Goal: Task Accomplishment & Management: Manage account settings

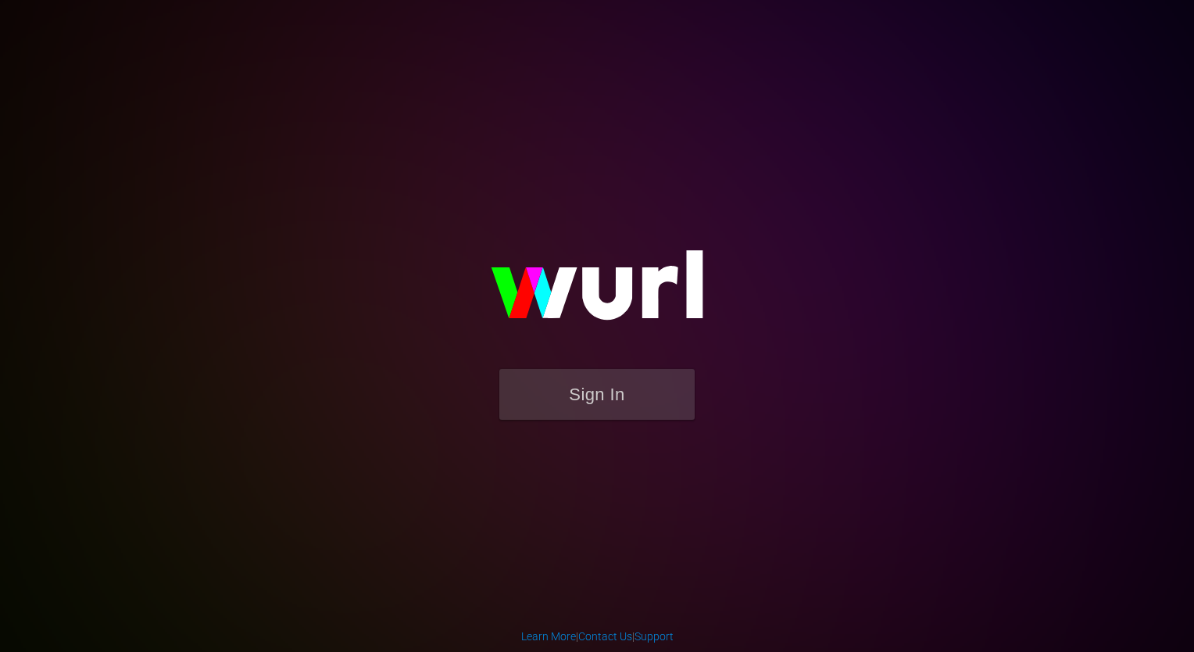
click at [625, 312] on img at bounding box center [597, 292] width 313 height 152
click at [616, 381] on button "Sign In" at bounding box center [596, 394] width 195 height 51
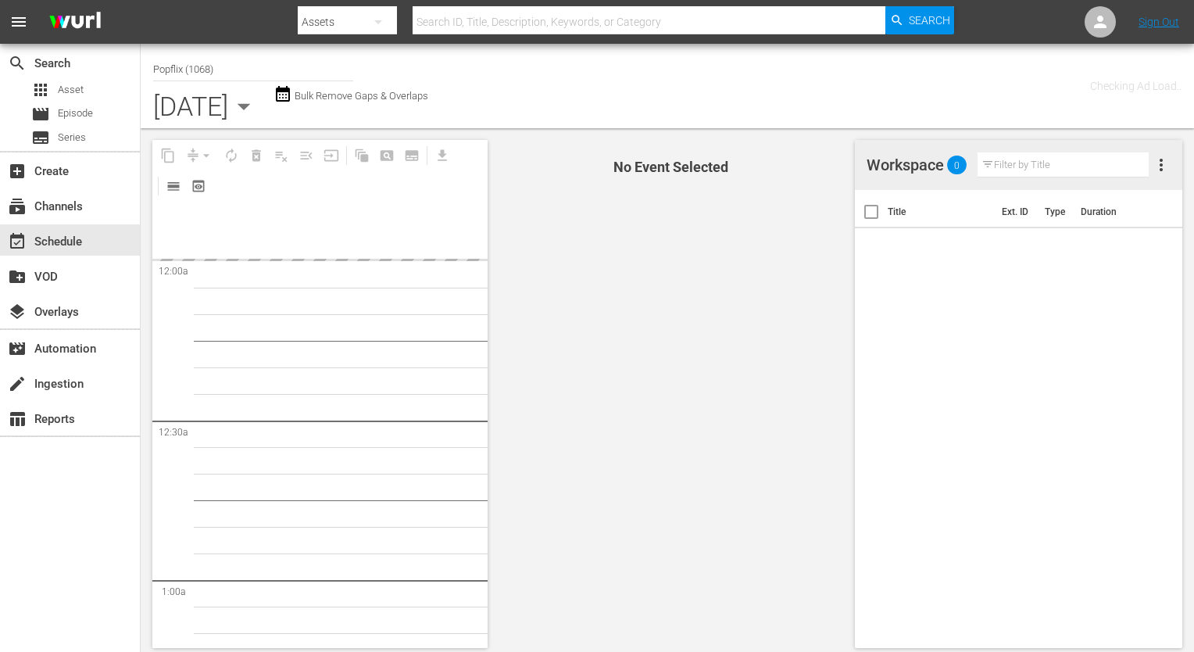
type input "Popflix (1068)"
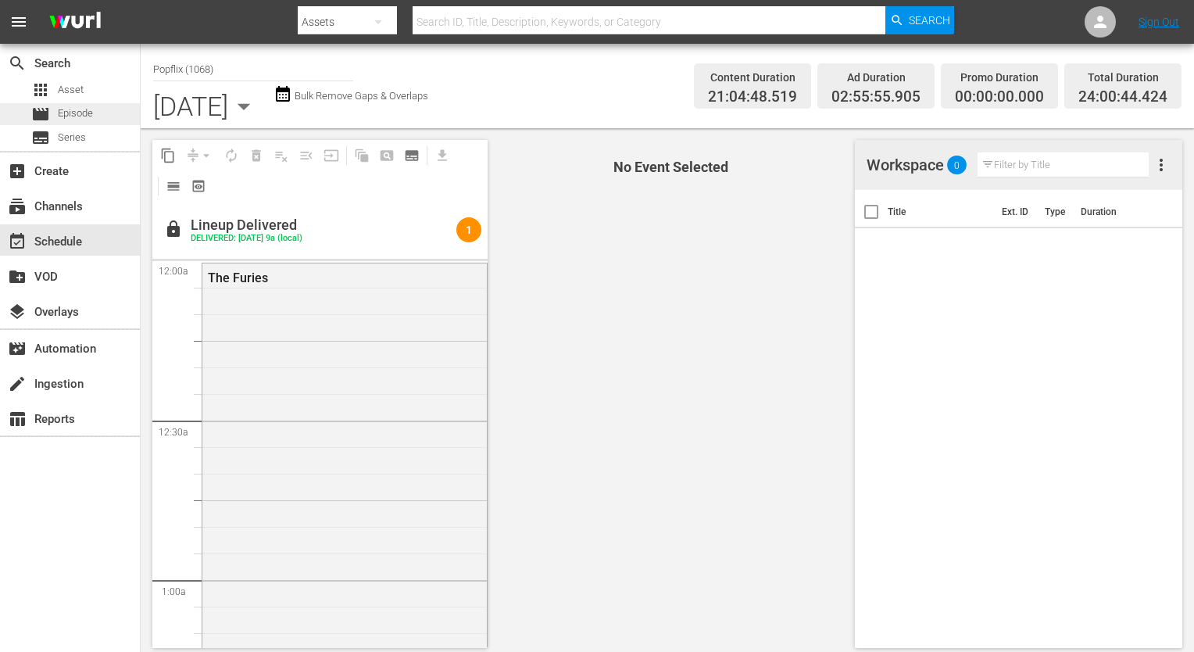
click at [77, 111] on span "Episode" at bounding box center [75, 113] width 35 height 16
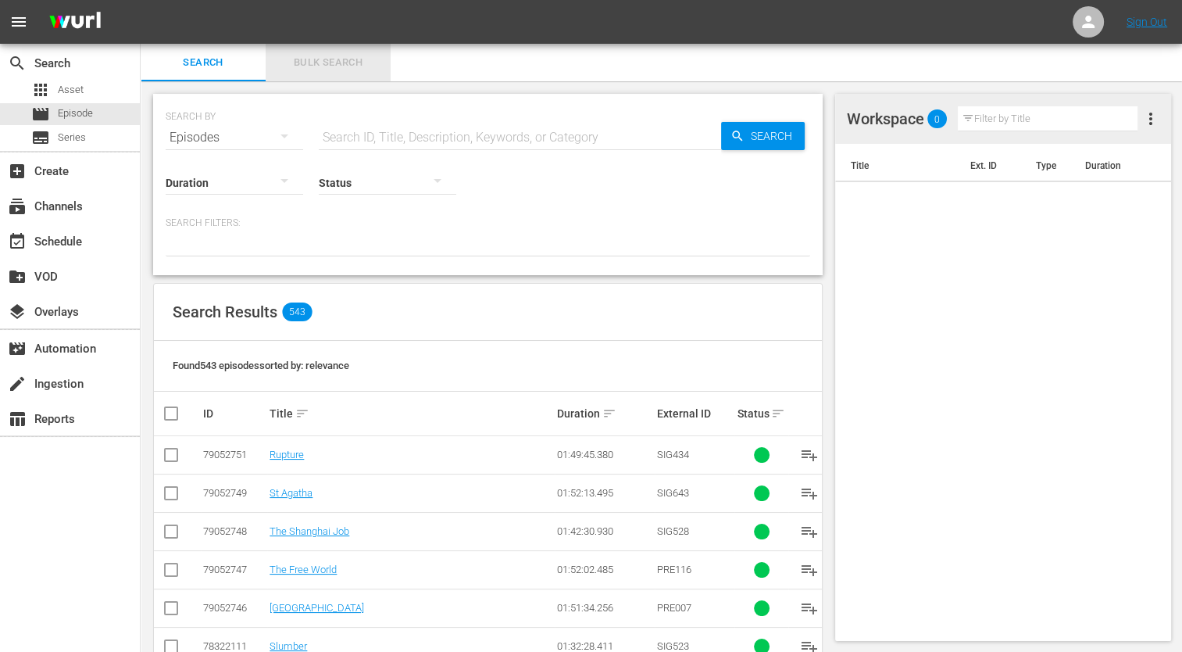
click at [384, 59] on button "Bulk Search" at bounding box center [328, 63] width 125 height 38
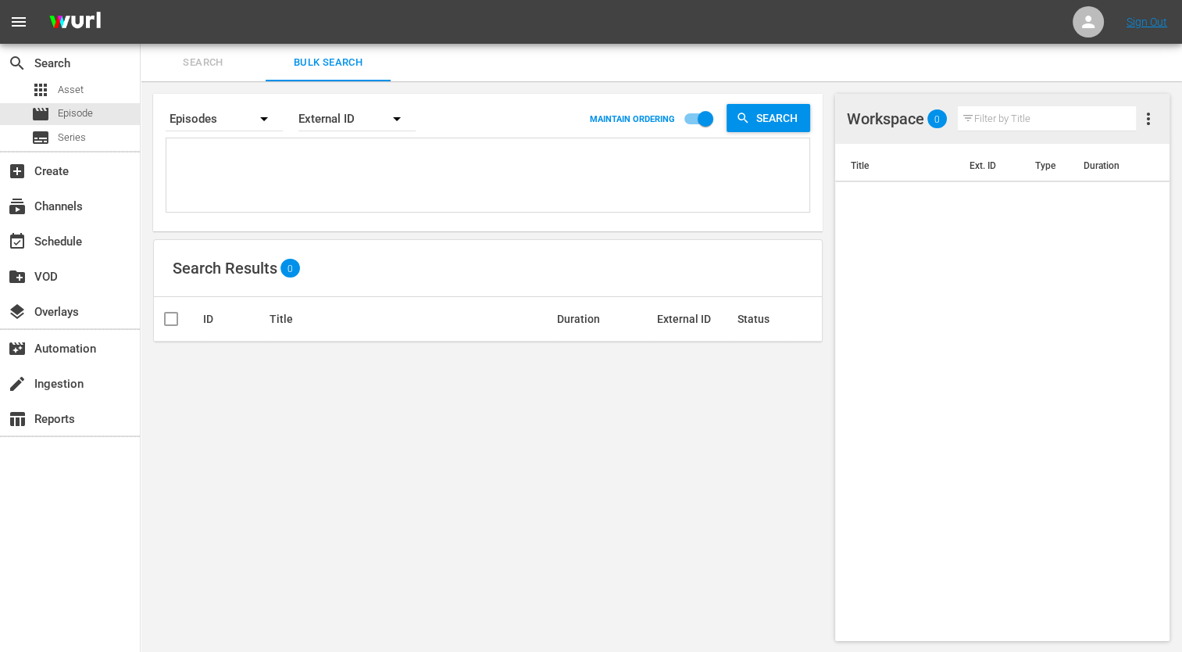
click at [211, 208] on textarea at bounding box center [489, 177] width 639 height 71
click at [34, 252] on div "event_available Schedule" at bounding box center [70, 239] width 140 height 31
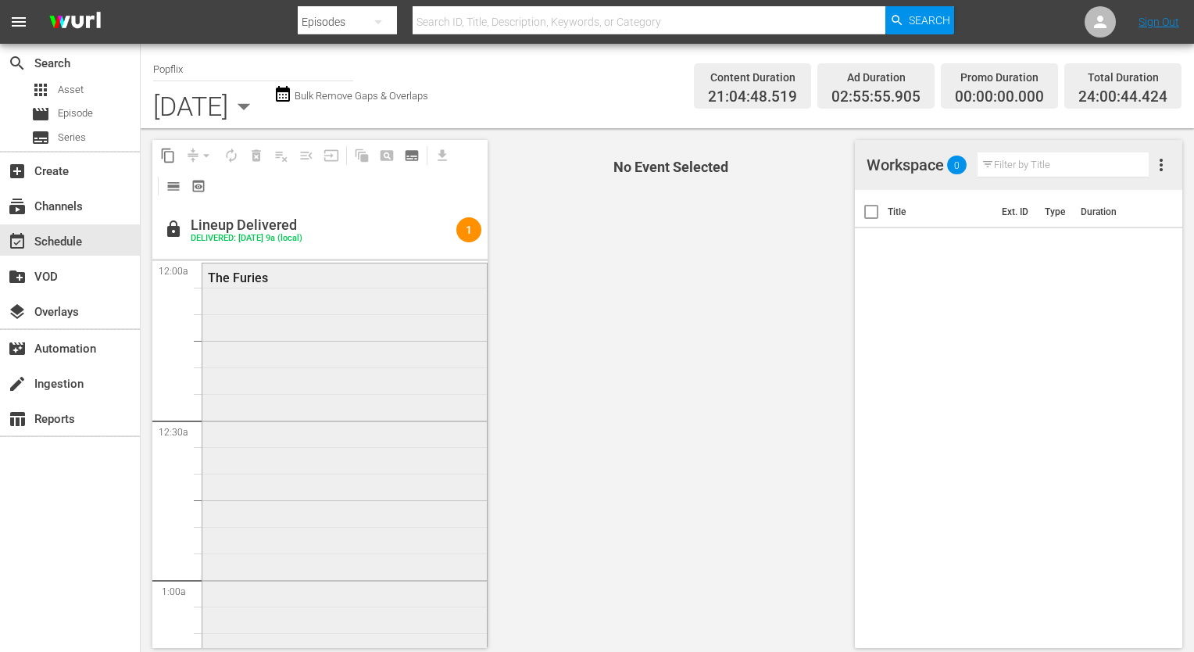
scroll to position [244, 0]
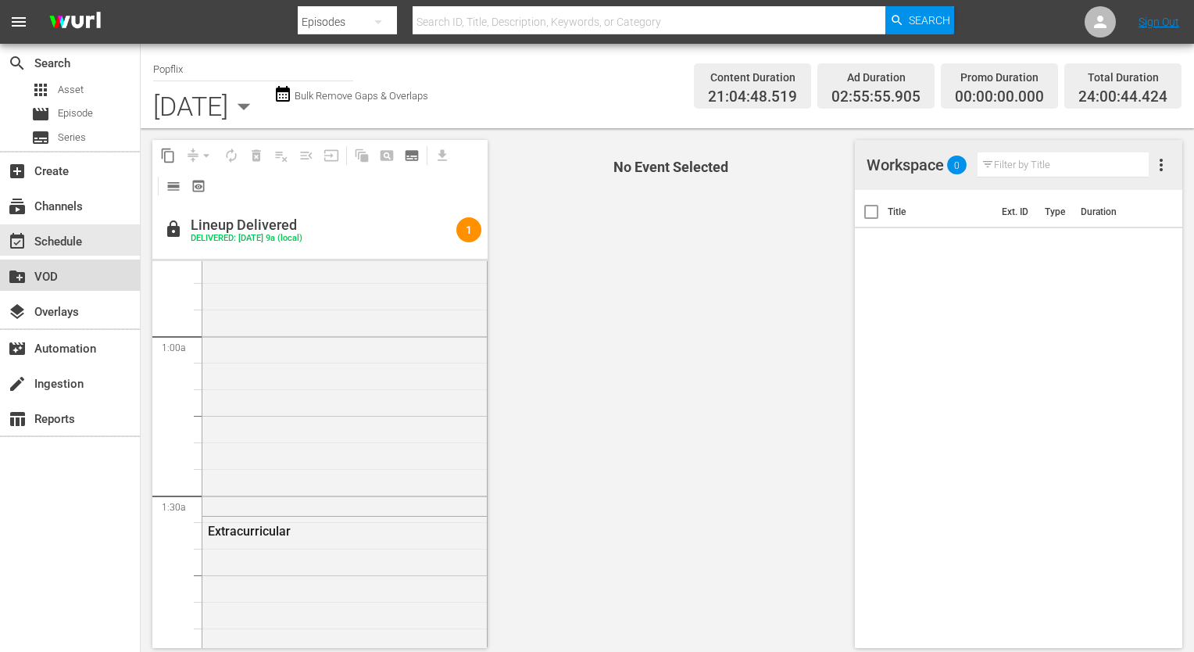
click at [30, 286] on div "create_new_folder VOD" at bounding box center [70, 274] width 140 height 31
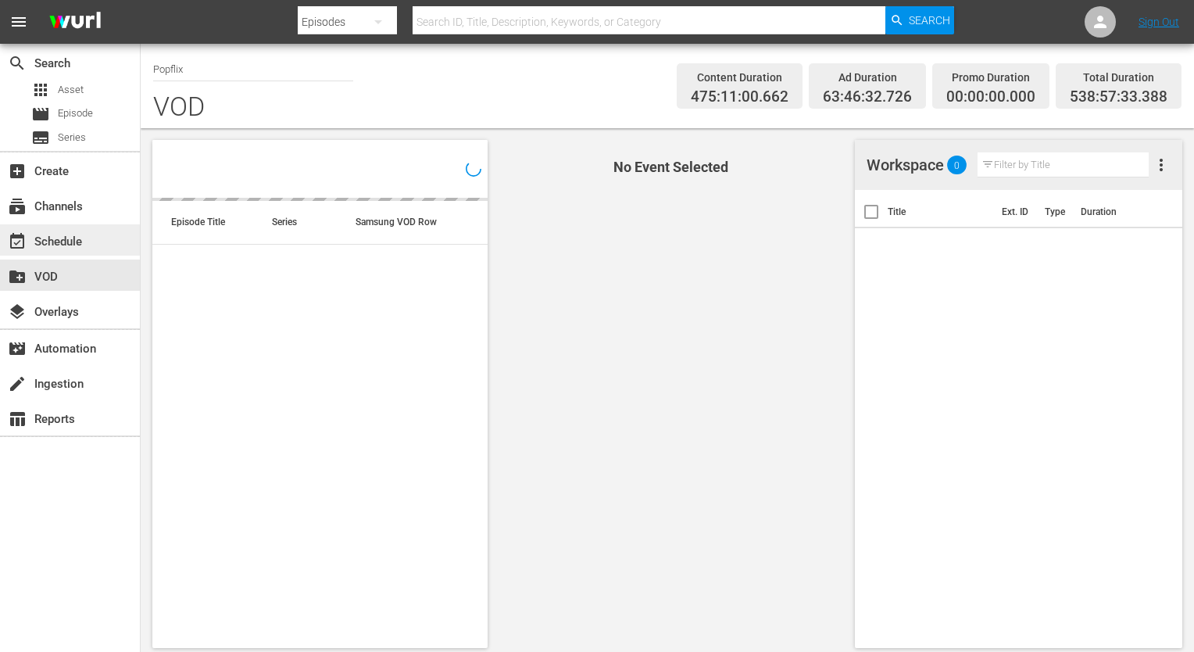
click at [81, 229] on div "event_available Schedule" at bounding box center [70, 239] width 140 height 31
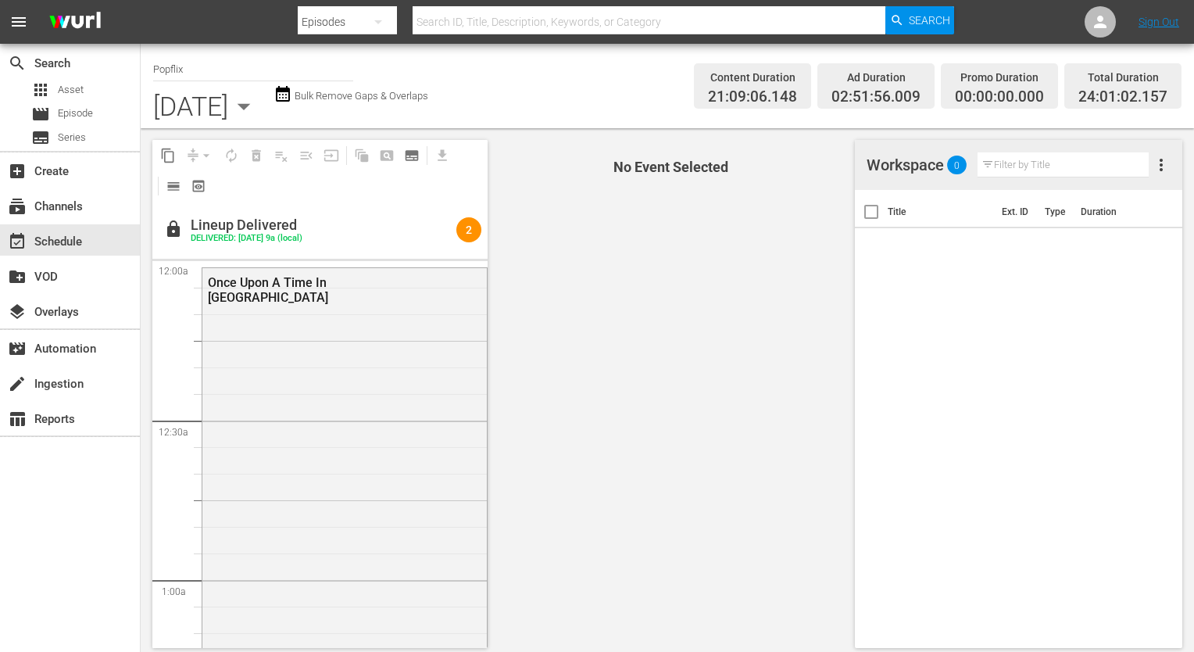
scroll to position [18, 0]
click at [259, 112] on icon "button" at bounding box center [243, 106] width 31 height 31
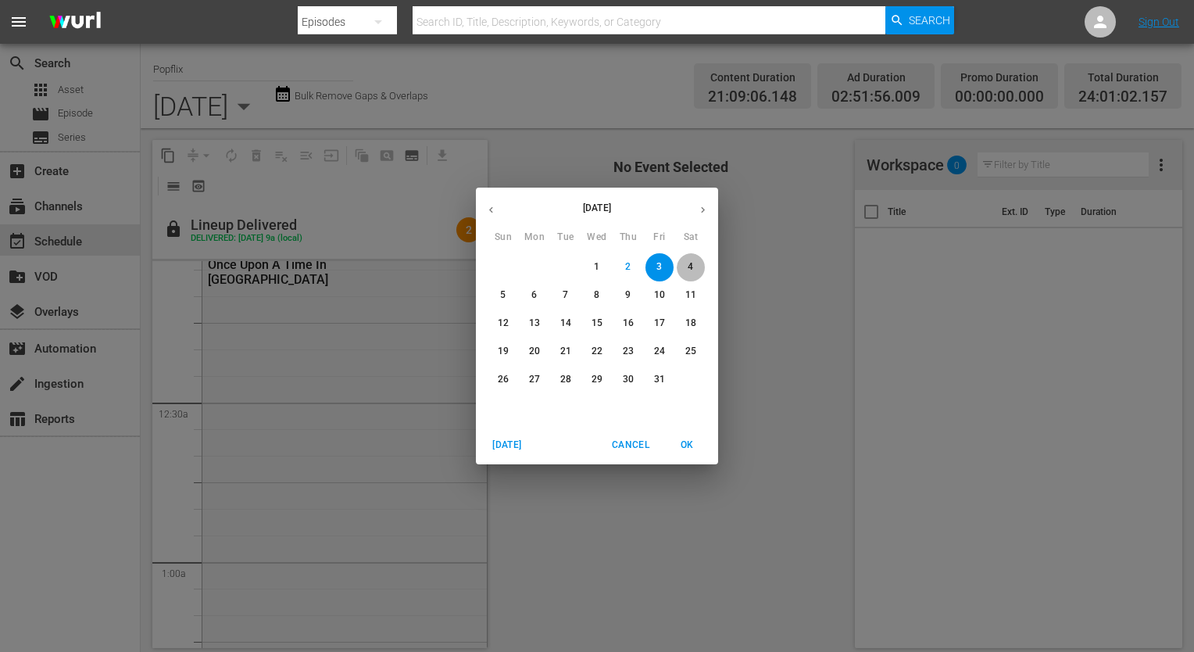
click at [692, 267] on p "4" at bounding box center [690, 266] width 5 height 13
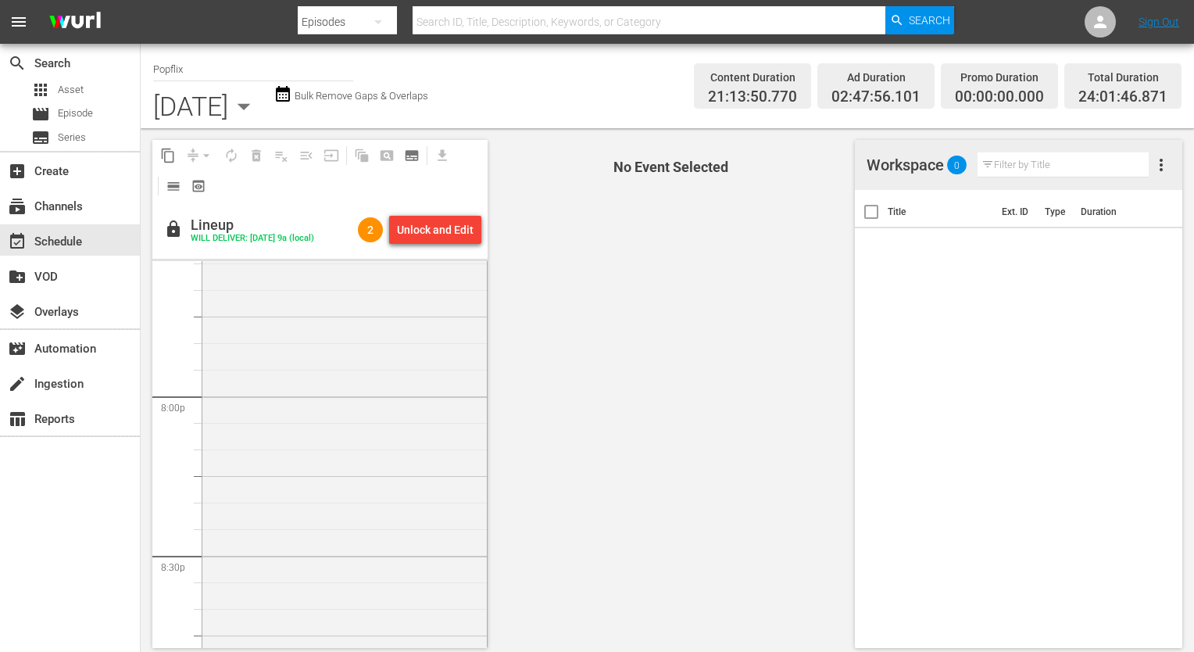
scroll to position [7285, 0]
click at [228, 102] on div "[DATE]" at bounding box center [190, 106] width 75 height 31
click at [259, 95] on icon "button" at bounding box center [243, 106] width 31 height 31
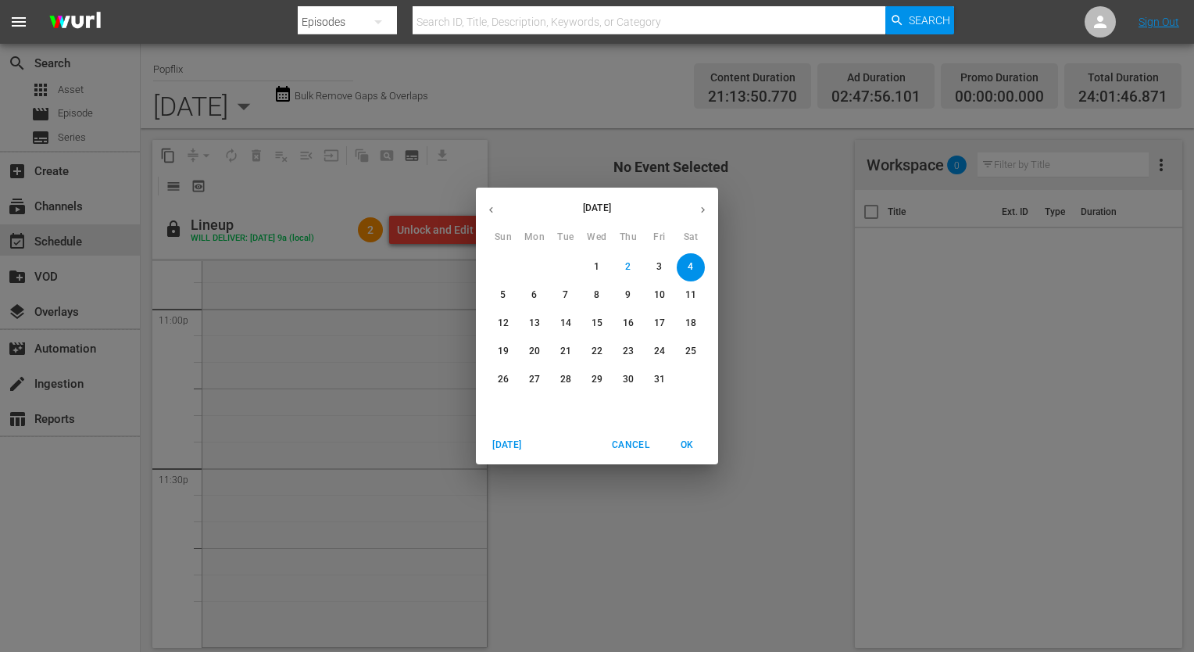
click at [511, 305] on button "5" at bounding box center [503, 295] width 28 height 28
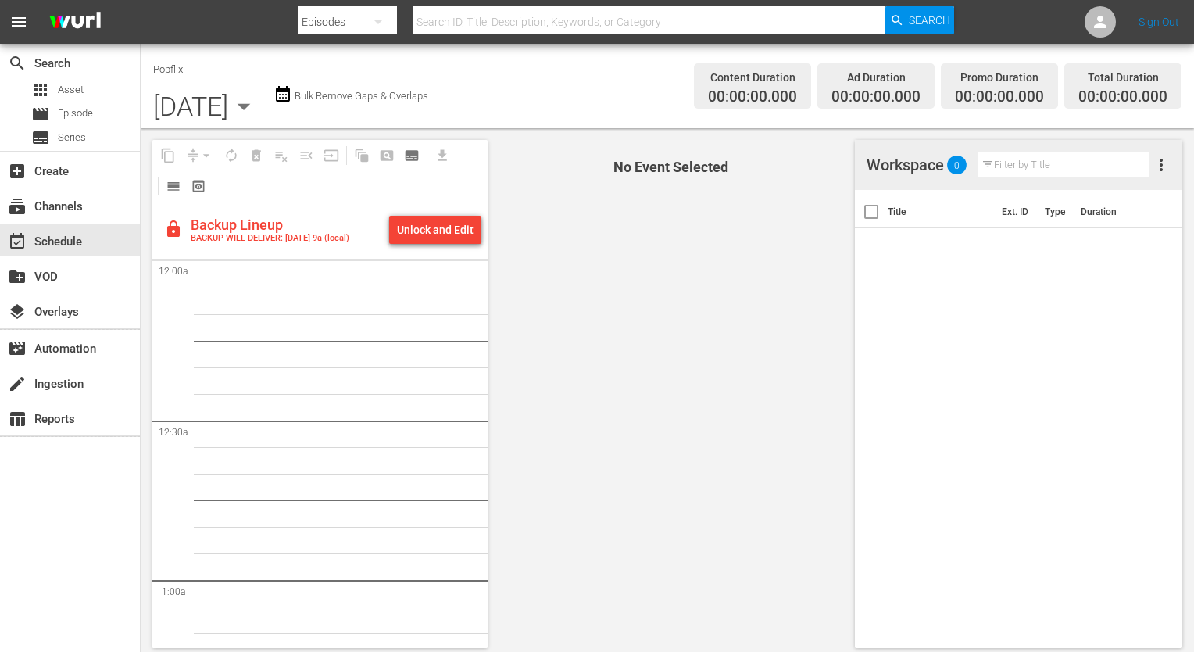
click at [228, 107] on div "[DATE]" at bounding box center [190, 106] width 75 height 31
click at [259, 112] on icon "button" at bounding box center [243, 106] width 31 height 31
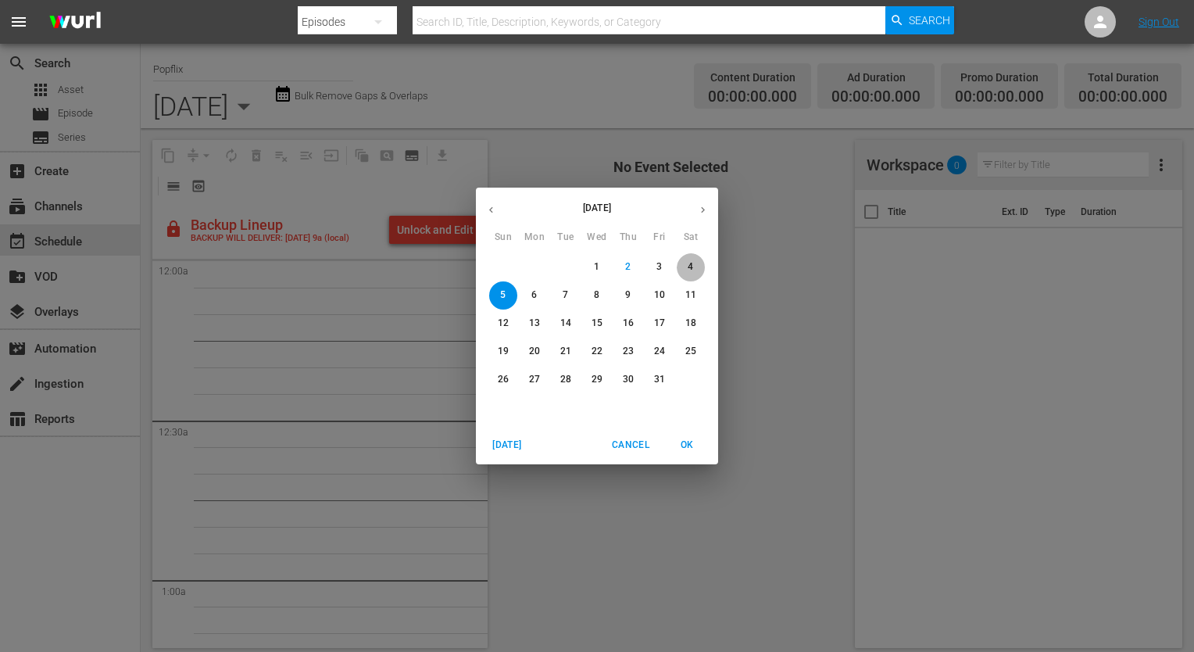
click at [691, 262] on p "4" at bounding box center [690, 266] width 5 height 13
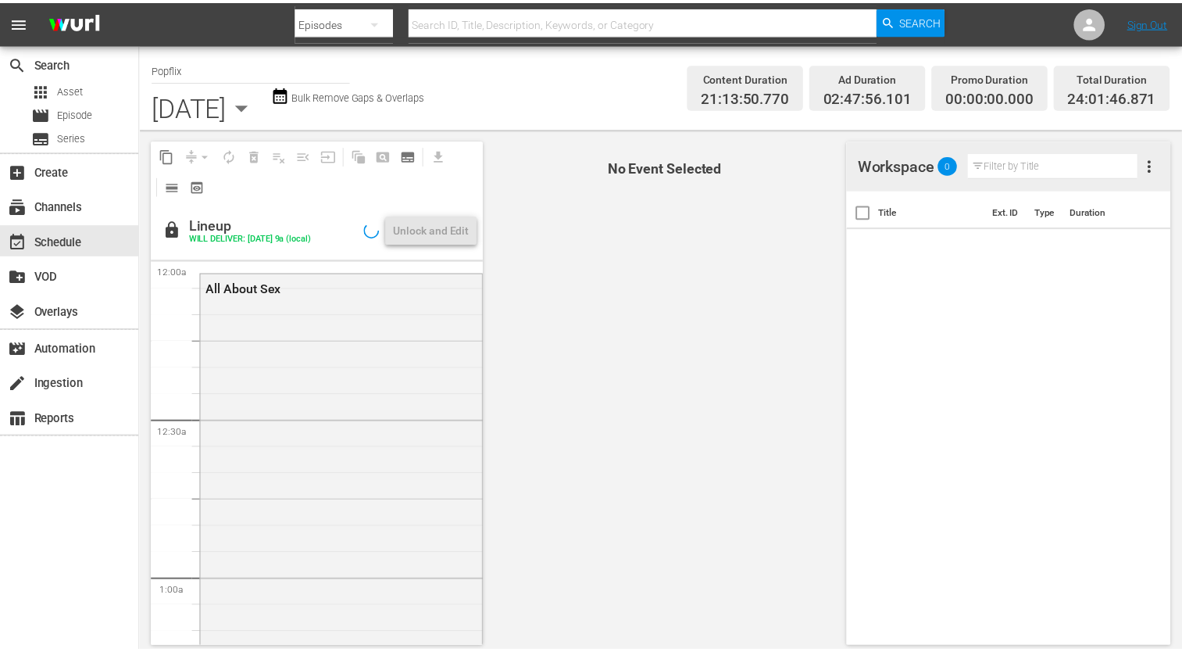
scroll to position [7285, 0]
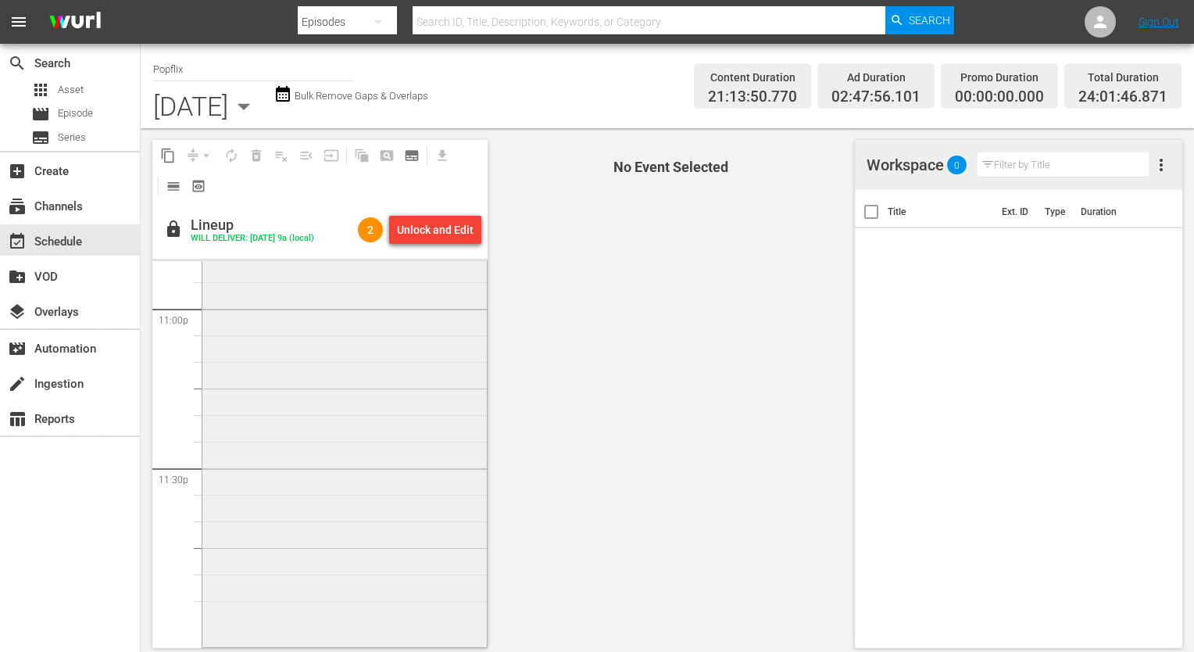
click at [416, 595] on div "Killer Weekend 1" at bounding box center [344, 387] width 284 height 514
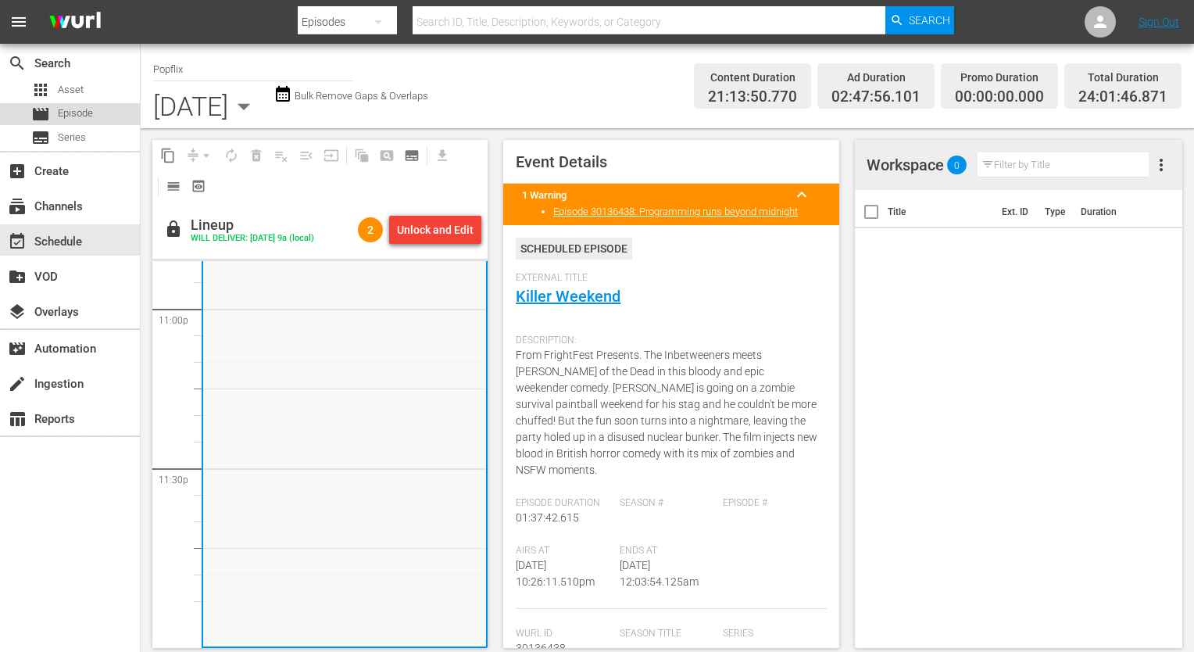
click at [59, 117] on span "Episode" at bounding box center [75, 113] width 35 height 16
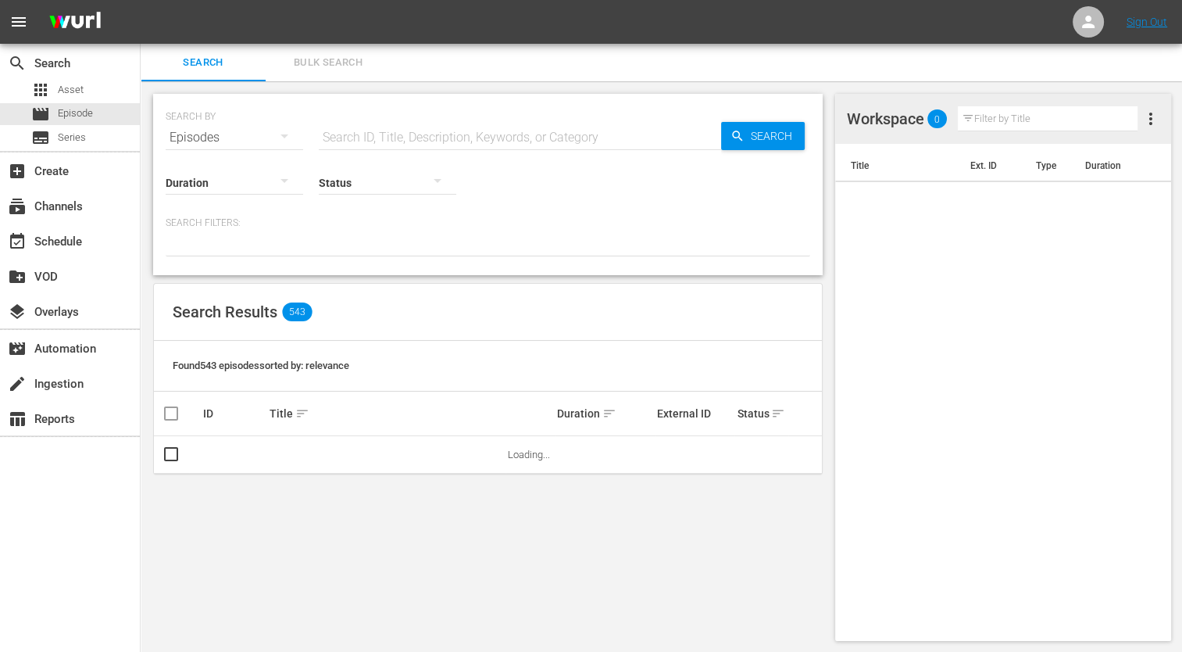
click at [324, 79] on button "Bulk Search" at bounding box center [328, 63] width 125 height 38
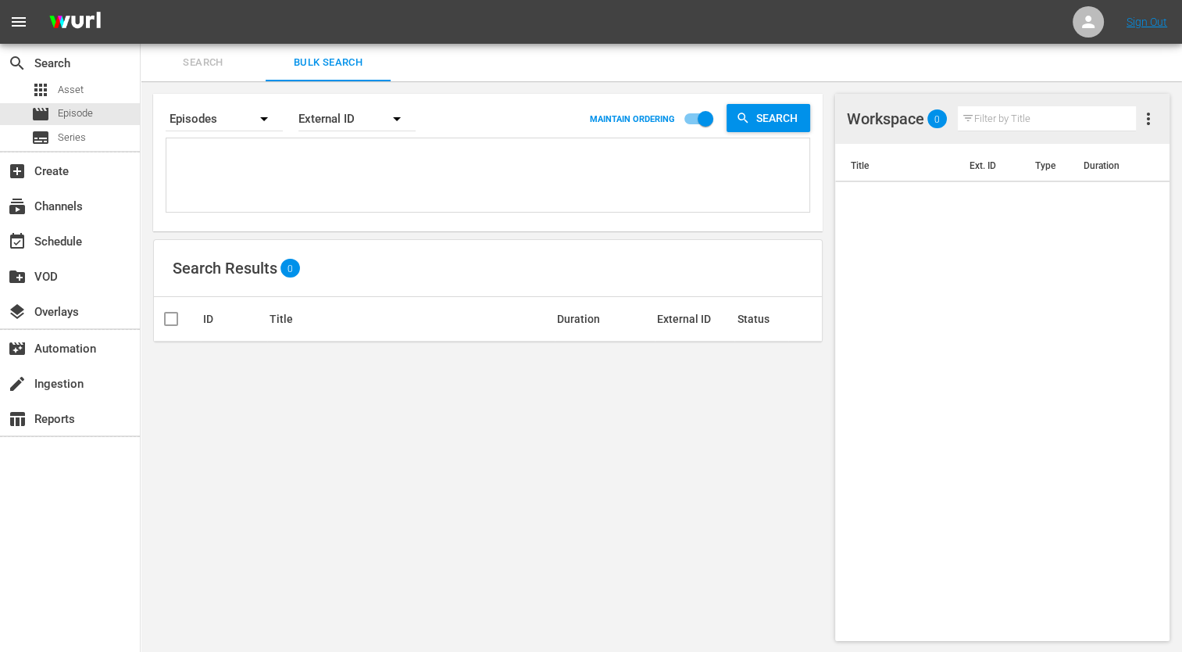
click at [295, 150] on textarea at bounding box center [489, 177] width 639 height 71
paste textarea "35177049 47771966 41068434 48513111 56851185 51444683 70175555 22191377 2988607…"
type textarea "35177049 47771966 41068434 48513111 56851185 51444683 70175555 22191377 2988607…"
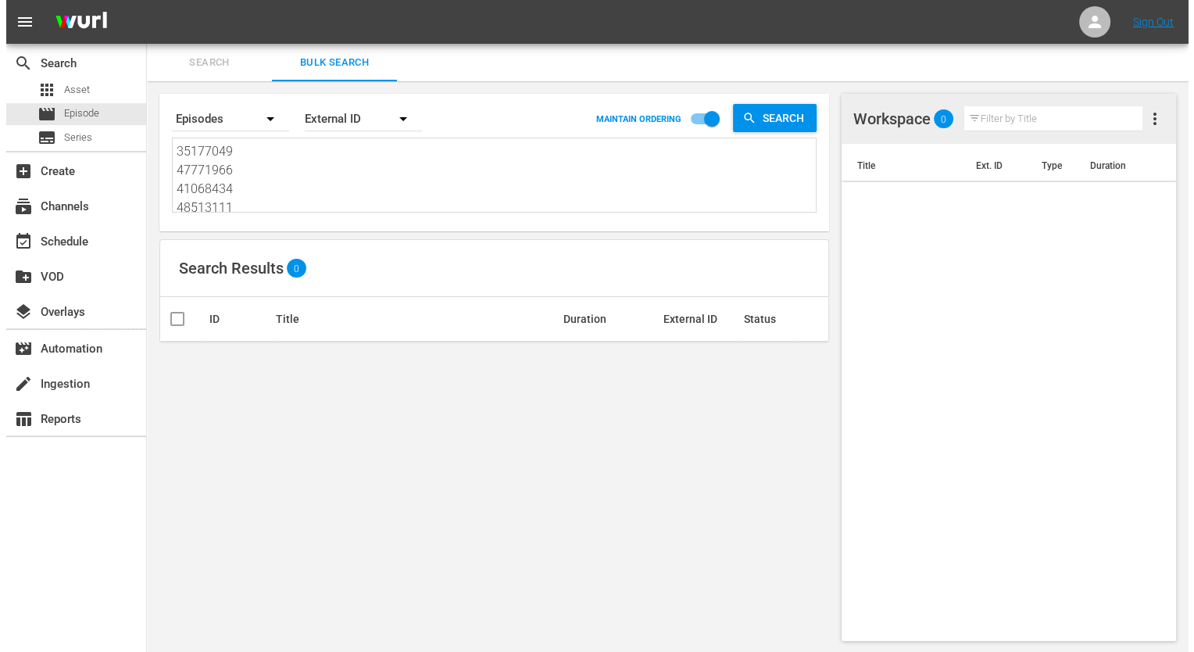
scroll to position [1, 0]
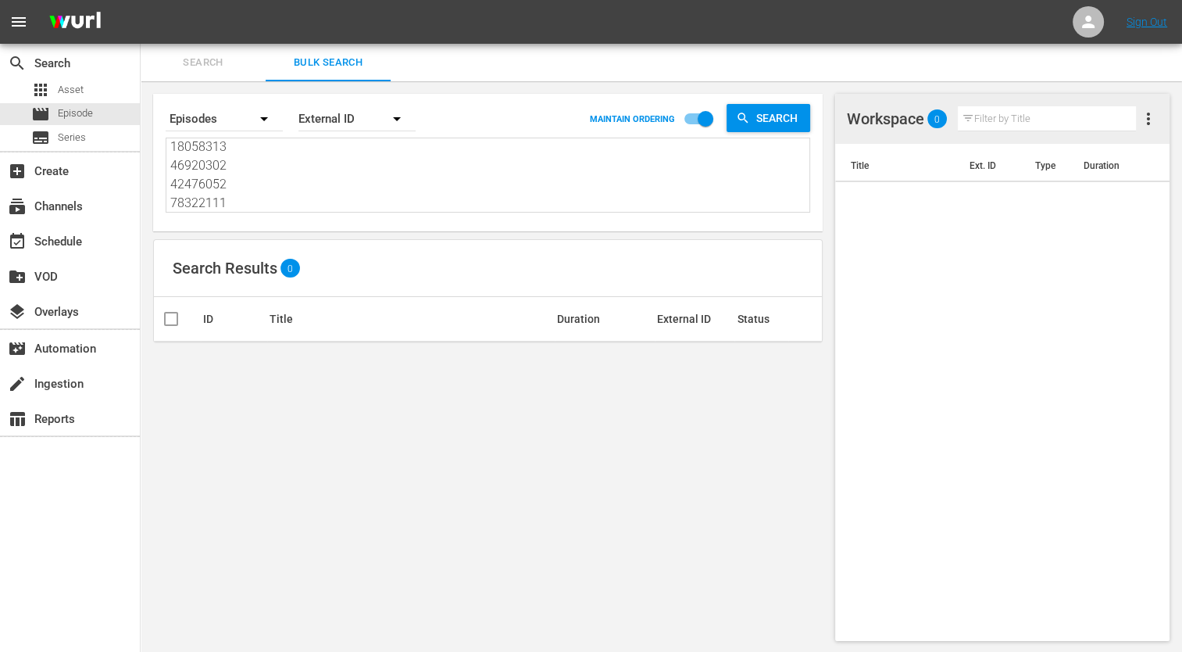
type textarea "35177049 47771966 41068434 48513111 56851185 51444683 70175555 22191377 2988607…"
click at [381, 116] on button "button" at bounding box center [397, 119] width 38 height 38
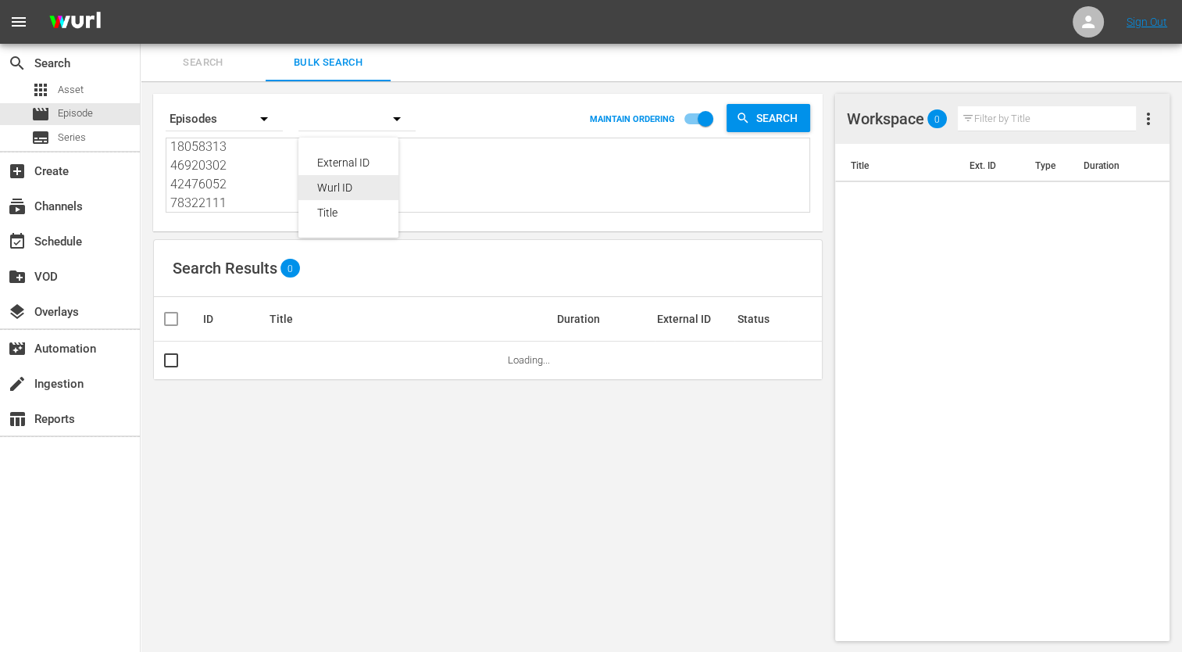
click at [342, 181] on div "Wurl ID" at bounding box center [348, 187] width 63 height 25
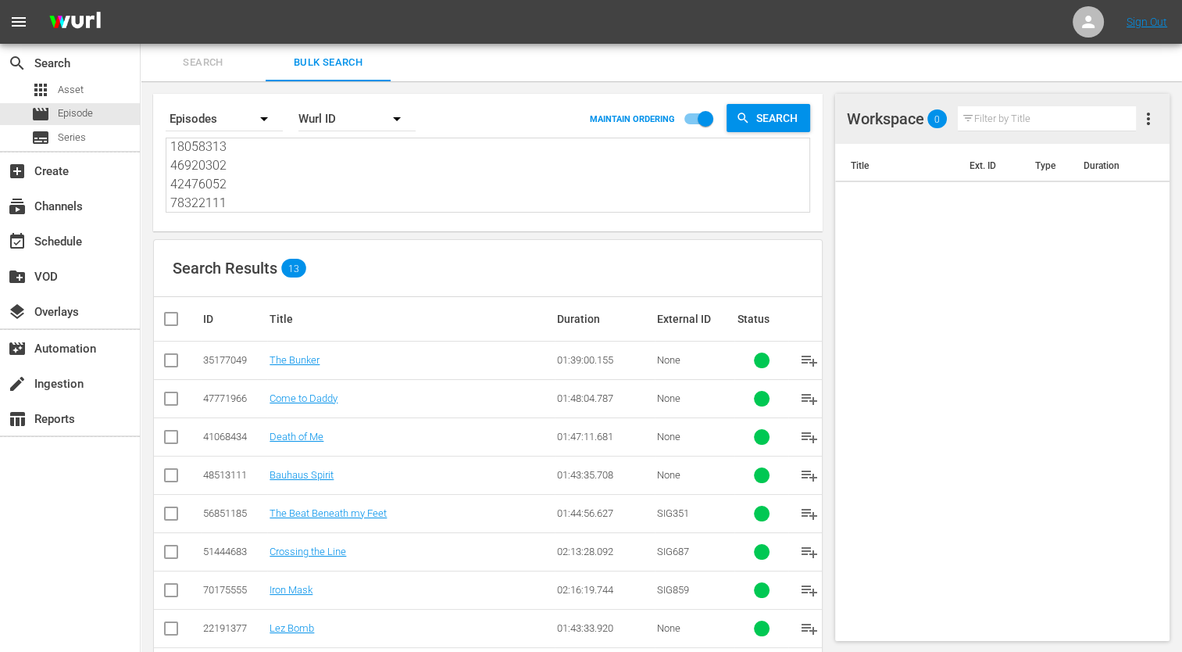
click at [188, 323] on input "checkbox" at bounding box center [177, 318] width 31 height 19
checkbox input "true"
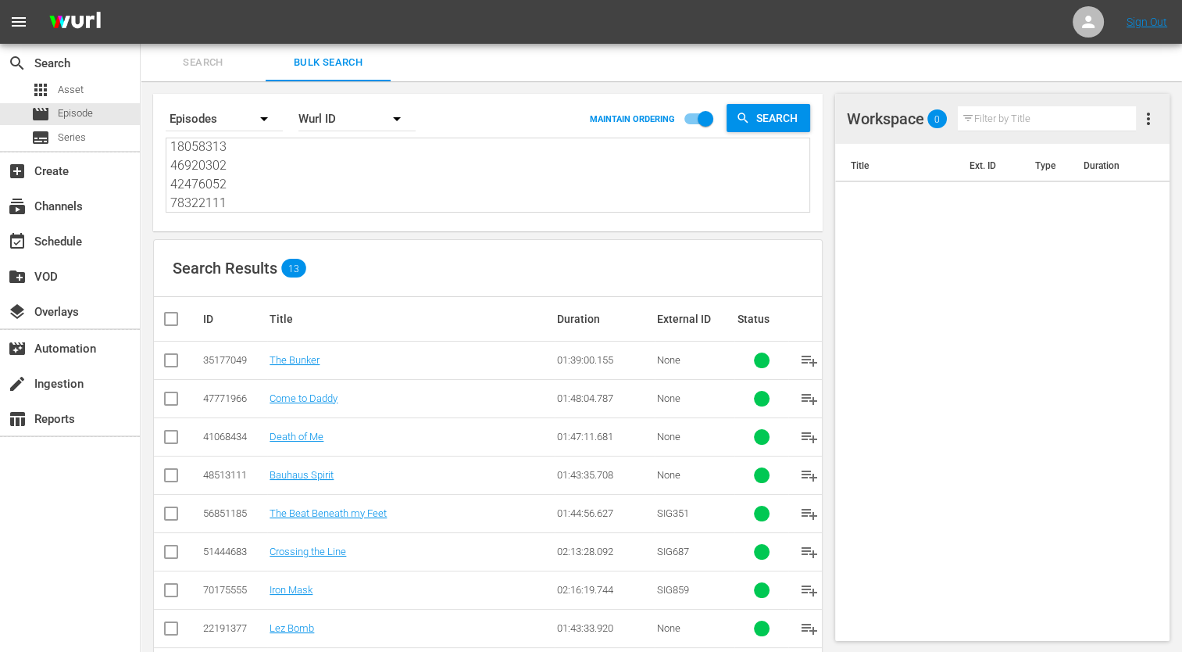
checkbox input "true"
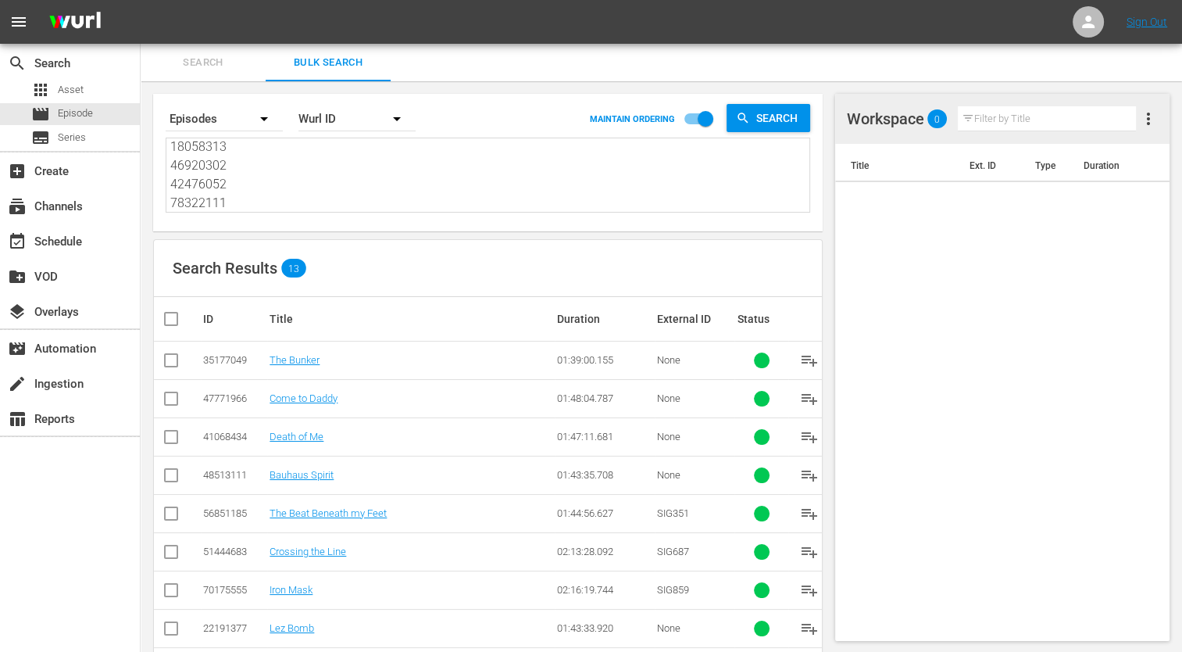
checkbox input "true"
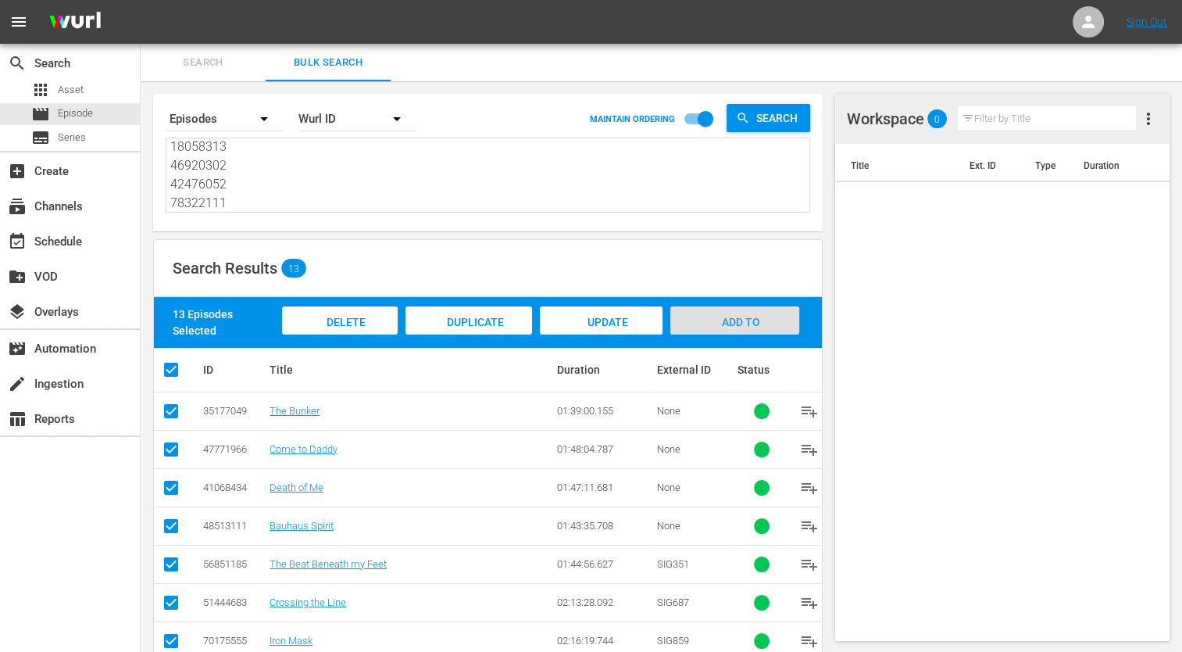
click at [687, 312] on div "Add to Workspace" at bounding box center [734, 335] width 129 height 59
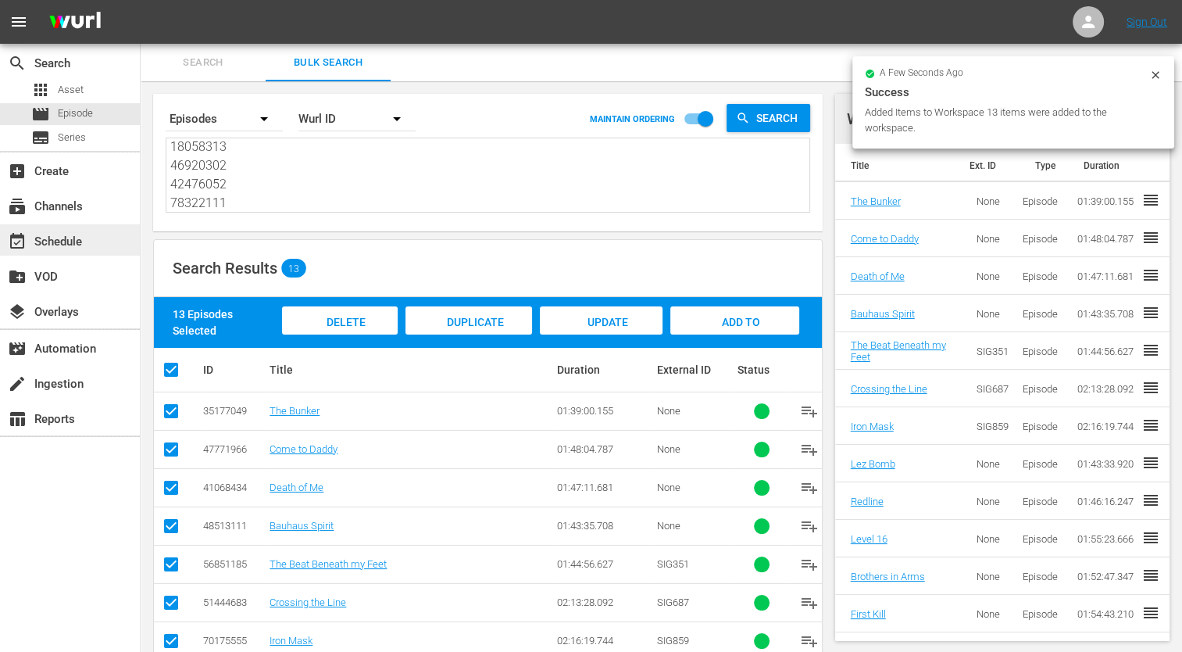
click at [81, 235] on div "event_available Schedule" at bounding box center [44, 239] width 88 height 14
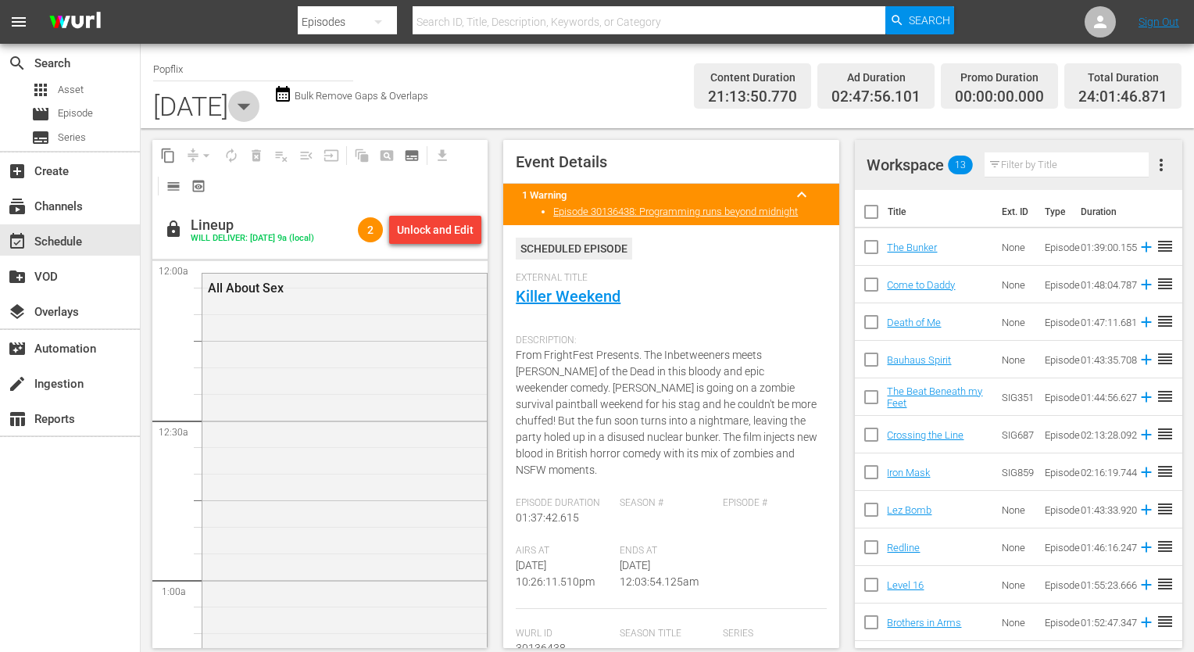
click at [251, 103] on icon "button" at bounding box center [244, 106] width 13 height 6
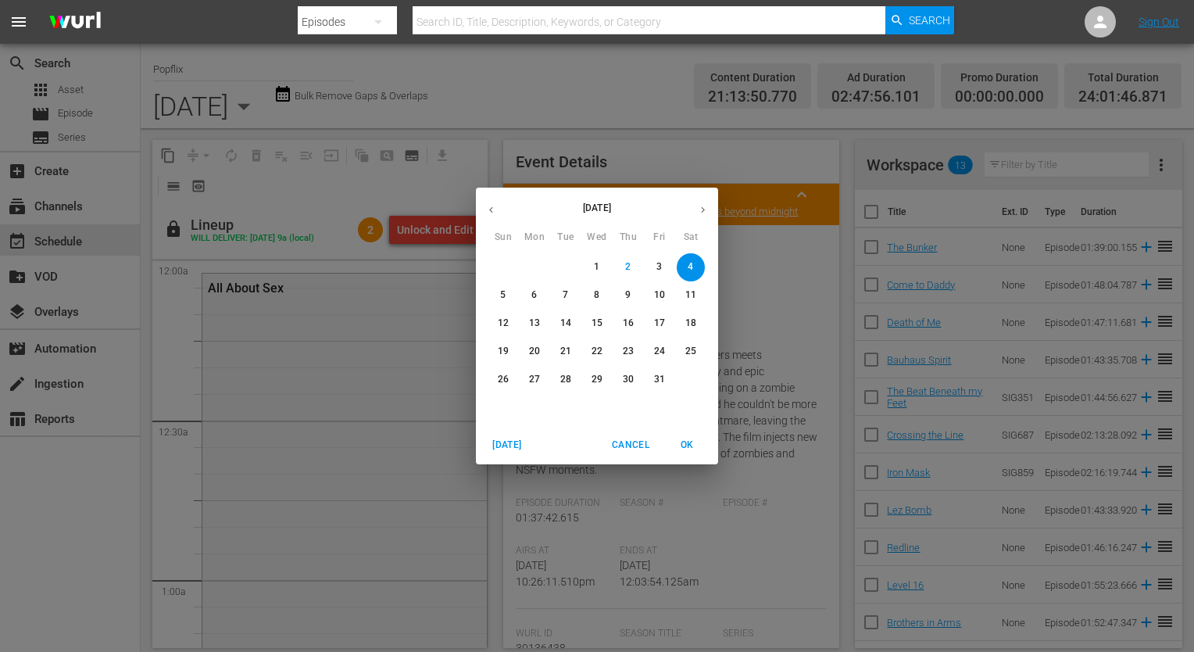
click at [503, 300] on p "5" at bounding box center [502, 294] width 5 height 13
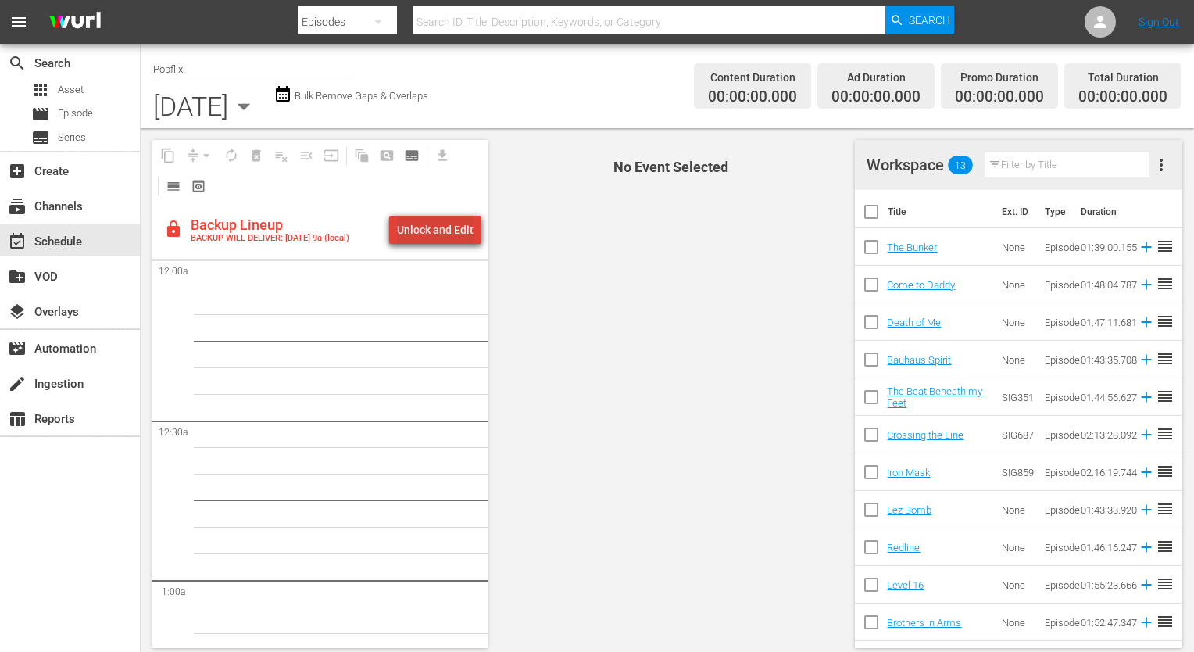
click at [453, 241] on div "Unlock and Edit" at bounding box center [435, 230] width 77 height 28
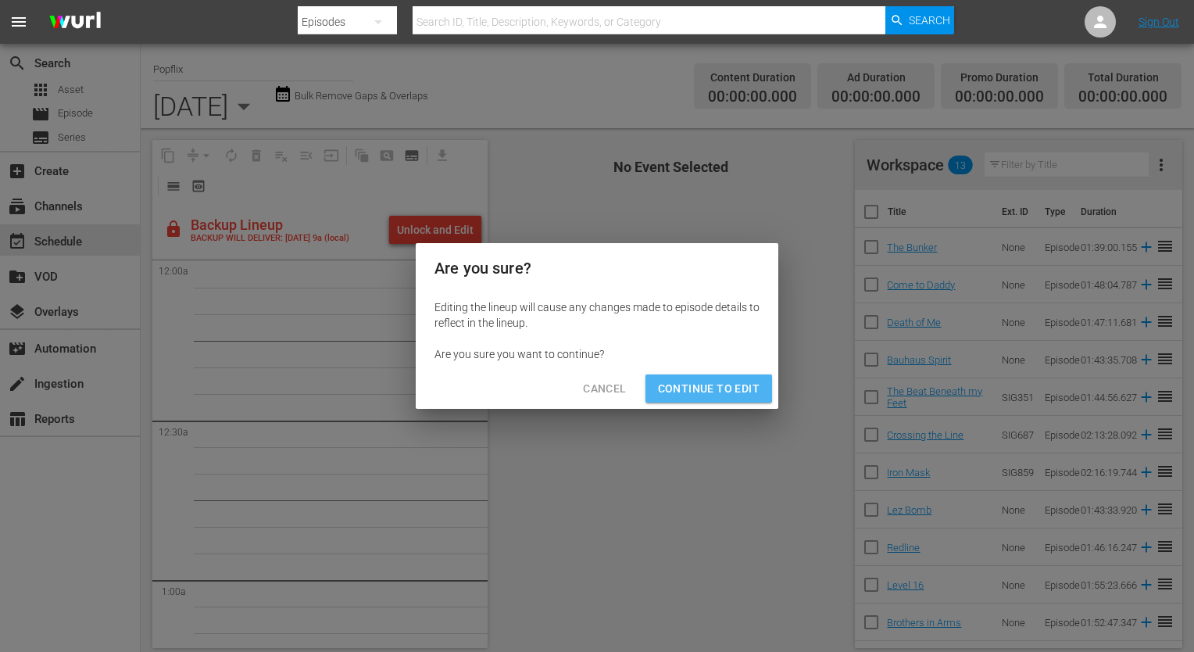
click at [692, 377] on button "Continue to Edit" at bounding box center [708, 388] width 127 height 29
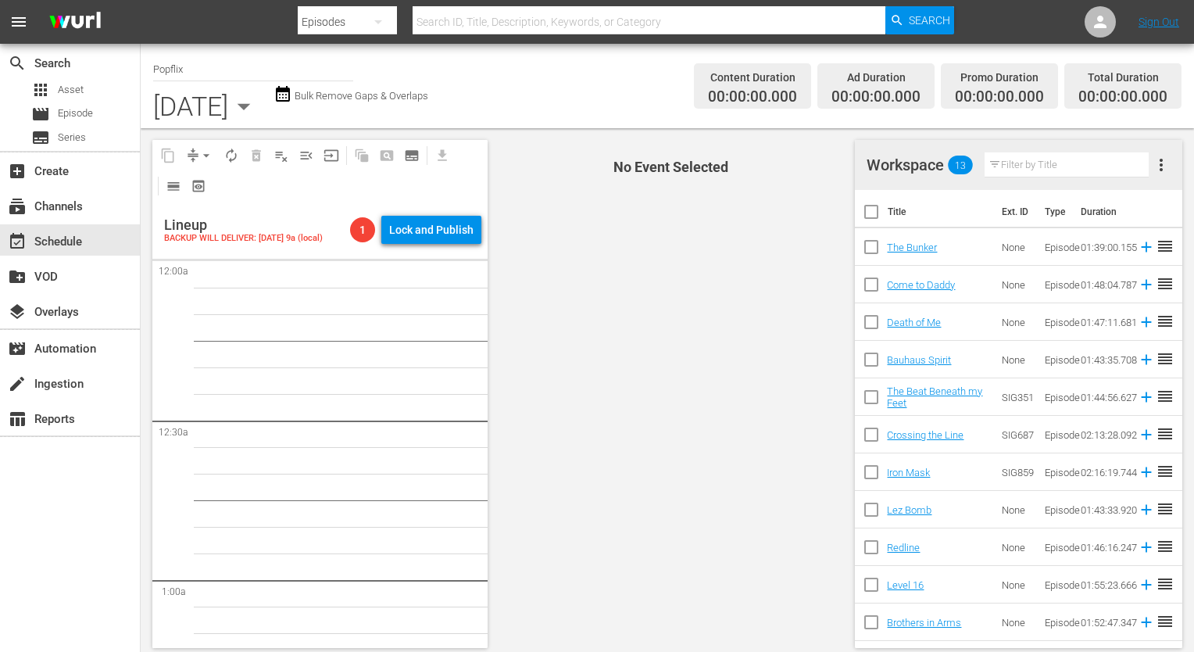
click at [878, 195] on th at bounding box center [871, 212] width 33 height 44
click at [871, 217] on input "checkbox" at bounding box center [871, 214] width 33 height 33
checkbox input "true"
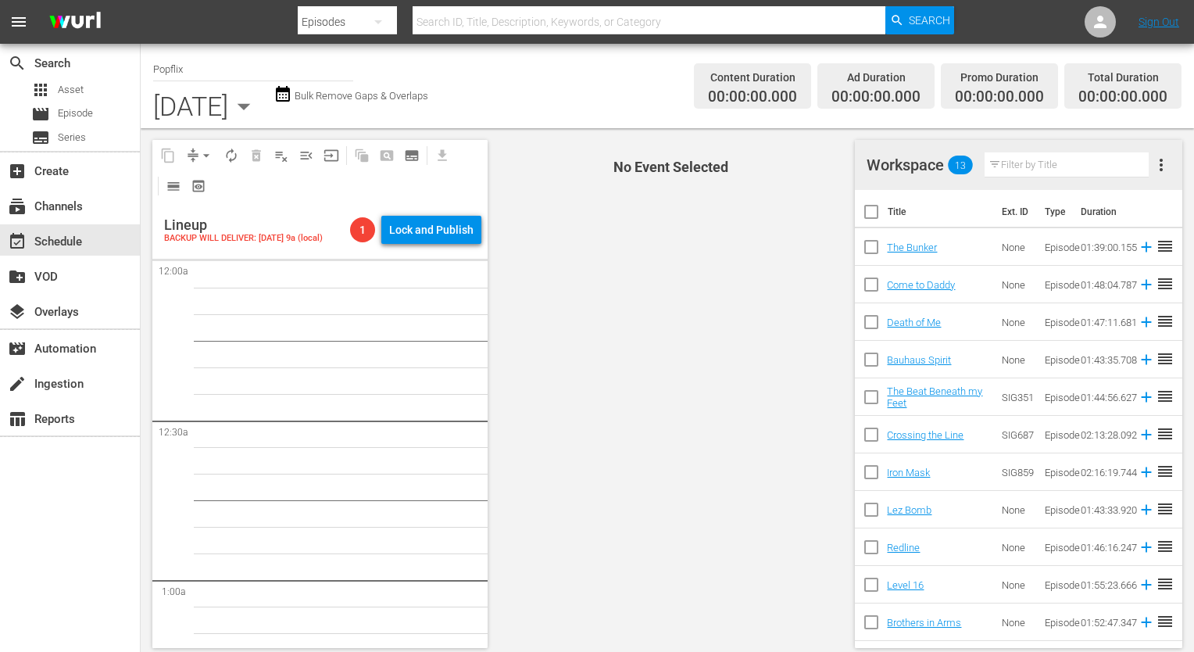
checkbox input "true"
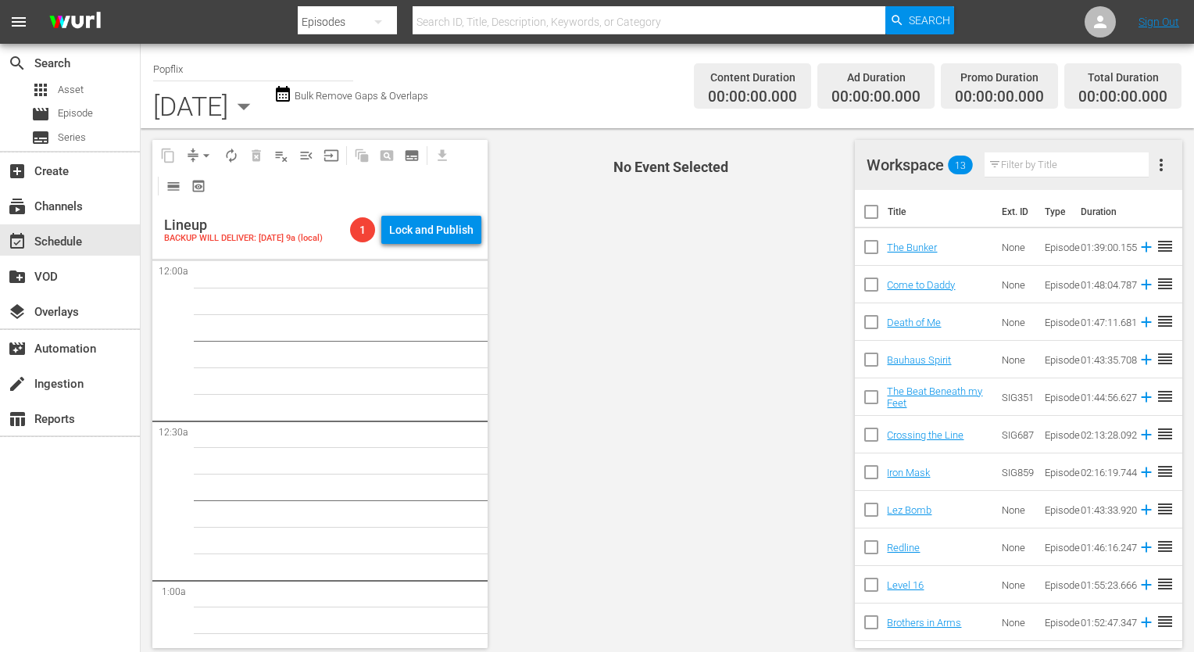
checkbox input "true"
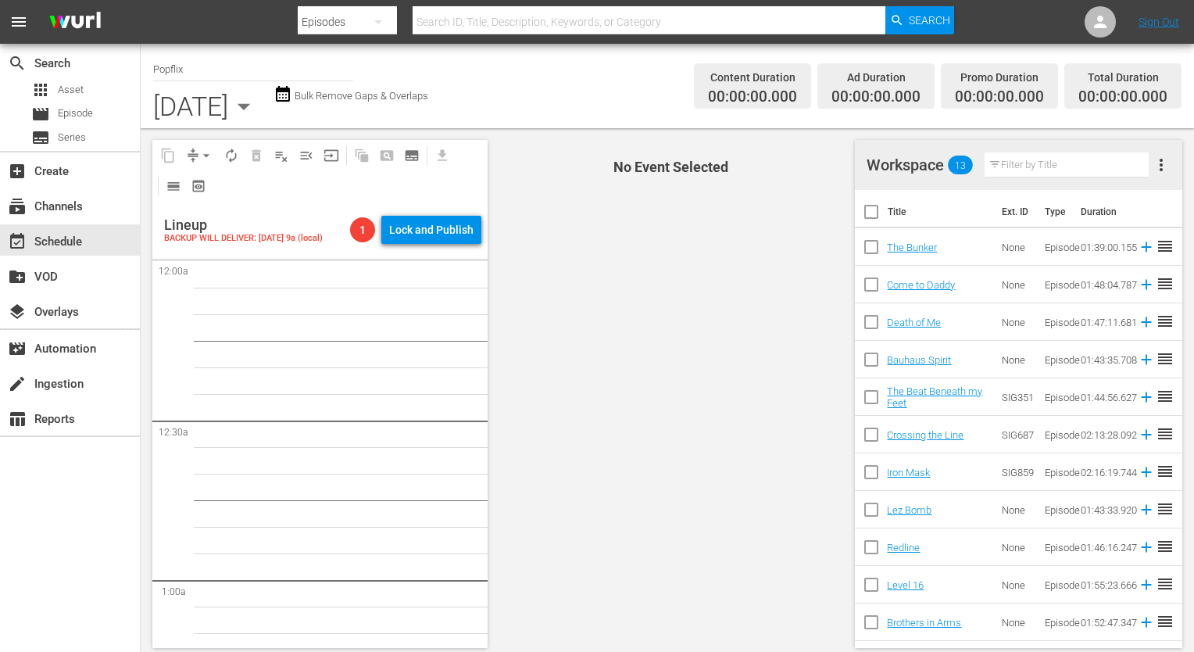
checkbox input "true"
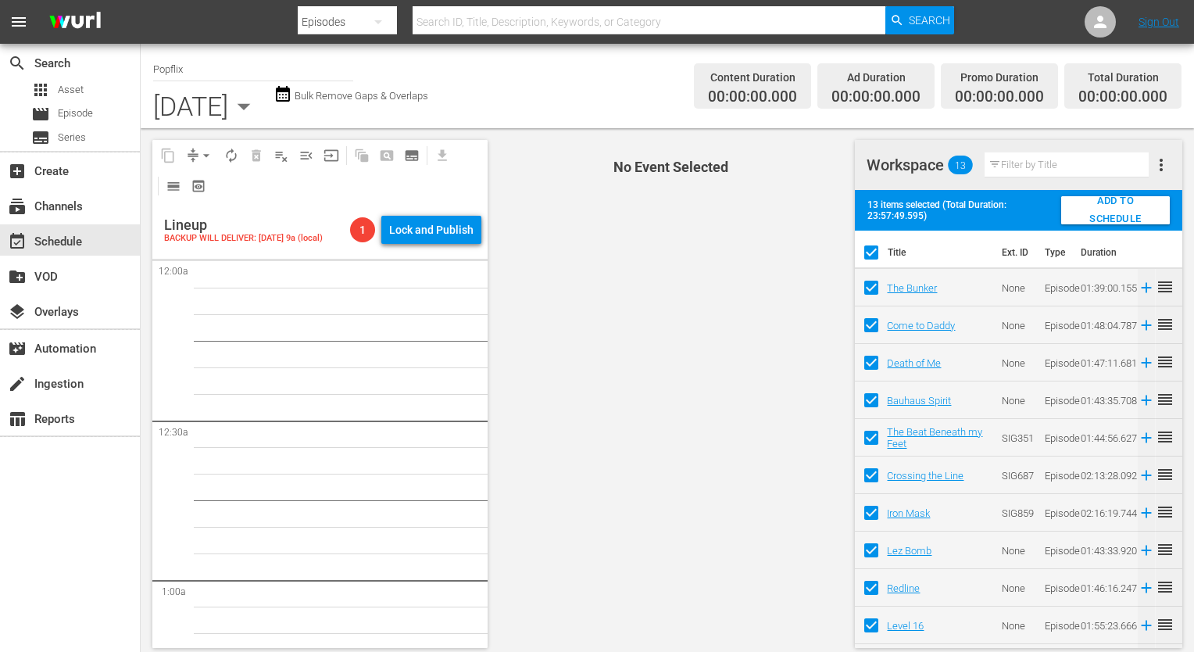
click at [1084, 208] on span "ADD TO SCHEDULE" at bounding box center [1116, 210] width 84 height 36
checkbox input "false"
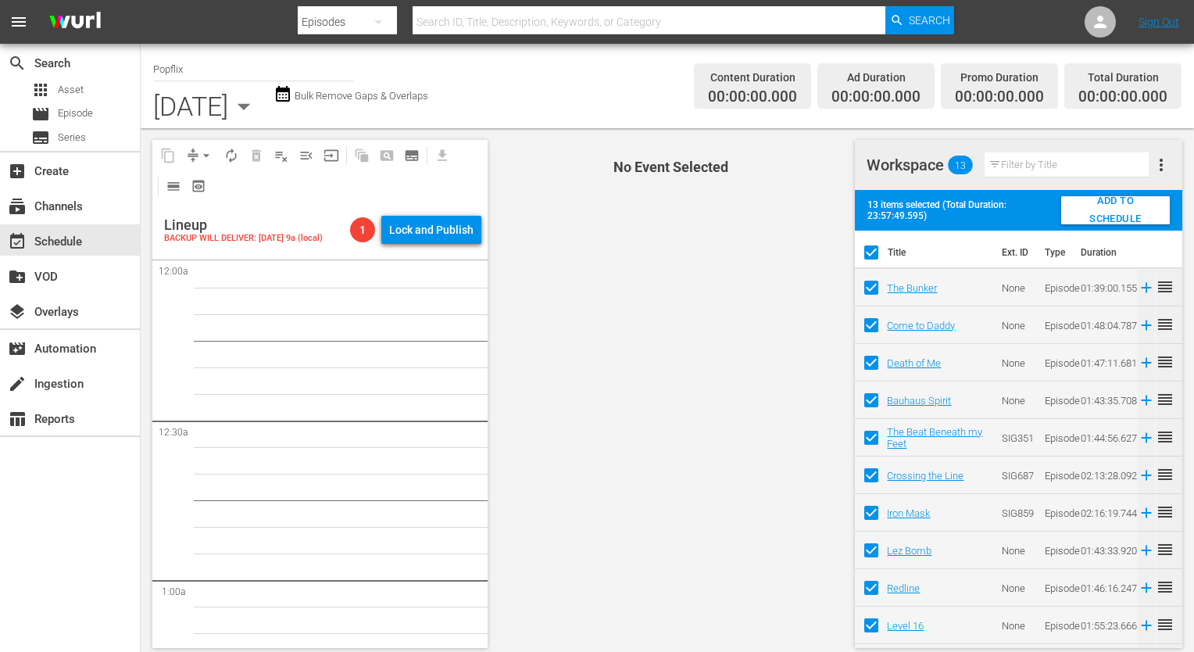
checkbox input "false"
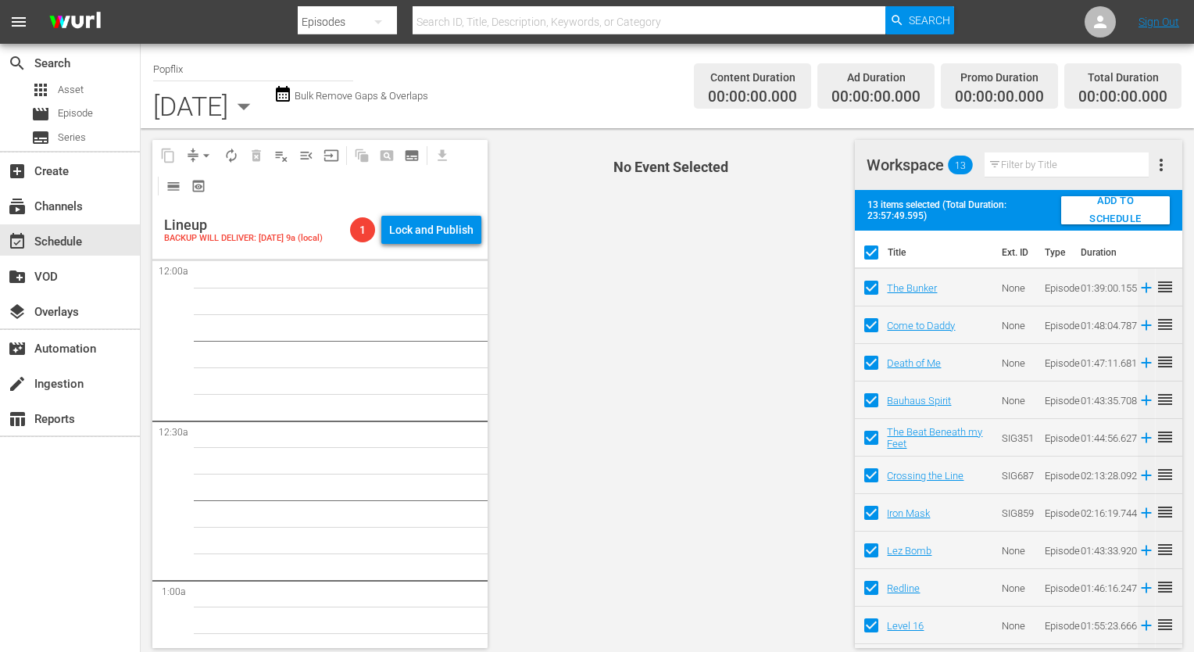
checkbox input "false"
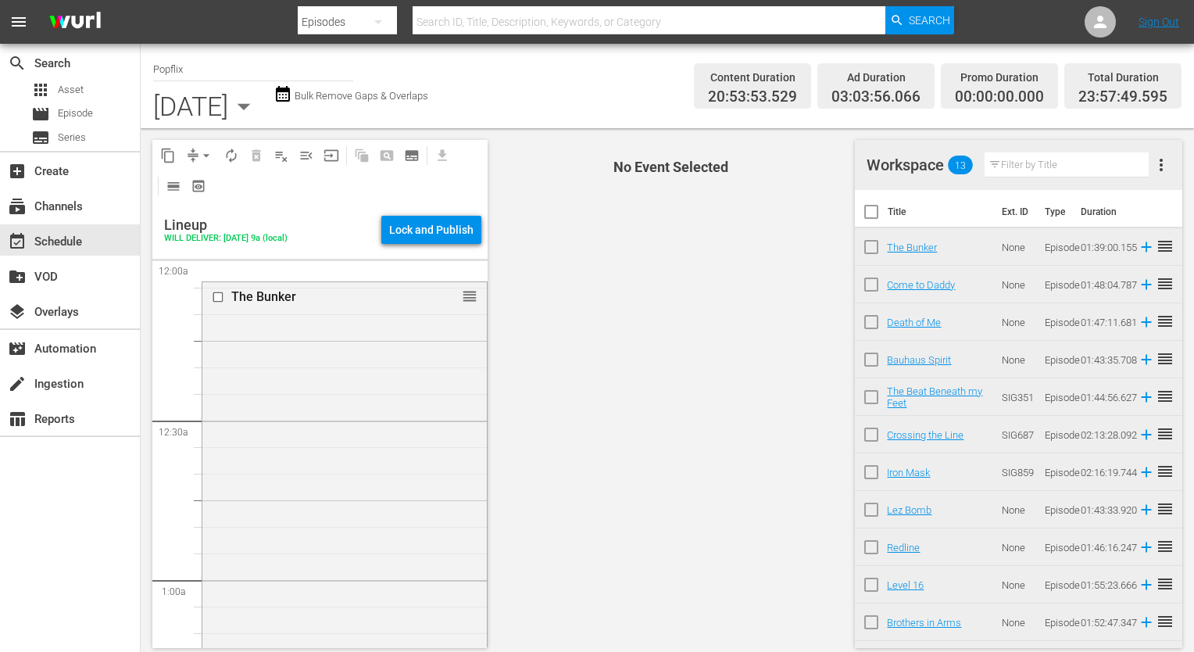
click at [391, 84] on div "Channel Title Popflix [DATE] [DATE] Bulk Remove Gaps & Overlaps" at bounding box center [420, 86] width 534 height 77
click at [259, 95] on icon "button" at bounding box center [243, 106] width 31 height 31
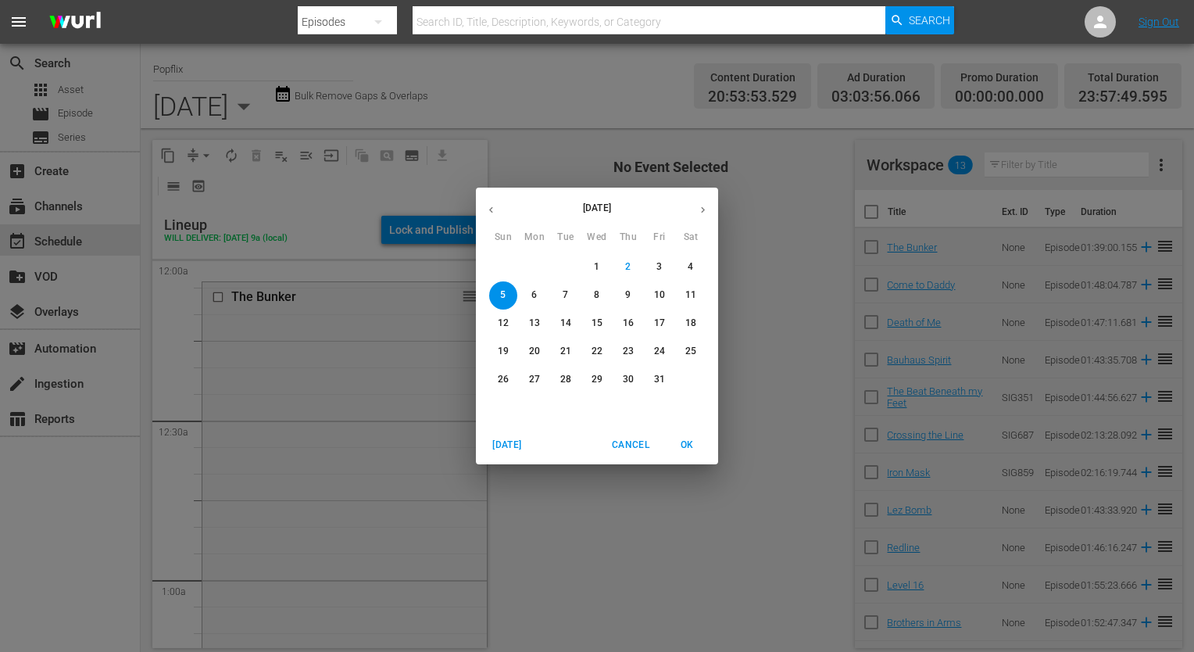
click at [525, 298] on span "6" at bounding box center [534, 294] width 28 height 13
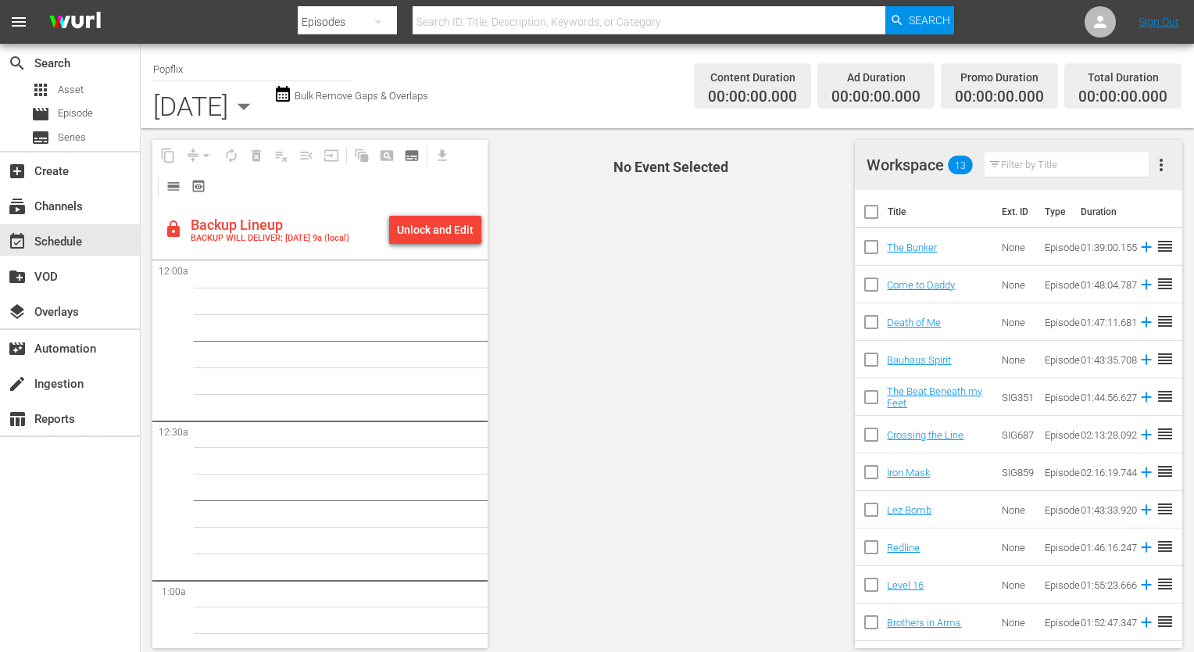
click at [228, 113] on div "[DATE]" at bounding box center [190, 106] width 75 height 31
click at [259, 93] on icon "button" at bounding box center [243, 106] width 31 height 31
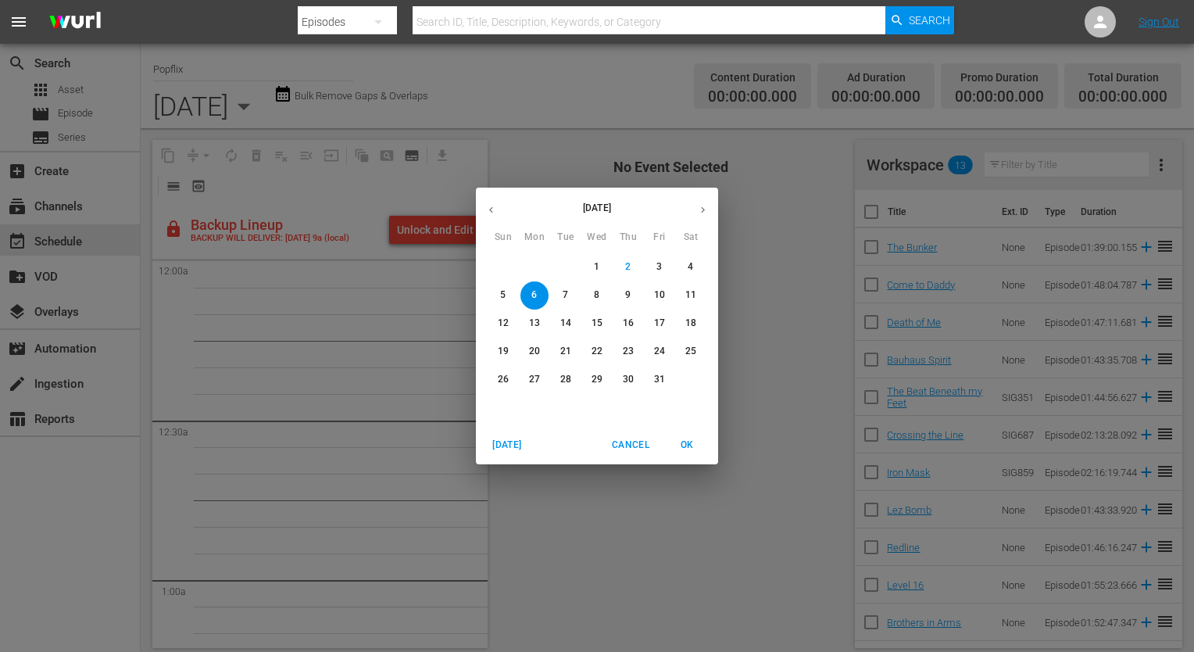
click at [506, 290] on span "5" at bounding box center [503, 294] width 28 height 13
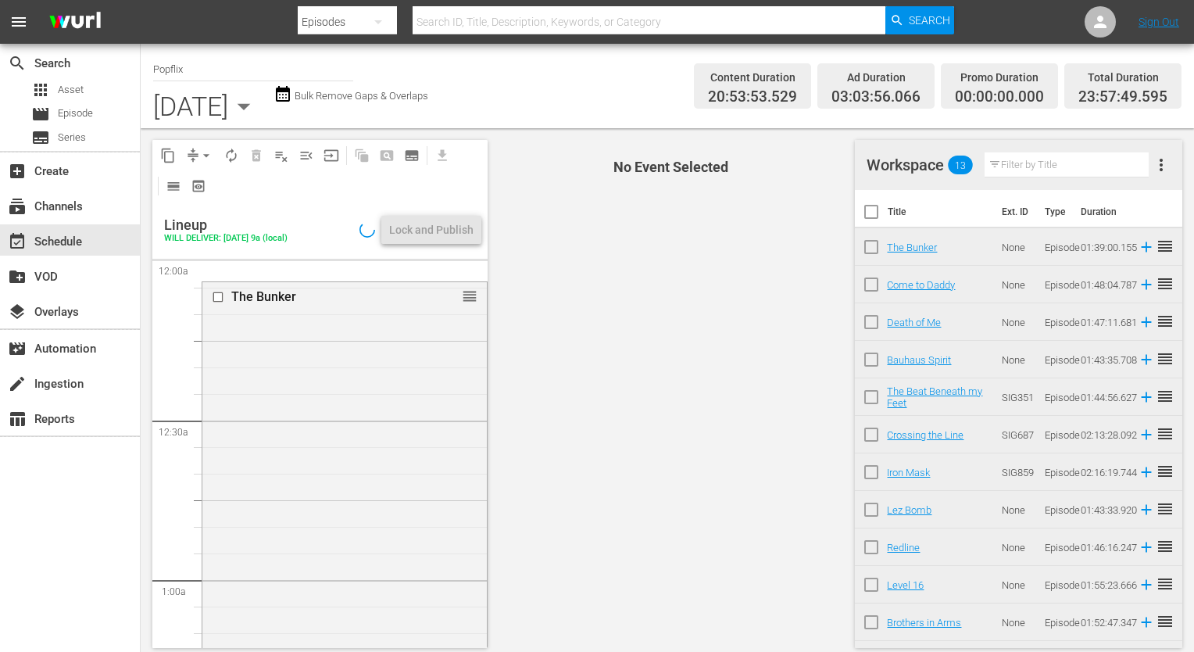
click at [259, 112] on icon "button" at bounding box center [243, 106] width 31 height 31
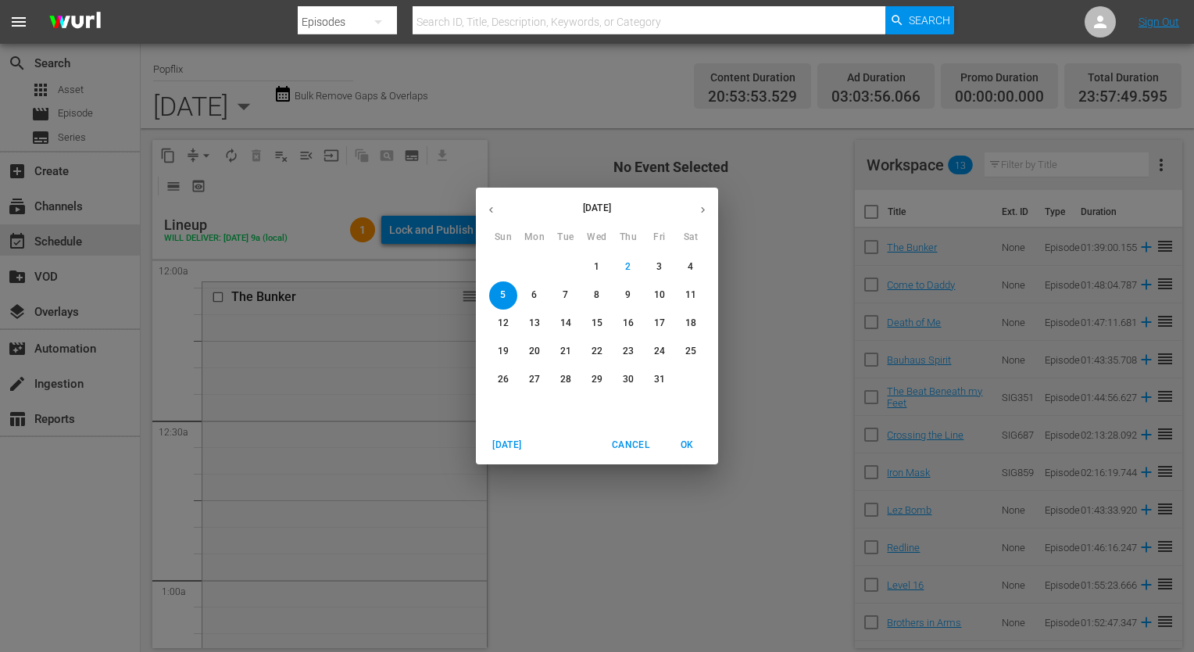
click at [534, 292] on p "6" at bounding box center [533, 294] width 5 height 13
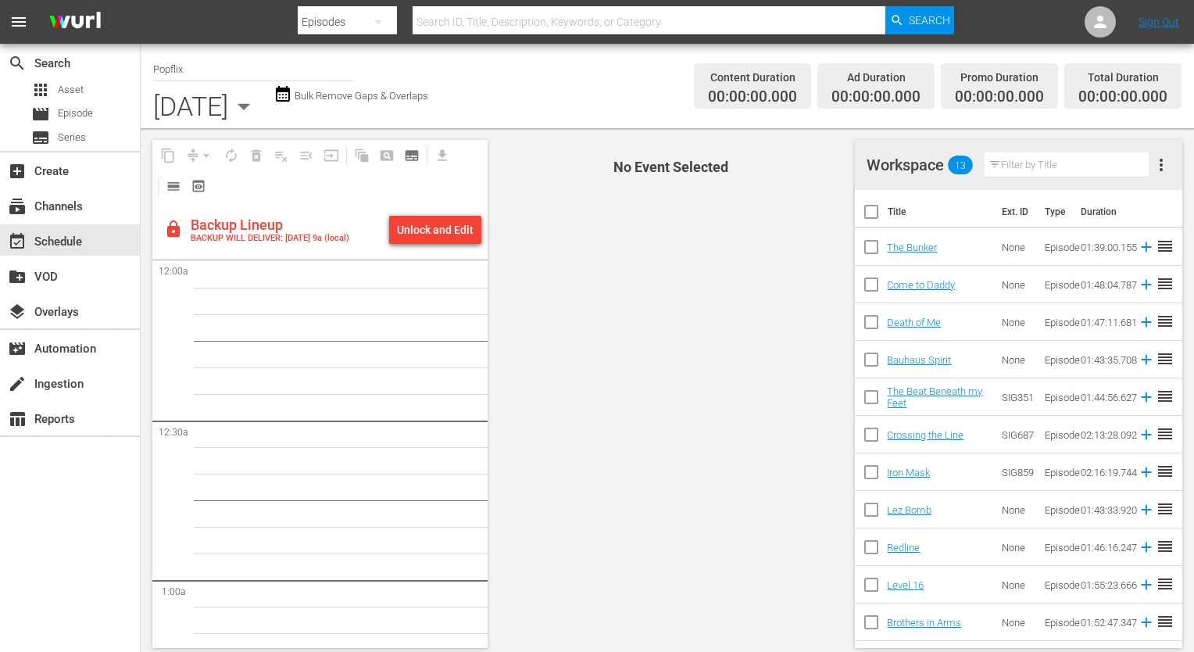
click at [228, 120] on div "[DATE]" at bounding box center [190, 106] width 75 height 31
click at [381, 42] on div "Episodes" at bounding box center [347, 22] width 99 height 44
click at [418, 110] on div "Channels Series Episodes Assets" at bounding box center [597, 326] width 1194 height 652
click at [228, 107] on div "[DATE]" at bounding box center [190, 106] width 75 height 31
click at [259, 102] on icon "button" at bounding box center [243, 106] width 31 height 31
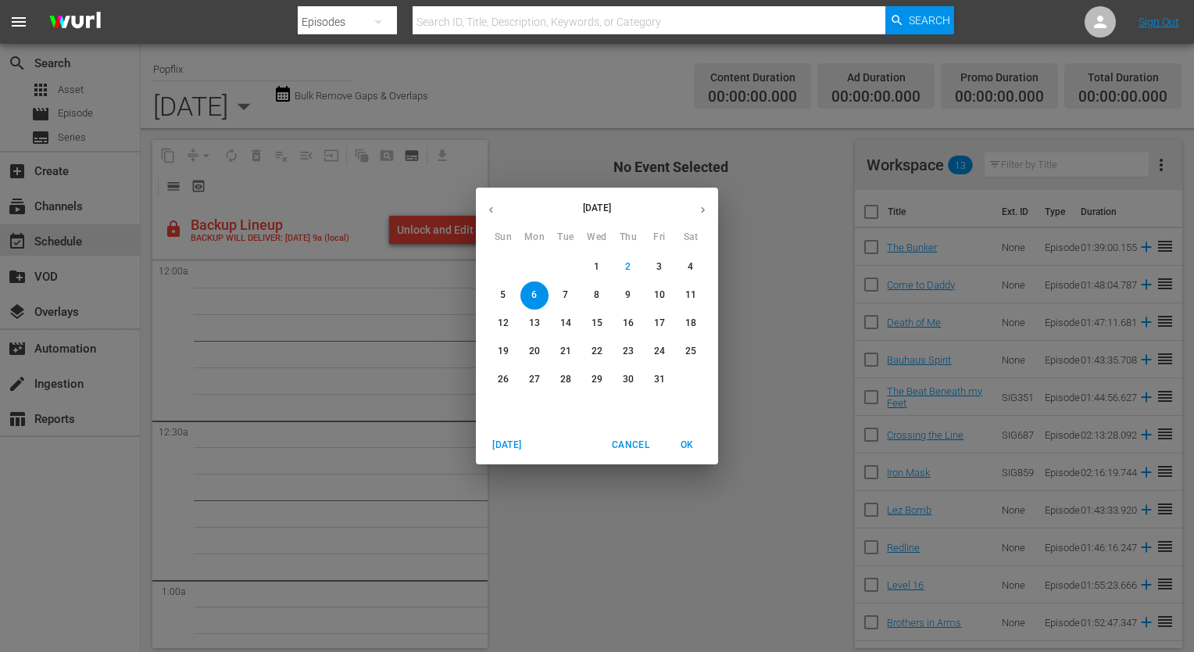
click at [502, 285] on button "5" at bounding box center [503, 295] width 28 height 28
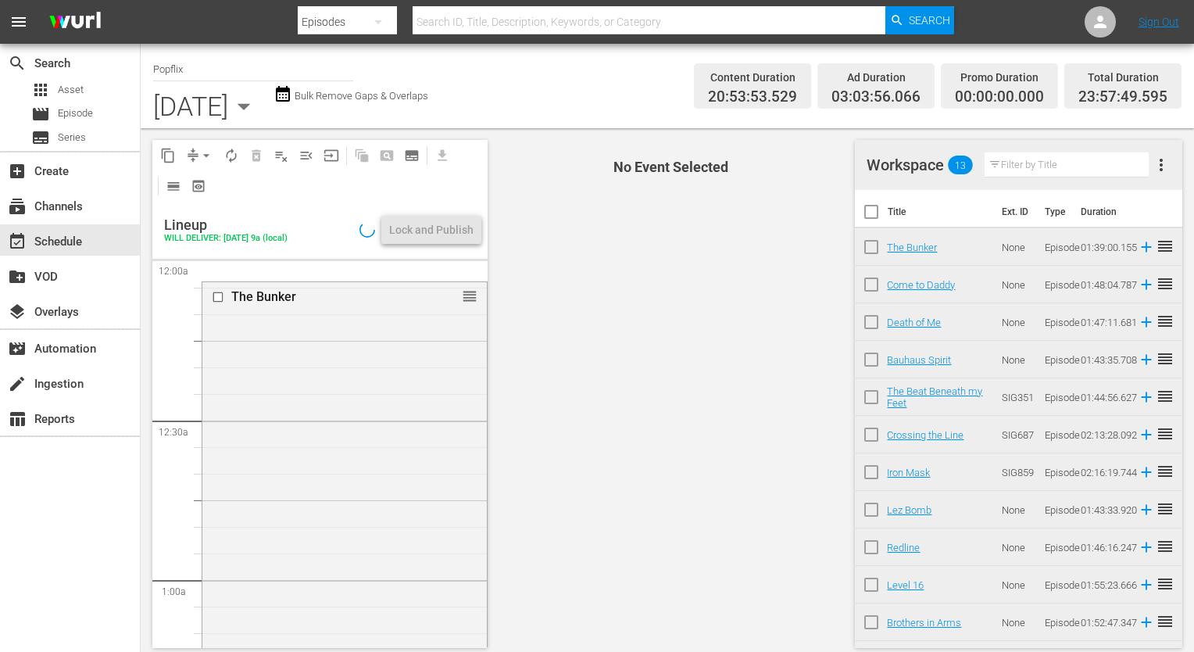
scroll to position [7274, 0]
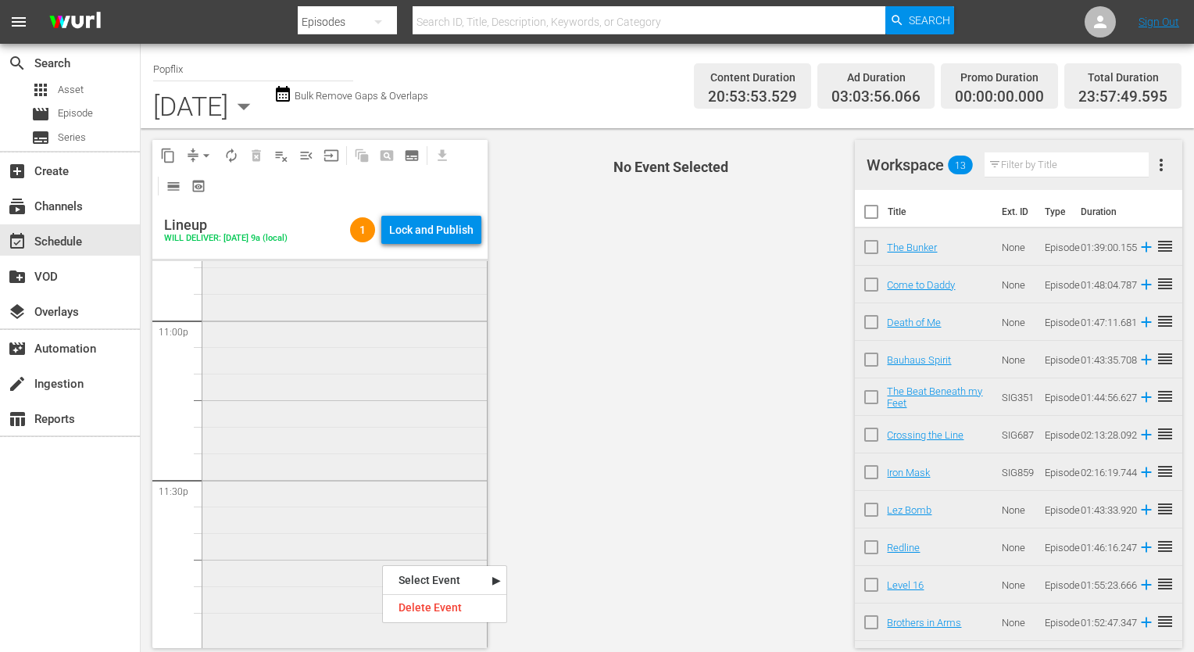
click at [320, 520] on div "Slumber 1 reorder" at bounding box center [344, 401] width 284 height 487
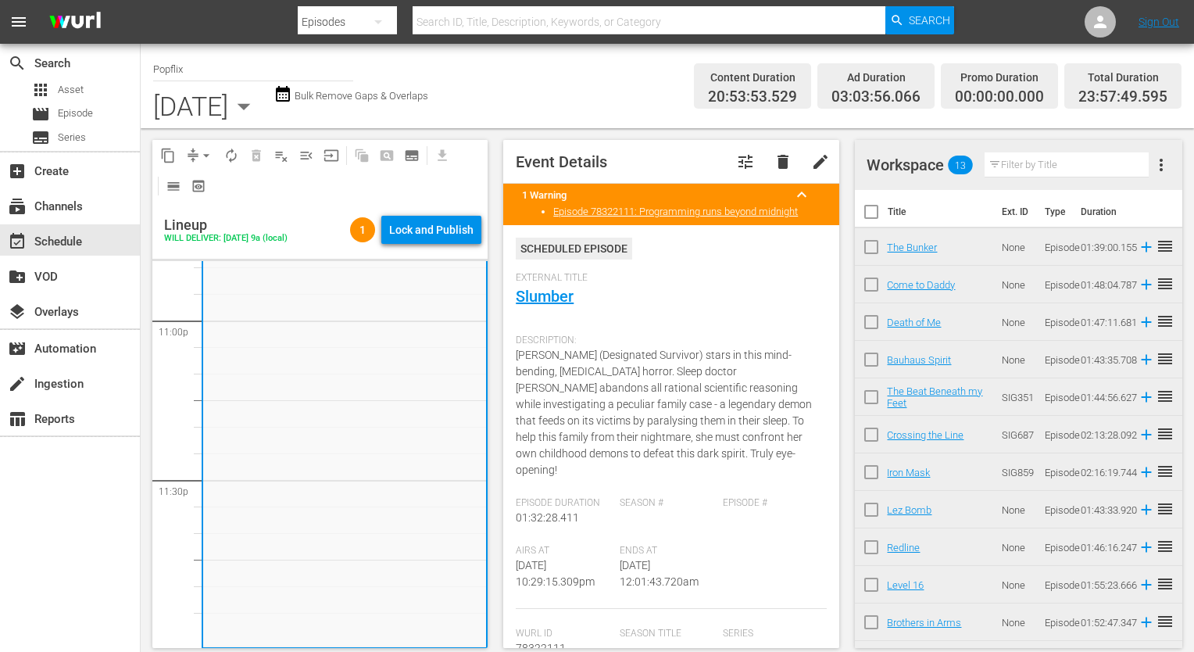
click at [1160, 158] on span "more_vert" at bounding box center [1161, 165] width 19 height 19
click at [1094, 190] on div "Clear Workspace" at bounding box center [1086, 195] width 106 height 28
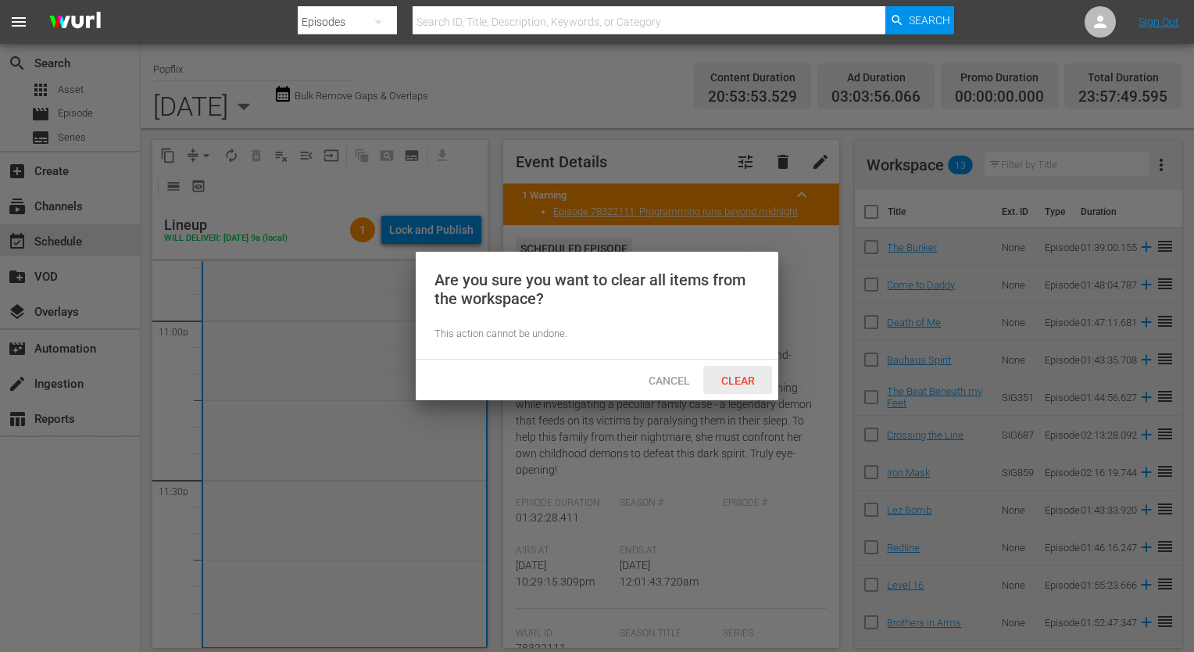
click at [747, 382] on span "Clear" at bounding box center [738, 380] width 59 height 13
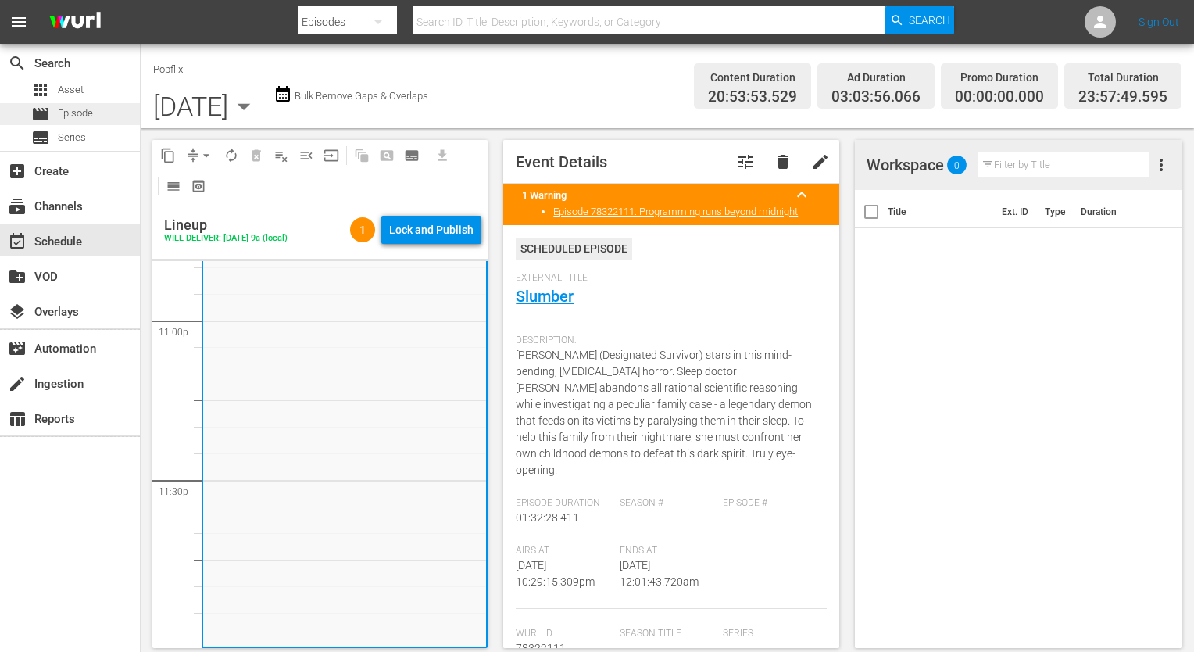
click at [110, 121] on div "movie Episode" at bounding box center [70, 114] width 140 height 22
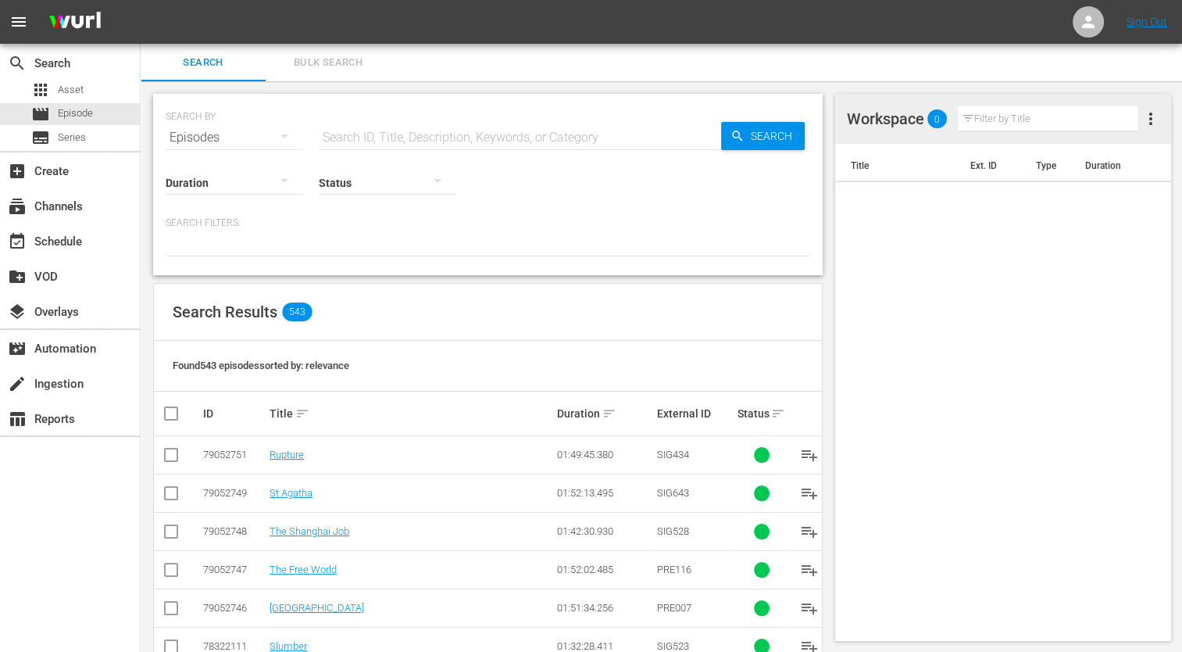
click at [325, 52] on button "Bulk Search" at bounding box center [328, 63] width 125 height 38
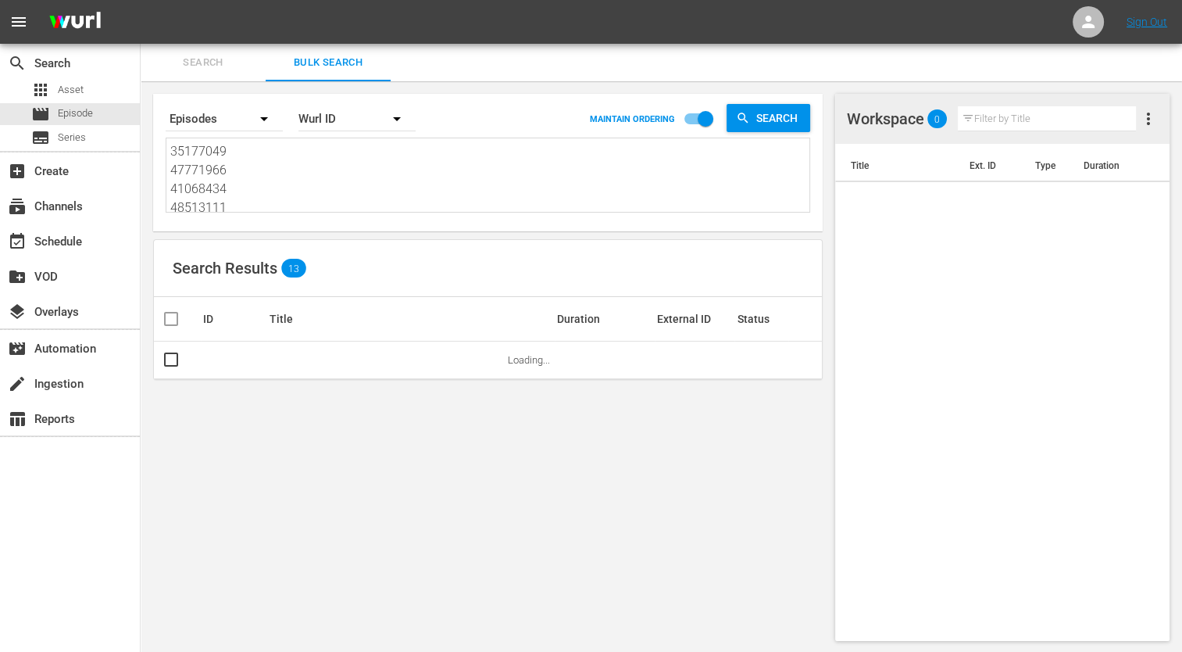
click at [231, 166] on textarea "35177049 47771966 41068434 48513111 56851185 51444683 70175555 22191377 2988607…" at bounding box center [489, 177] width 639 height 71
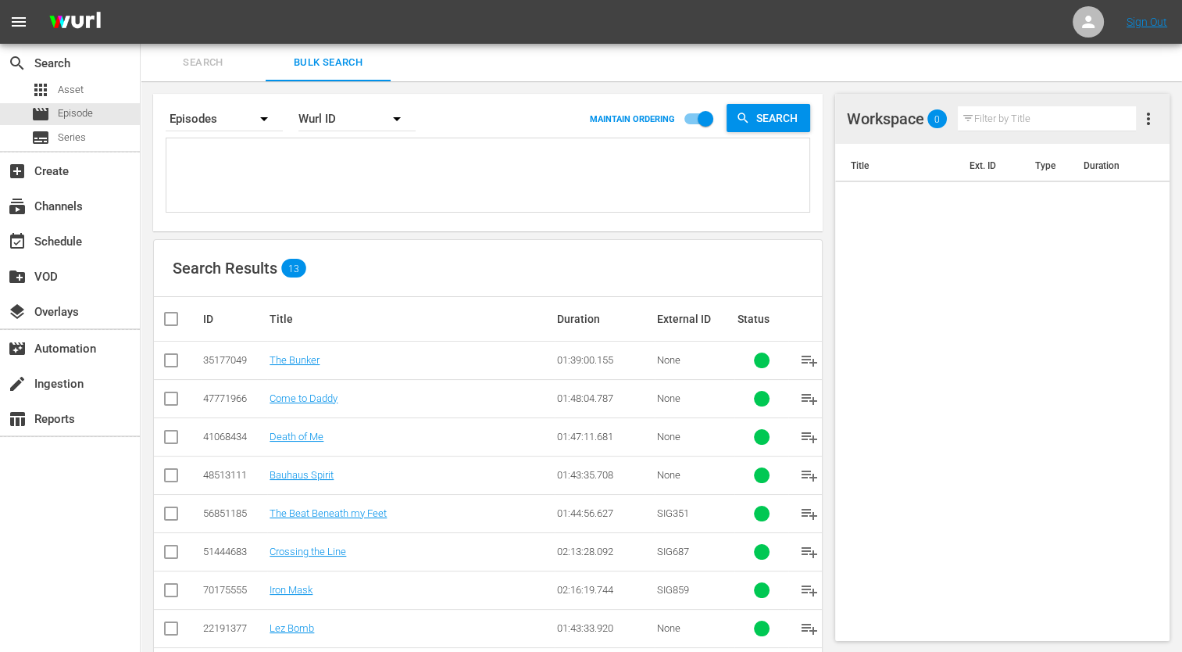
paste textarea "38446469 29886055 30136447 18058320 35177048 24439263 36142442 25970971 7017555…"
type textarea "38446469 29886055 30136447 18058320 35177048 24439263 36142442 25970971 7017555…"
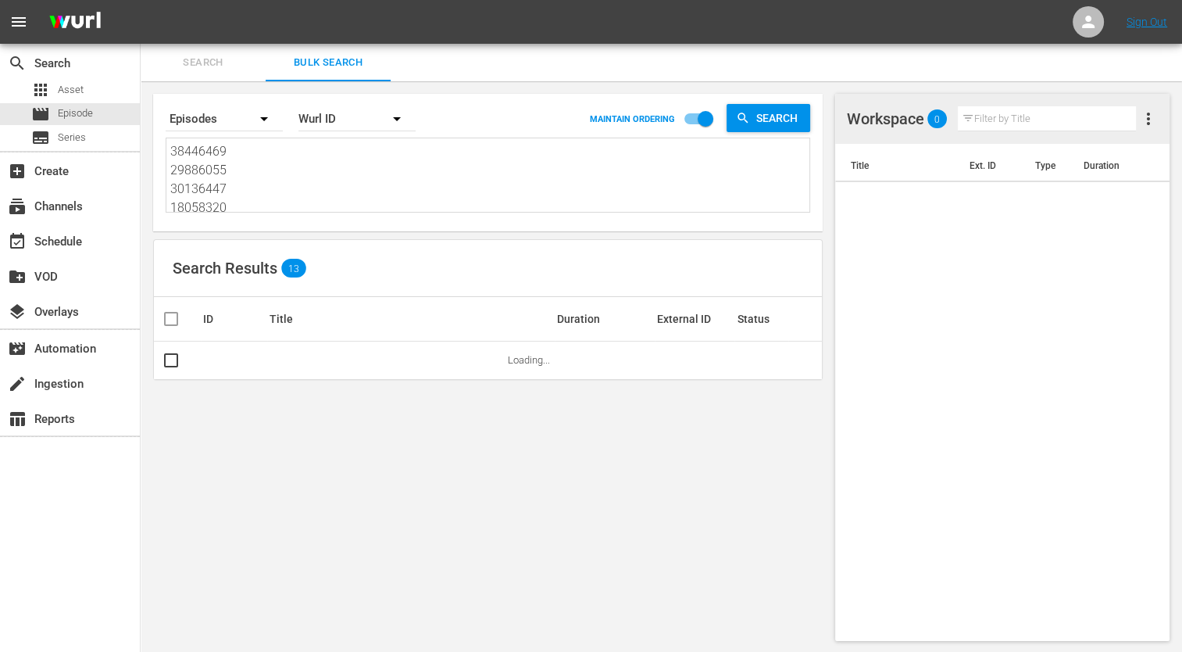
type textarea "38446469 29886055 30136447 18058320 35177048 24439263 36142442 25970971 7017555…"
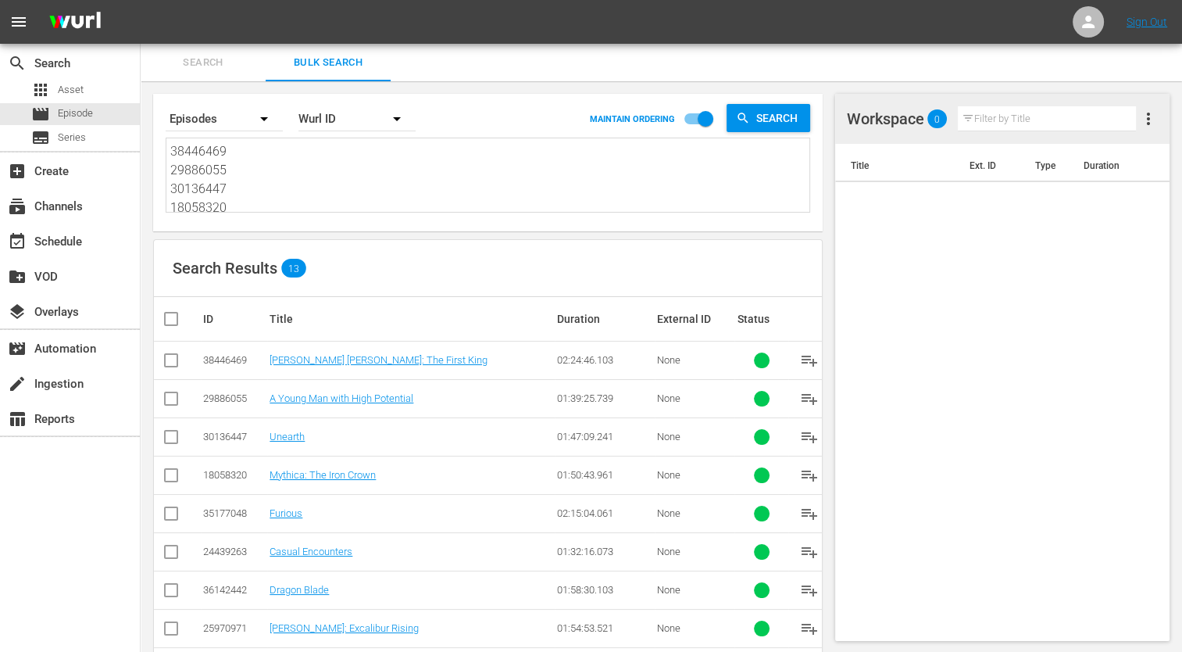
click at [157, 310] on th at bounding box center [177, 319] width 47 height 44
click at [174, 317] on input "checkbox" at bounding box center [177, 318] width 31 height 19
checkbox input "true"
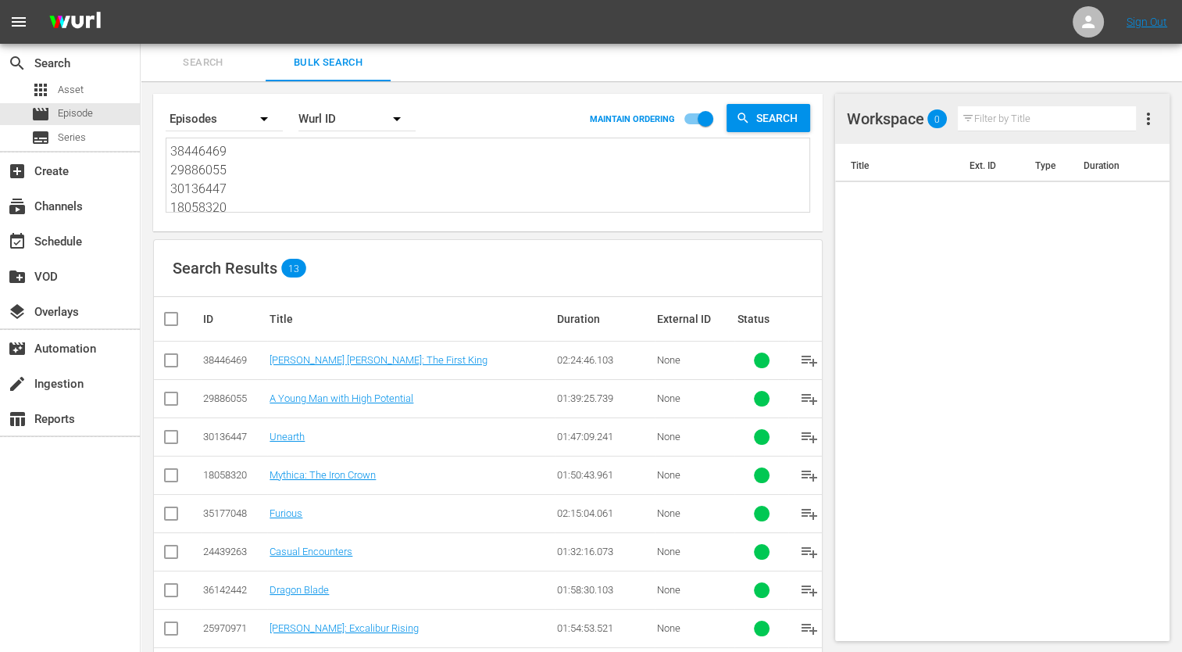
checkbox input "true"
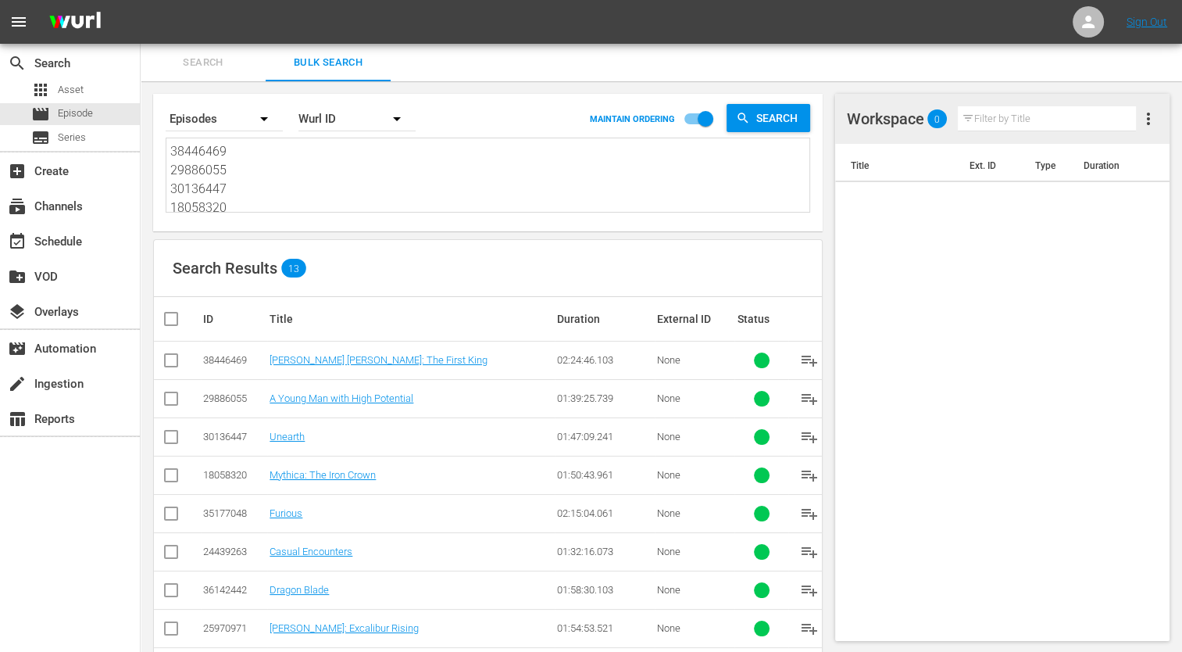
checkbox input "true"
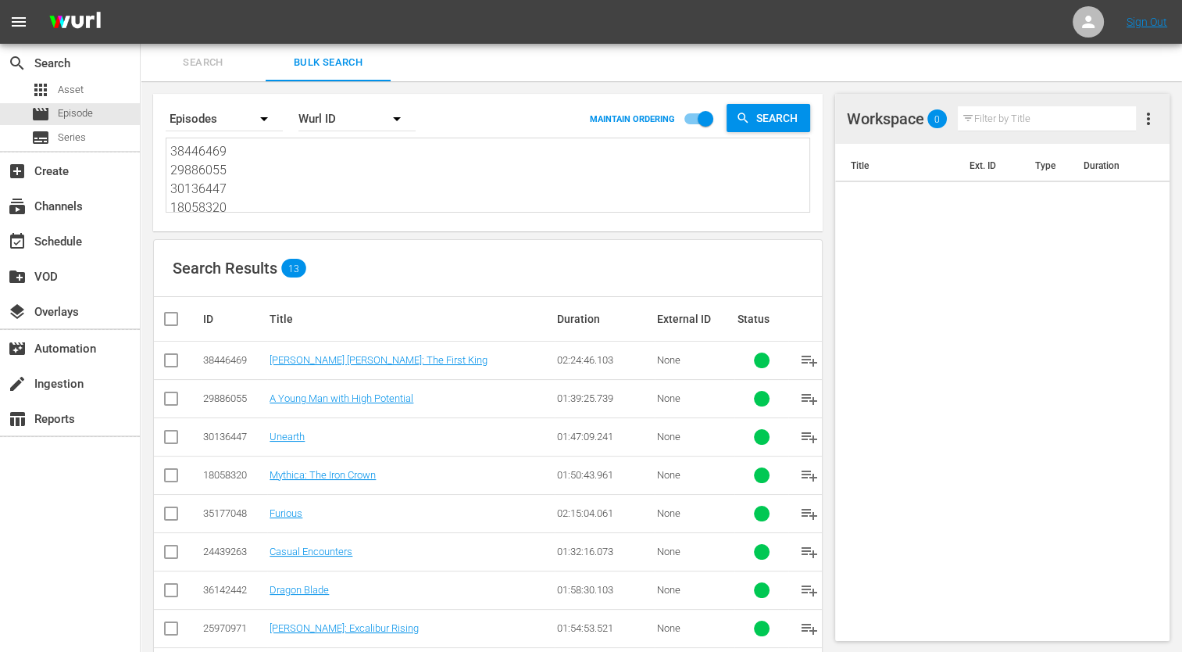
checkbox input "true"
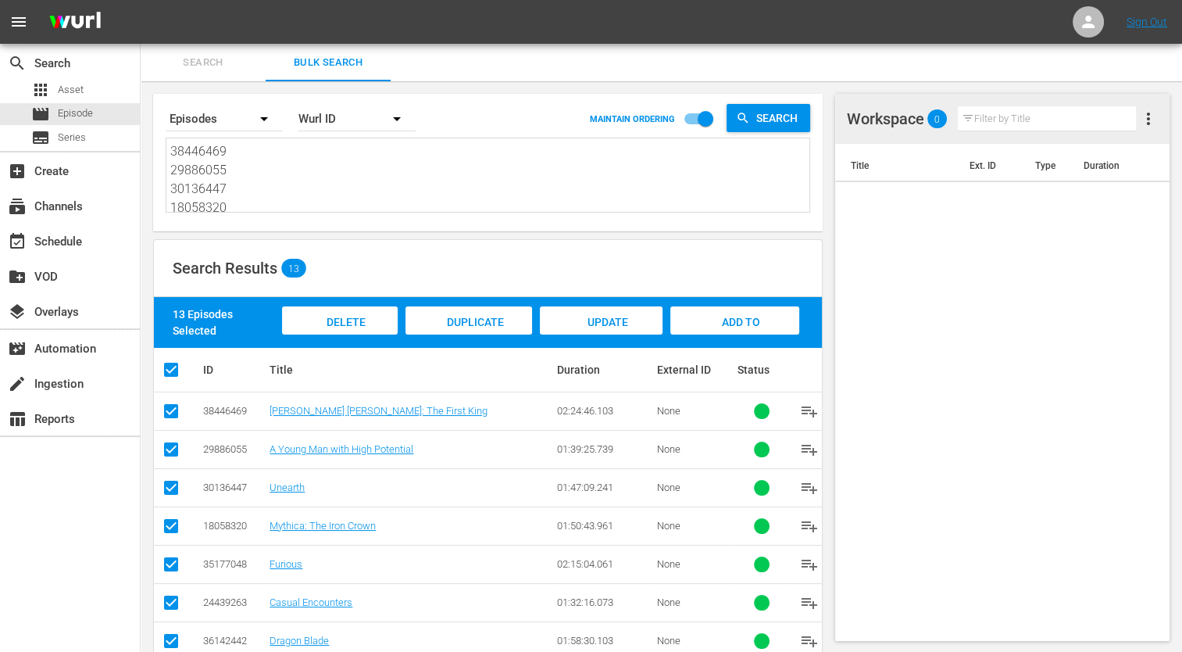
click at [716, 327] on div "Add to Workspace" at bounding box center [734, 335] width 129 height 59
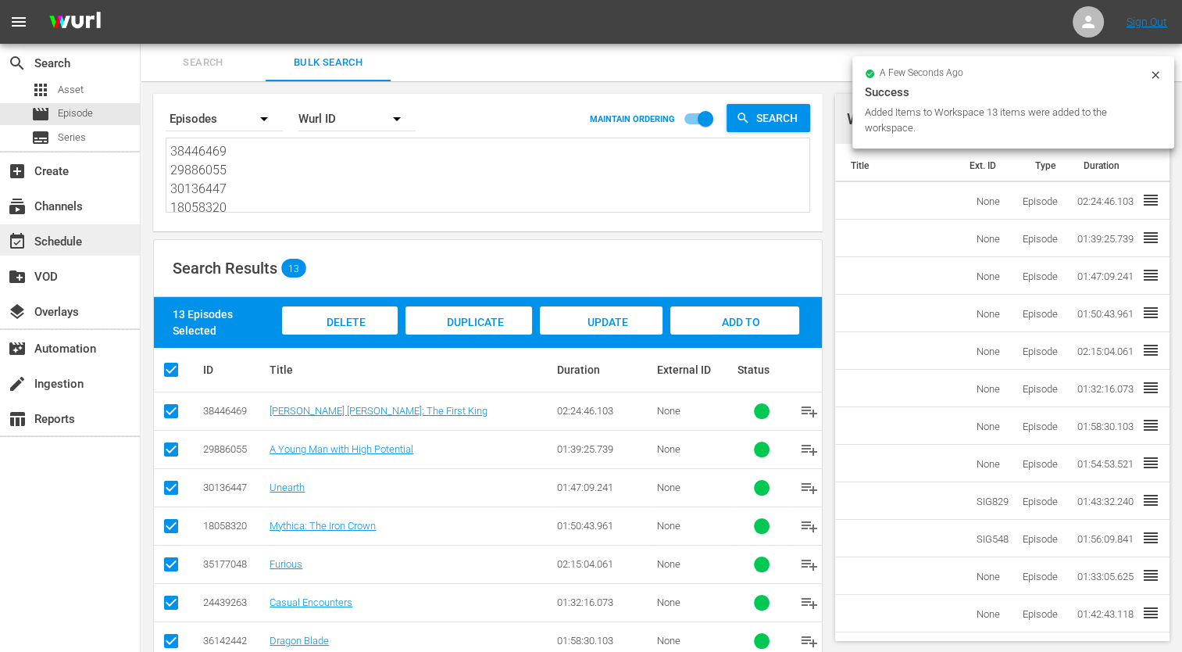
click at [84, 233] on div "event_available Schedule" at bounding box center [44, 239] width 88 height 14
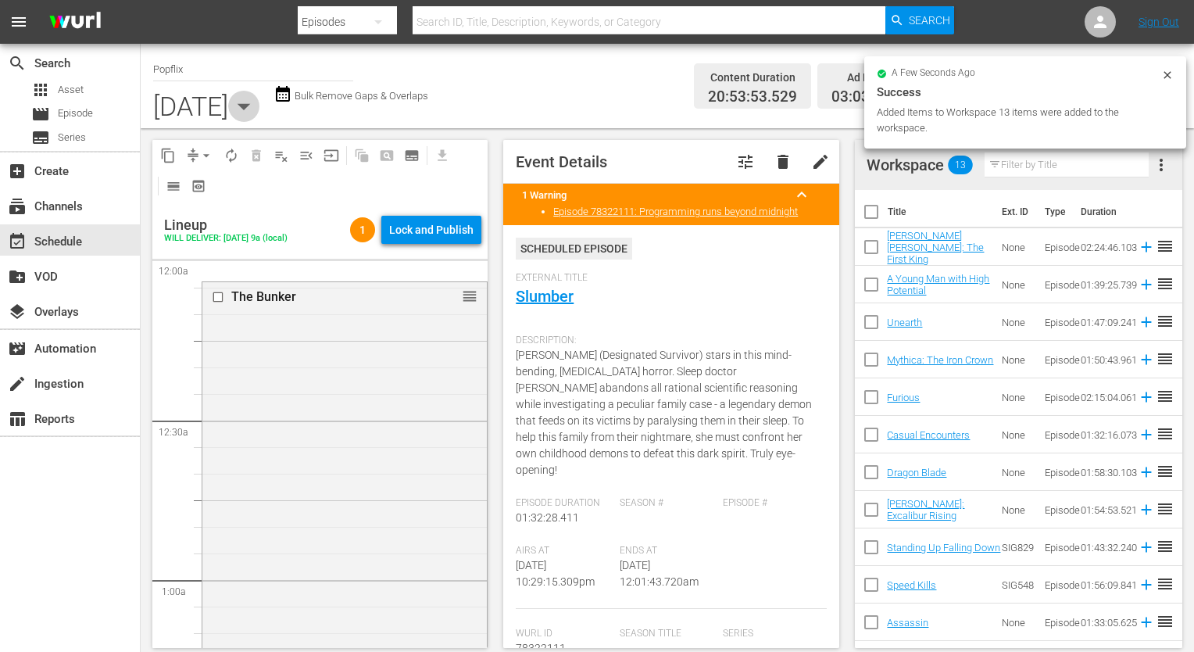
click at [259, 111] on icon "button" at bounding box center [243, 106] width 31 height 31
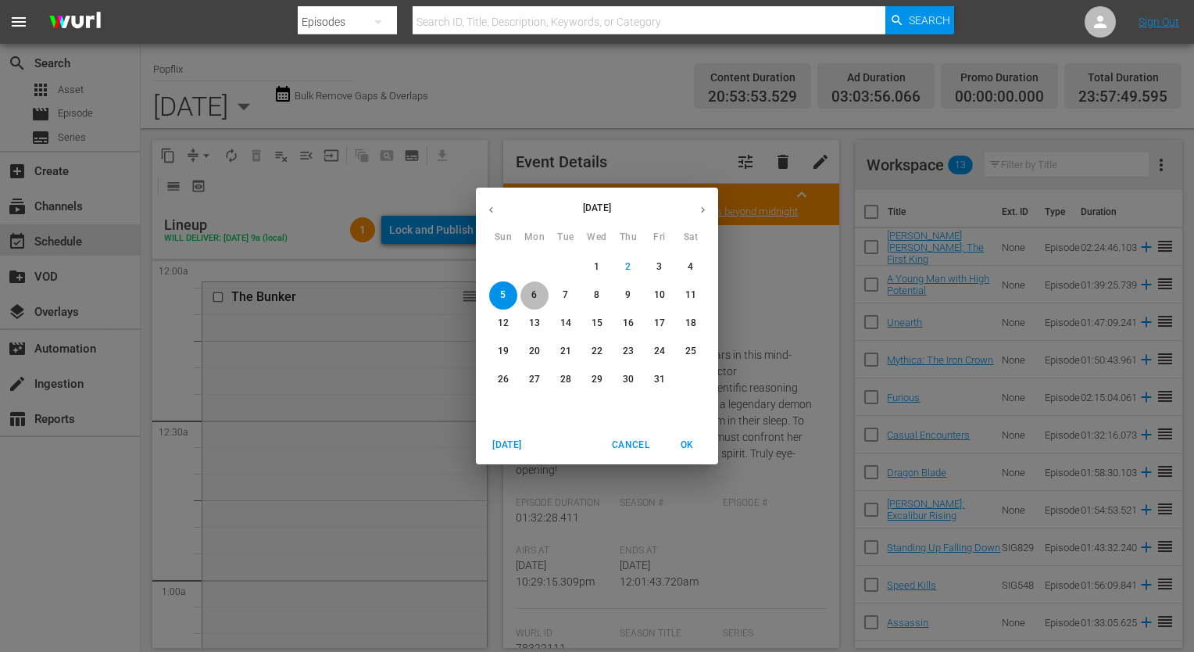
click at [531, 291] on p "6" at bounding box center [533, 294] width 5 height 13
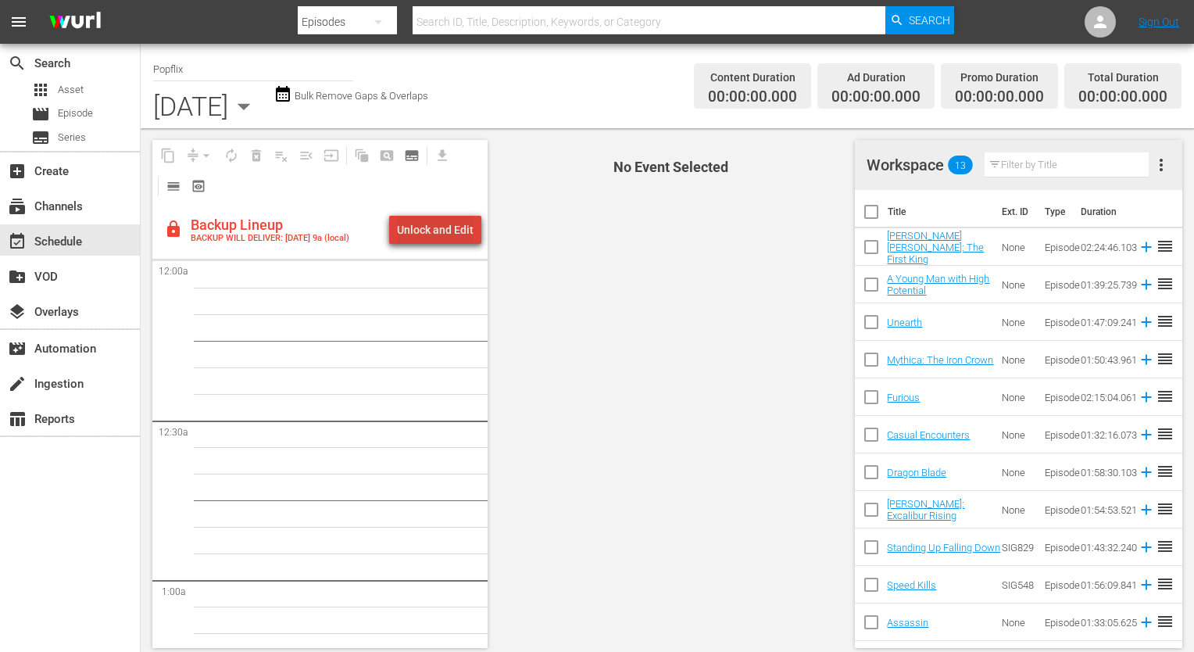
click at [446, 217] on div "Unlock and Edit" at bounding box center [435, 230] width 77 height 28
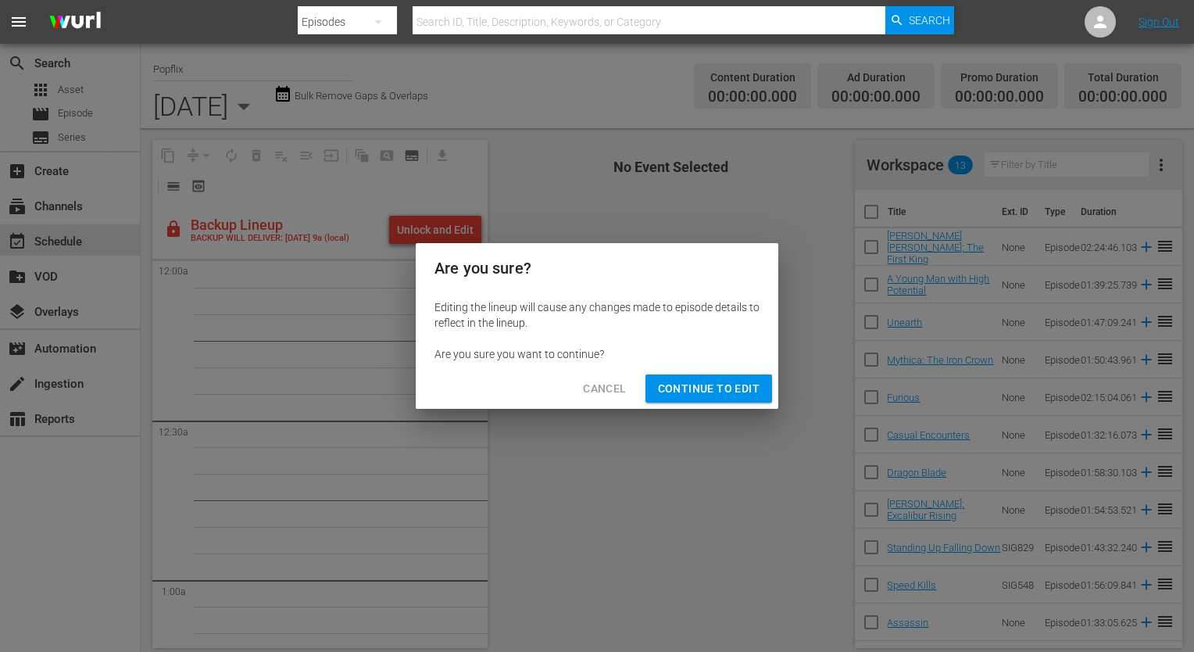
click at [693, 389] on span "Continue to Edit" at bounding box center [709, 389] width 102 height 20
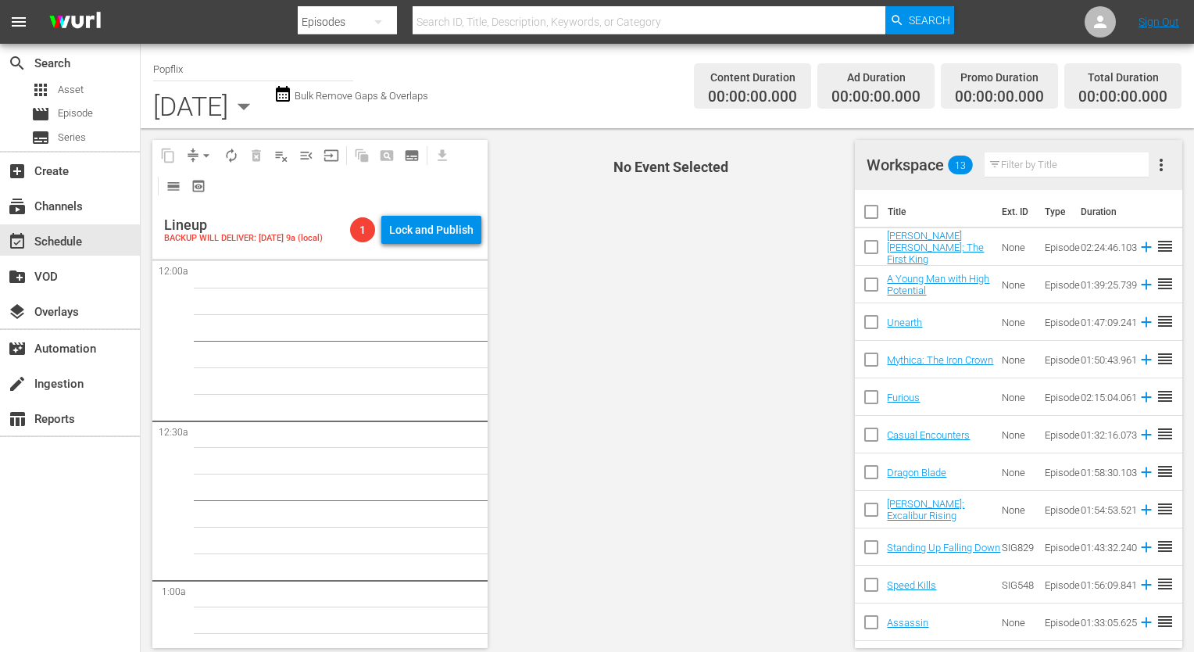
click at [888, 213] on th "Title" at bounding box center [945, 212] width 115 height 44
click at [876, 213] on input "checkbox" at bounding box center [871, 214] width 33 height 33
checkbox input "true"
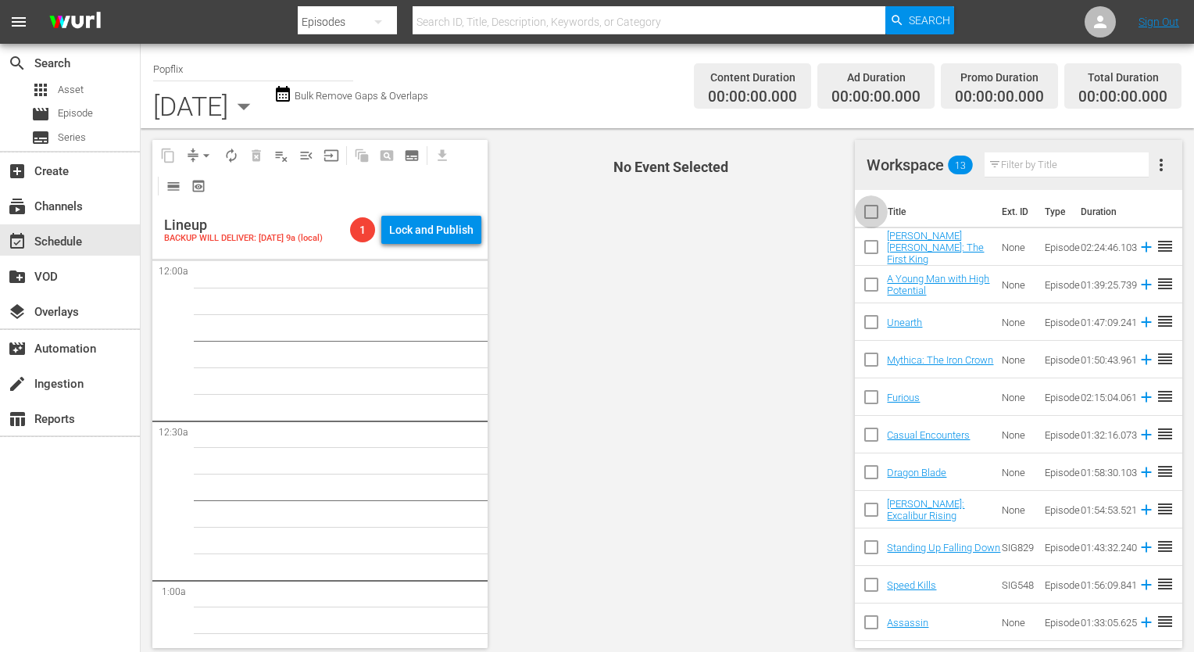
checkbox input "true"
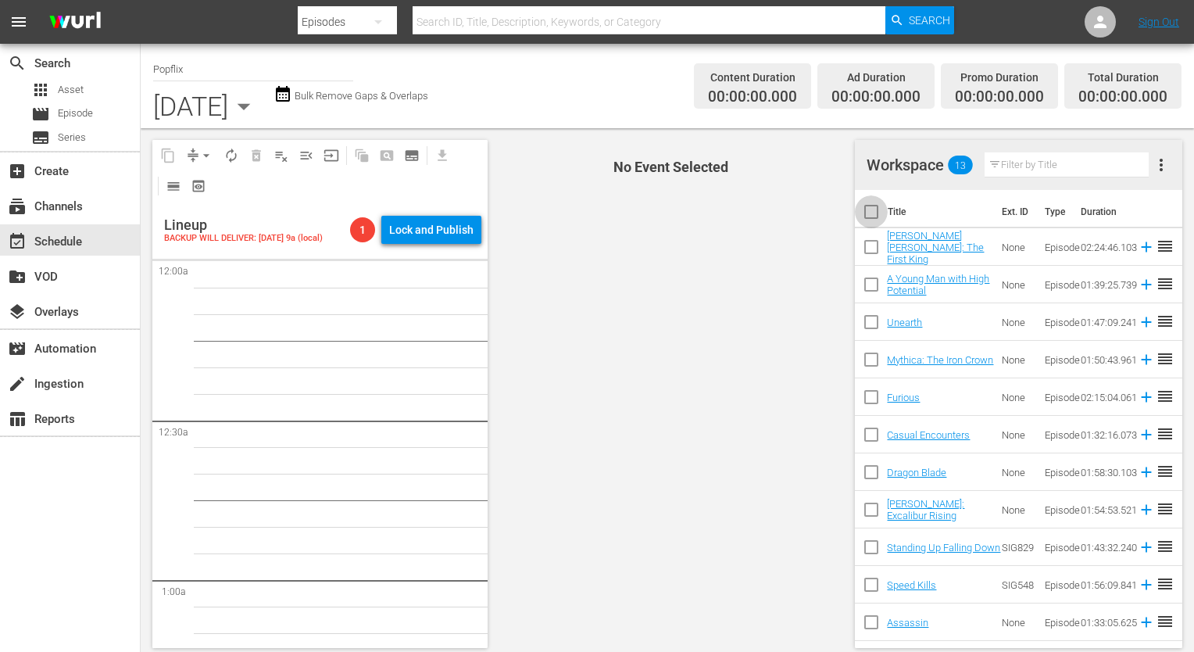
checkbox input "true"
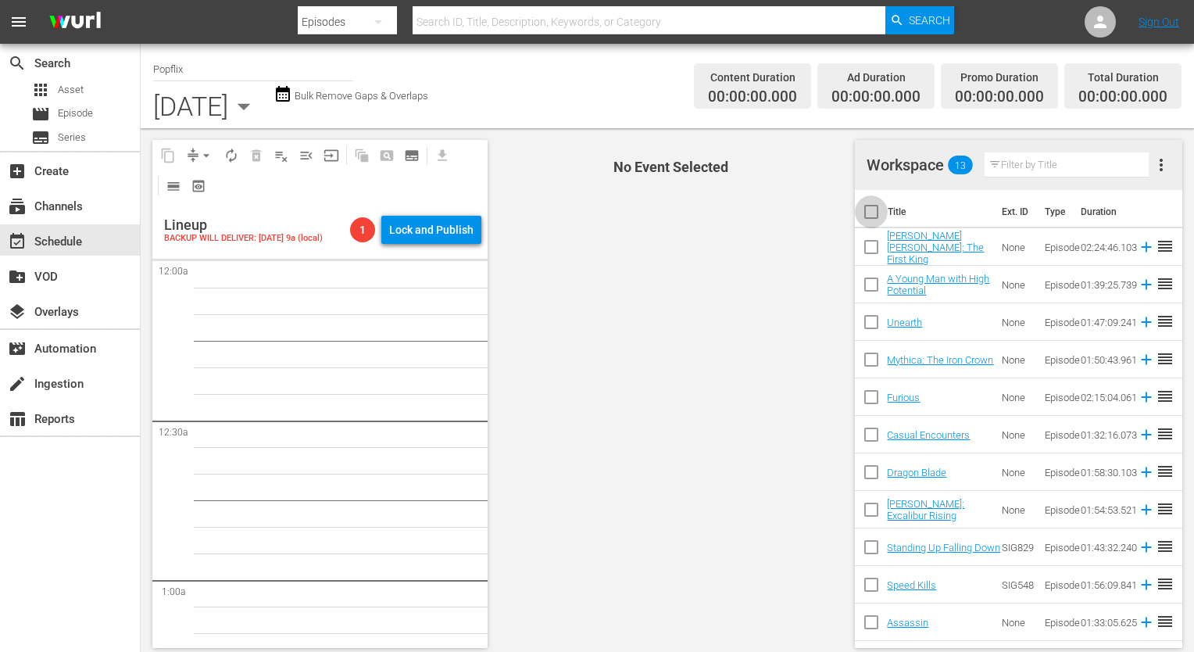
checkbox input "true"
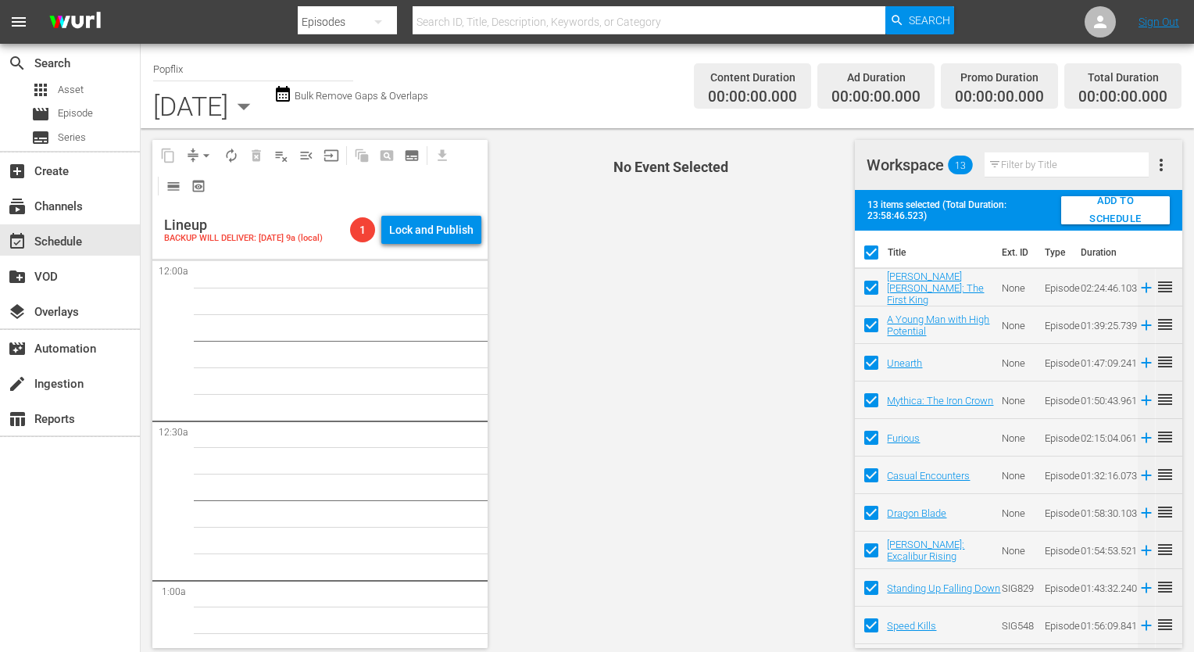
click at [1139, 198] on span "ADD TO SCHEDULE" at bounding box center [1116, 210] width 84 height 36
checkbox input "false"
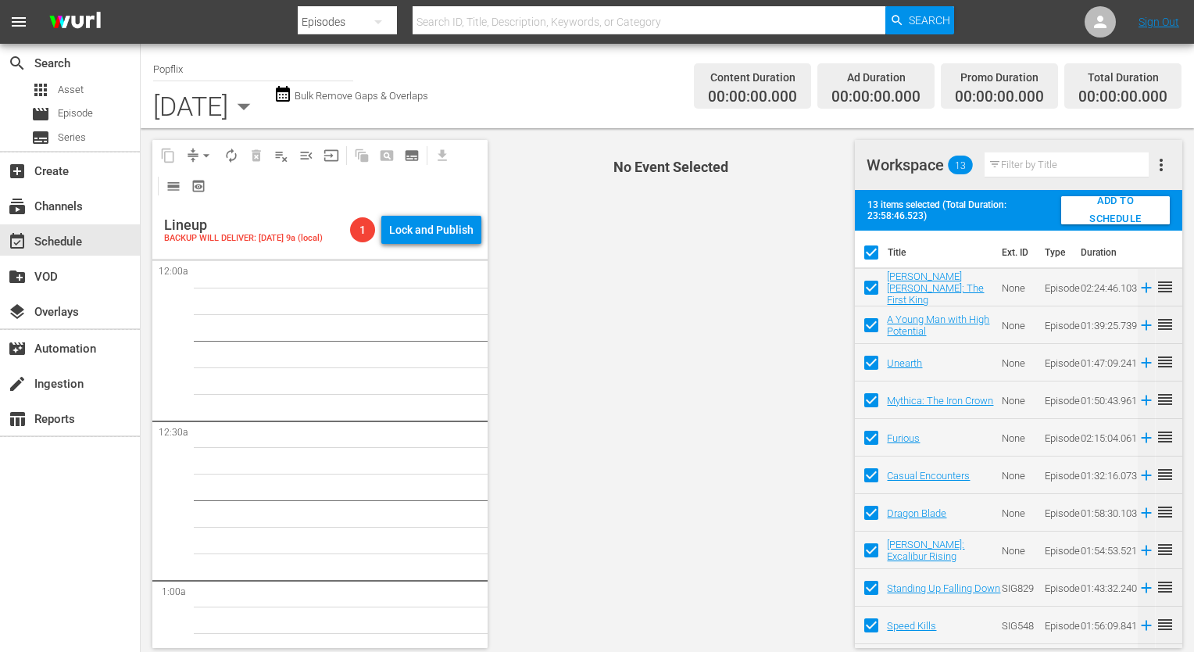
checkbox input "false"
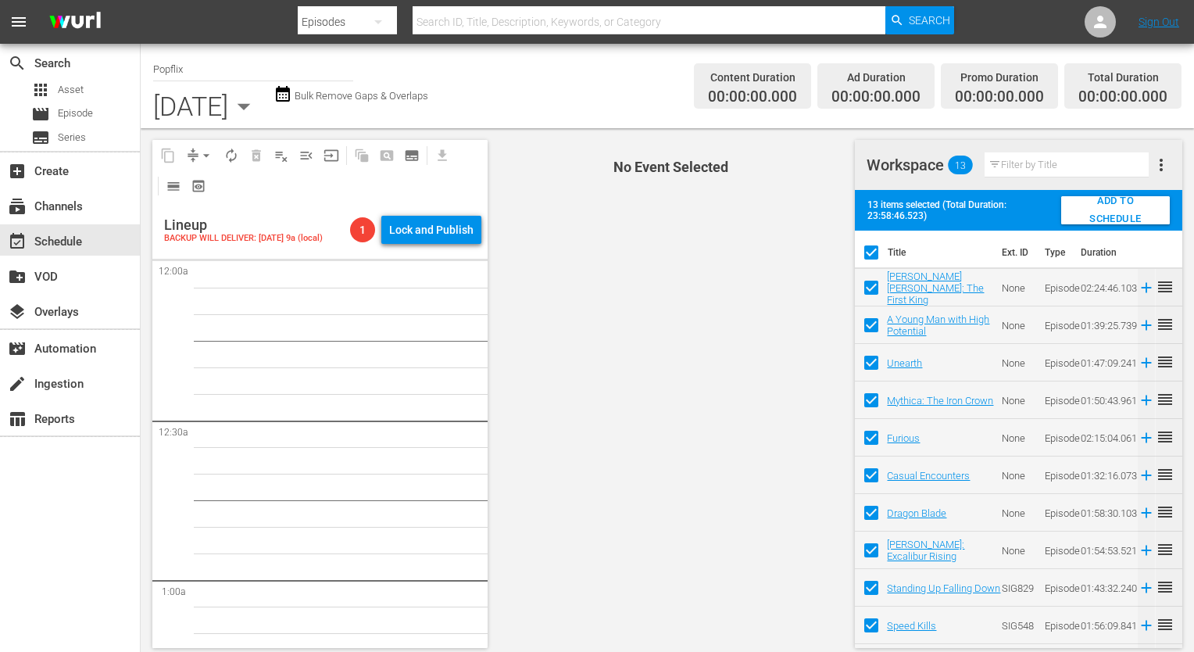
checkbox input "false"
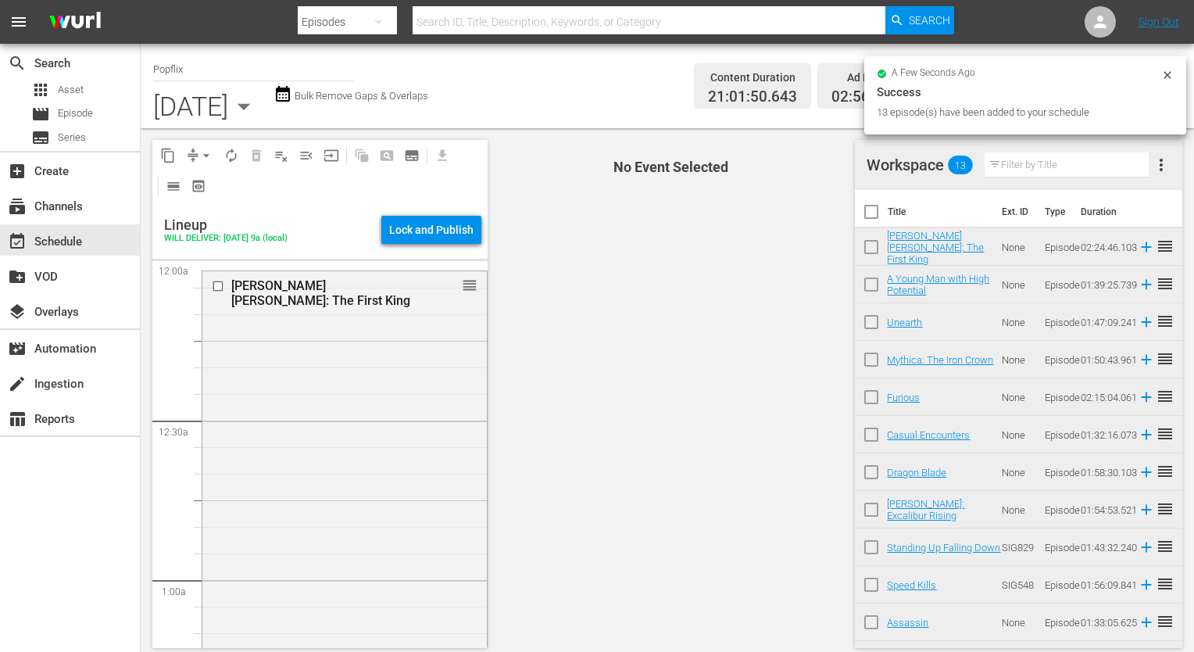
click at [259, 117] on icon "button" at bounding box center [243, 106] width 31 height 31
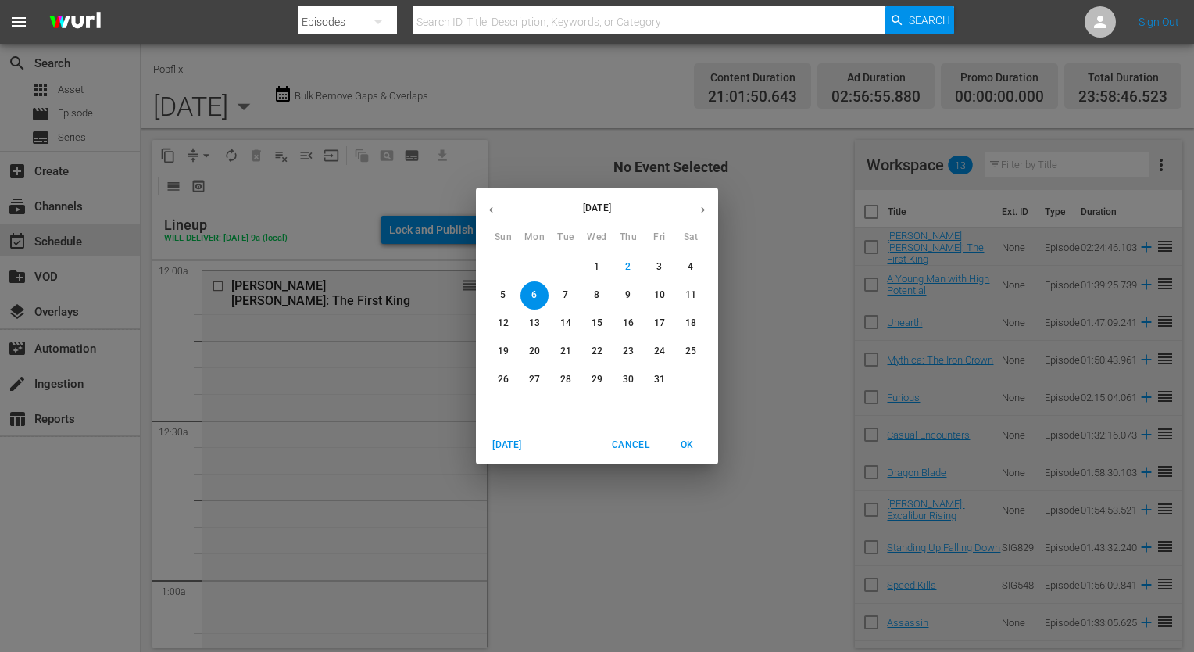
click at [561, 520] on div "[DATE] Sun Mon Tue Wed Thu Fri Sat 28 29 30 1 2 3 4 5 6 7 8 9 10 11 12 13 14 15…" at bounding box center [597, 326] width 1194 height 652
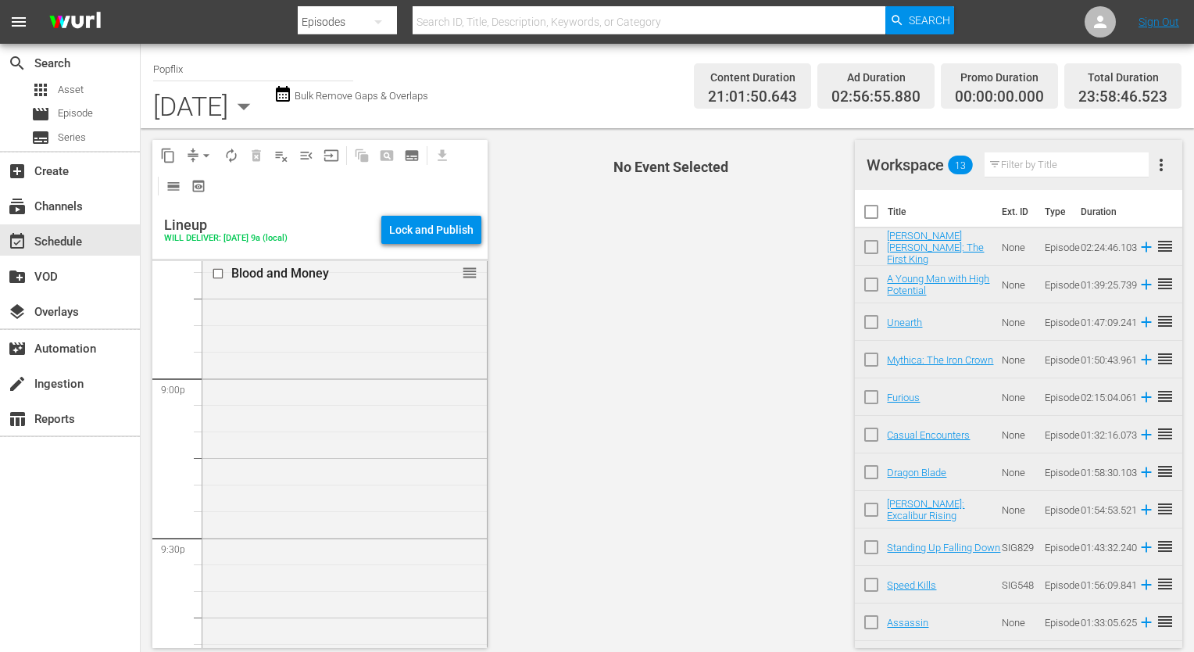
scroll to position [7266, 0]
click at [385, 530] on div "Discarnate reorder" at bounding box center [344, 380] width 284 height 529
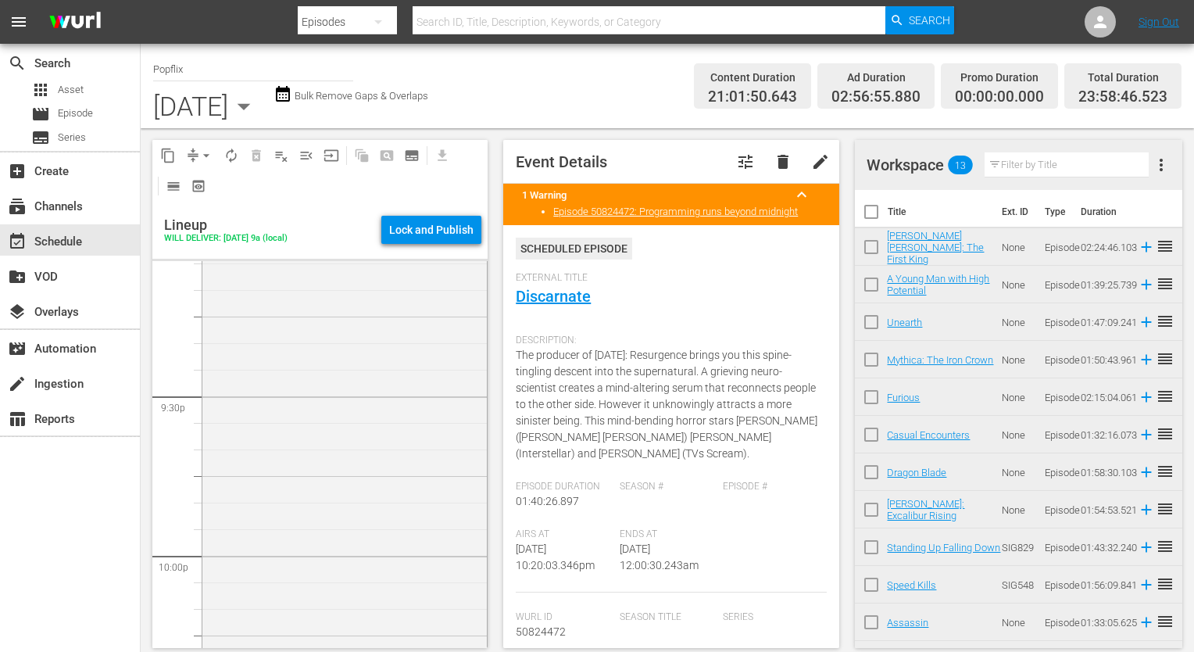
scroll to position [0, 0]
click at [1161, 166] on span "more_vert" at bounding box center [1161, 165] width 19 height 19
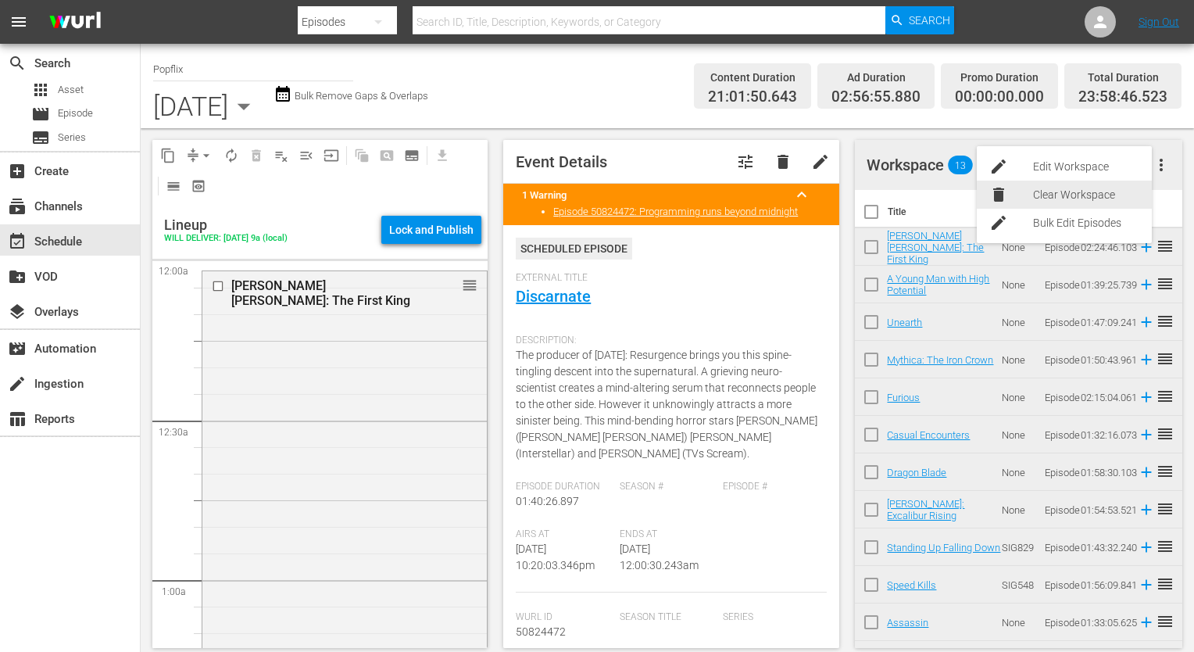
click at [1031, 200] on div "delete Clear Workspace" at bounding box center [1064, 195] width 175 height 28
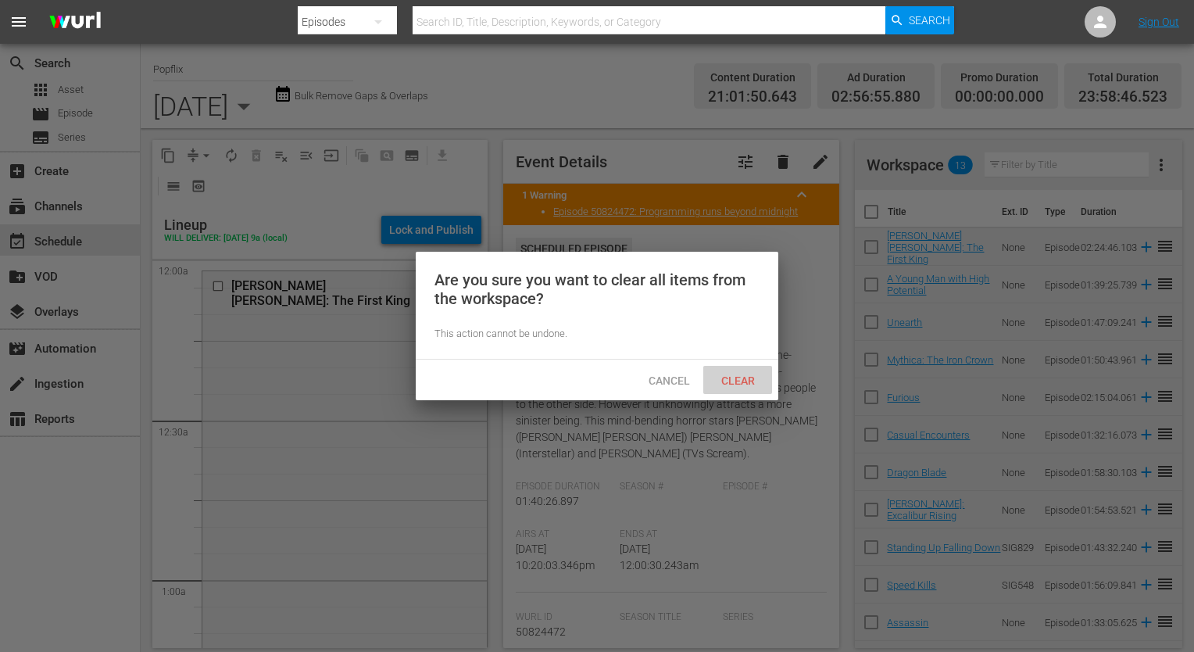
click at [741, 380] on span "Clear" at bounding box center [738, 380] width 59 height 13
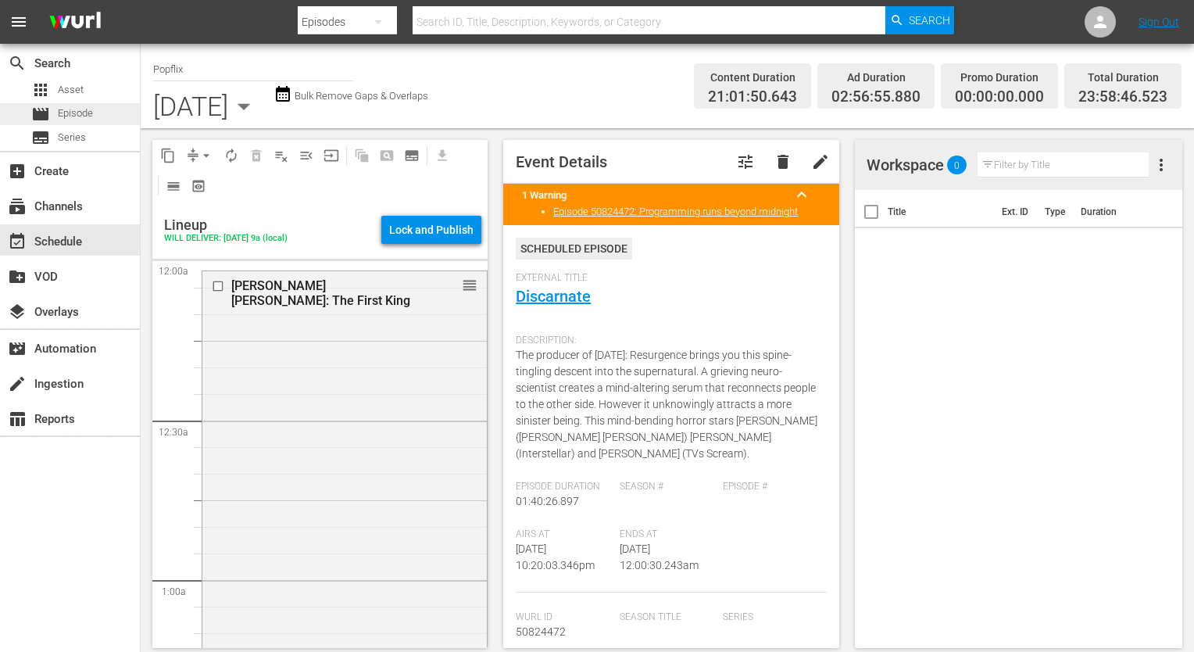
click at [69, 120] on span "Episode" at bounding box center [75, 113] width 35 height 16
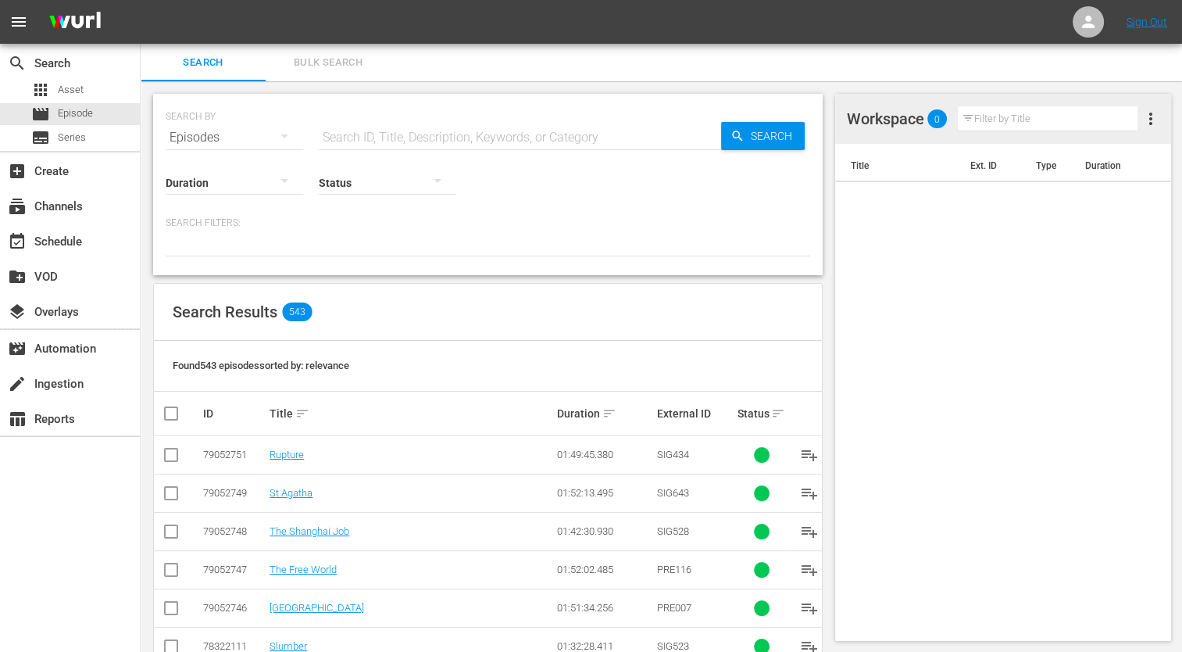
click at [370, 80] on button "Bulk Search" at bounding box center [328, 63] width 125 height 38
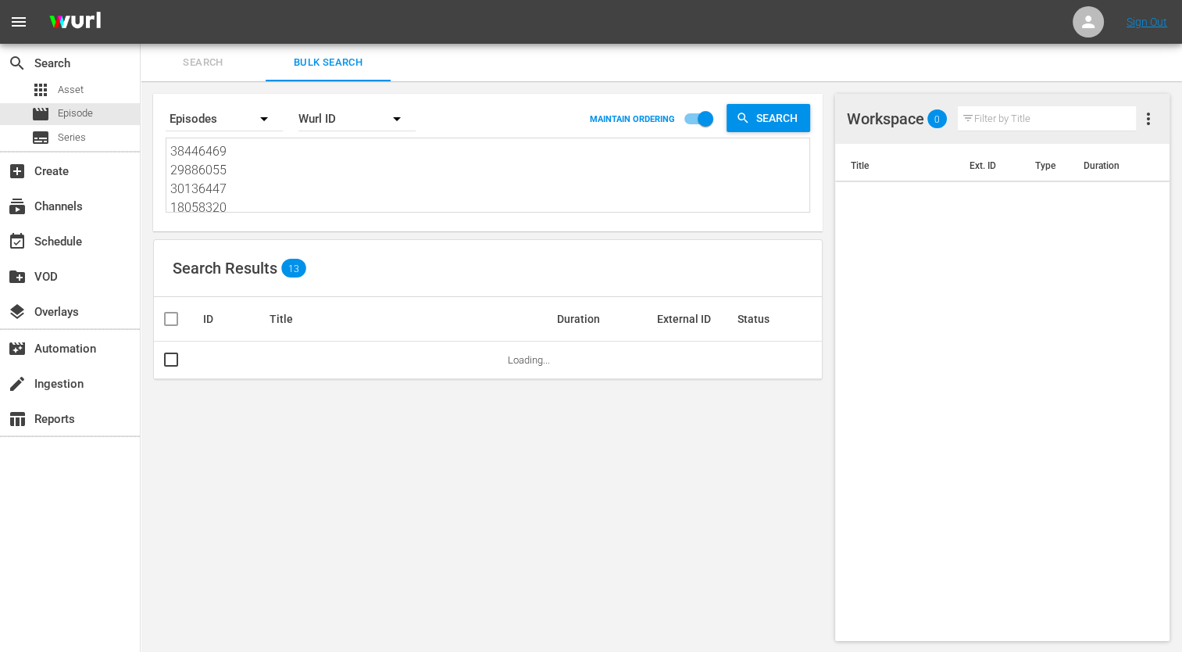
click at [299, 180] on textarea "38446469 29886055 30136447 18058320 35177048 24439263 36142442 25970971 7017555…" at bounding box center [489, 177] width 639 height 71
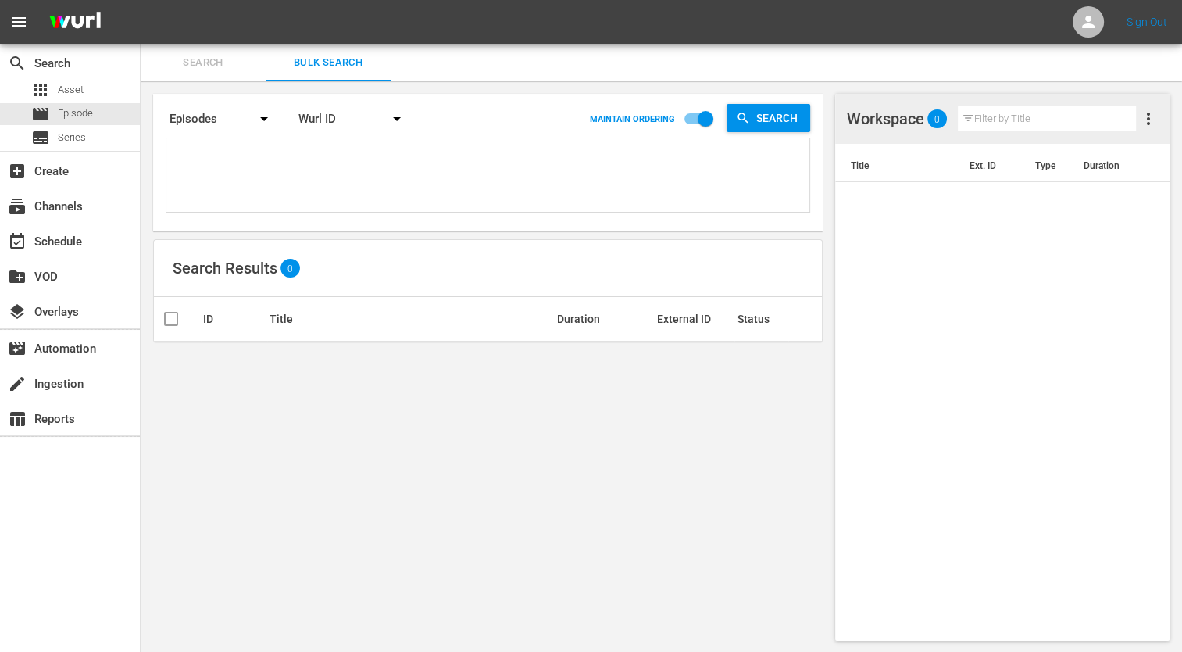
paste textarea "45933563 30136444 25971024 50824477 45933564 76962520 69689867 48785192 2219139…"
type textarea "45933563 30136444 25971024 50824477 45933564 76962520 69689867 48785192 2219139…"
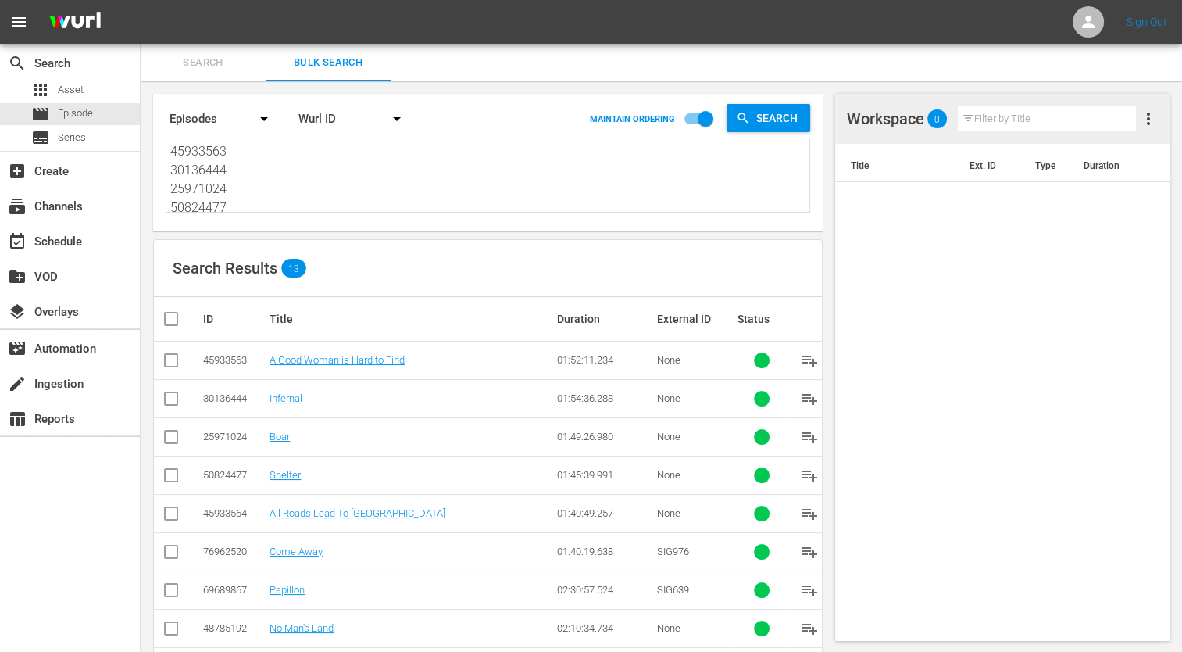
type textarea "45933563 30136444 25971024 50824477 45933564 76962520 69689867 48785192 2219139…"
click at [169, 325] on input "checkbox" at bounding box center [177, 318] width 31 height 19
checkbox input "true"
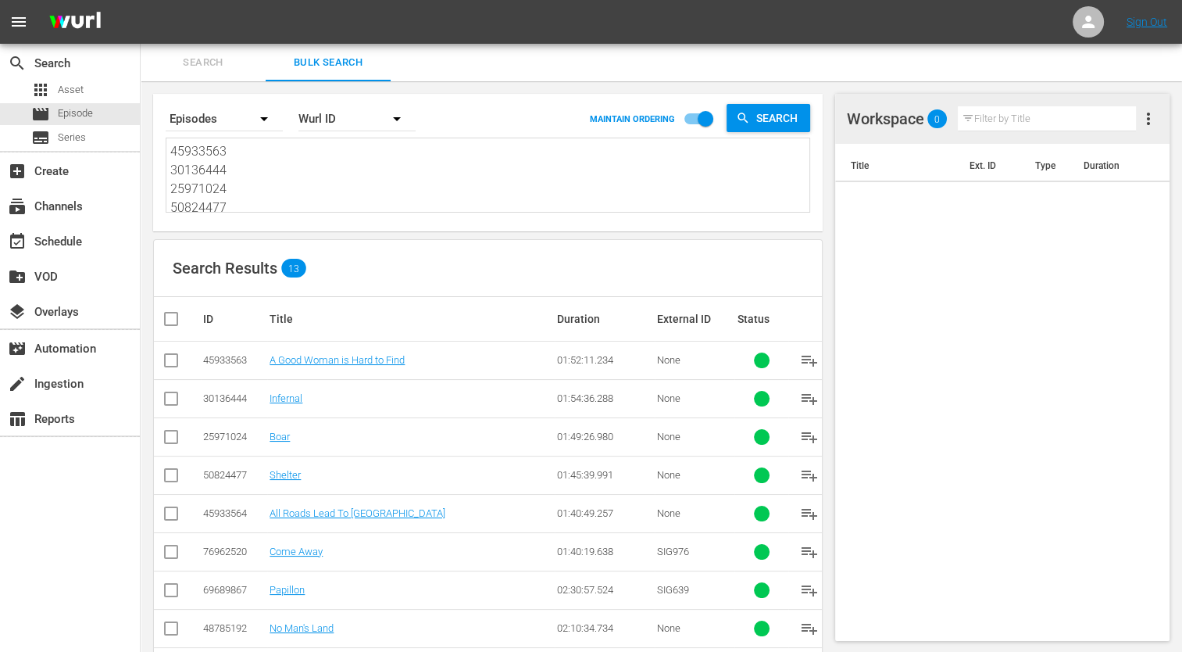
checkbox input "true"
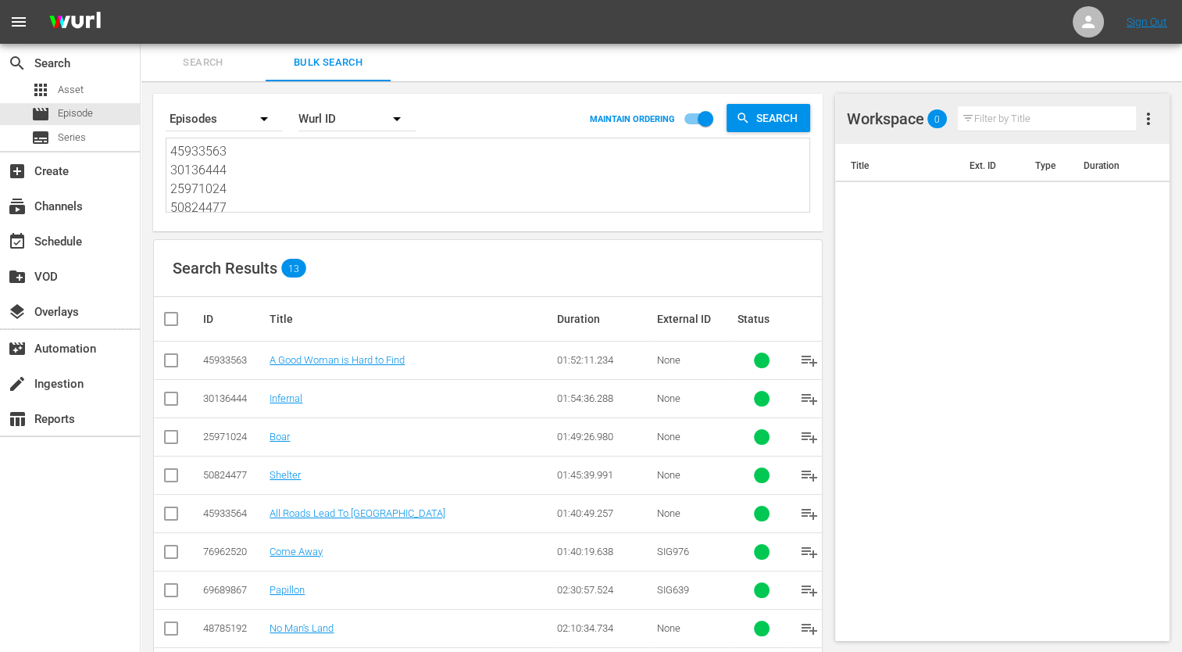
checkbox input "true"
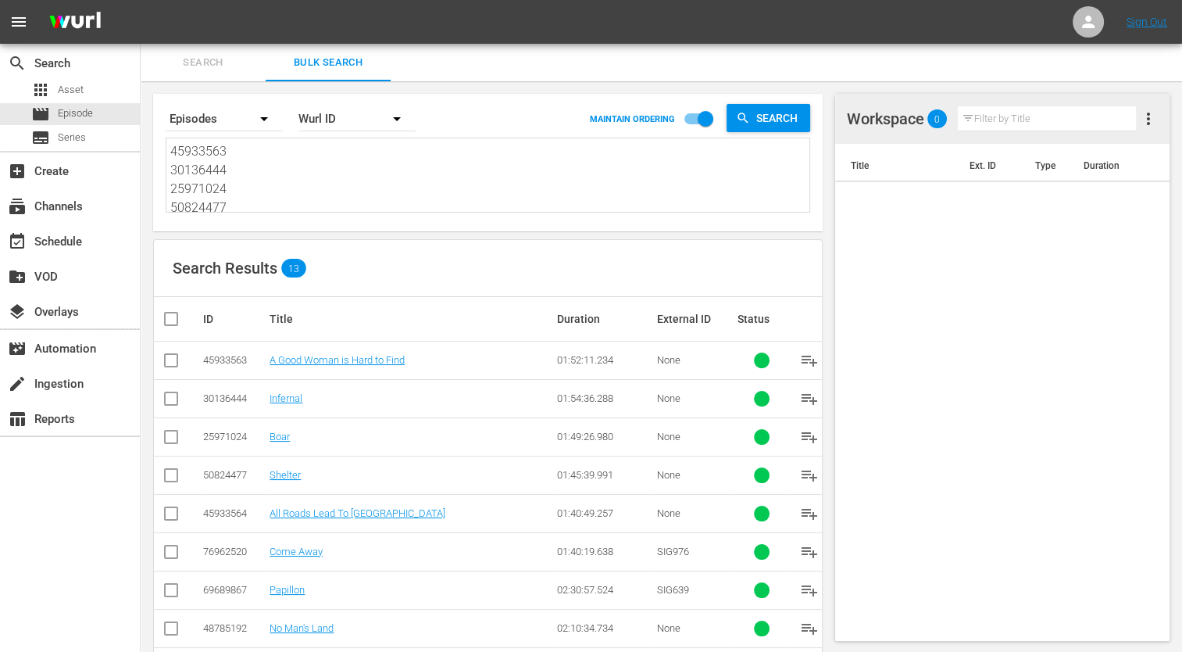
checkbox input "true"
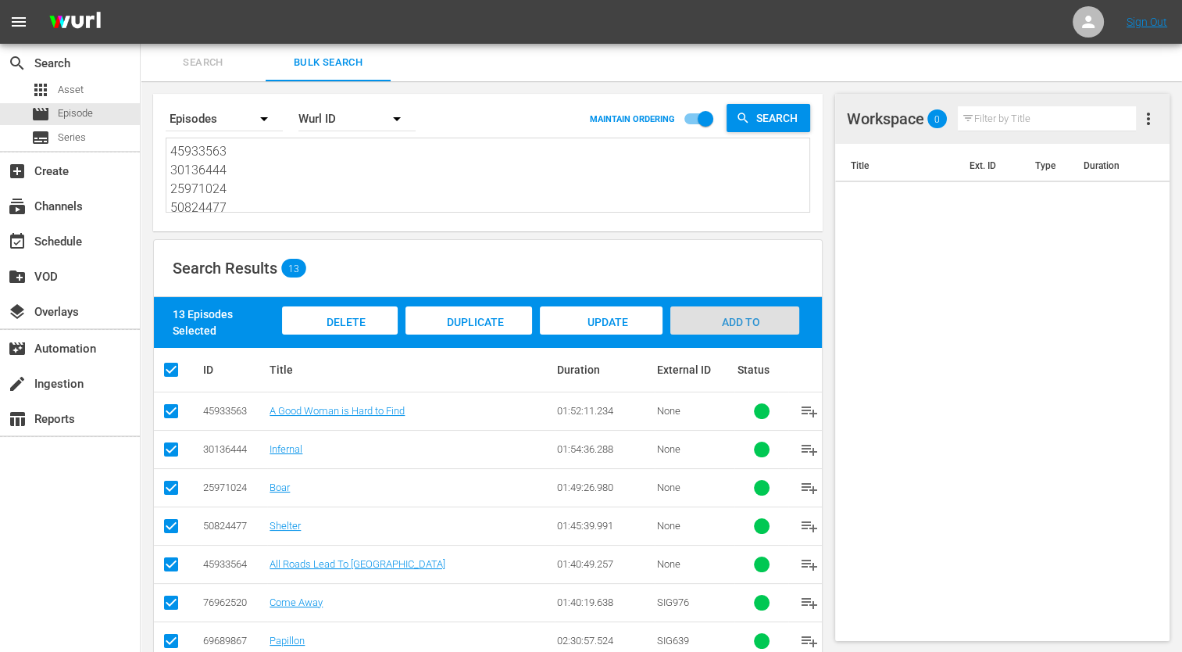
click at [716, 327] on span "Add to Workspace" at bounding box center [734, 337] width 77 height 42
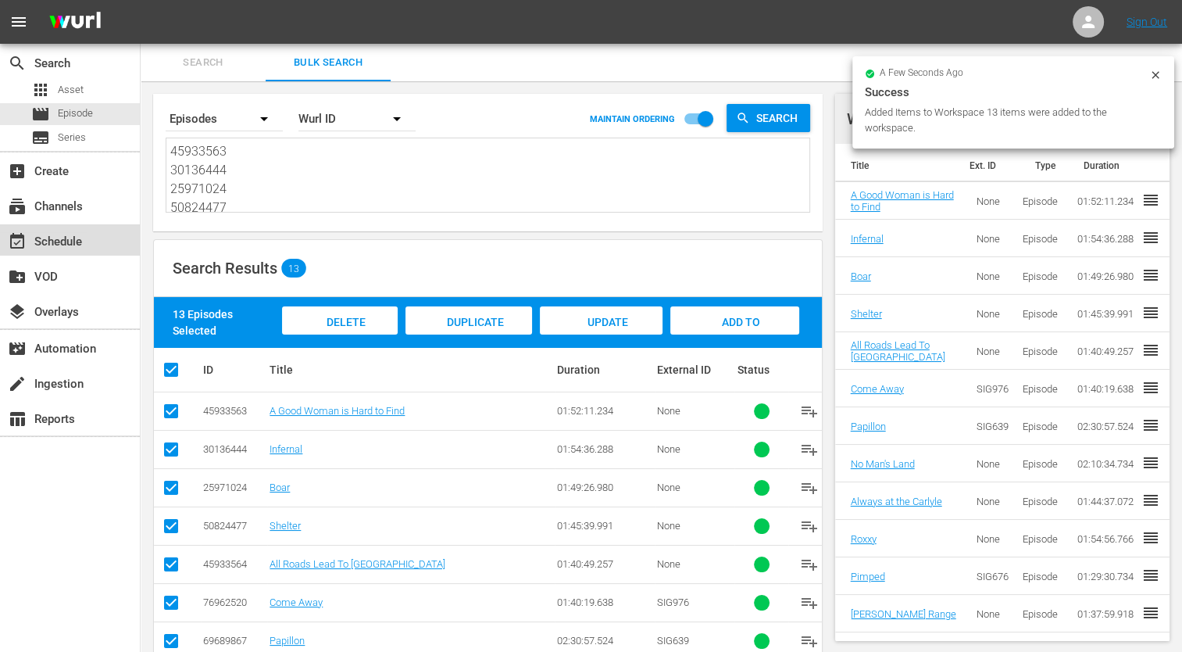
click at [27, 237] on div "event_available Schedule" at bounding box center [44, 239] width 88 height 14
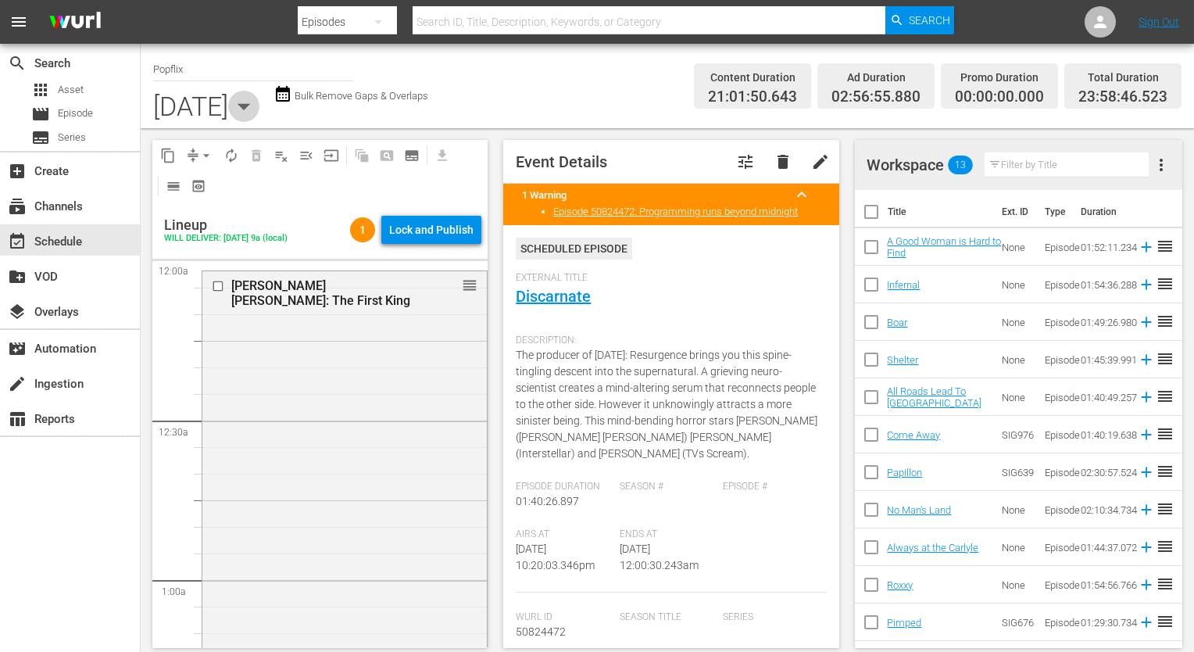
click at [259, 105] on icon "button" at bounding box center [243, 106] width 31 height 31
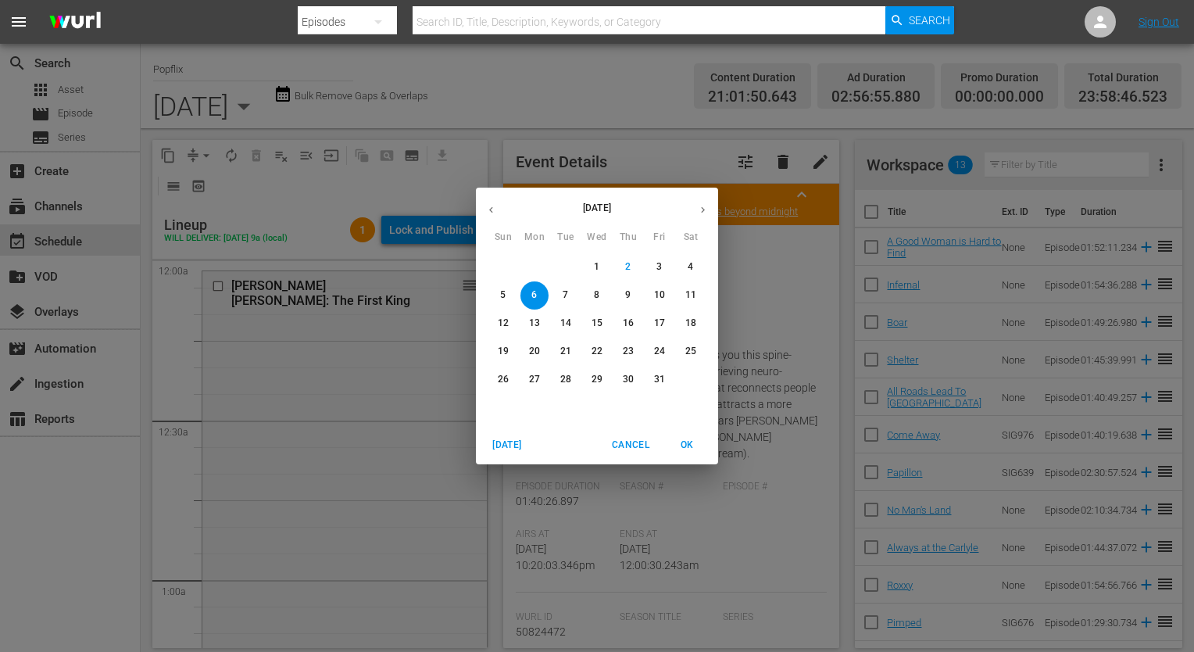
click at [560, 289] on span "7" at bounding box center [566, 294] width 28 height 13
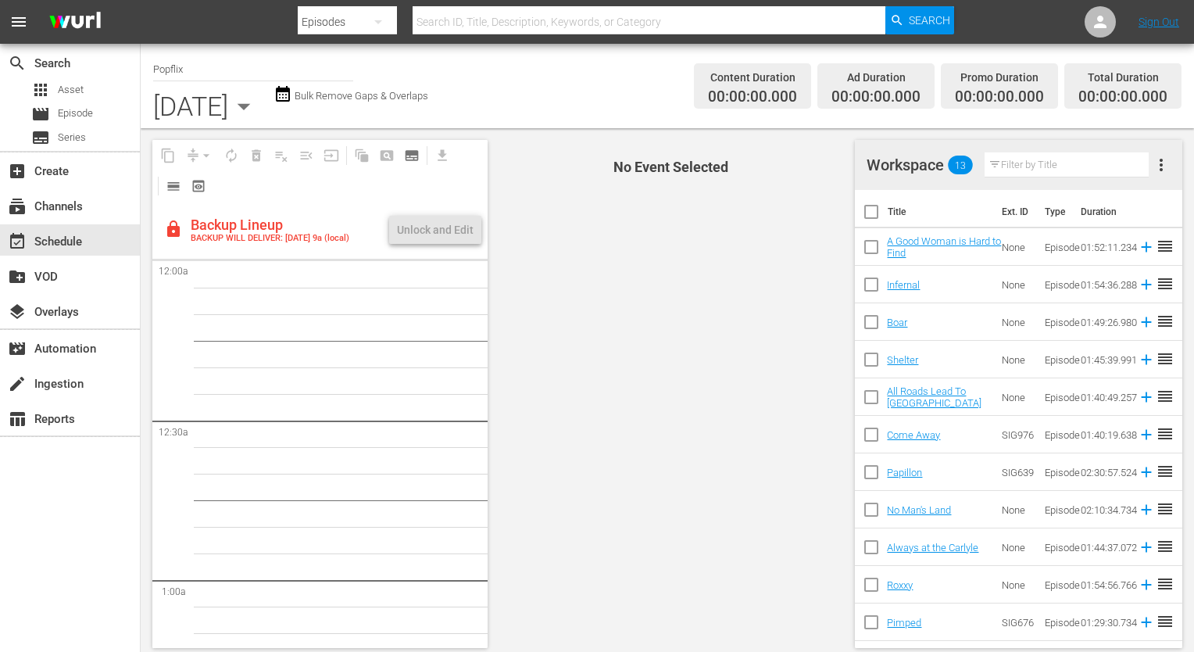
click at [1159, 165] on span "more_vert" at bounding box center [1161, 165] width 19 height 19
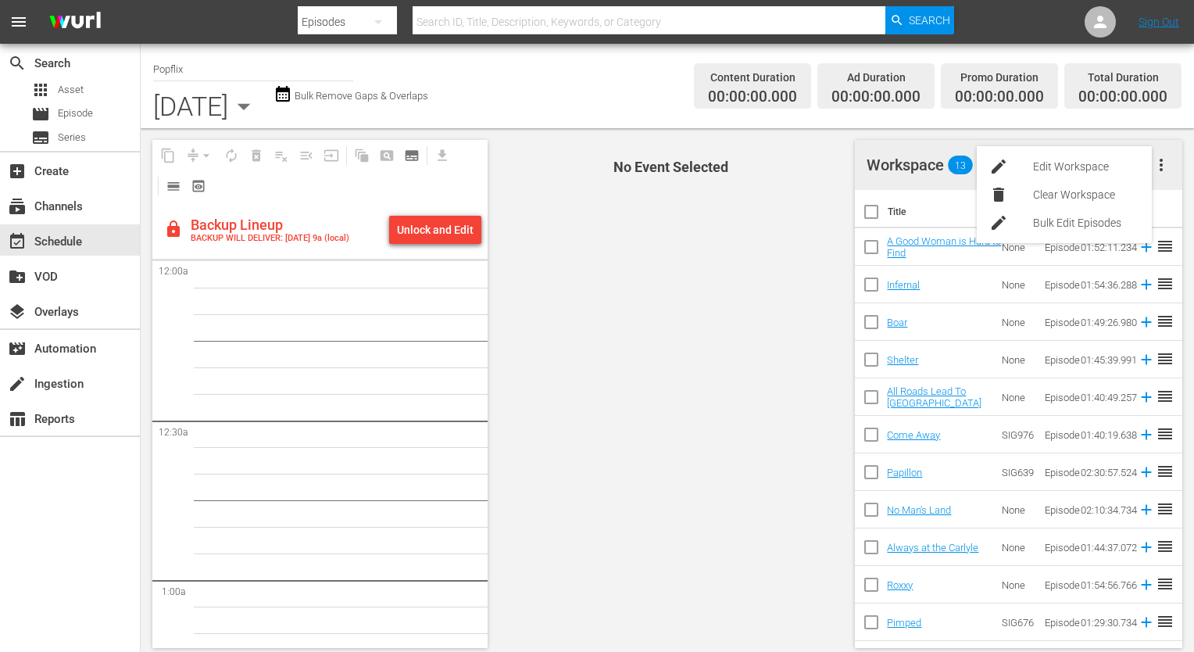
click at [871, 220] on input "checkbox" at bounding box center [871, 214] width 33 height 33
checkbox input "true"
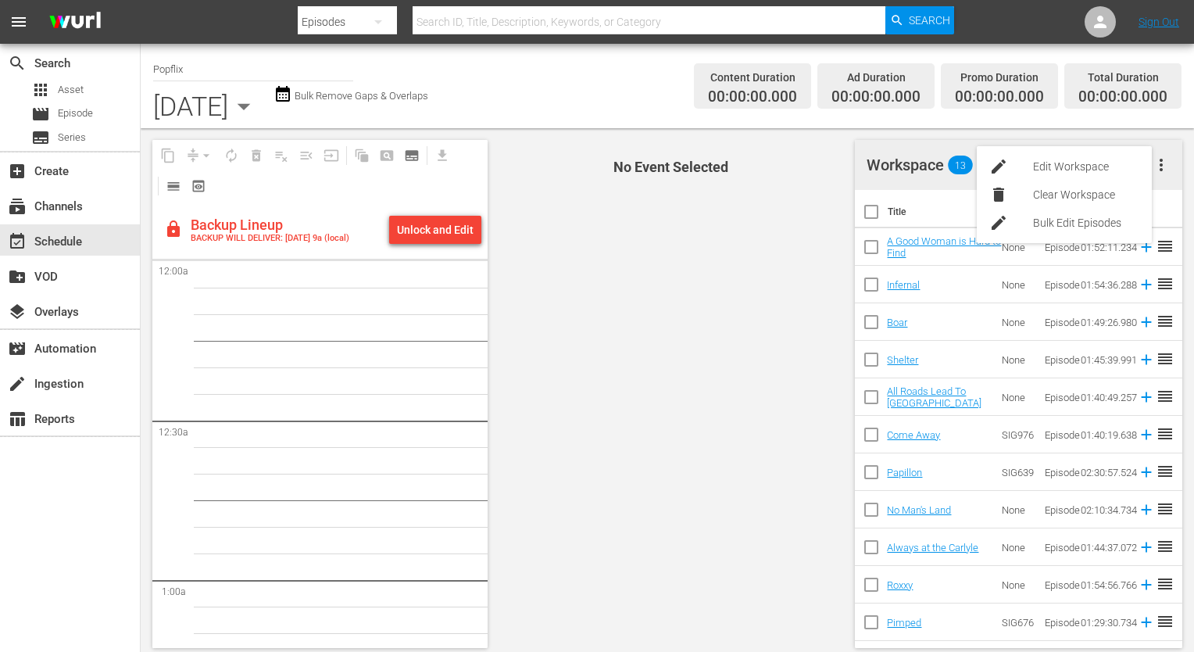
checkbox input "true"
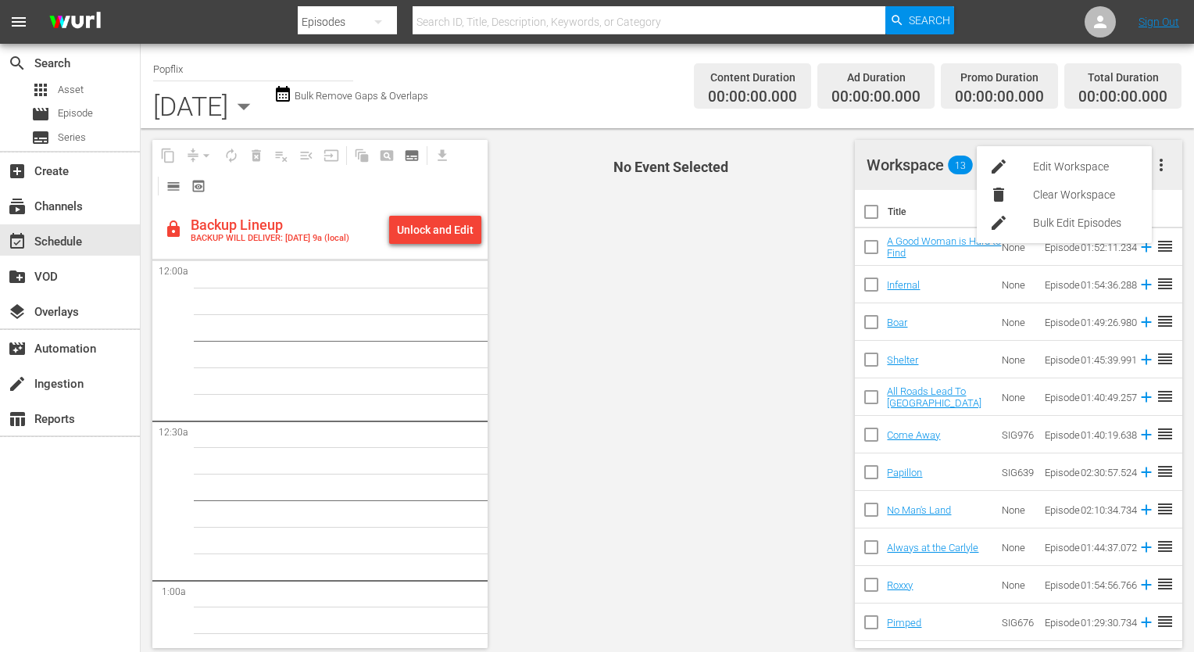
checkbox input "true"
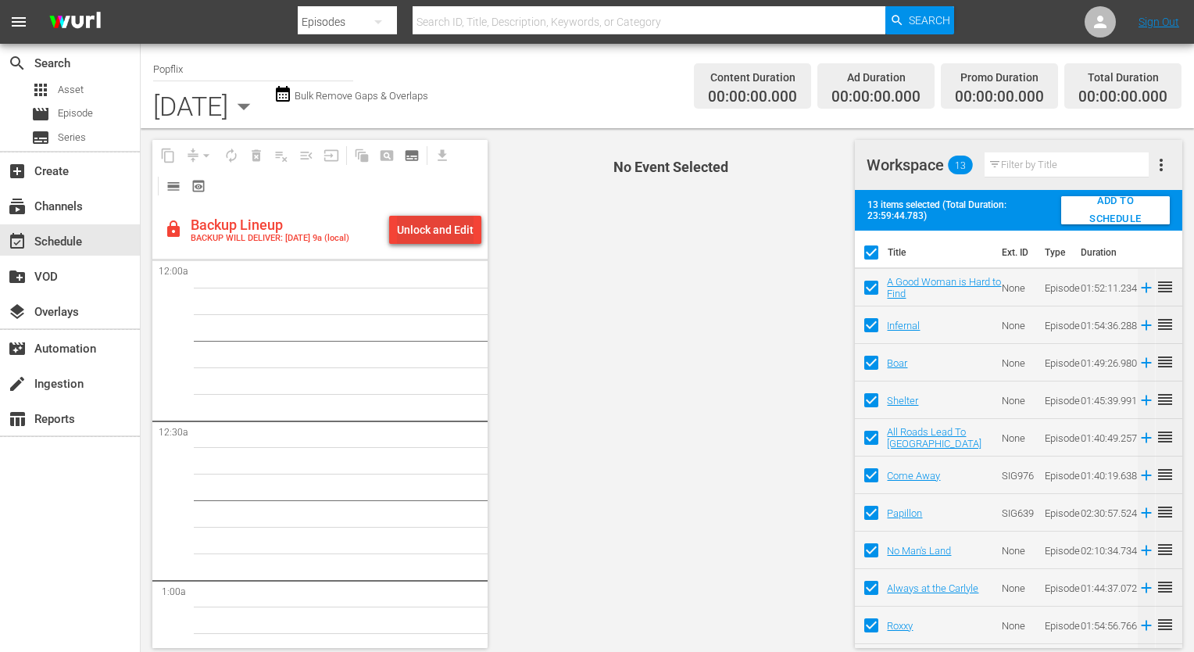
click at [454, 238] on div "Unlock and Edit" at bounding box center [435, 230] width 77 height 28
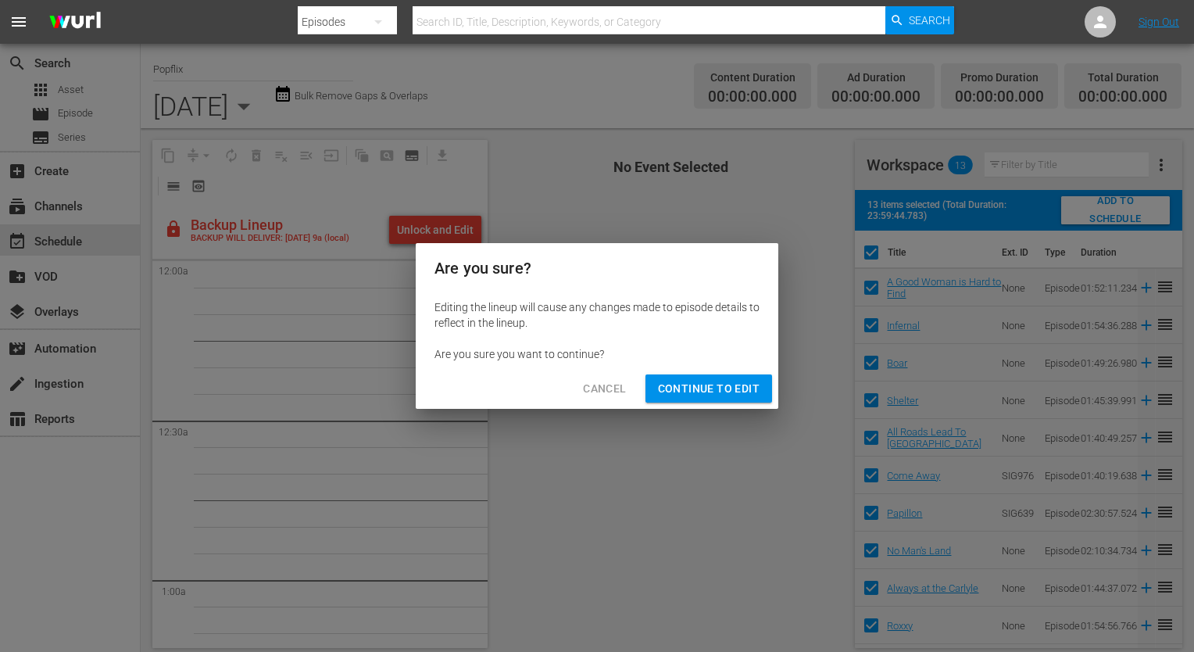
click at [688, 380] on span "Continue to Edit" at bounding box center [709, 389] width 102 height 20
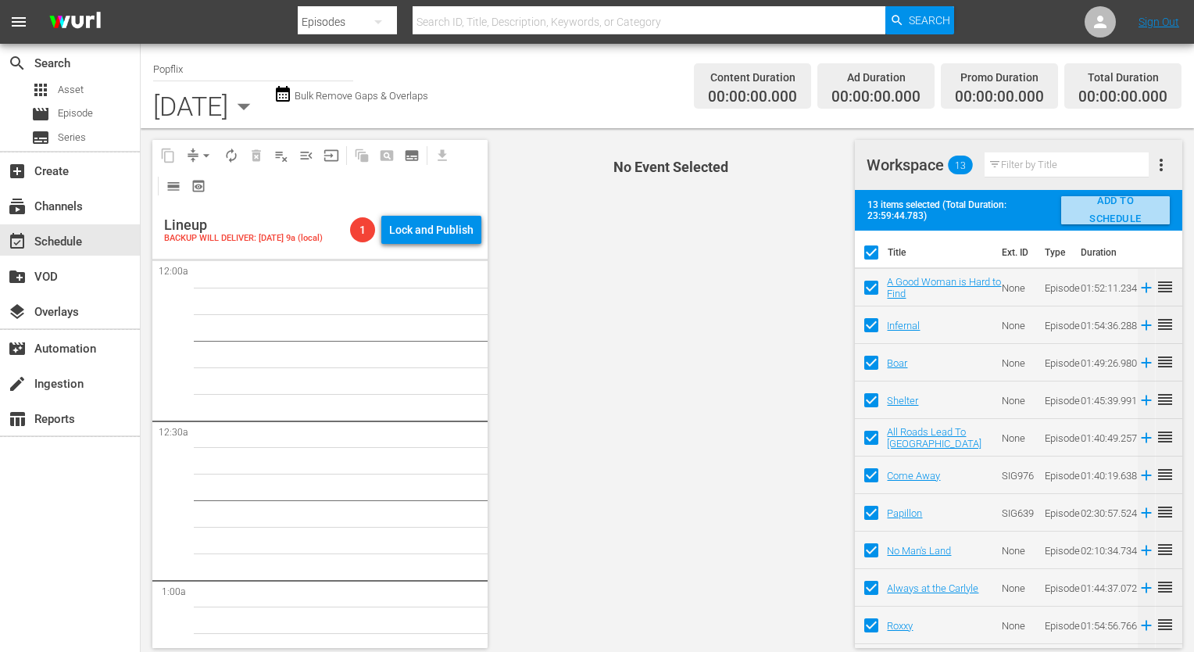
click at [1113, 206] on span "ADD TO SCHEDULE" at bounding box center [1116, 210] width 84 height 36
checkbox input "false"
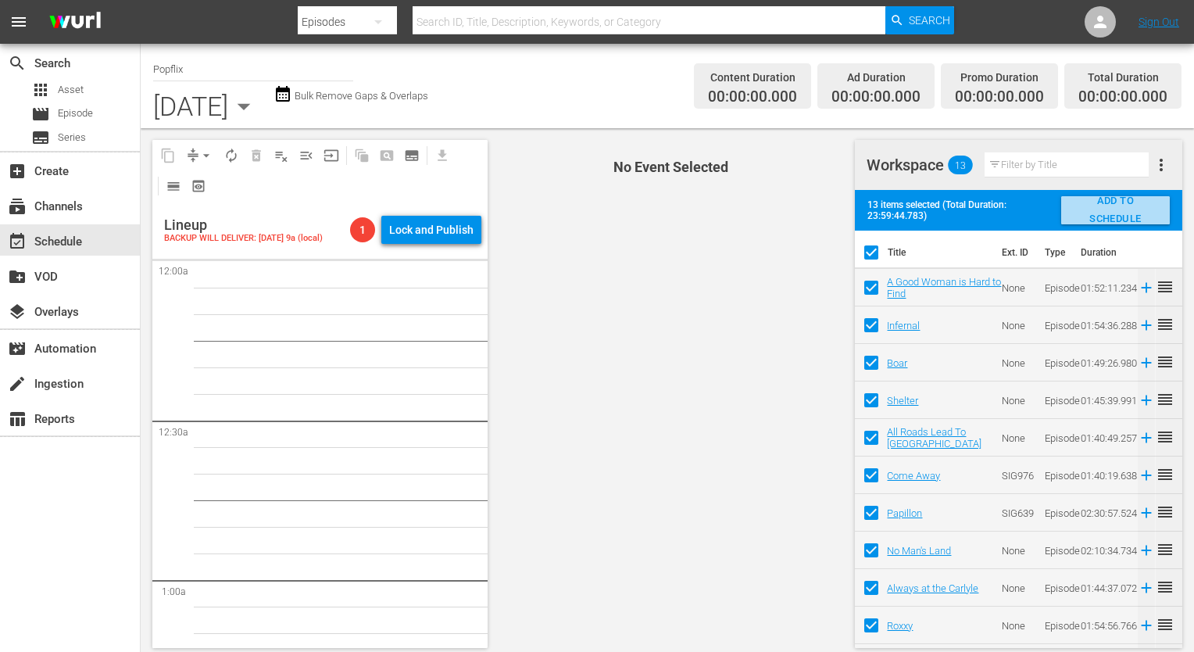
checkbox input "false"
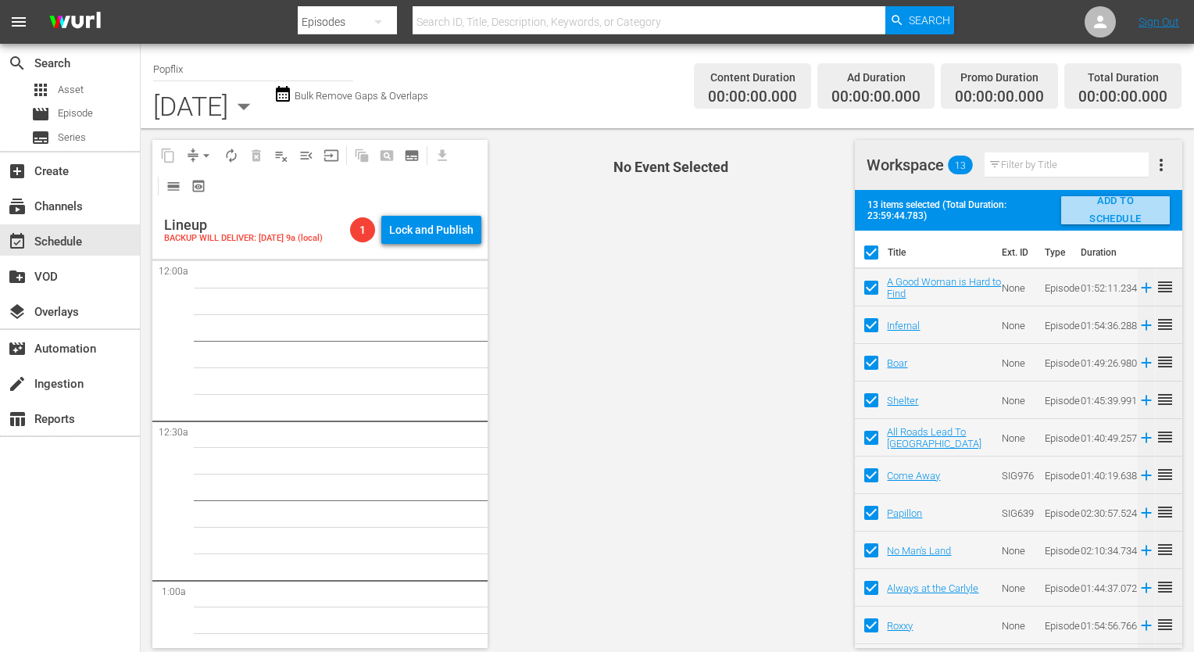
checkbox input "false"
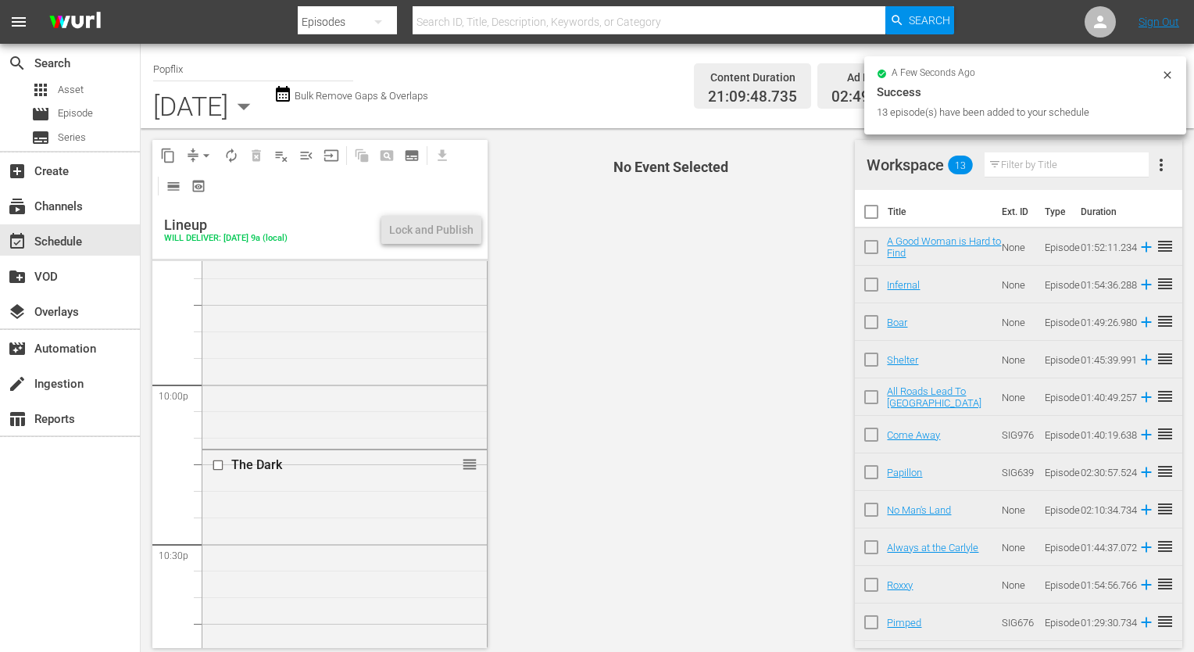
scroll to position [7266, 0]
click at [302, 445] on div "The Dark reorder" at bounding box center [344, 360] width 284 height 570
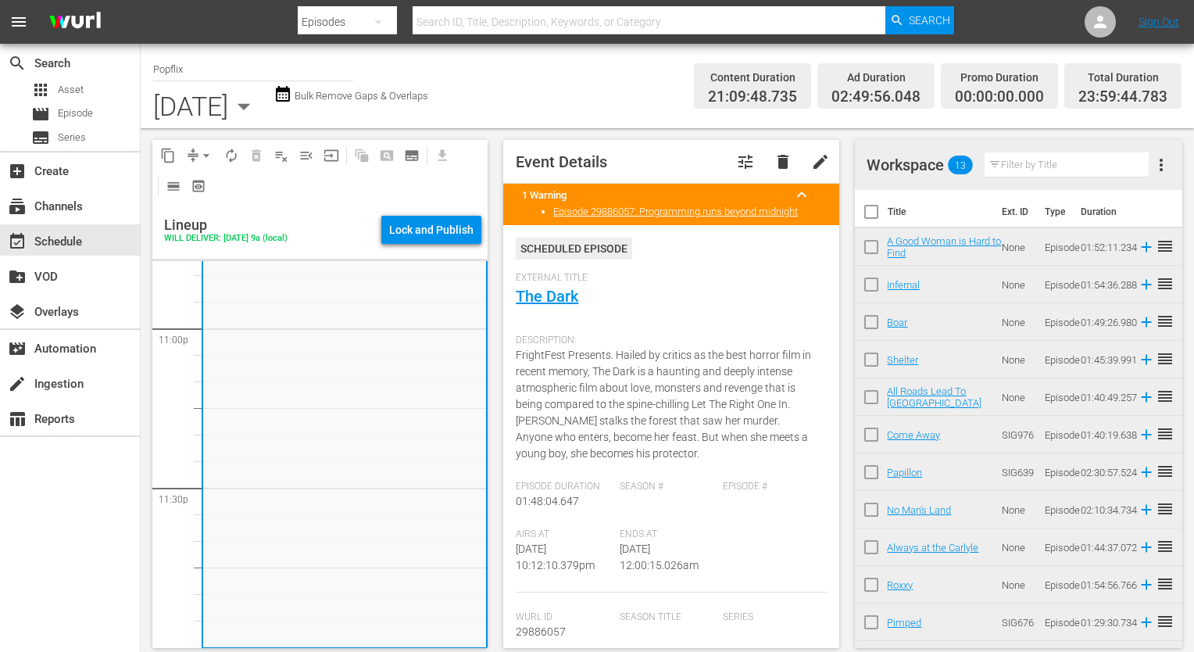
click at [1163, 156] on span "more_vert" at bounding box center [1161, 165] width 19 height 19
click at [1098, 186] on div "Clear Workspace" at bounding box center [1086, 195] width 106 height 28
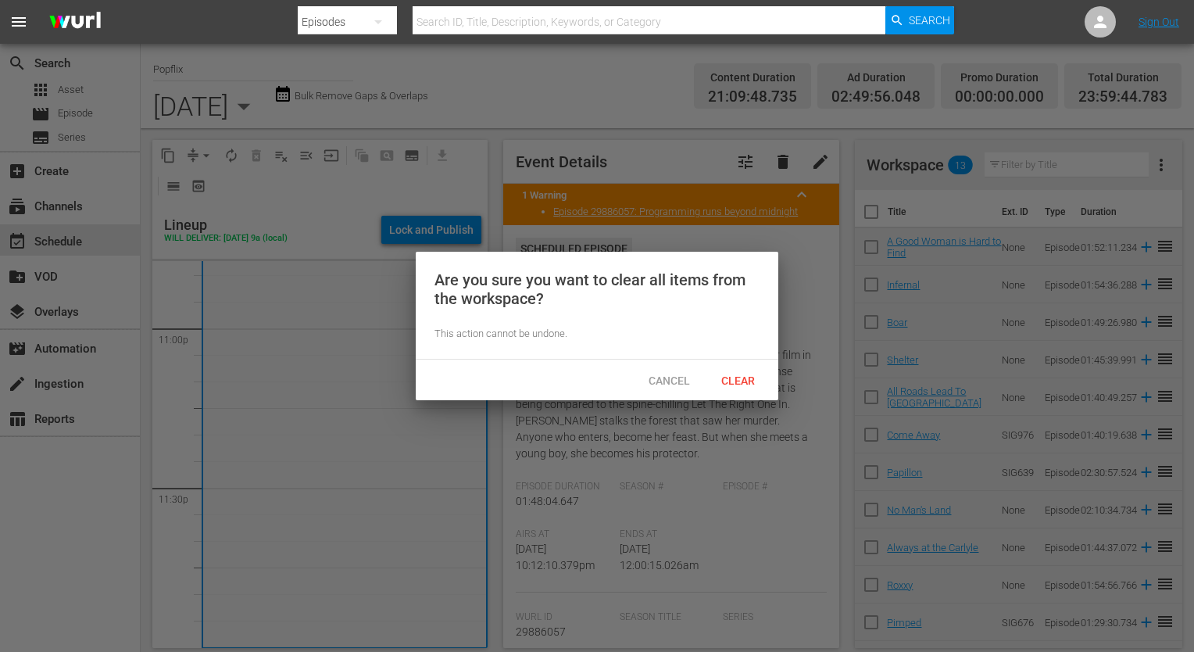
click at [728, 364] on div "Cancel Clear" at bounding box center [597, 379] width 363 height 41
click at [731, 370] on div "Clear" at bounding box center [737, 380] width 69 height 29
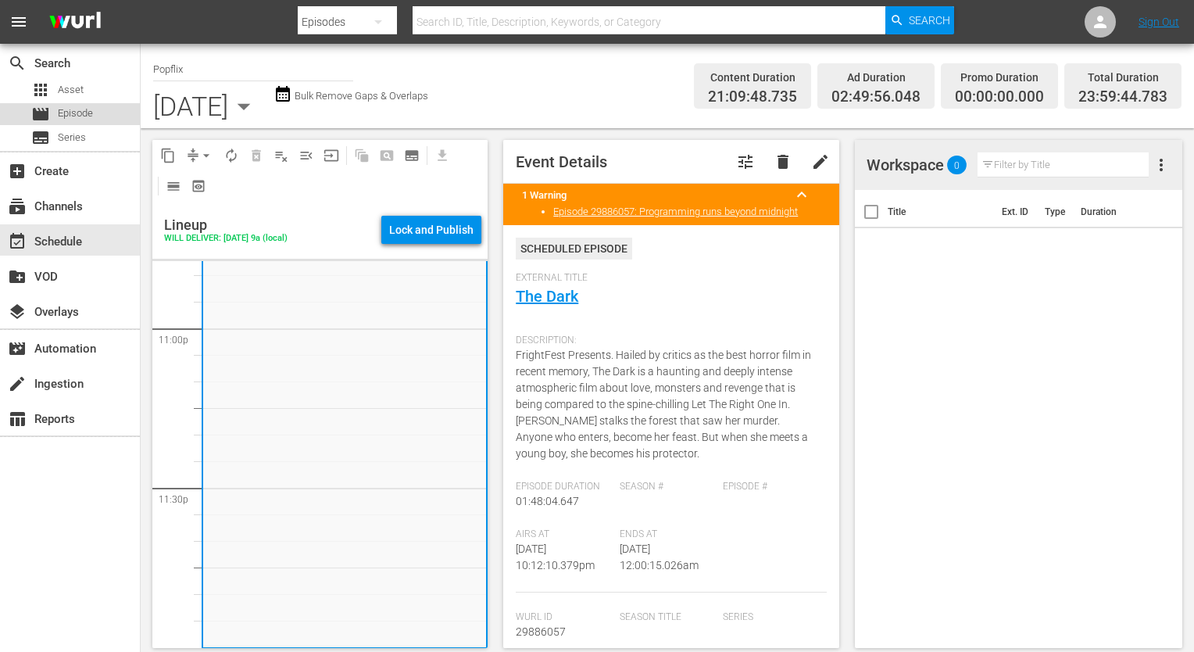
click at [62, 113] on span "Episode" at bounding box center [75, 113] width 35 height 16
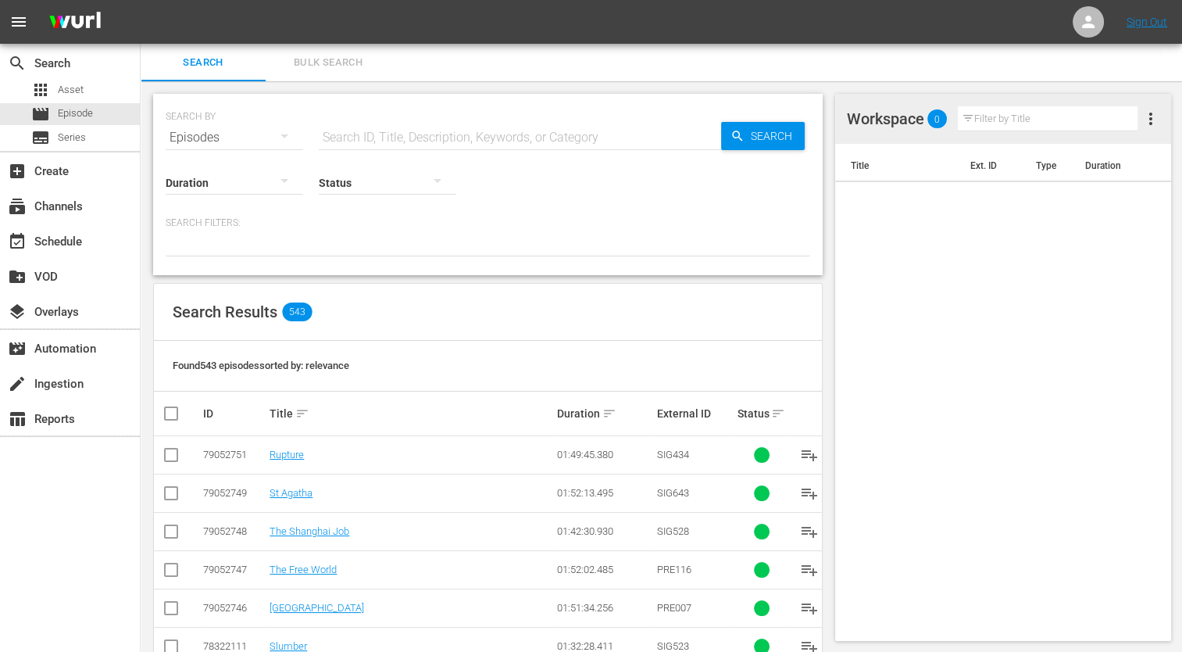
click at [341, 59] on span "Bulk Search" at bounding box center [328, 63] width 106 height 18
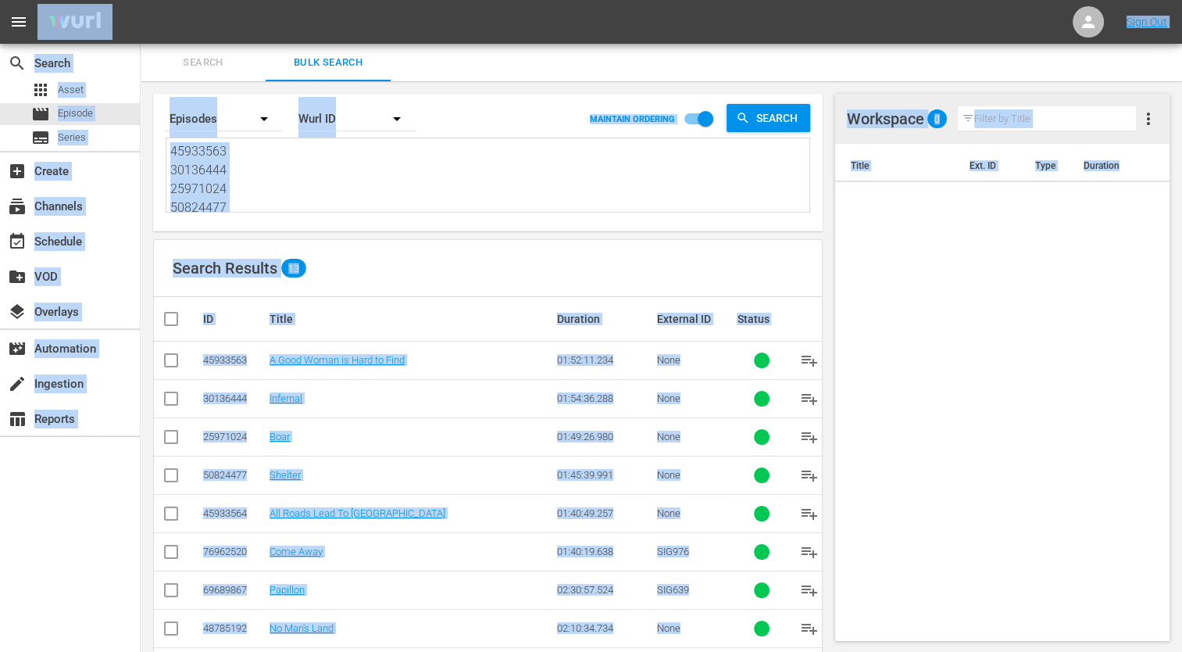
click at [303, 170] on textarea "45933563 30136444 25971024 50824477 45933564 76962520 69689867 48785192 2219139…" at bounding box center [489, 177] width 639 height 71
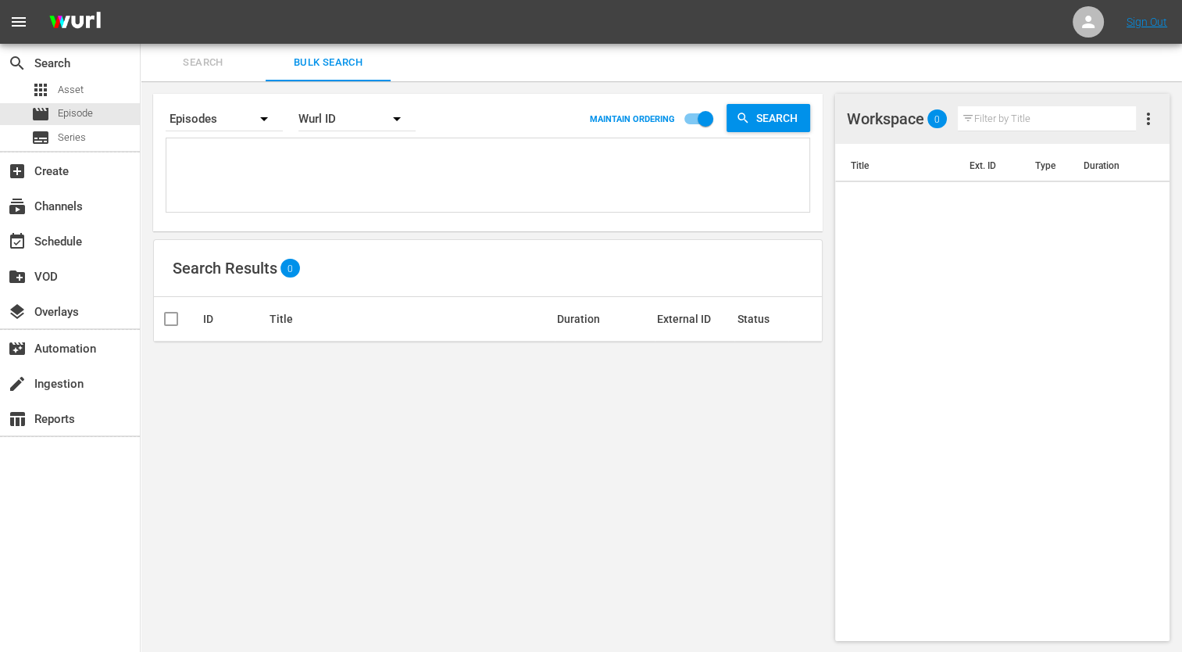
paste textarea "25971023 23776506 17924344 56851183 44715284 30136461 25970967 53982941 3728414…"
type textarea "25971023 23776506 17924344 56851183 44715284 30136461 25970967 53982941 3728414…"
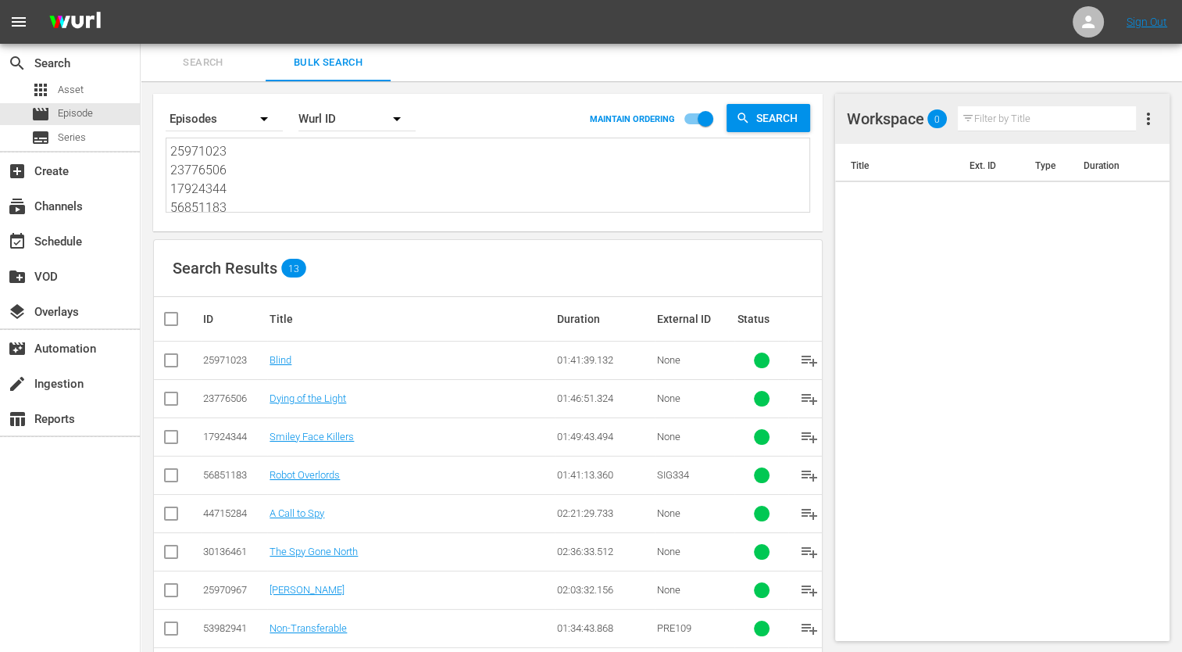
type textarea "25971023 23776506 17924344 56851183 44715284 30136461 25970967 53982941 3728414…"
click at [187, 319] on input "checkbox" at bounding box center [177, 318] width 31 height 19
checkbox input "true"
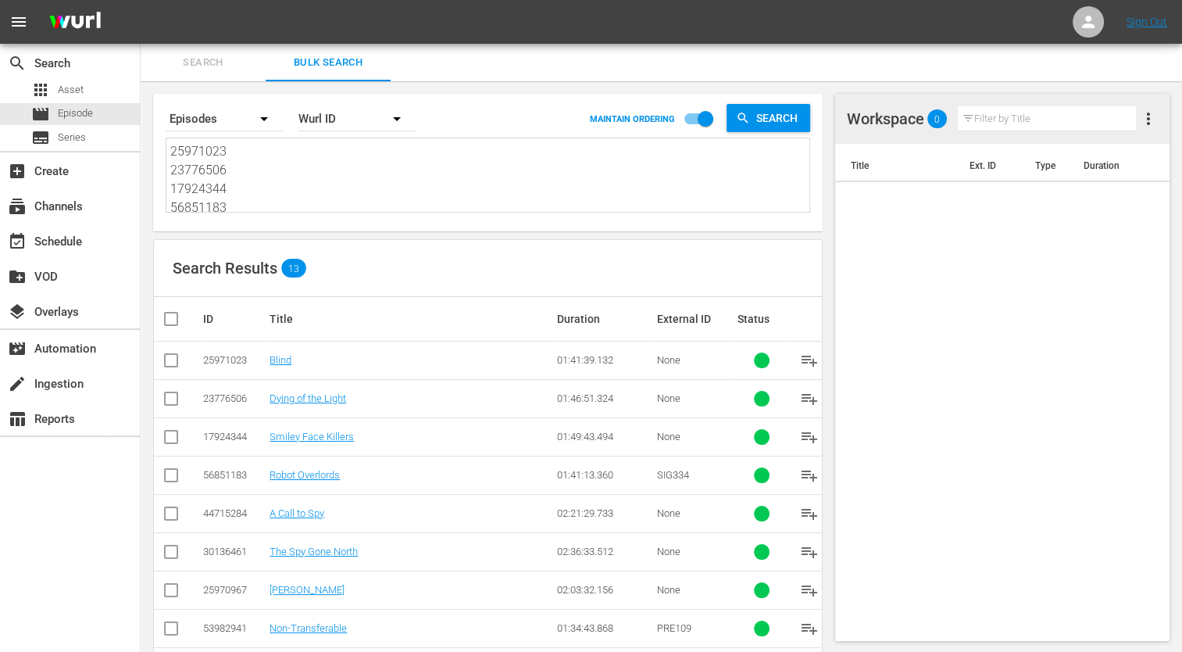
checkbox input "true"
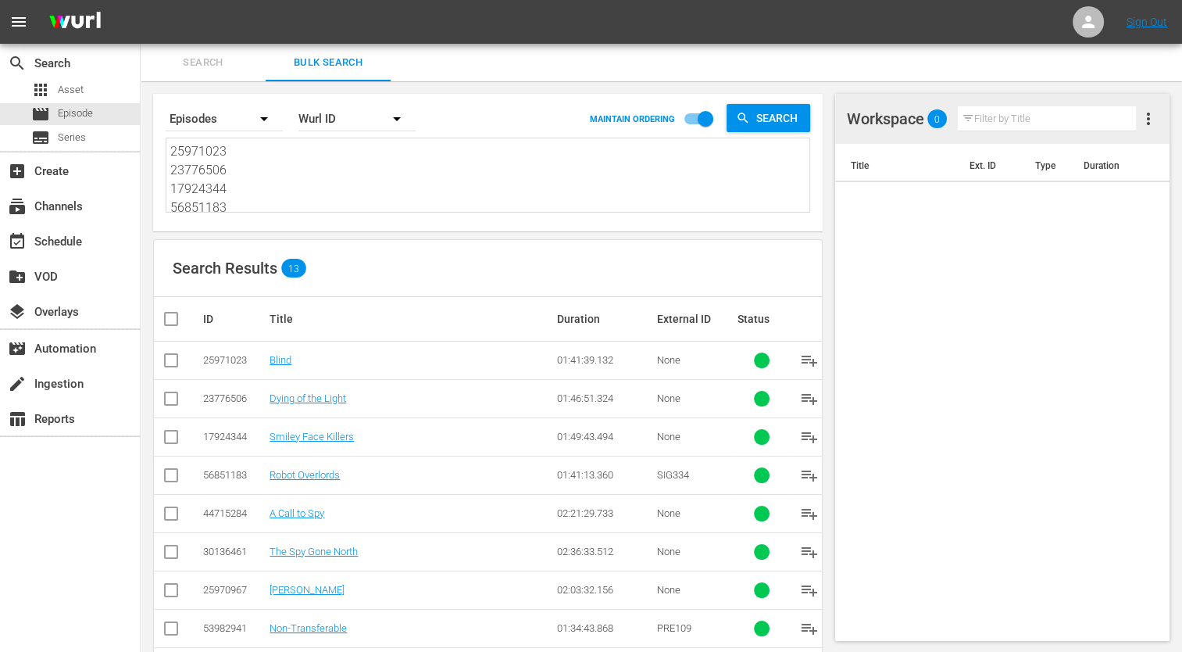
checkbox input "true"
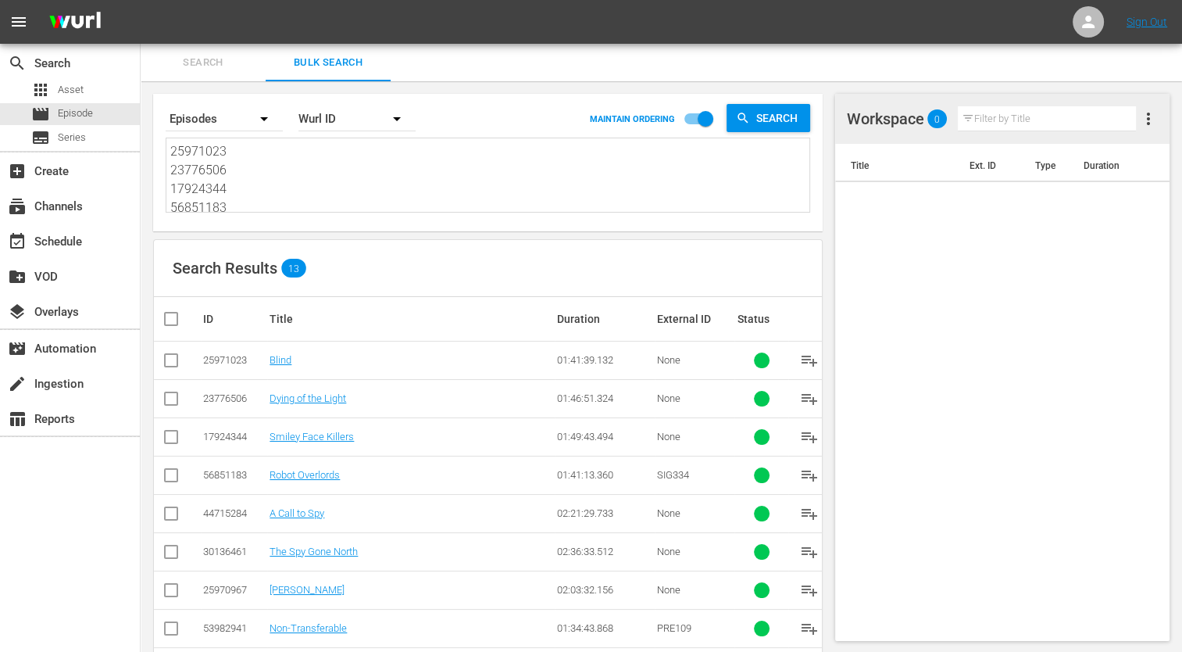
checkbox input "true"
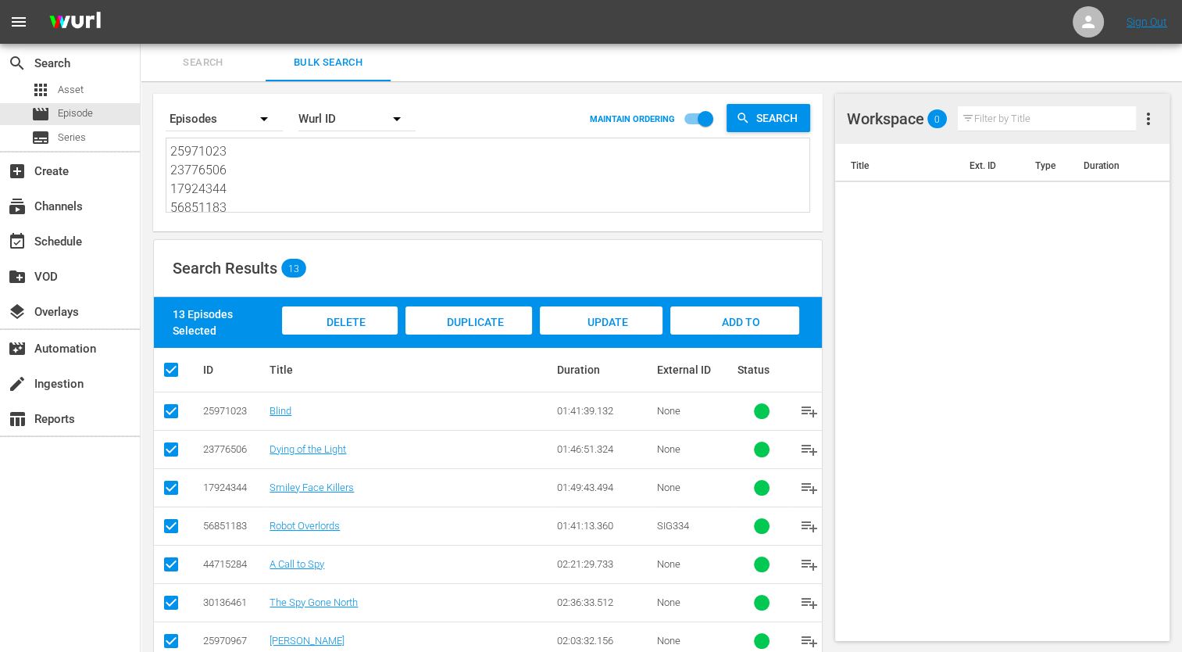
click at [703, 315] on div "Add to Workspace" at bounding box center [734, 335] width 129 height 59
click at [38, 239] on div "event_available Schedule" at bounding box center [44, 239] width 88 height 14
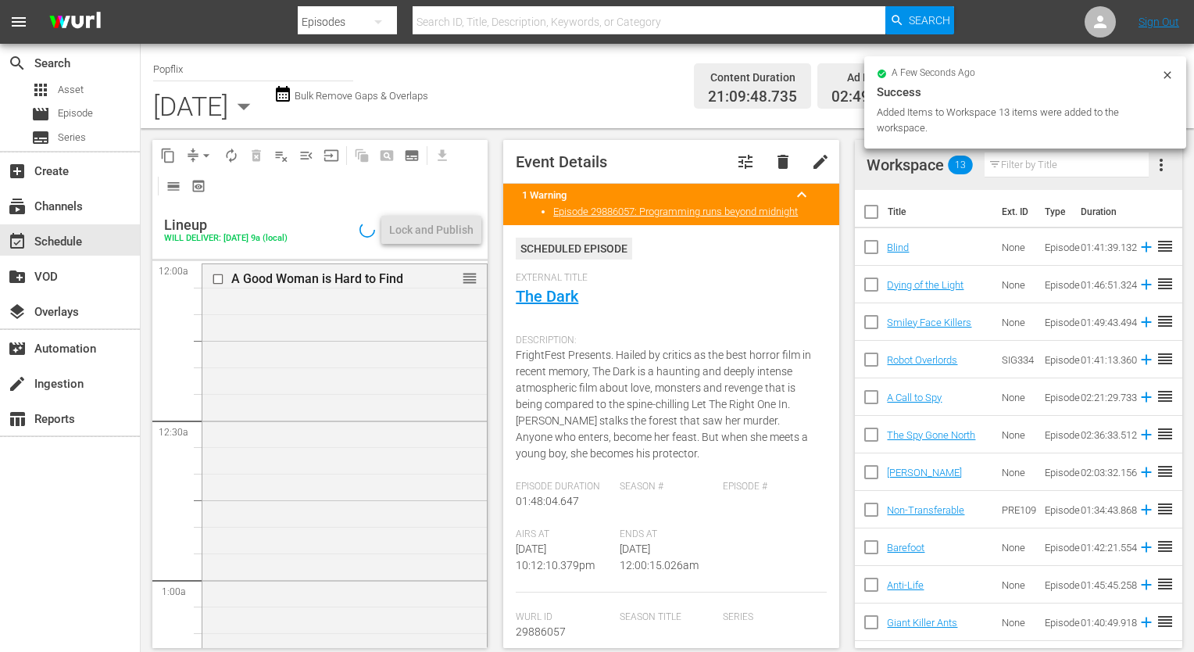
click at [228, 113] on div "[DATE]" at bounding box center [190, 106] width 75 height 31
click at [259, 91] on icon "button" at bounding box center [243, 106] width 31 height 31
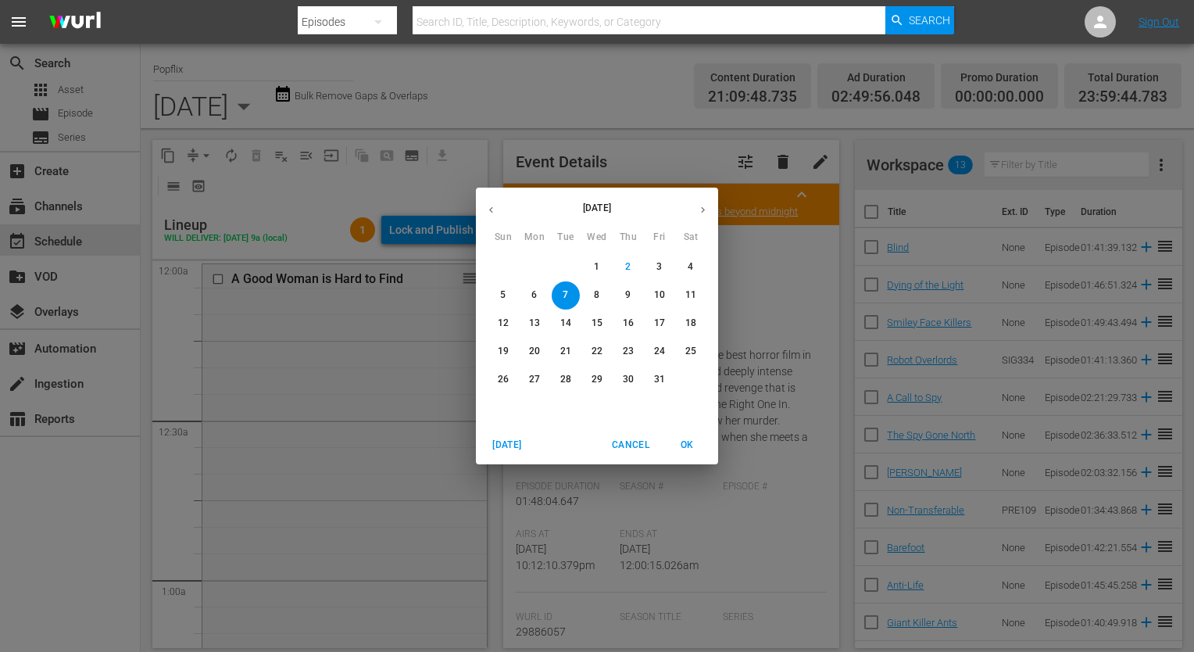
click at [595, 294] on p "8" at bounding box center [596, 294] width 5 height 13
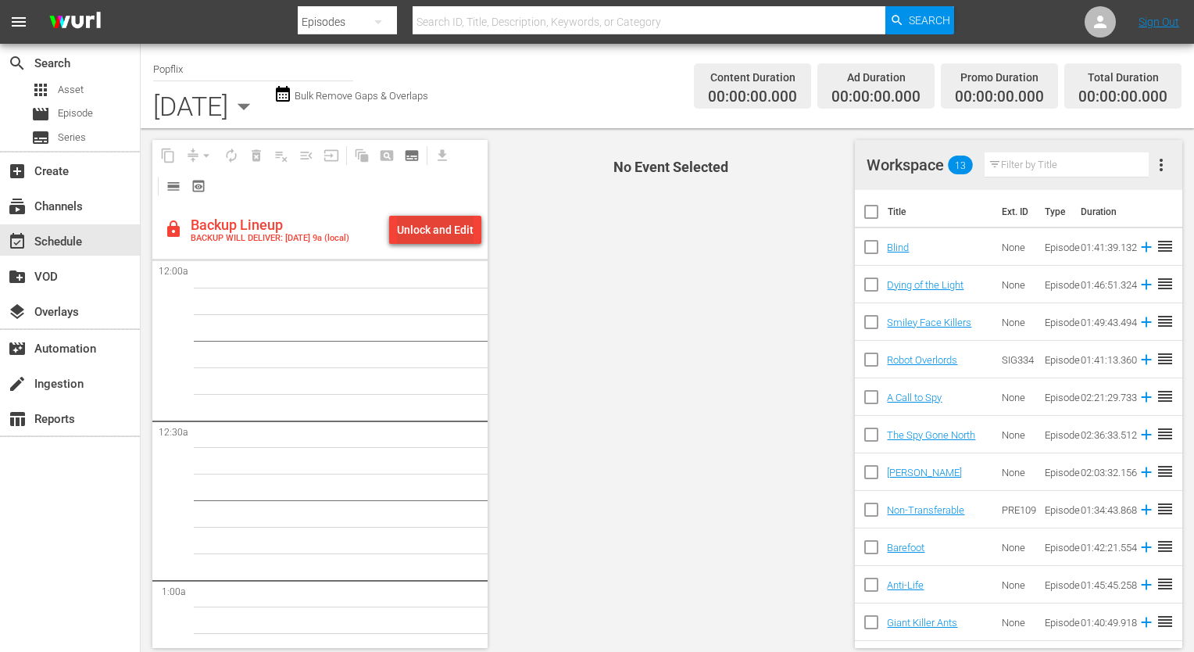
click at [439, 230] on div "Unlock and Edit" at bounding box center [435, 230] width 77 height 28
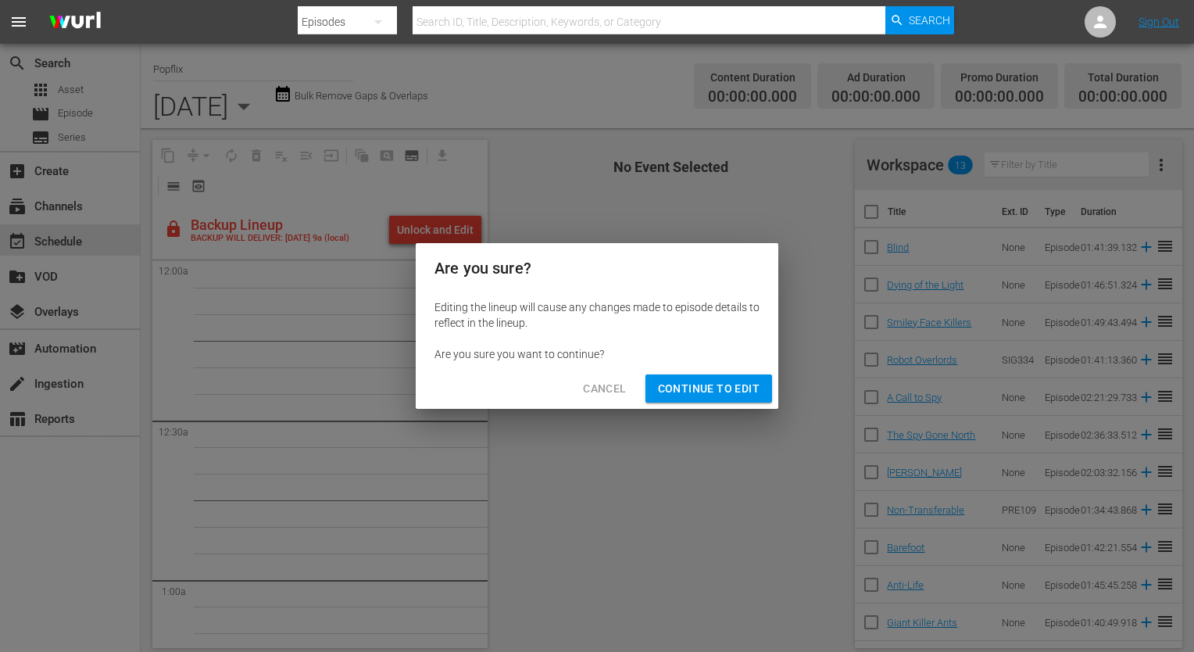
click at [673, 386] on span "Continue to Edit" at bounding box center [709, 389] width 102 height 20
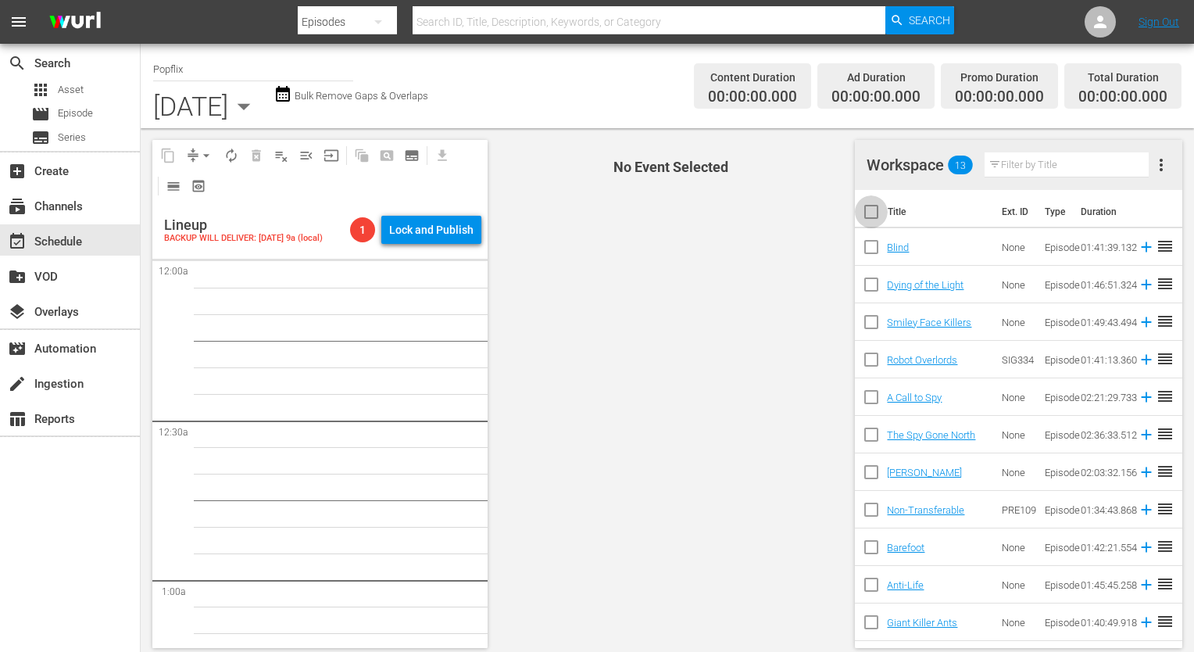
click at [881, 216] on input "checkbox" at bounding box center [871, 214] width 33 height 33
checkbox input "true"
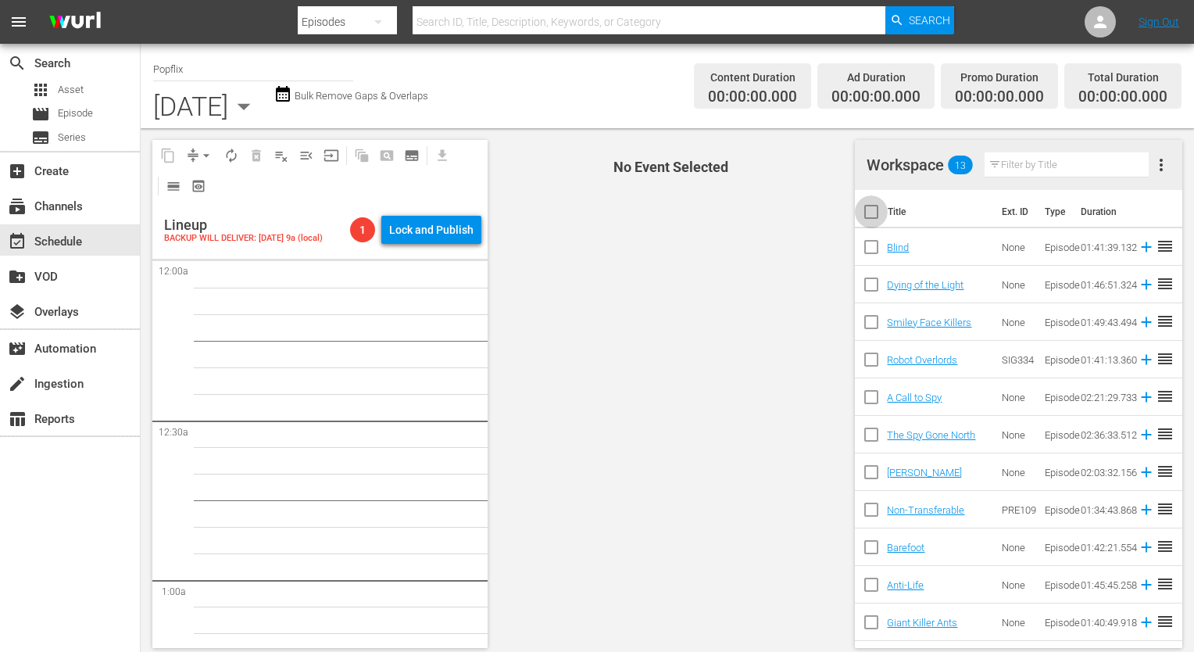
checkbox input "true"
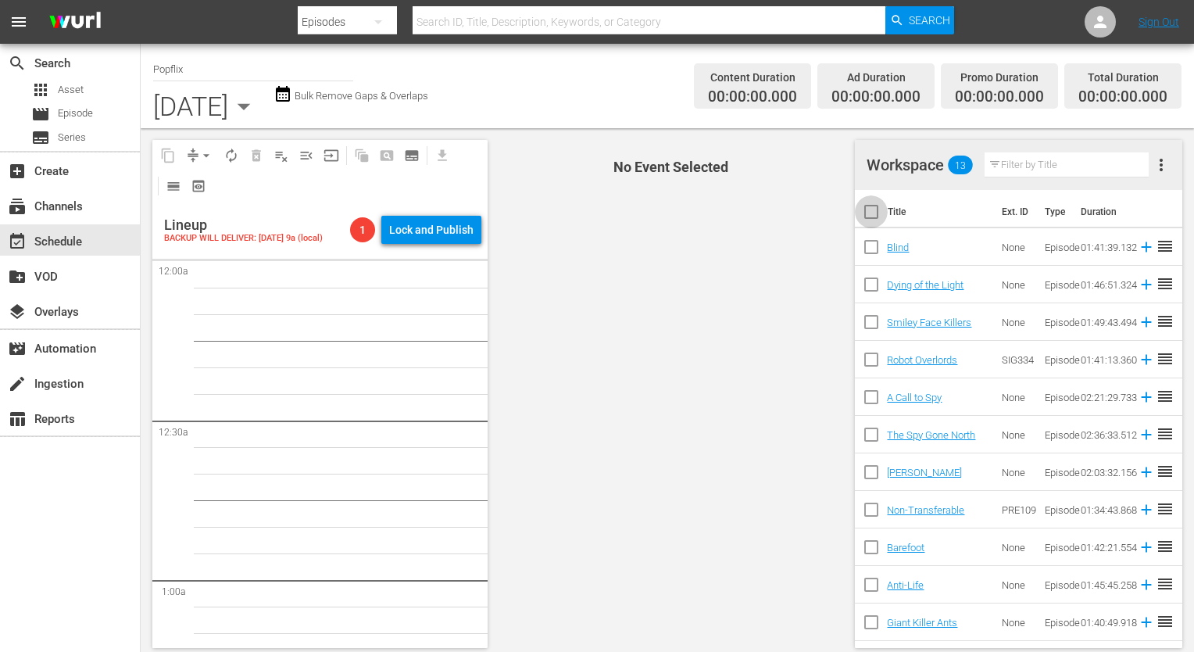
checkbox input "true"
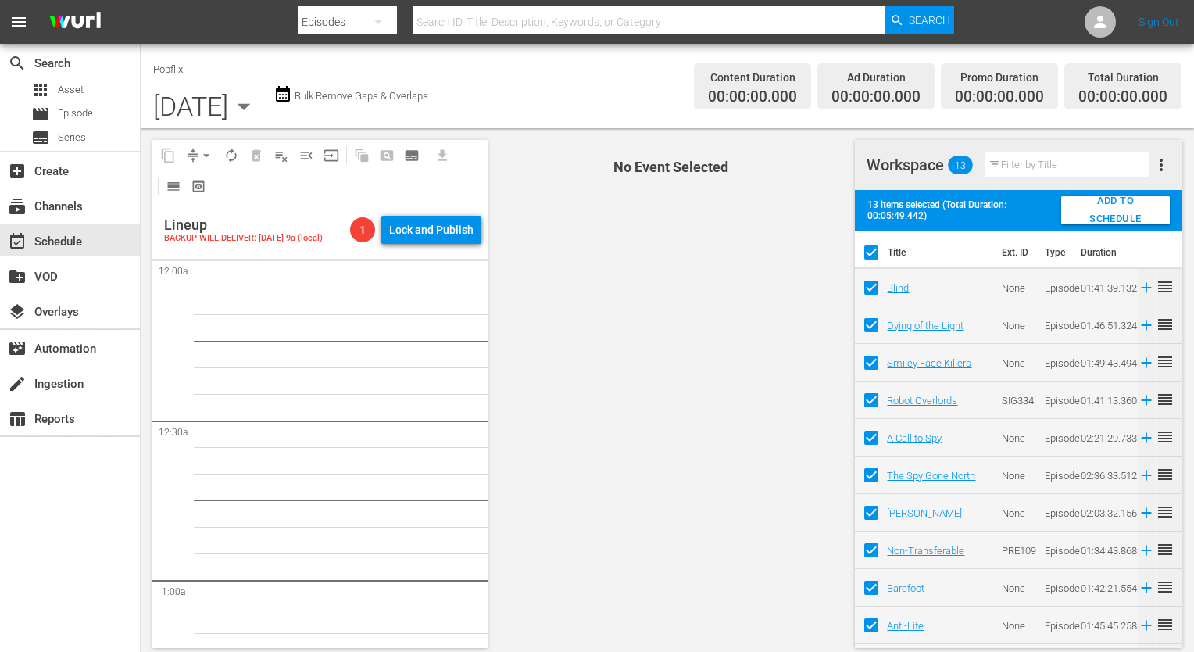
click at [1114, 217] on span "ADD TO SCHEDULE" at bounding box center [1116, 210] width 84 height 36
checkbox input "false"
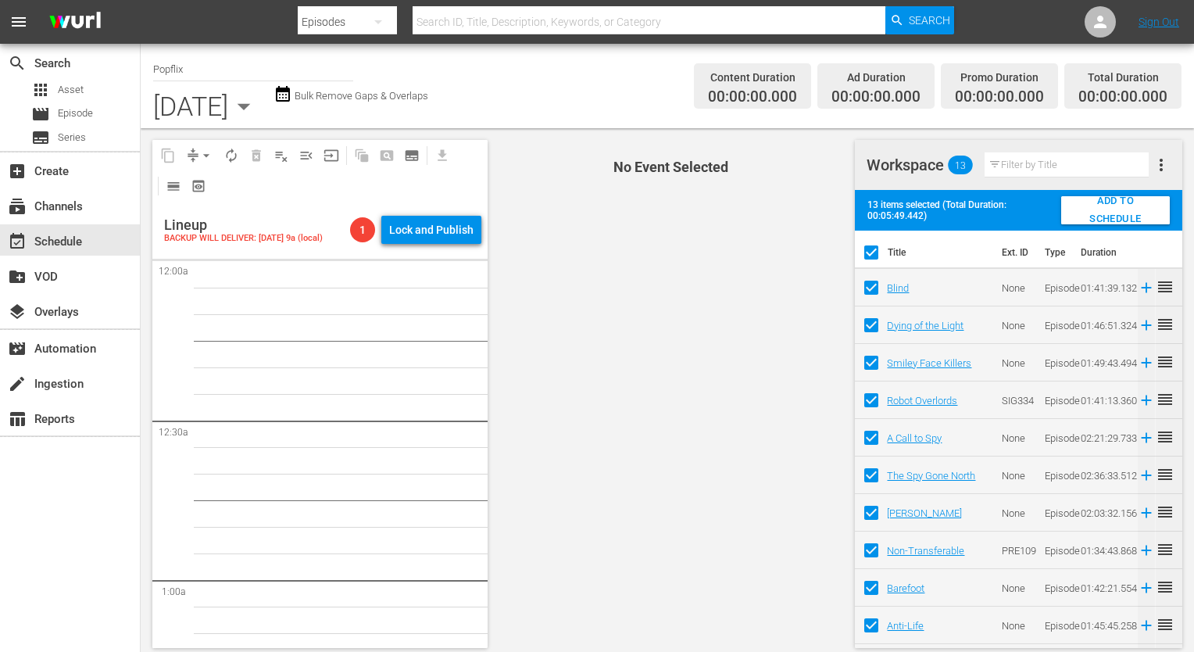
checkbox input "false"
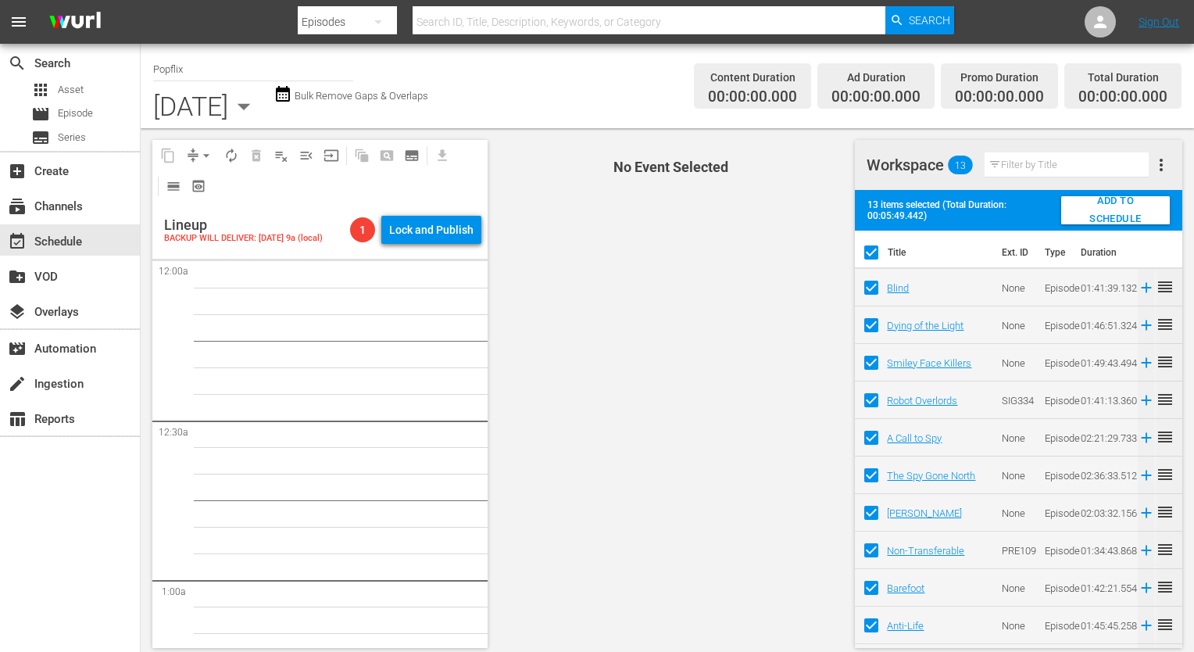
checkbox input "false"
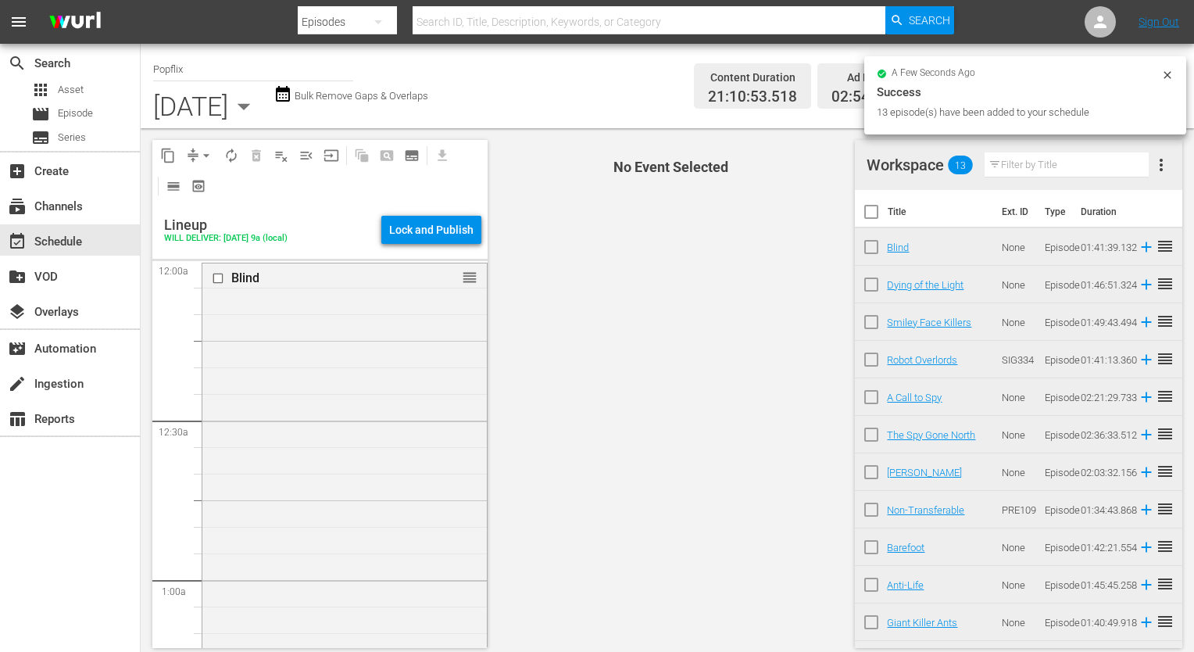
click at [1161, 164] on span "more_vert" at bounding box center [1161, 165] width 19 height 19
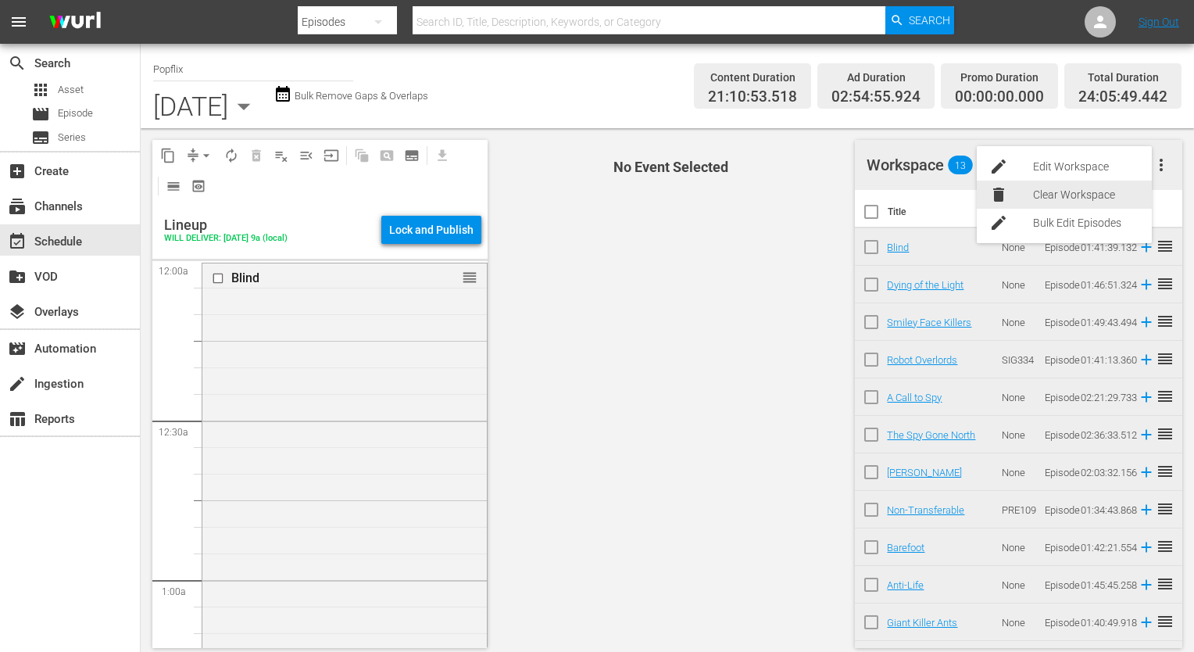
click at [1047, 202] on div "Clear Workspace" at bounding box center [1086, 195] width 106 height 28
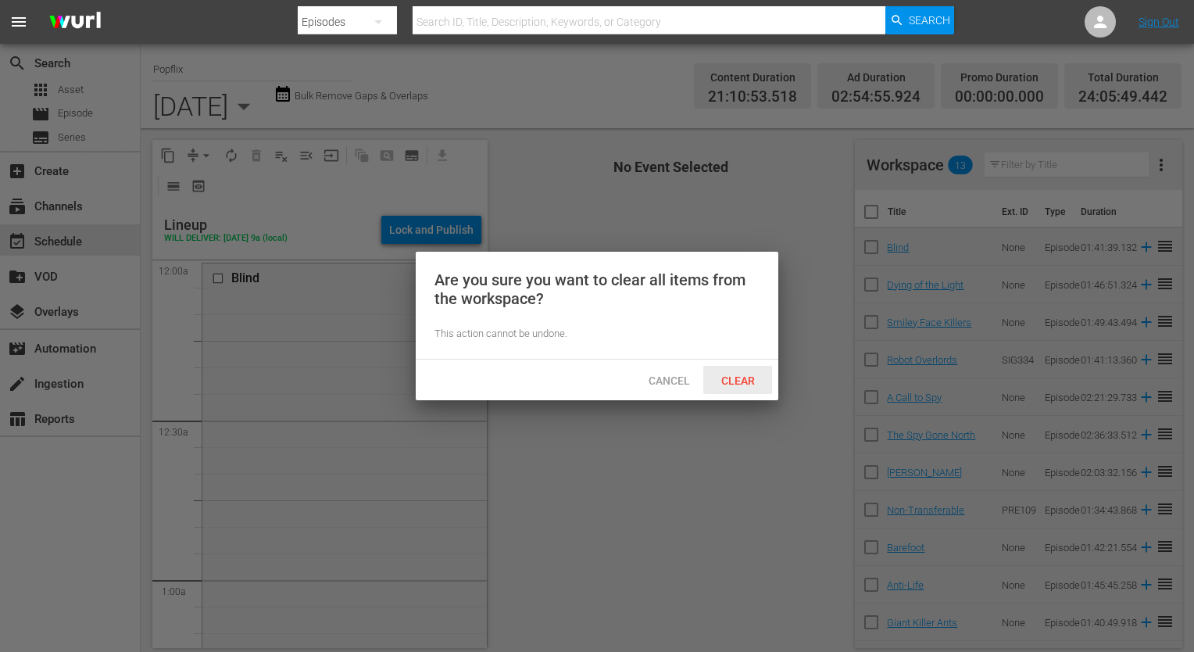
click at [760, 381] on span "Clear" at bounding box center [738, 380] width 59 height 13
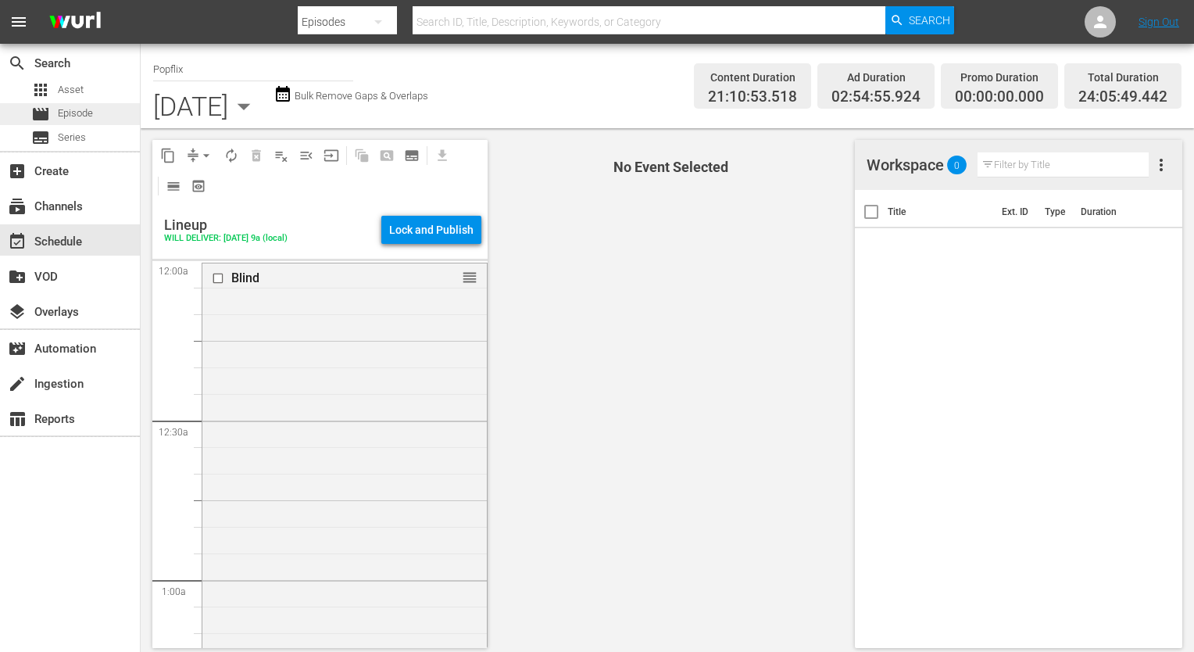
click at [122, 107] on div "movie Episode" at bounding box center [70, 114] width 140 height 22
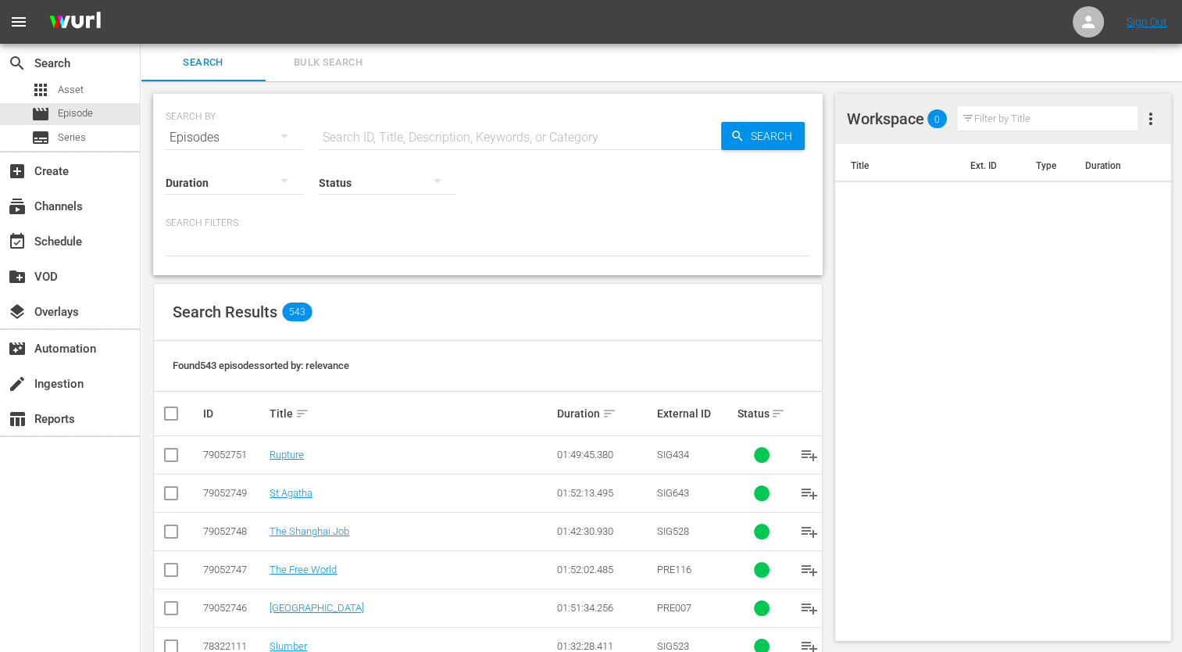
click at [342, 63] on span "Bulk Search" at bounding box center [328, 63] width 106 height 18
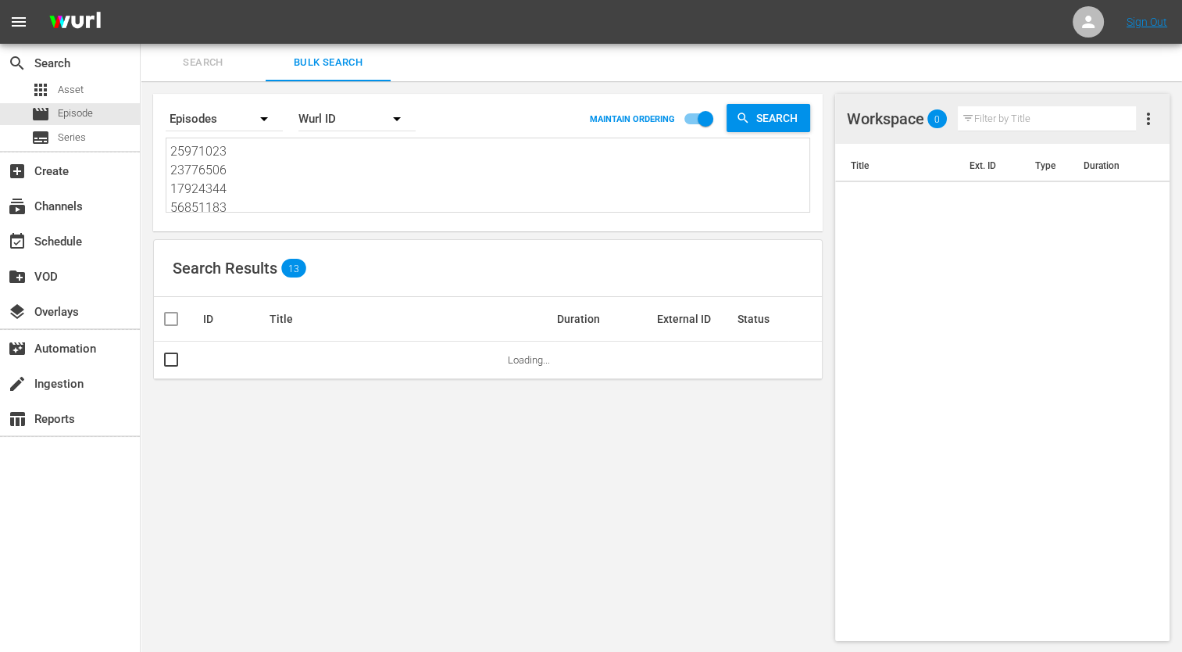
click at [317, 163] on textarea "25971023 23776506 17924344 56851183 44715284 30136461 25970967 53982941 3728414…" at bounding box center [489, 177] width 639 height 71
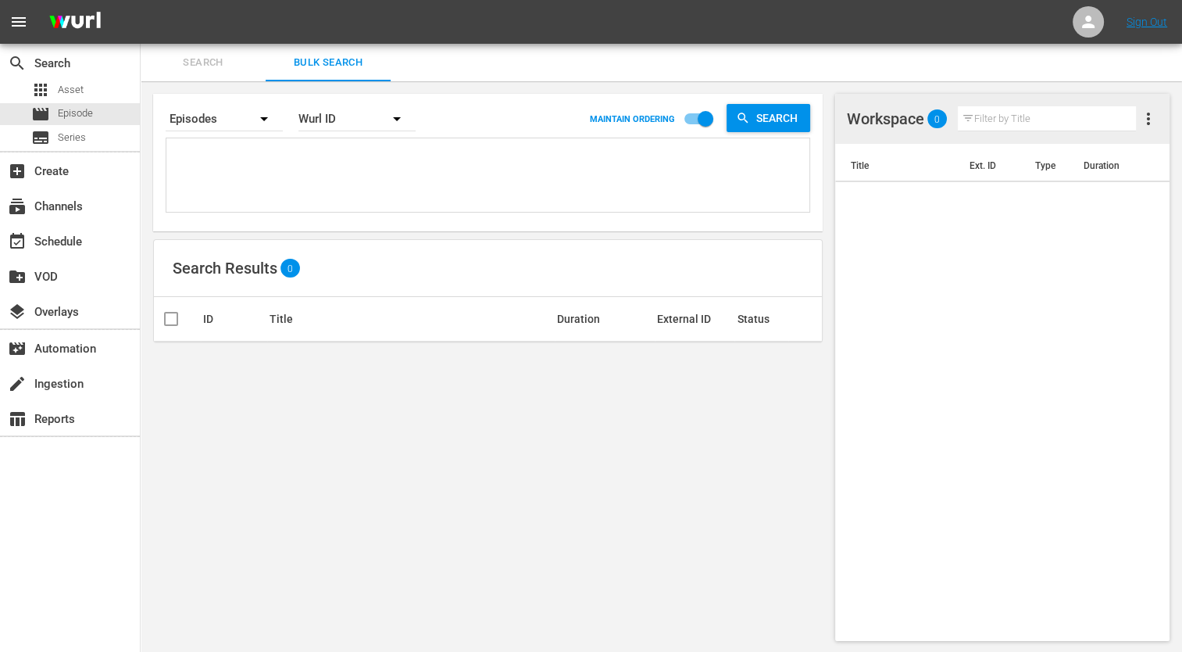
paste textarea "68784238 46920303 39714503 43764145 36142445 21421401 44408914 18672312 3890371…"
type textarea "68784238 46920303 39714503 43764145 36142445 21421401 44408914 18672312 3890371…"
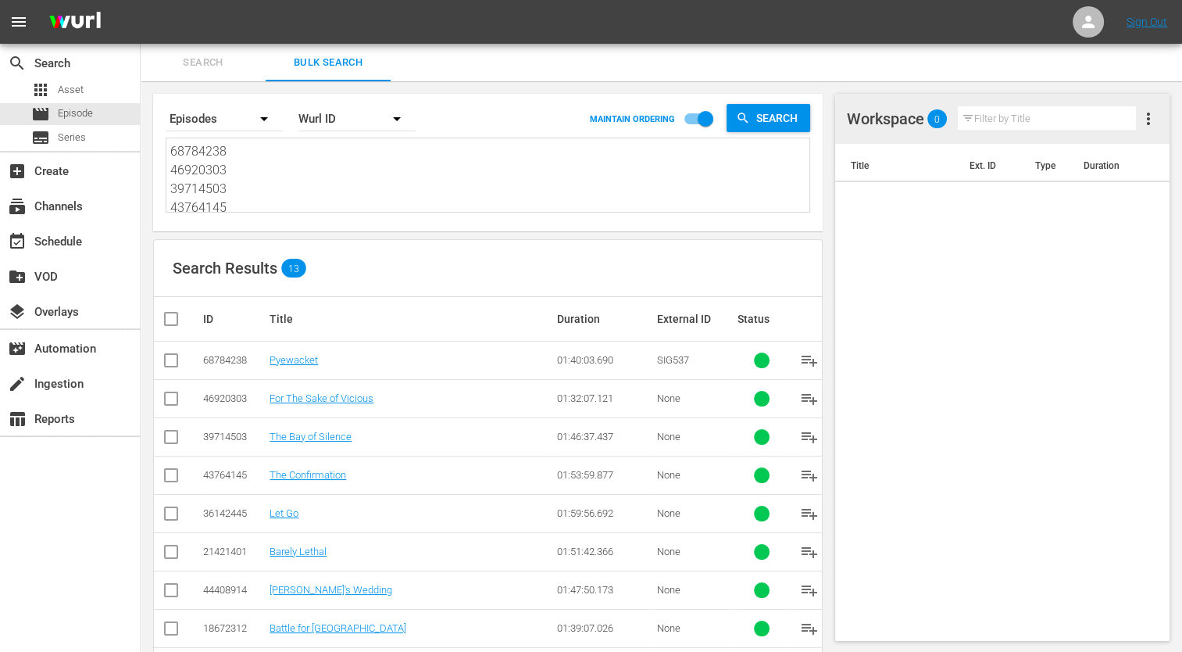
type textarea "68784238 46920303 39714503 43764145 36142445 21421401 44408914 18672312 3890371…"
click at [163, 330] on th at bounding box center [177, 319] width 47 height 44
click at [172, 315] on input "checkbox" at bounding box center [177, 318] width 31 height 19
checkbox input "true"
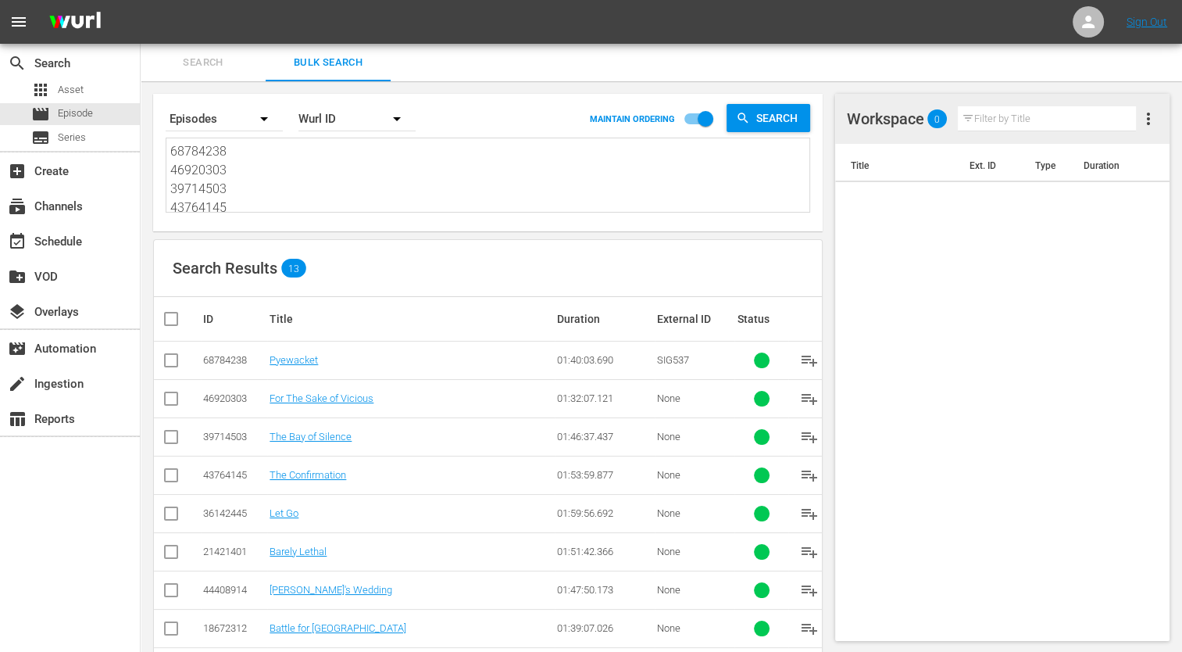
checkbox input "true"
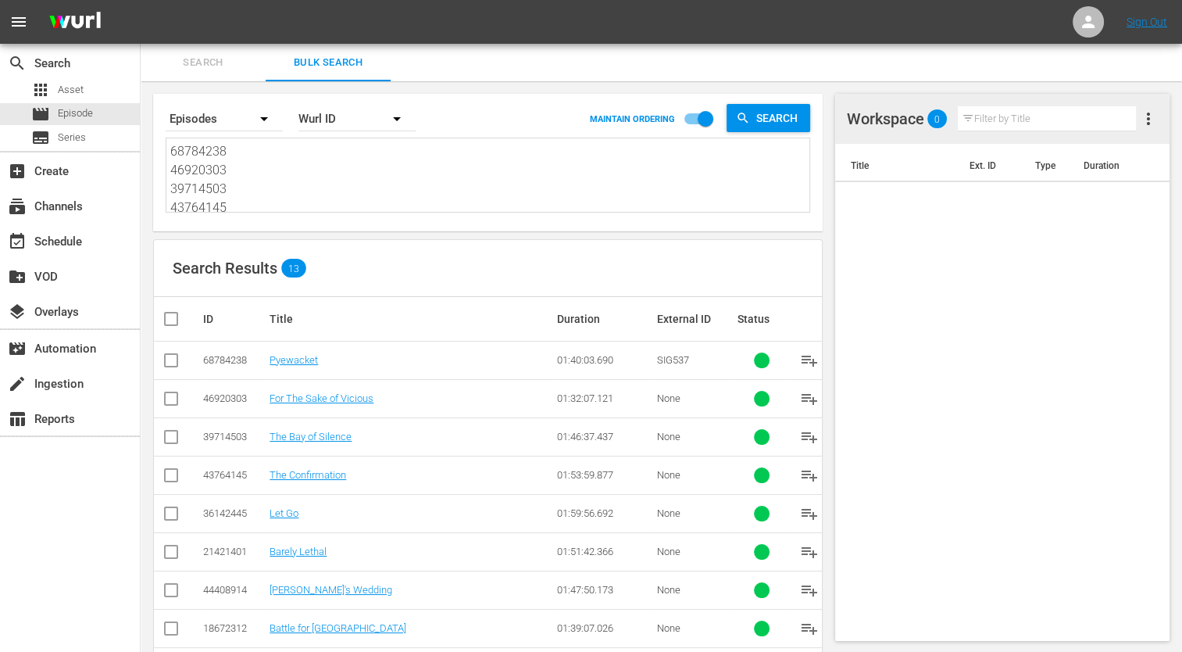
checkbox input "true"
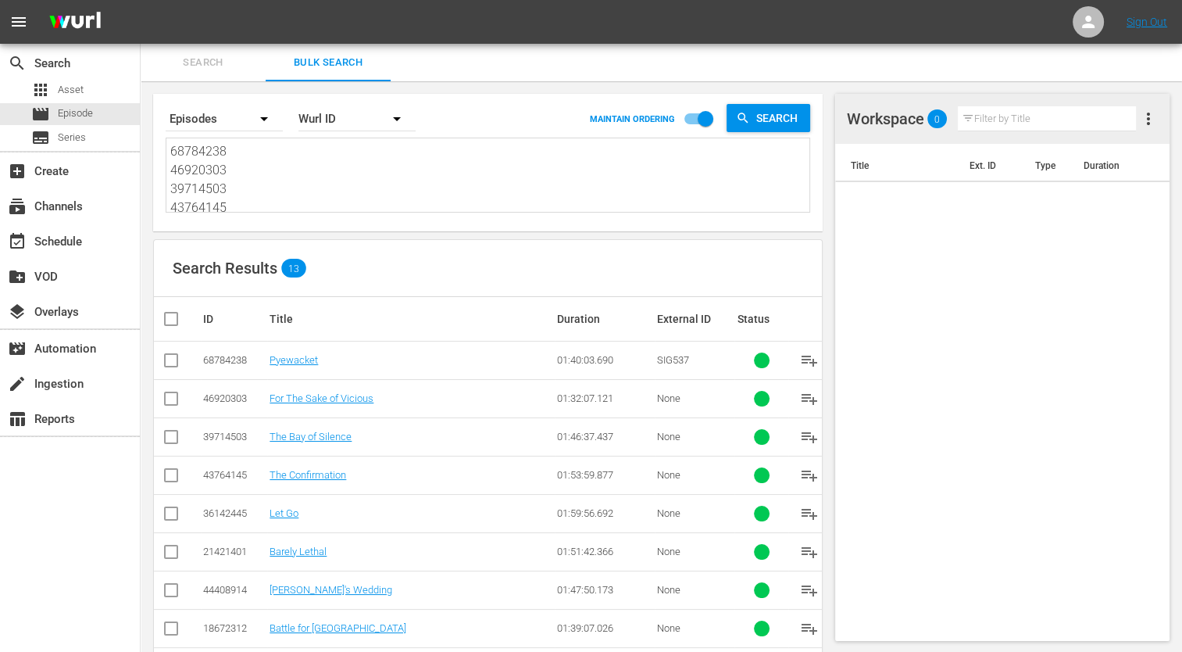
checkbox input "true"
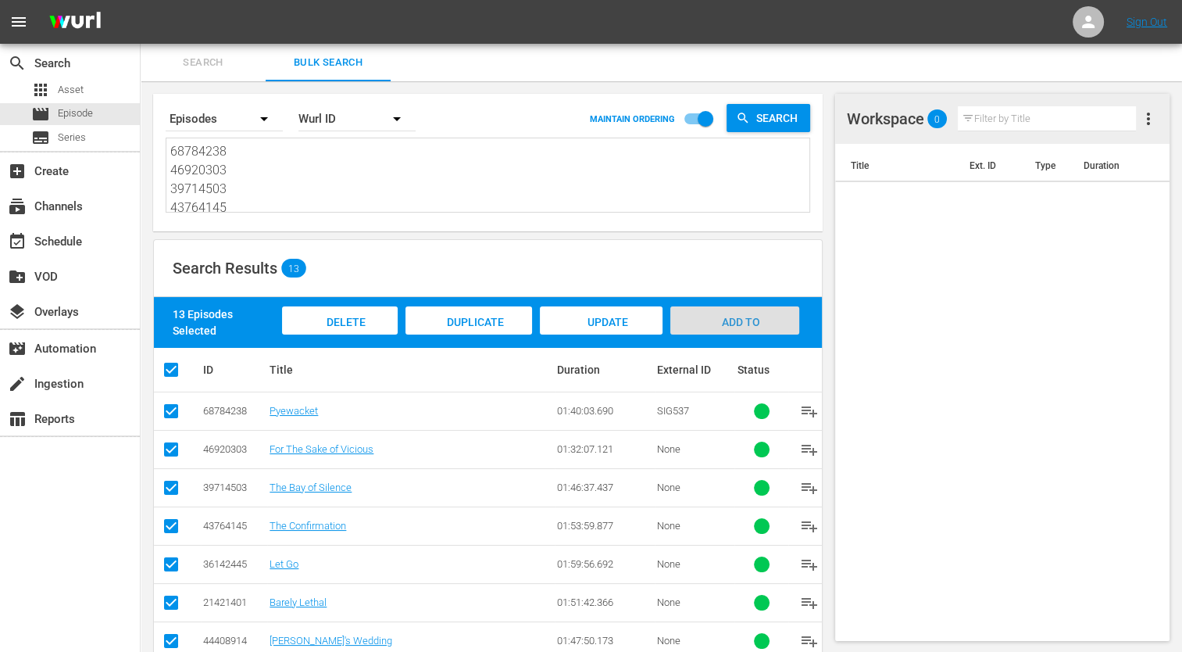
click at [691, 320] on div "Add to Workspace" at bounding box center [734, 335] width 129 height 59
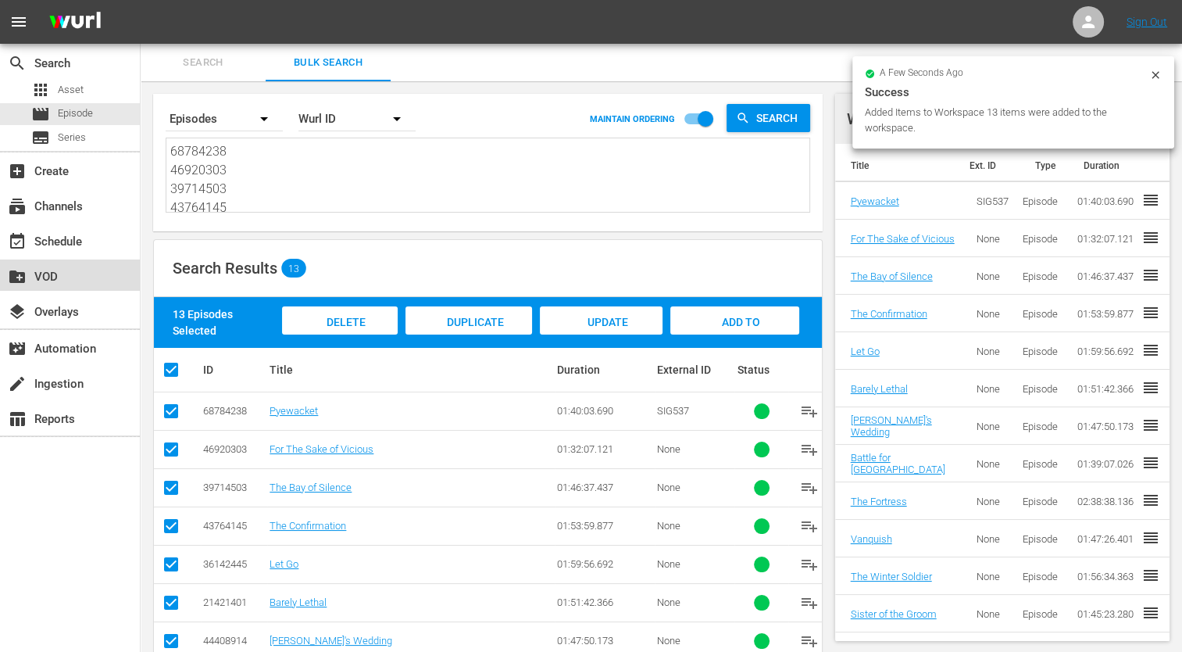
click at [65, 260] on div "create_new_folder VOD" at bounding box center [70, 274] width 140 height 31
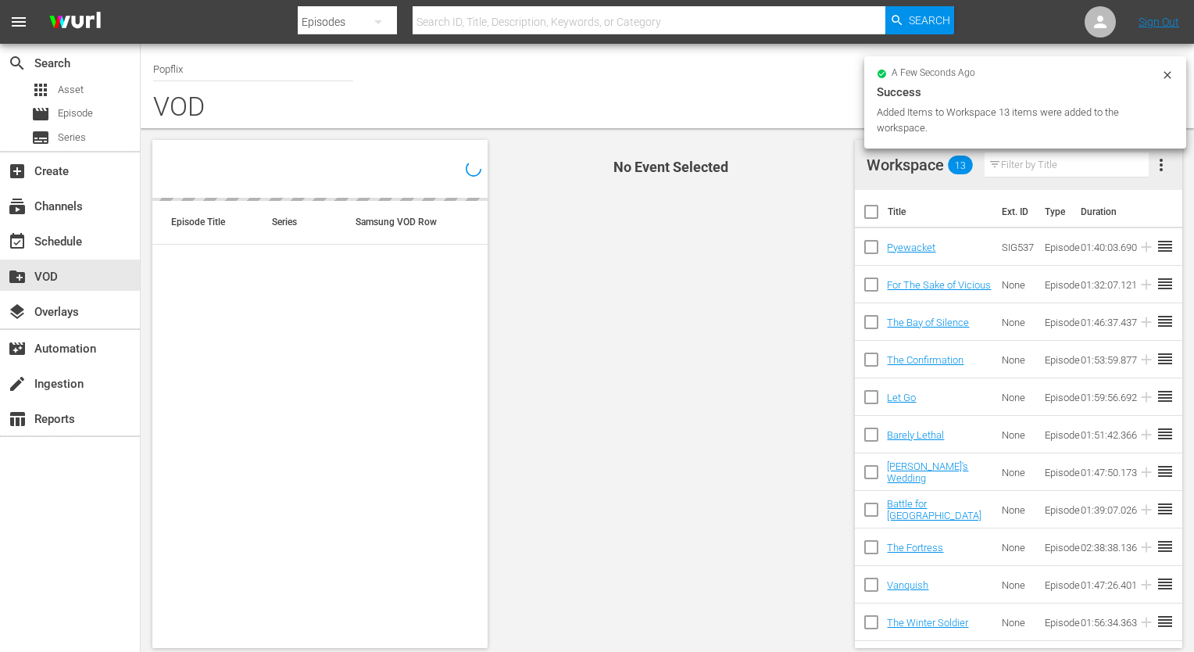
click at [65, 238] on div "event_available Schedule" at bounding box center [44, 239] width 88 height 14
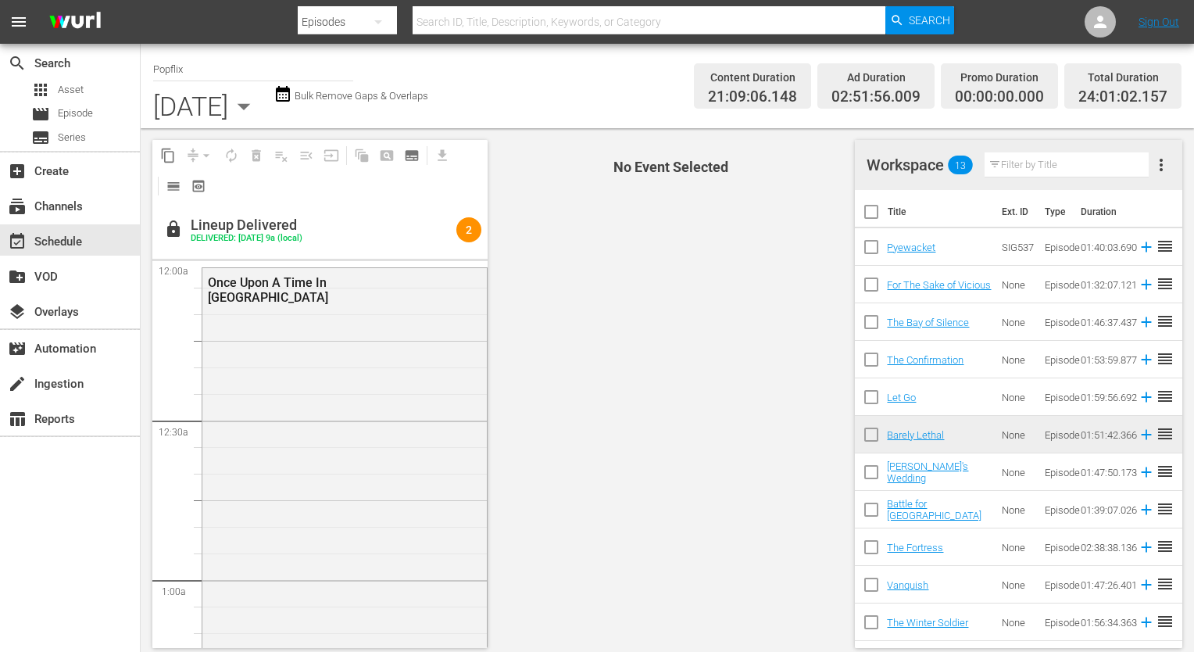
click at [259, 102] on icon "button" at bounding box center [243, 106] width 31 height 31
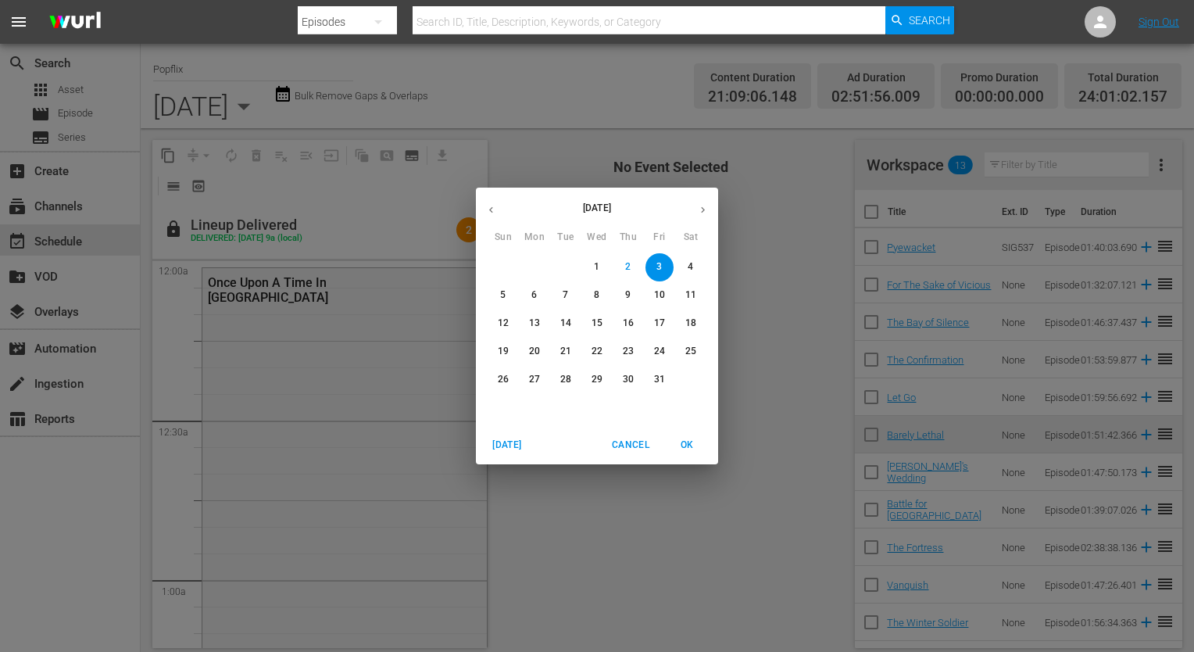
click at [692, 267] on p "4" at bounding box center [690, 266] width 5 height 13
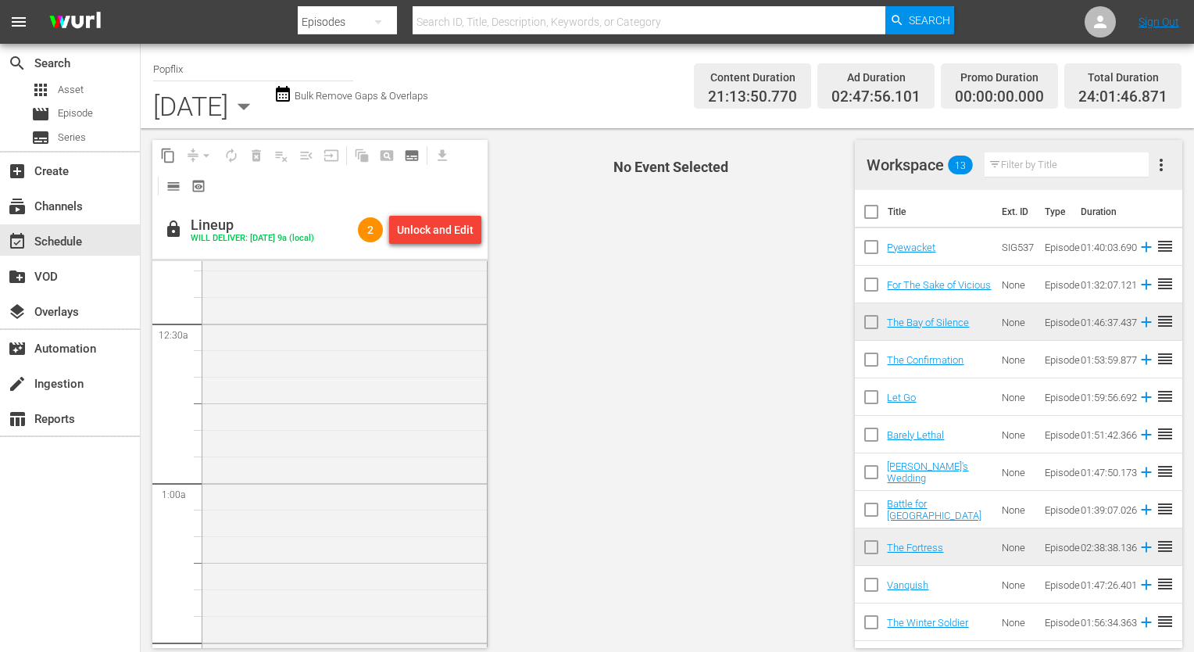
scroll to position [78, 0]
click at [259, 102] on icon "button" at bounding box center [243, 106] width 31 height 31
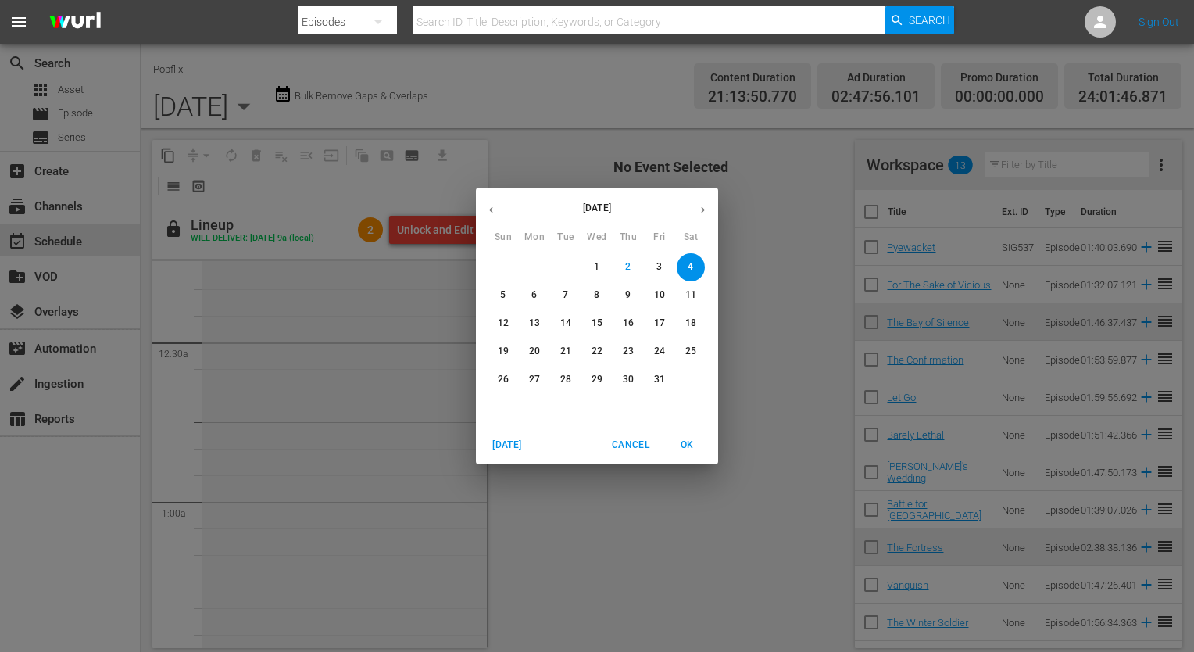
click at [578, 288] on div "7" at bounding box center [565, 295] width 31 height 28
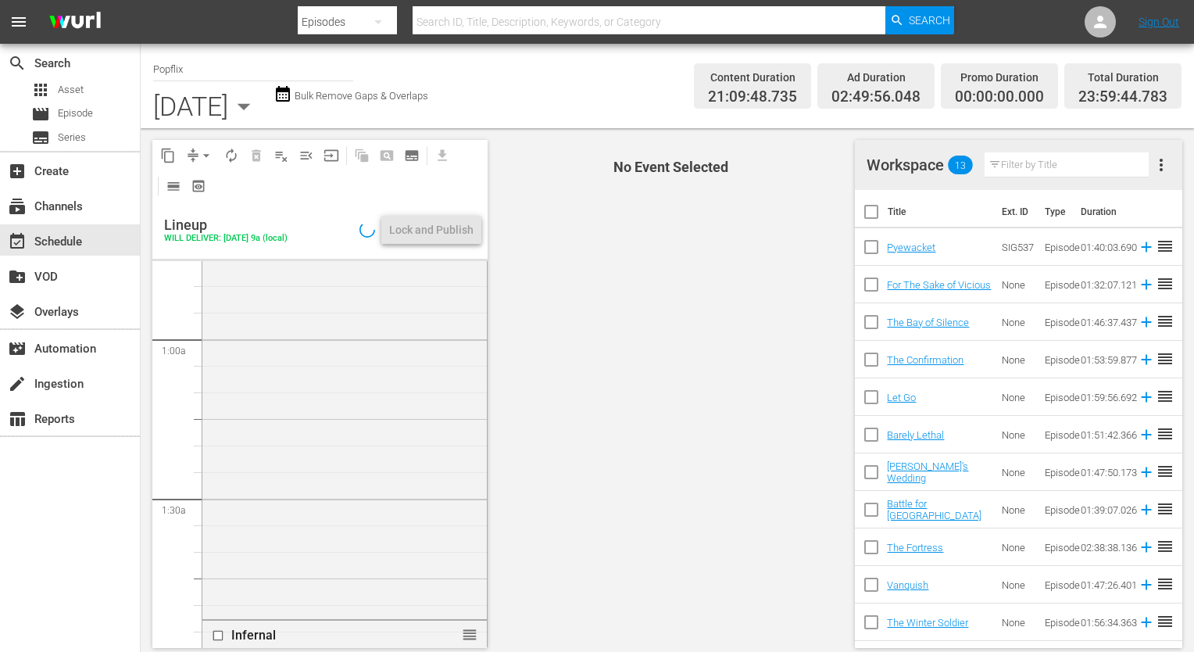
scroll to position [313, 0]
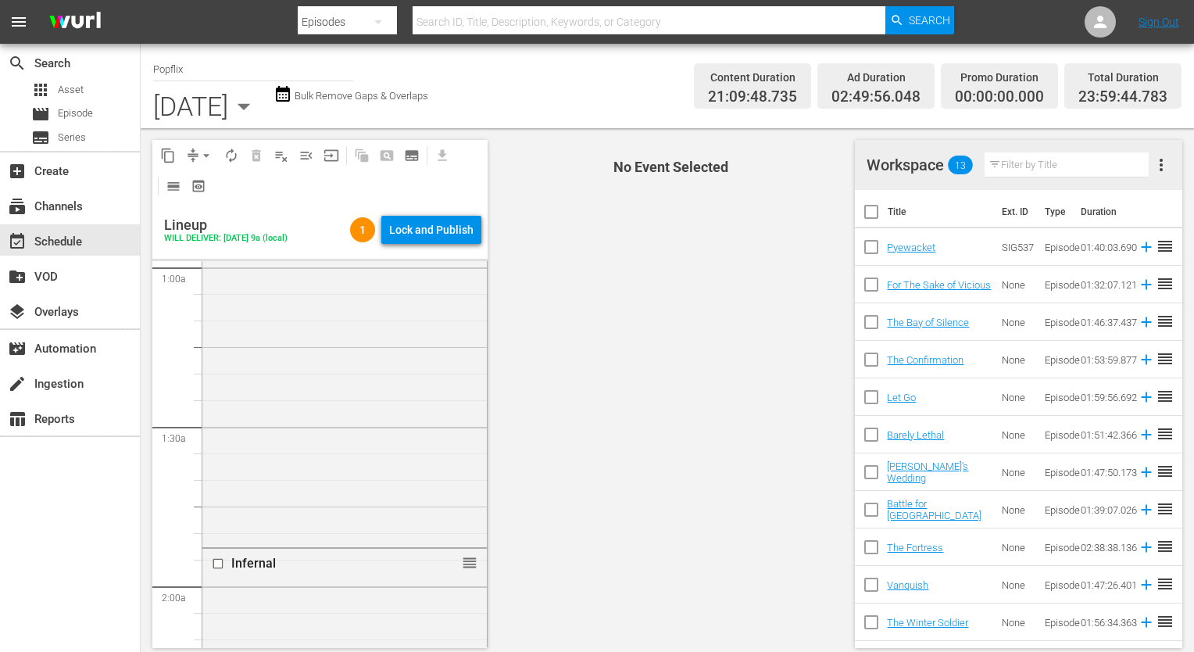
click at [259, 117] on icon "button" at bounding box center [243, 106] width 31 height 31
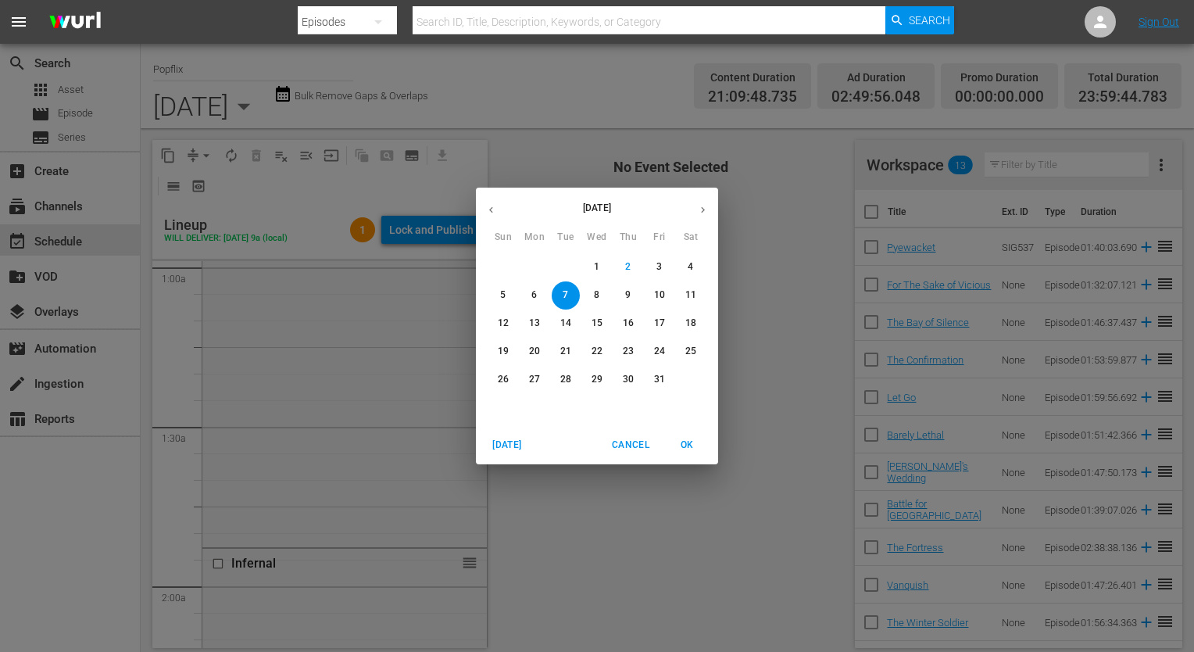
click at [601, 295] on span "8" at bounding box center [597, 294] width 28 height 13
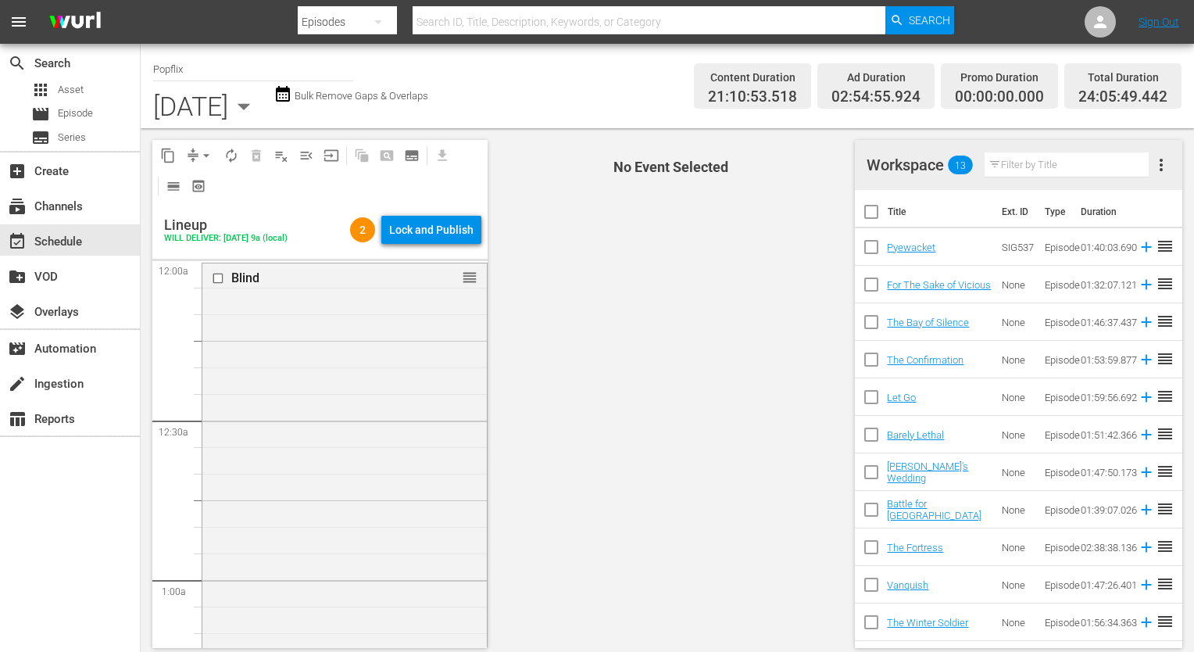
click at [228, 97] on div "[DATE]" at bounding box center [190, 106] width 75 height 31
click at [259, 97] on icon "button" at bounding box center [243, 106] width 31 height 31
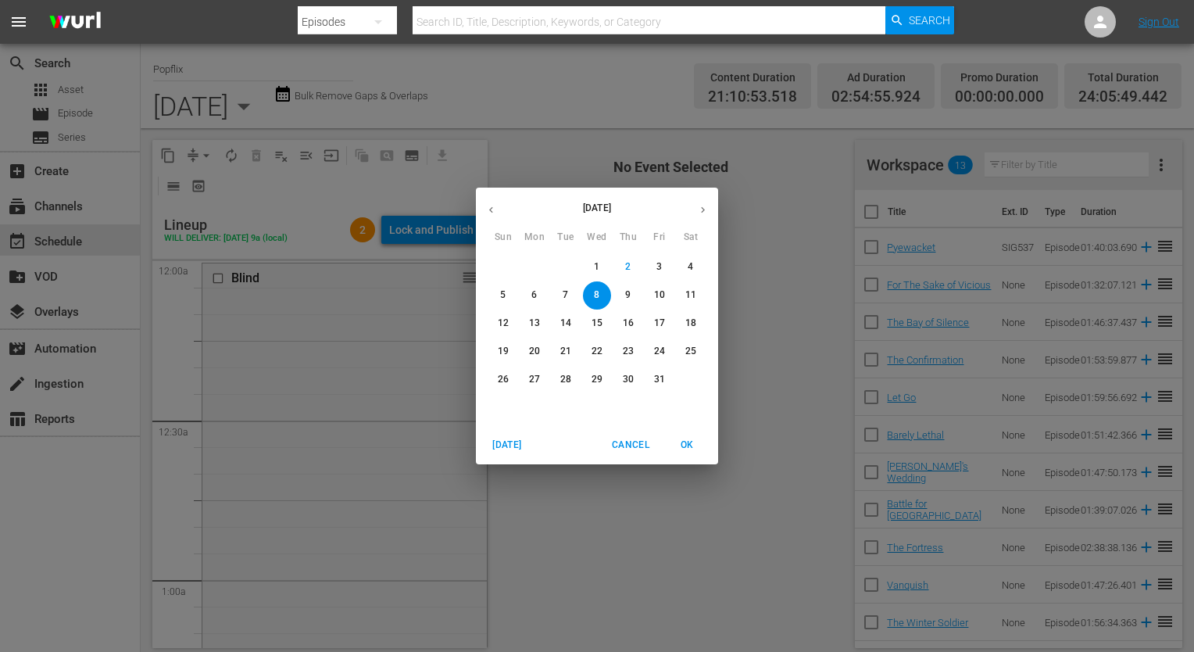
click at [624, 294] on span "9" at bounding box center [628, 294] width 28 height 13
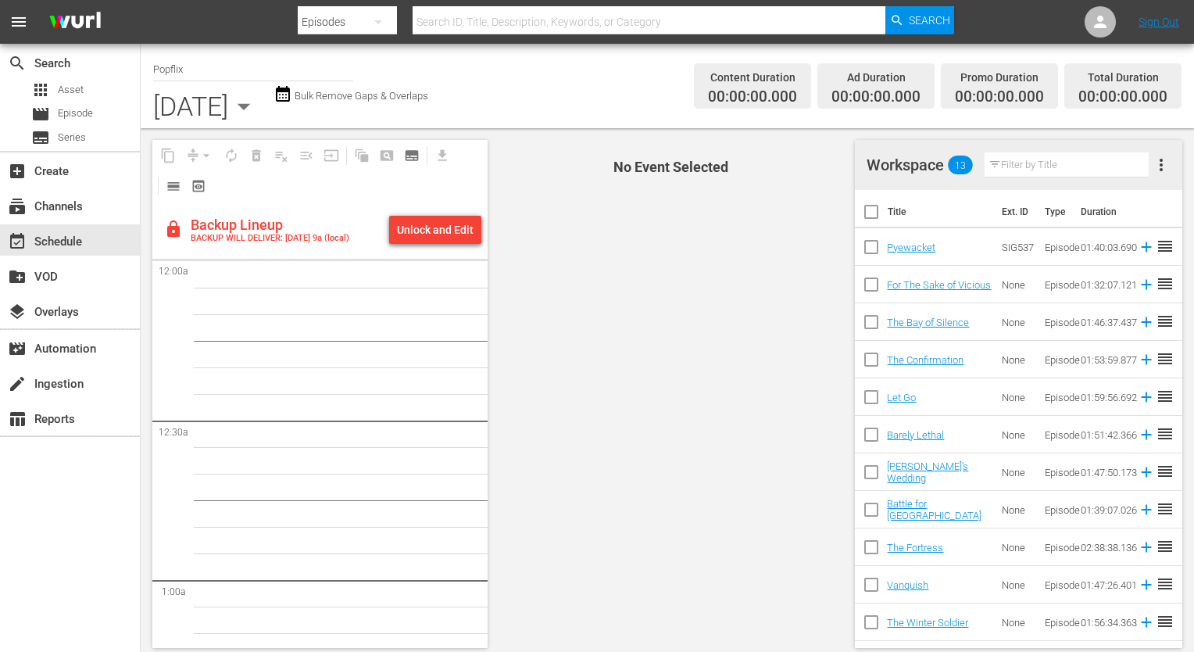
click at [420, 239] on div "Unlock and Edit" at bounding box center [435, 230] width 77 height 28
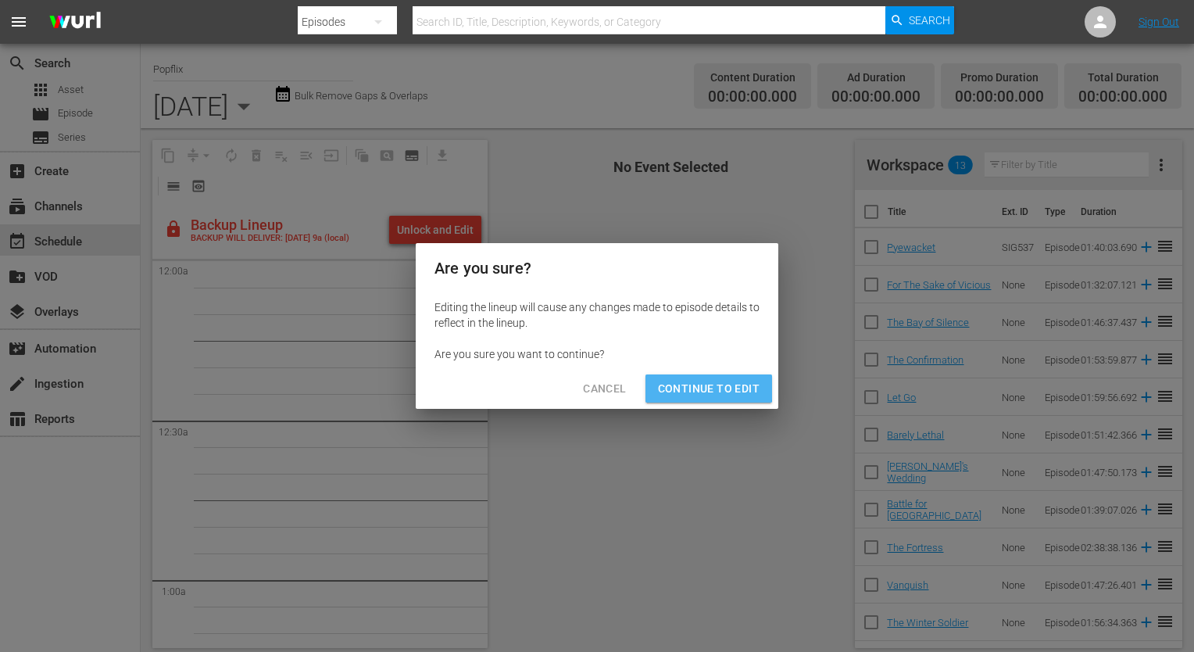
click at [666, 386] on span "Continue to Edit" at bounding box center [709, 389] width 102 height 20
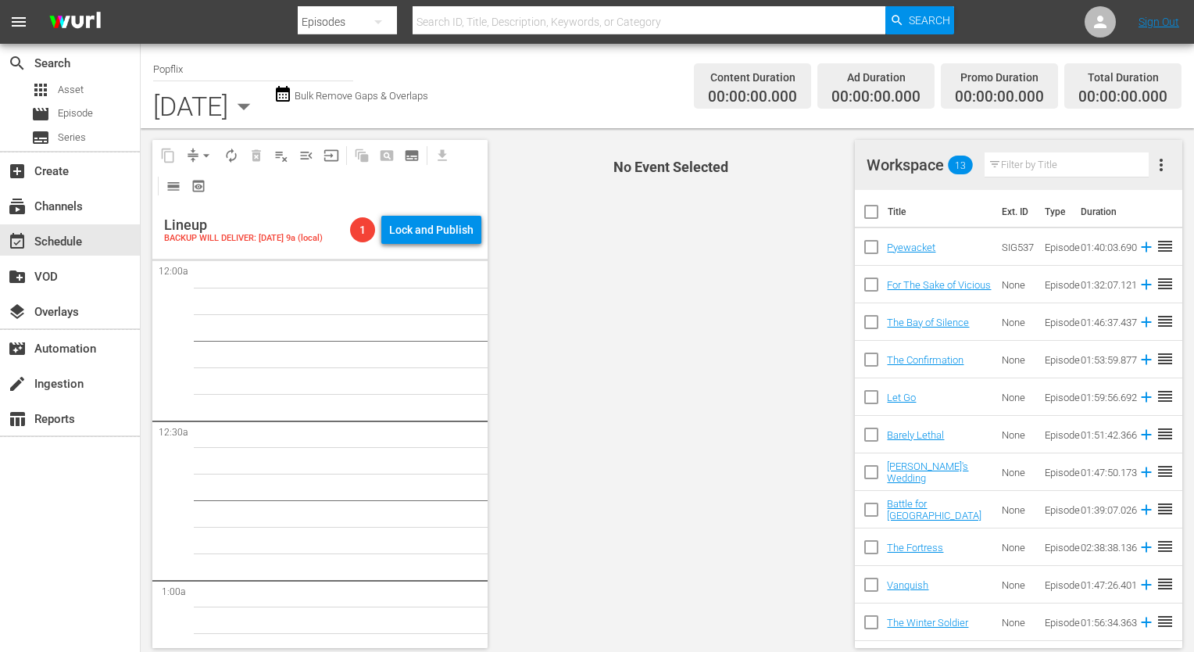
click at [900, 202] on th "Title" at bounding box center [945, 212] width 115 height 44
click at [881, 209] on input "checkbox" at bounding box center [871, 214] width 33 height 33
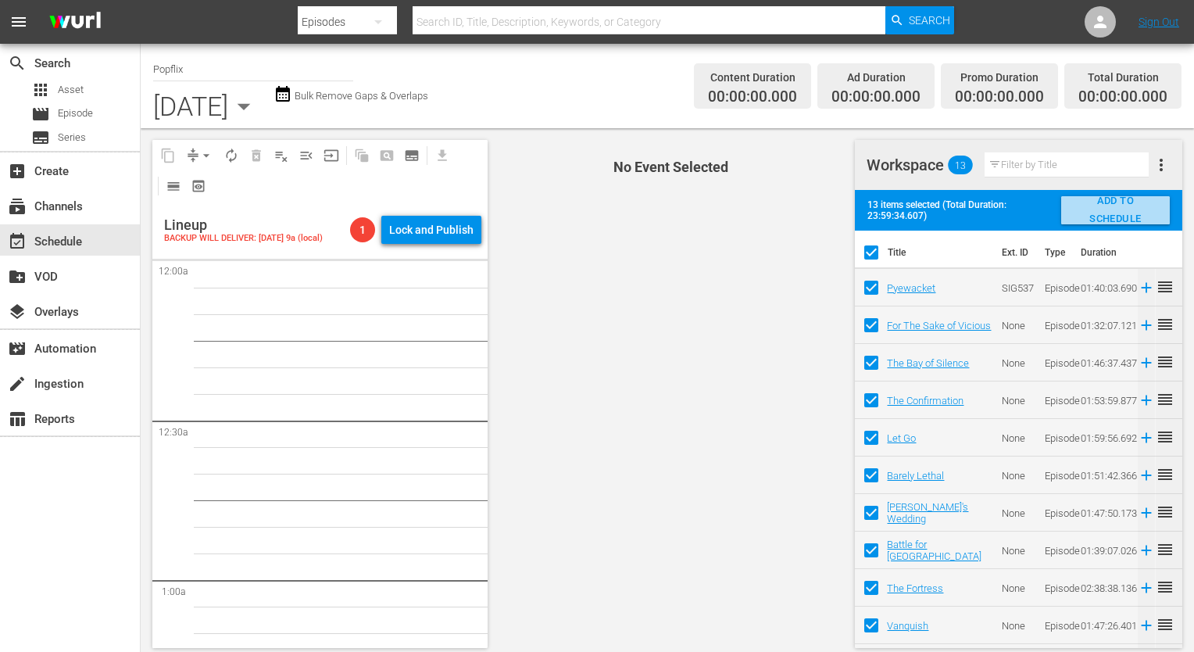
click at [1088, 213] on span "ADD TO SCHEDULE" at bounding box center [1116, 210] width 84 height 36
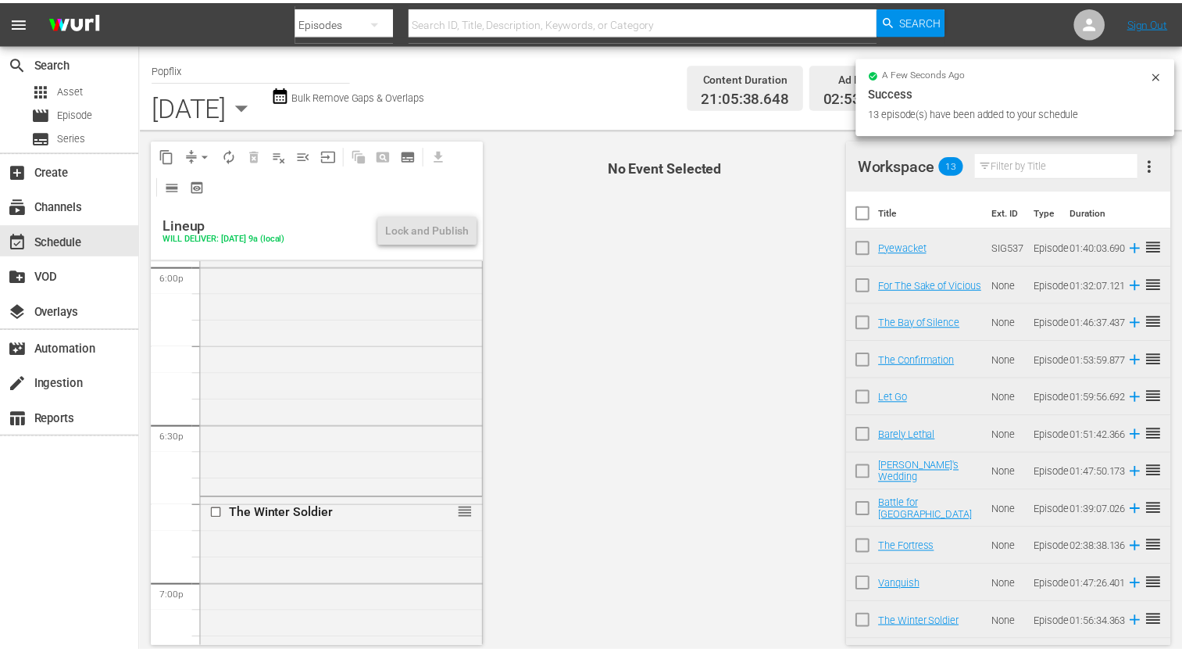
scroll to position [7294, 0]
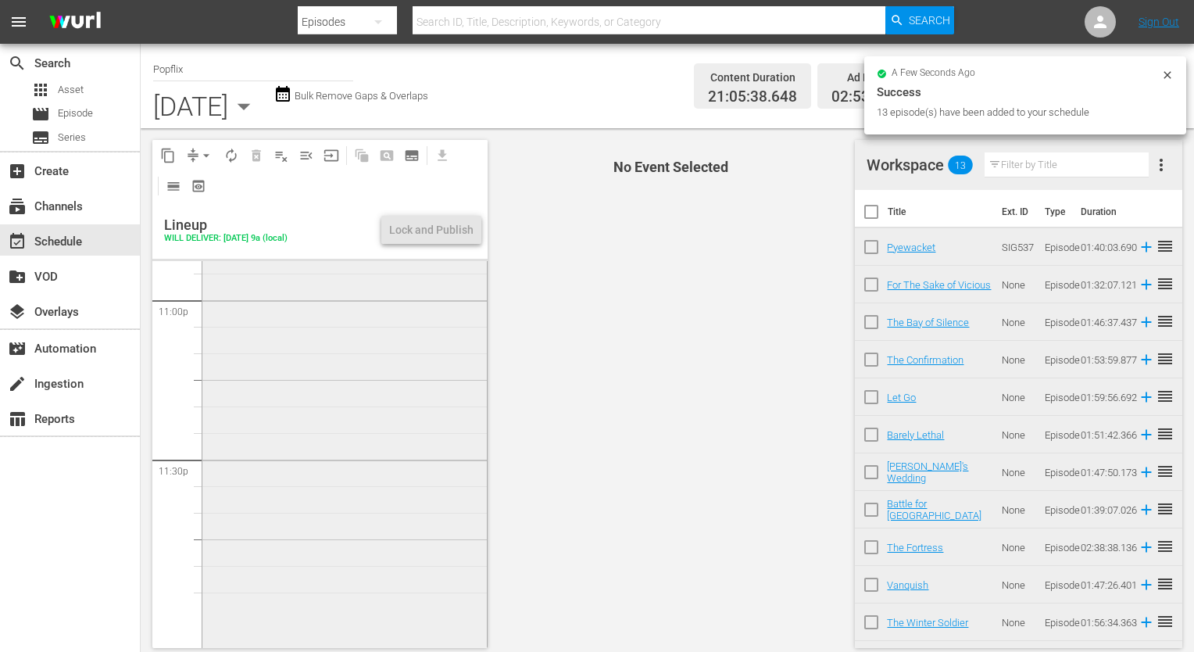
click at [366, 493] on div "Escape Room reorder" at bounding box center [344, 381] width 284 height 527
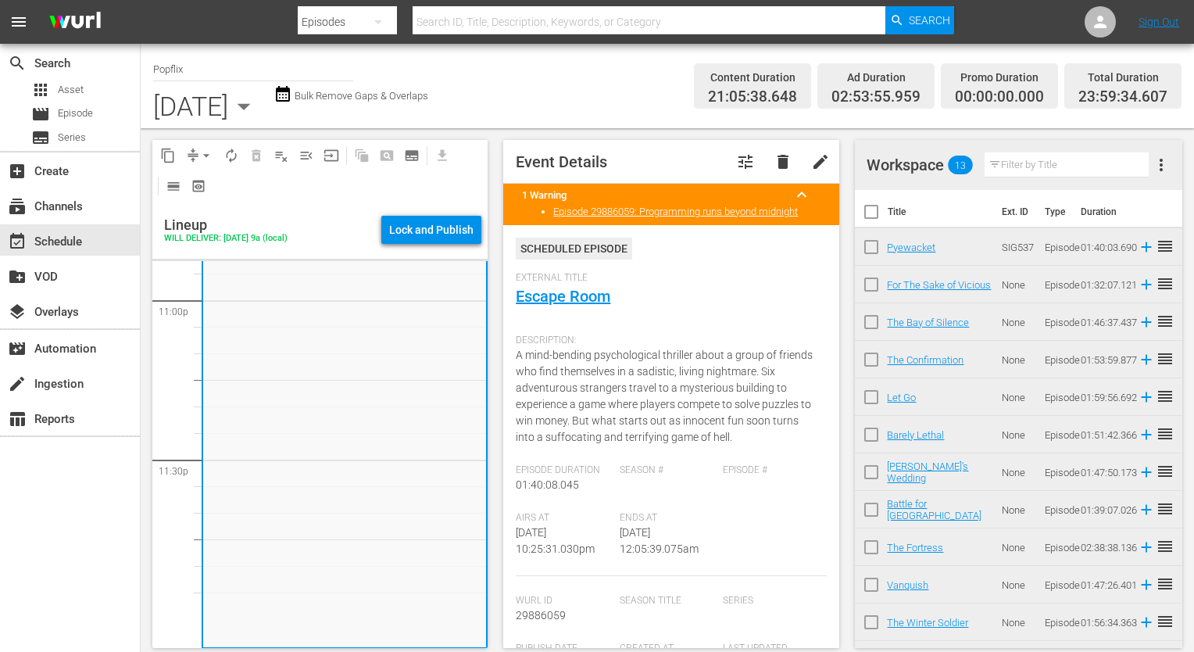
click at [1159, 173] on span "more_vert" at bounding box center [1161, 165] width 19 height 19
click at [1071, 189] on div "Clear Workspace" at bounding box center [1086, 195] width 106 height 28
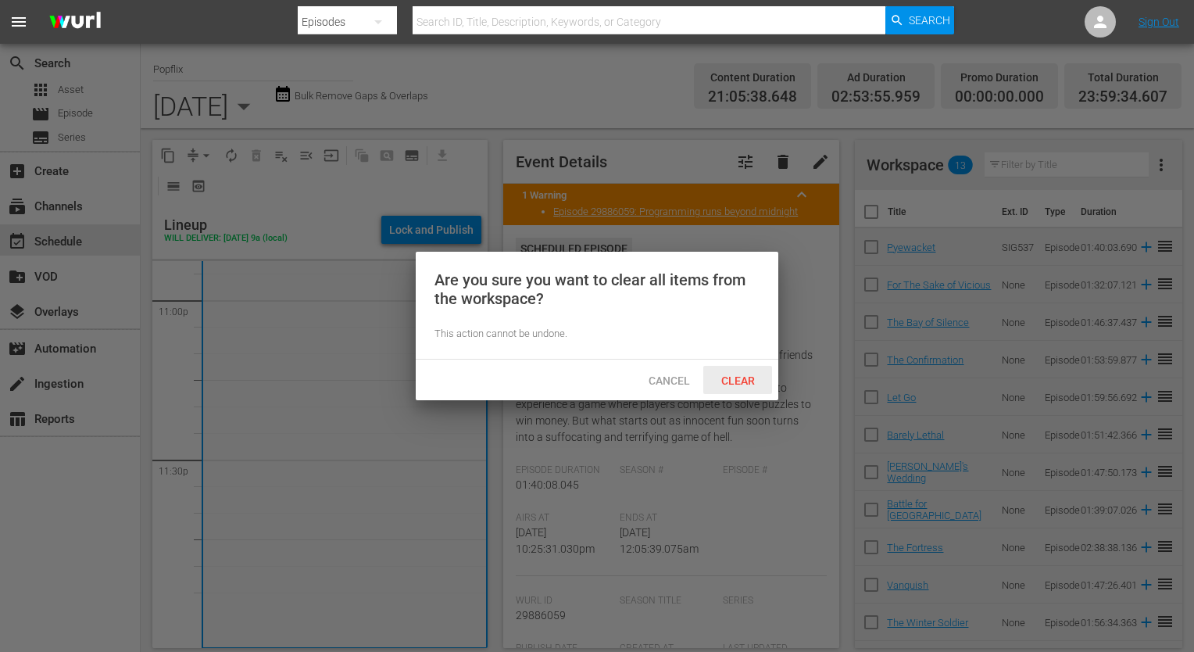
click at [744, 370] on div "Clear" at bounding box center [737, 380] width 69 height 29
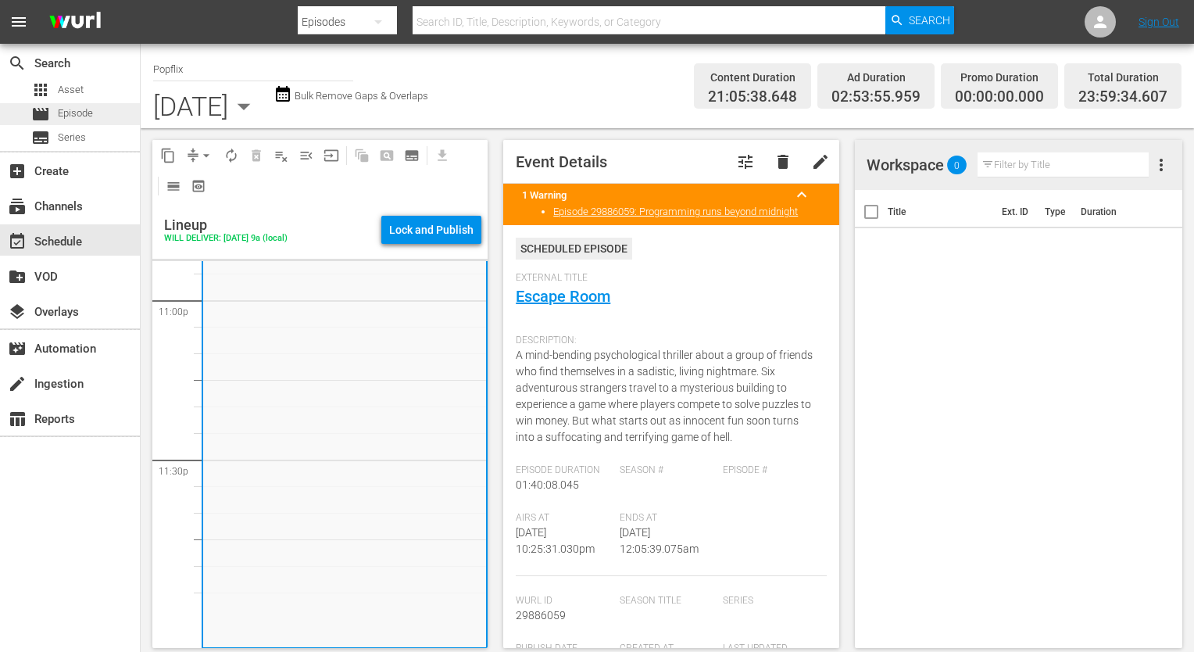
click at [103, 108] on div "movie Episode" at bounding box center [70, 114] width 140 height 22
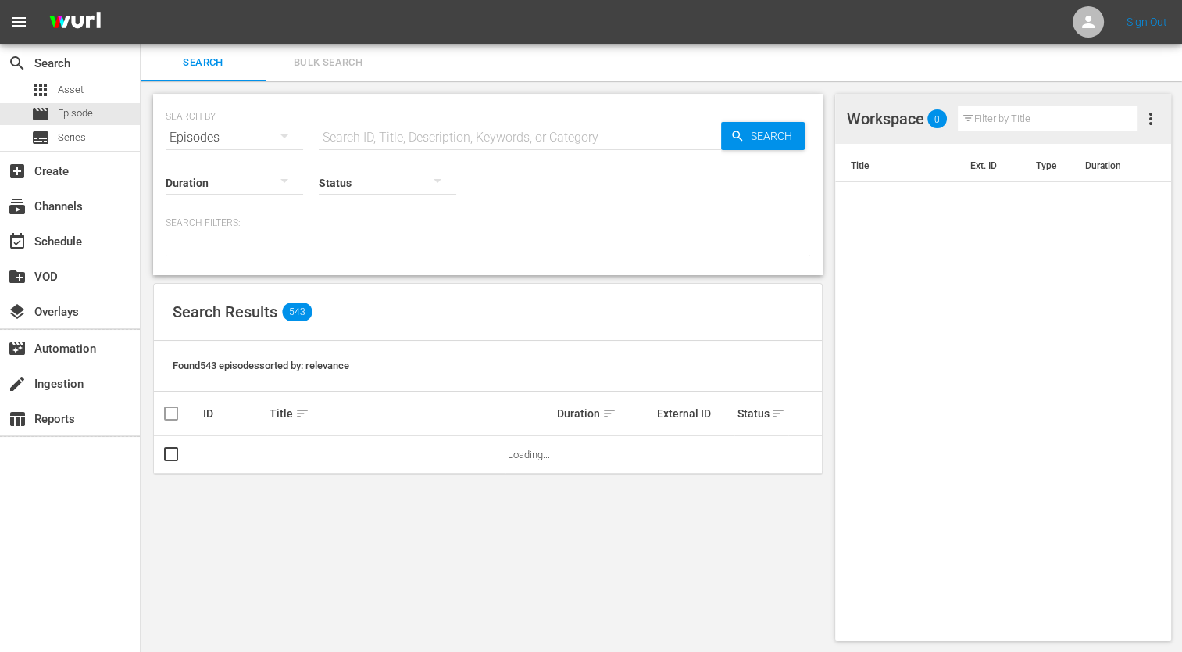
click at [334, 59] on span "Bulk Search" at bounding box center [328, 63] width 106 height 18
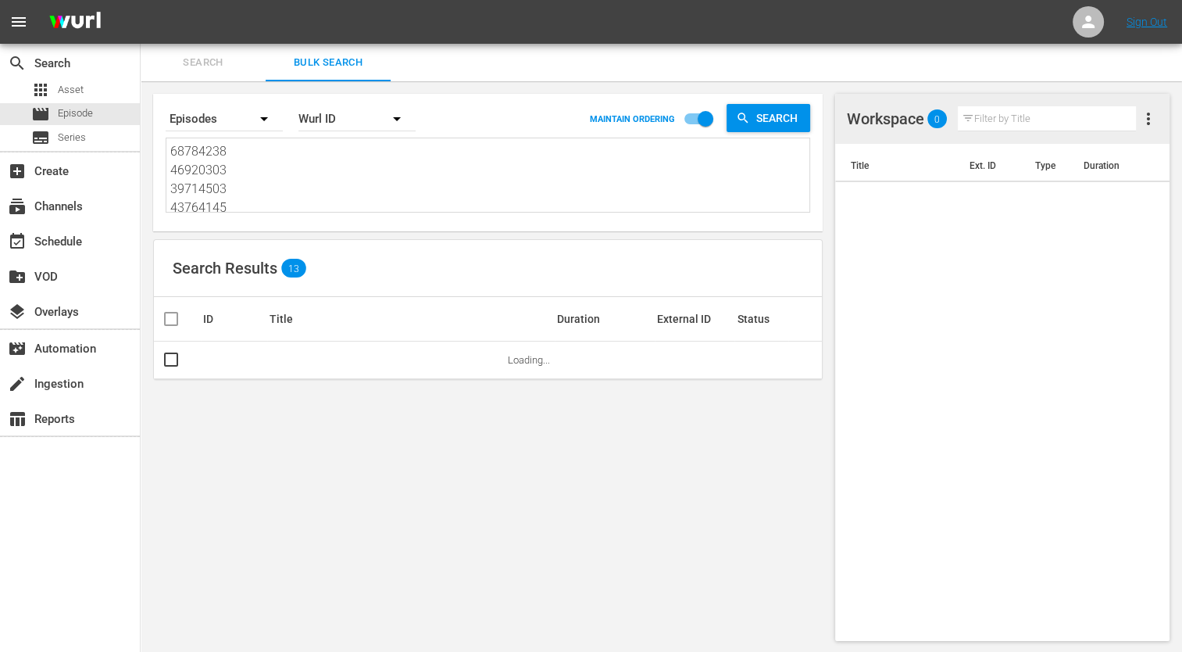
click at [315, 174] on textarea "68784238 46920303 39714503 43764145 36142445 21421401 44408914 18672312 3890371…" at bounding box center [489, 177] width 639 height 71
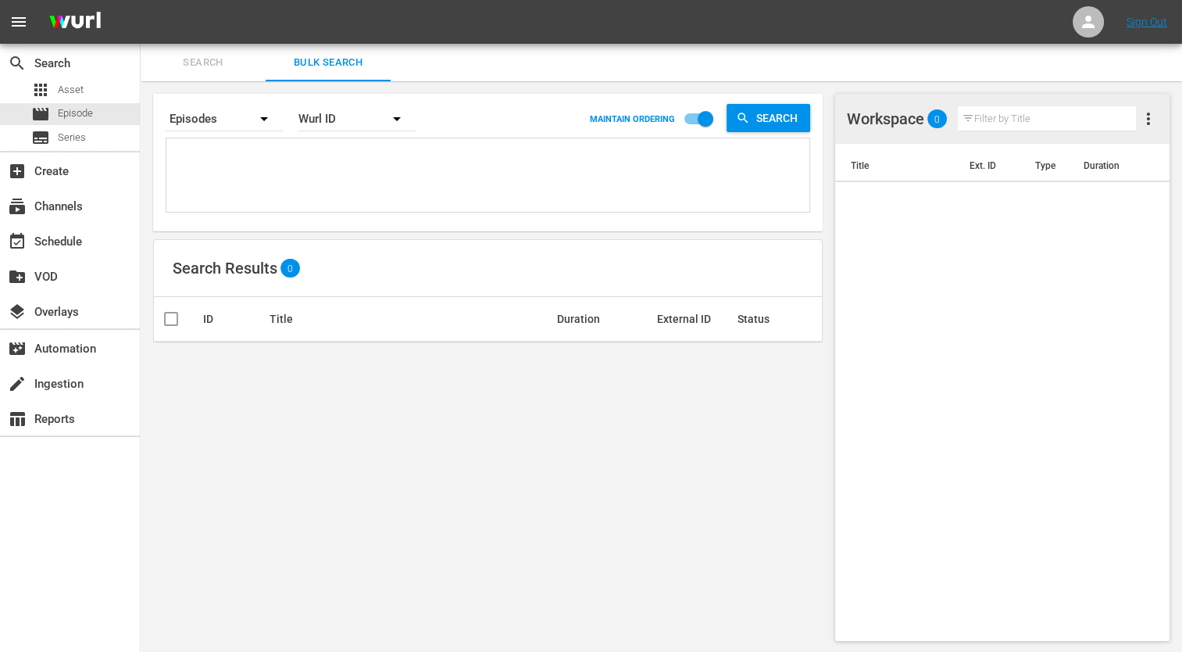
click at [409, 164] on textarea at bounding box center [489, 177] width 639 height 71
paste textarea "53982955 30136452 30136448 45933566 50824473 38446466 79052747 30136465 2988607…"
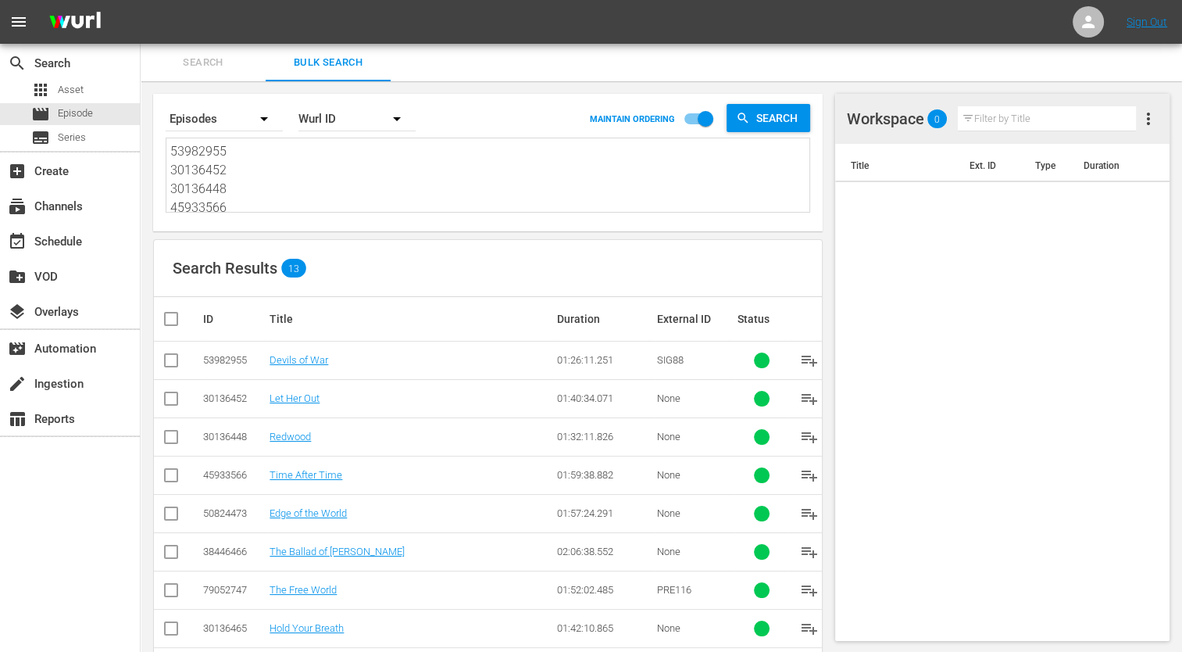
click at [173, 318] on input "checkbox" at bounding box center [177, 318] width 31 height 19
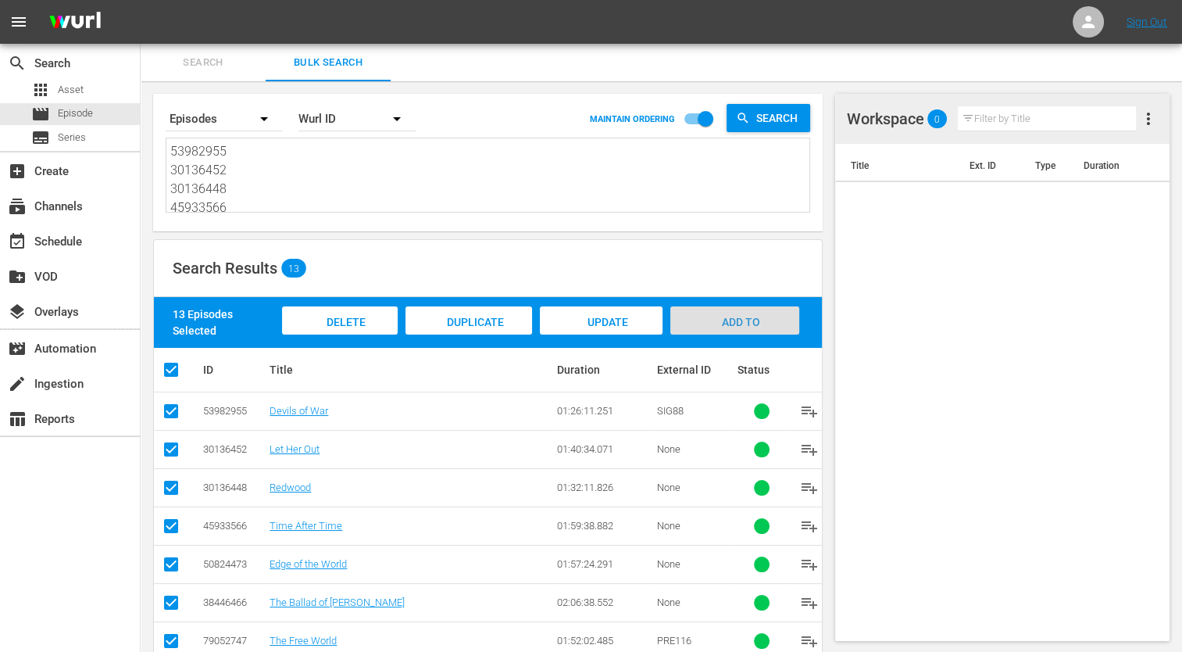
drag, startPoint x: 174, startPoint y: 318, endPoint x: 753, endPoint y: 310, distance: 578.3
click at [753, 310] on div "Add to Workspace" at bounding box center [734, 335] width 129 height 59
click at [738, 313] on div "Add to Workspace" at bounding box center [734, 335] width 129 height 59
click at [724, 325] on span "Add to Workspace" at bounding box center [734, 337] width 77 height 42
click at [772, 319] on div "Add to Workspace" at bounding box center [734, 335] width 129 height 59
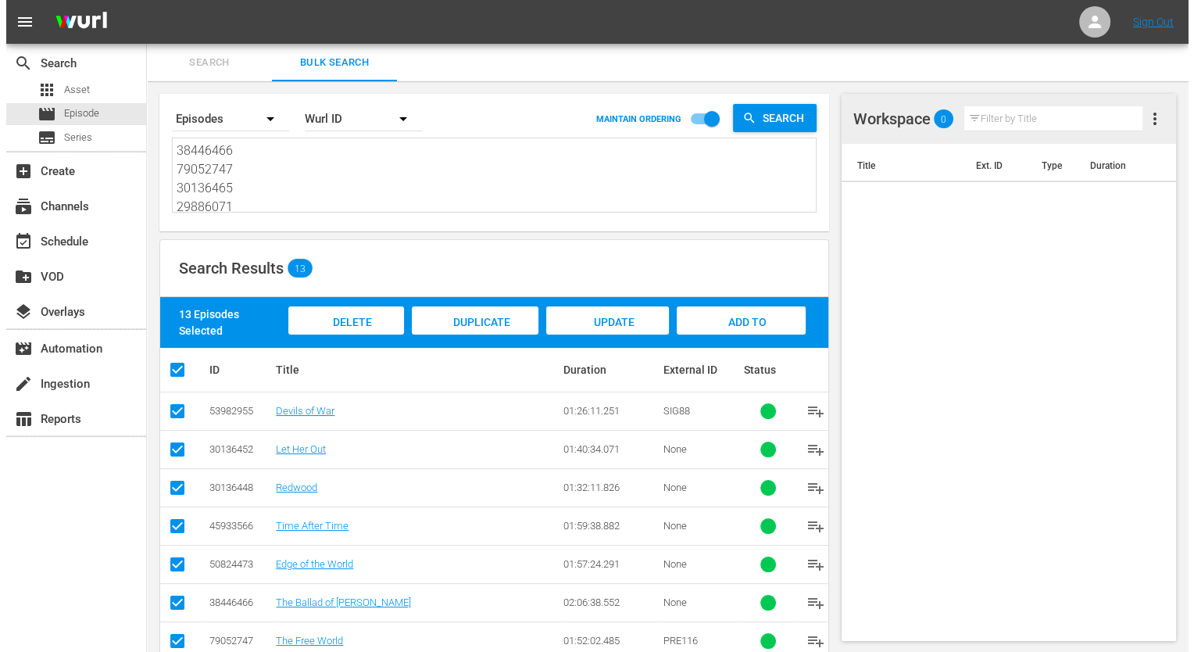
scroll to position [191, 0]
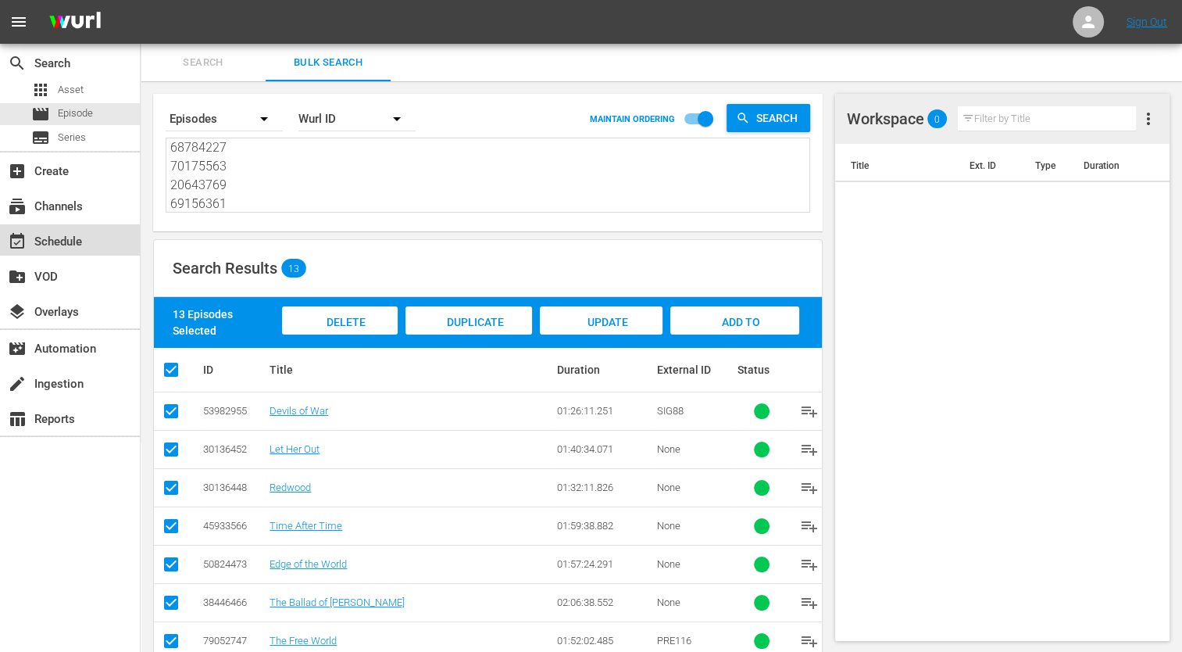
click at [108, 234] on div "event_available Schedule" at bounding box center [70, 239] width 140 height 31
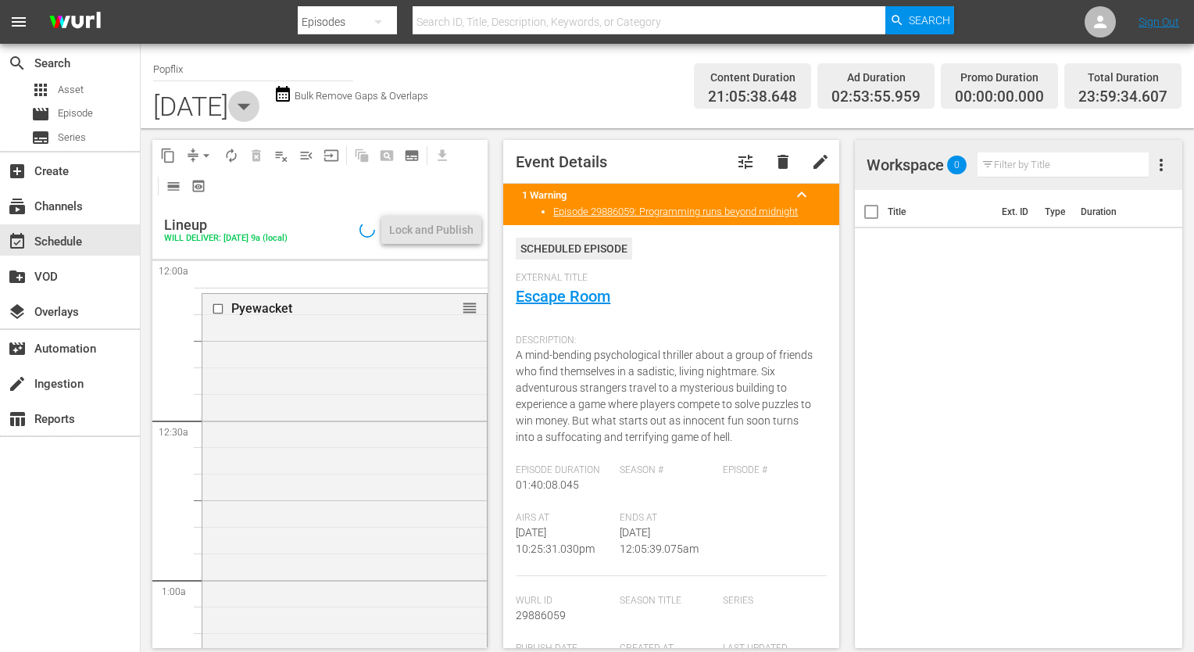
click at [259, 99] on icon "button" at bounding box center [243, 106] width 31 height 31
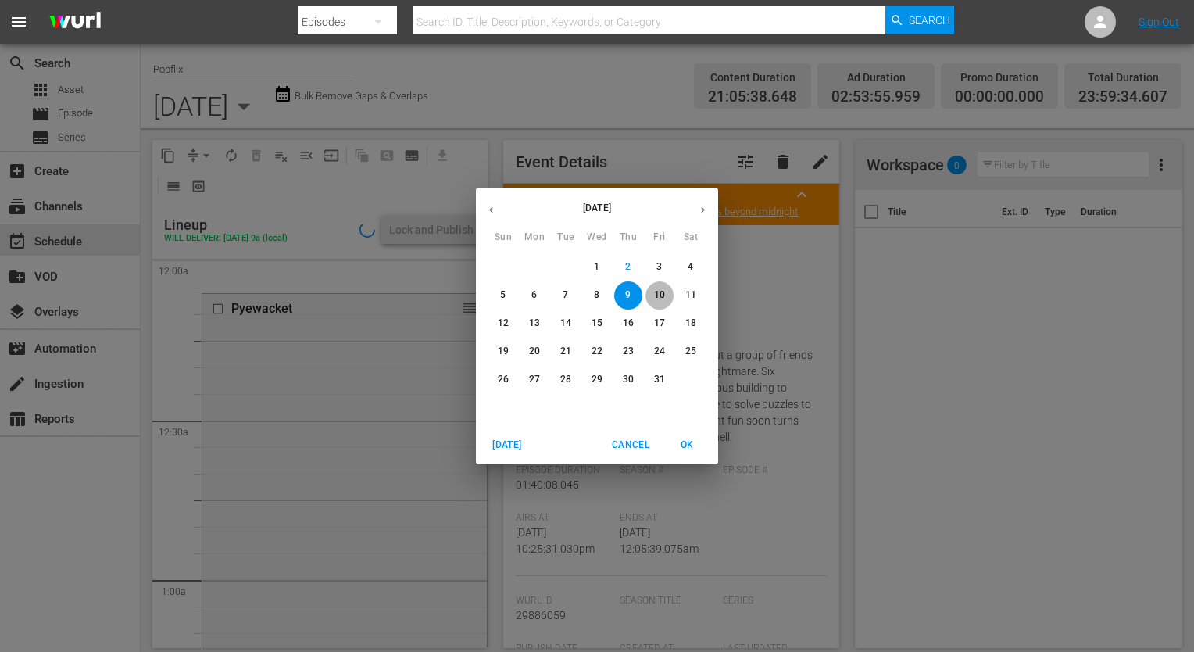
click at [660, 290] on p "10" at bounding box center [659, 294] width 11 height 13
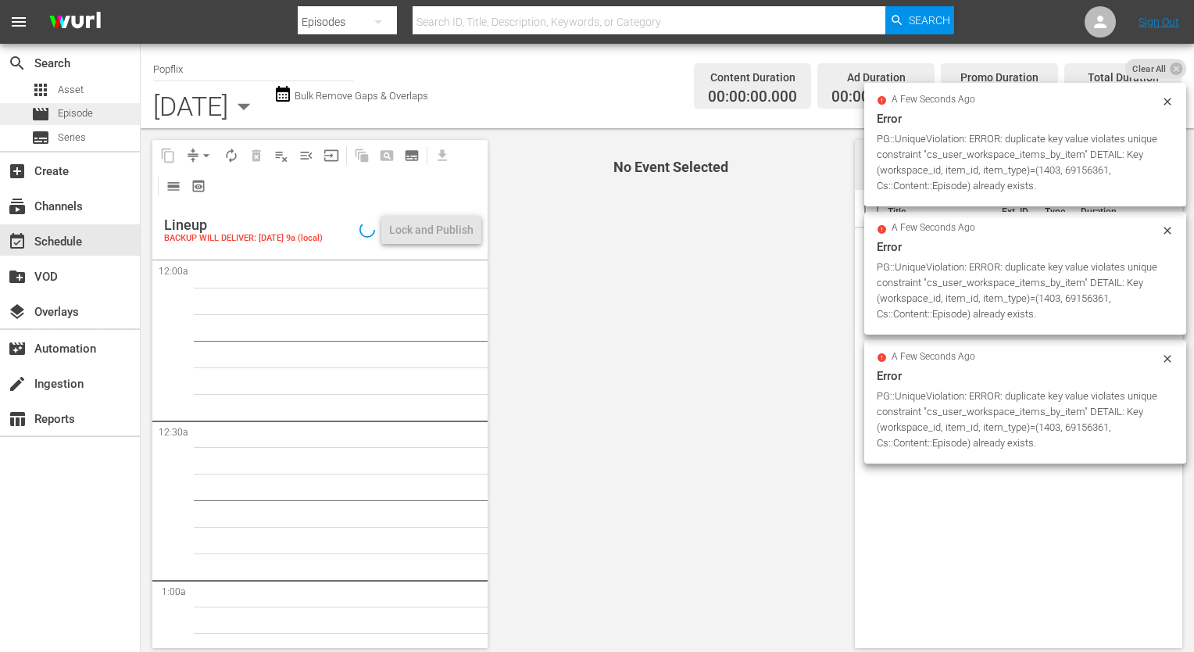
click at [77, 113] on span "Episode" at bounding box center [75, 113] width 35 height 16
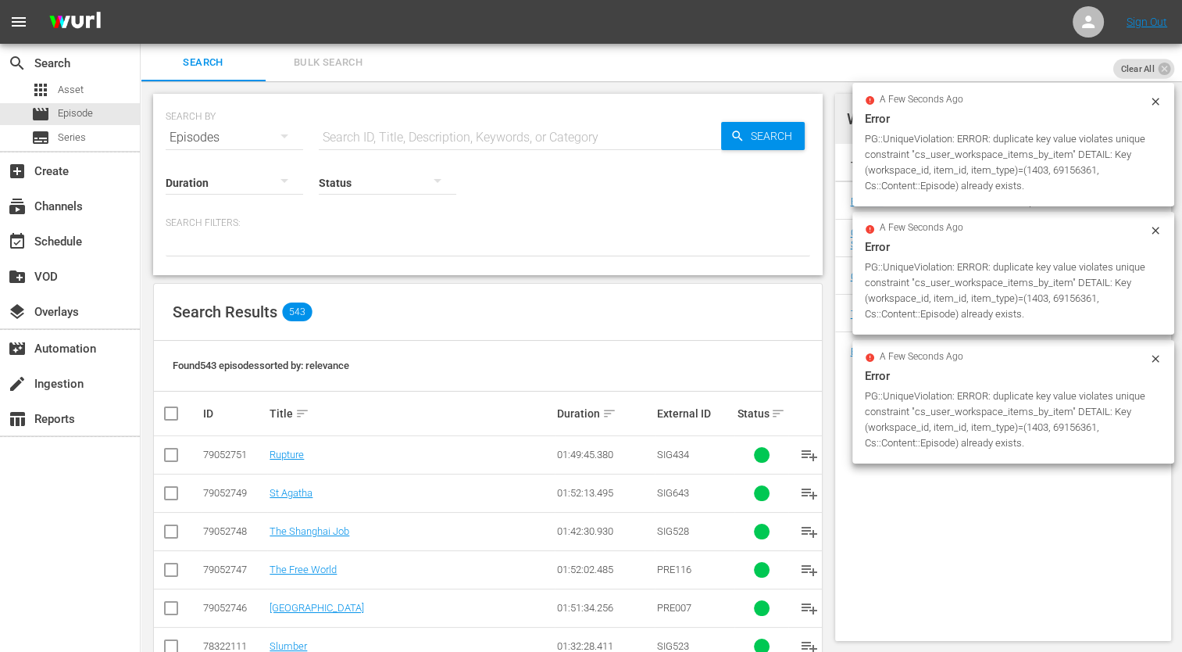
click at [1162, 96] on div "a few seconds ago Error PG::UniqueViolation: ERROR: duplicate key value violate…" at bounding box center [1014, 144] width 322 height 123
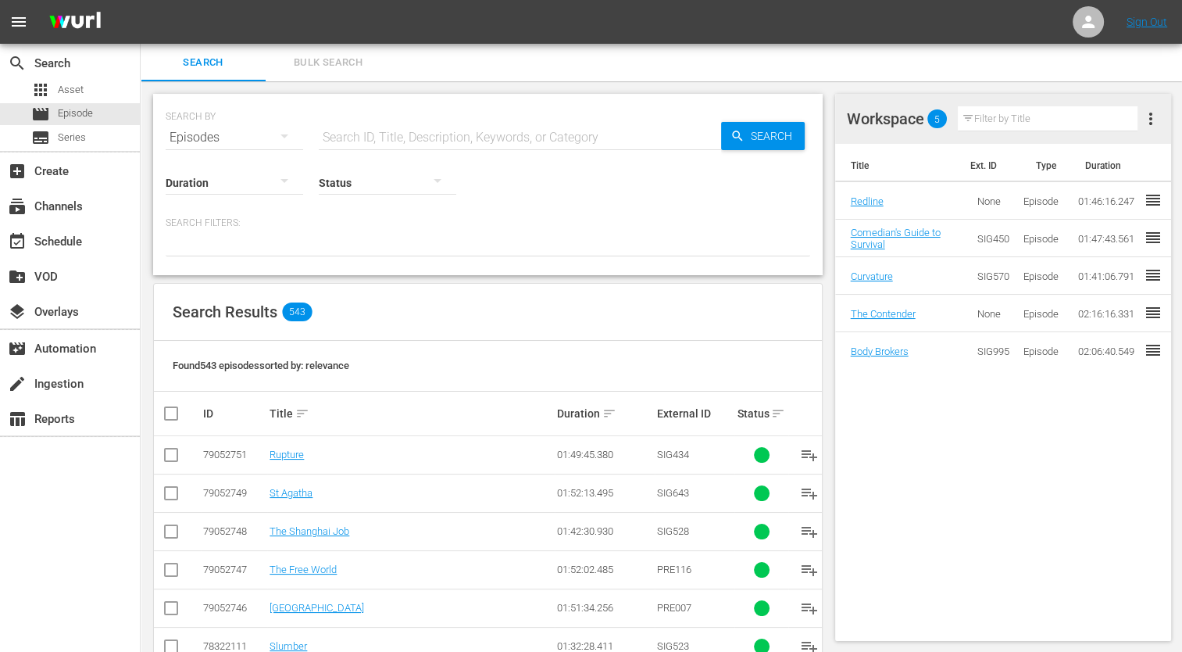
click at [1157, 100] on button "more_vert" at bounding box center [1150, 119] width 19 height 38
click at [1075, 523] on div "Title Ext. ID Type Duration Redline None Episode 01:46:16.247 reorder Comedian'…" at bounding box center [1003, 392] width 337 height 497
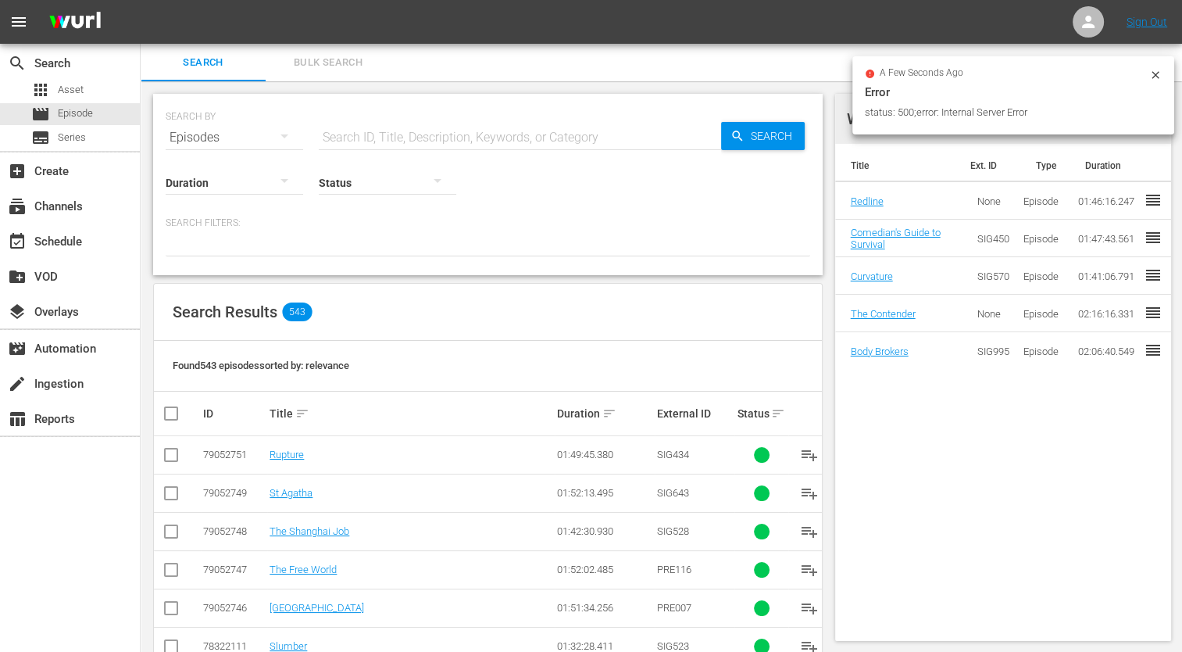
click at [1166, 71] on div "a few seconds ago Error status: 500;error: Internal Server Error" at bounding box center [1014, 95] width 322 height 78
click at [1154, 73] on icon at bounding box center [1155, 74] width 7 height 7
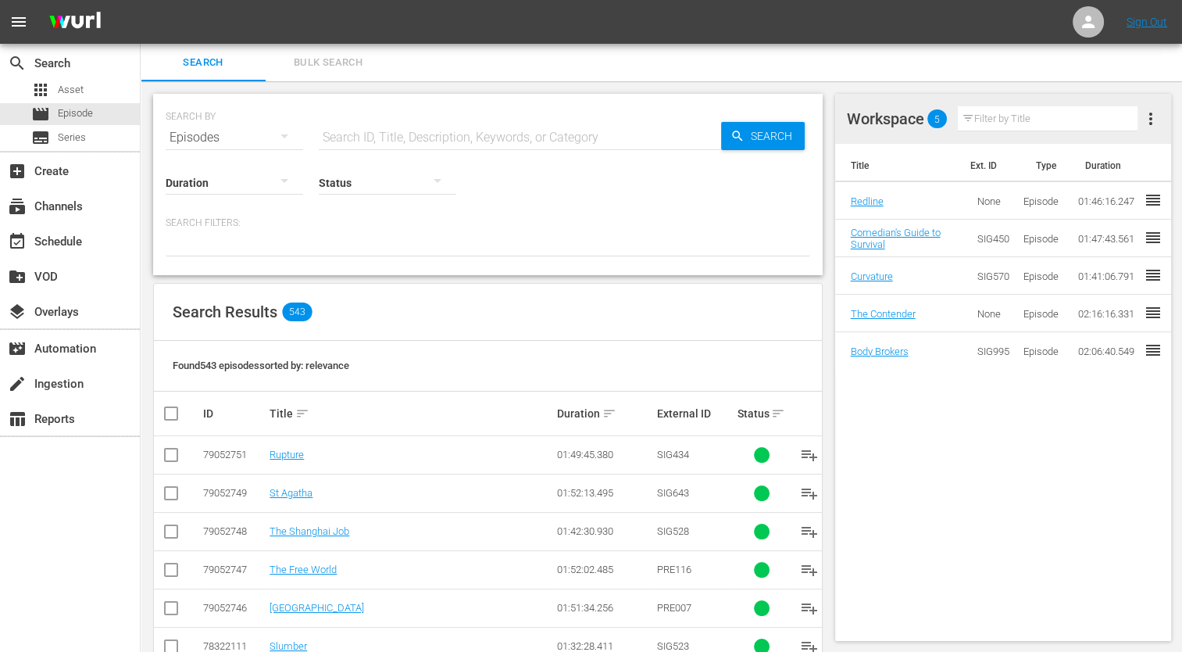
click at [1150, 120] on span "more_vert" at bounding box center [1150, 118] width 19 height 19
click at [1032, 150] on div "Clear Workspace" at bounding box center [1075, 148] width 106 height 28
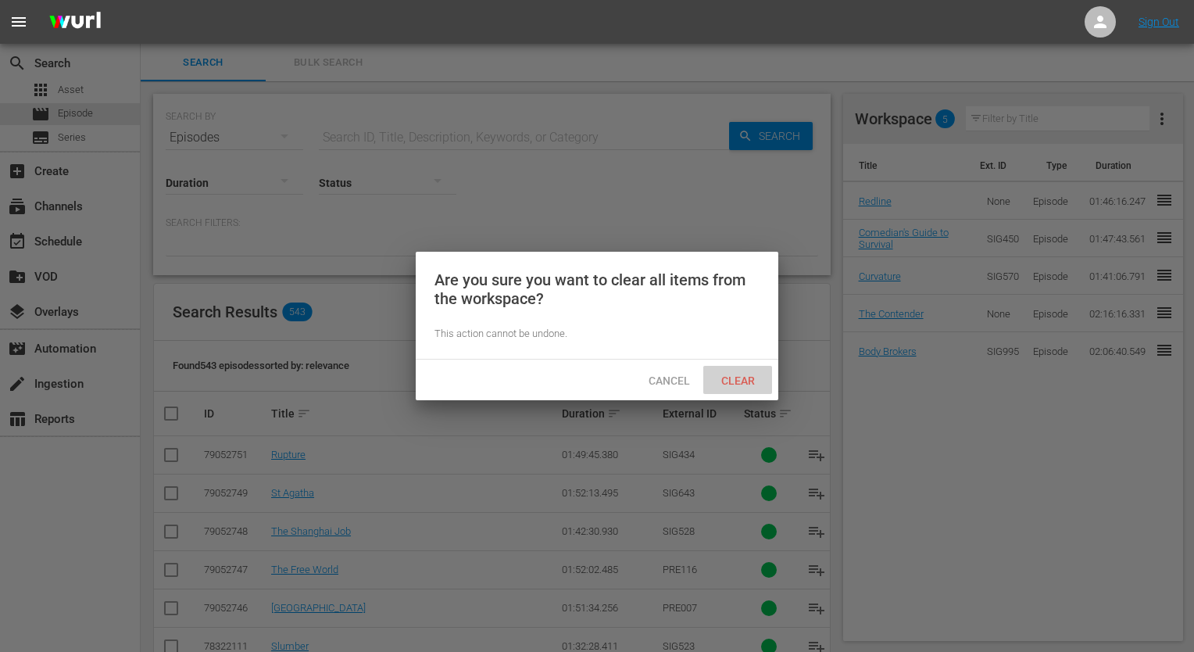
click at [730, 391] on div "Clear" at bounding box center [737, 380] width 69 height 29
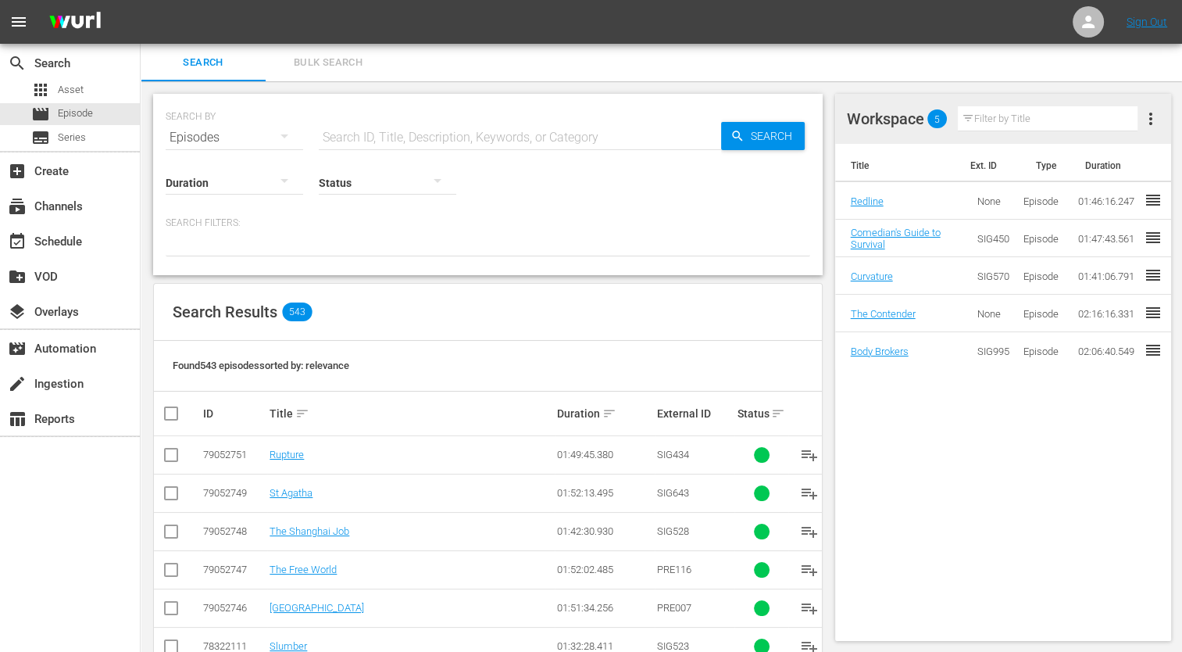
click at [1150, 105] on button "more_vert" at bounding box center [1150, 119] width 19 height 38
click at [1052, 152] on div "Clear Workspace" at bounding box center [1075, 148] width 106 height 28
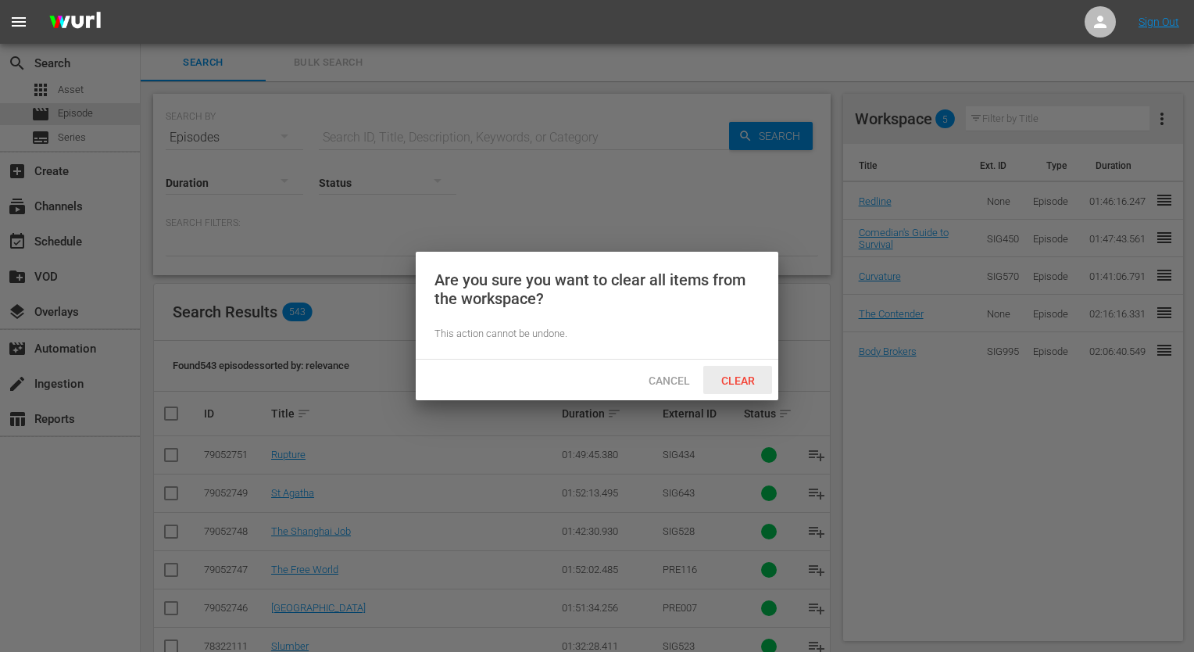
click at [753, 366] on div "Clear" at bounding box center [737, 380] width 69 height 29
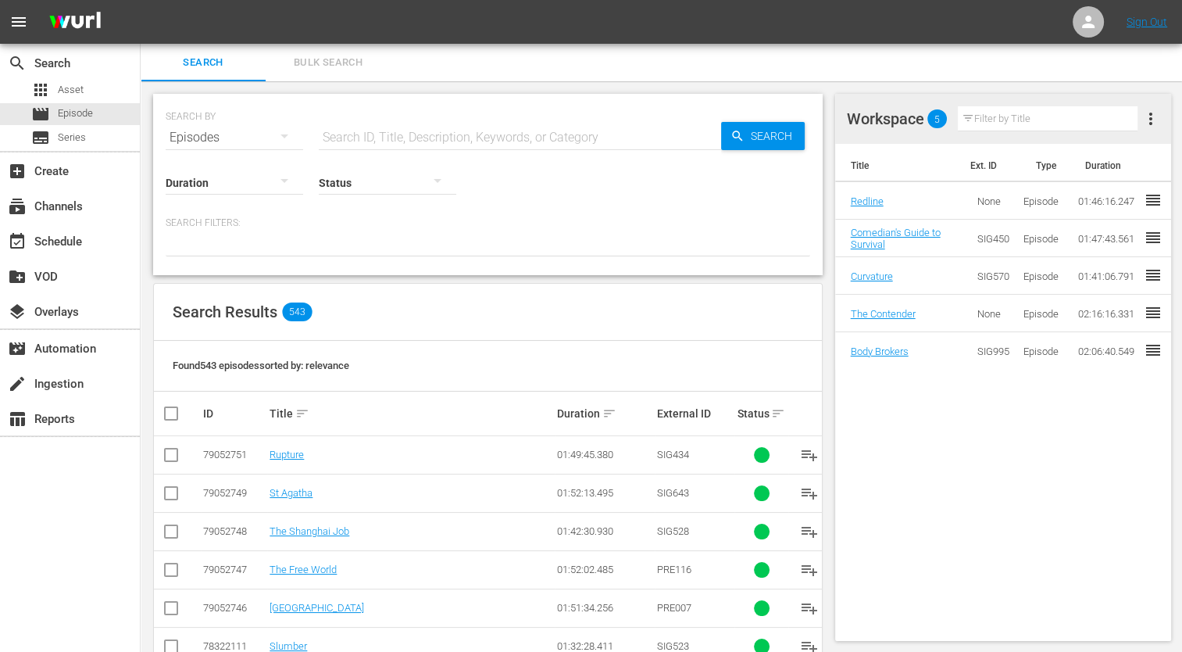
click at [1160, 114] on span "more_vert" at bounding box center [1150, 118] width 19 height 19
click at [1110, 140] on div "Clear Workspace" at bounding box center [1075, 148] width 106 height 28
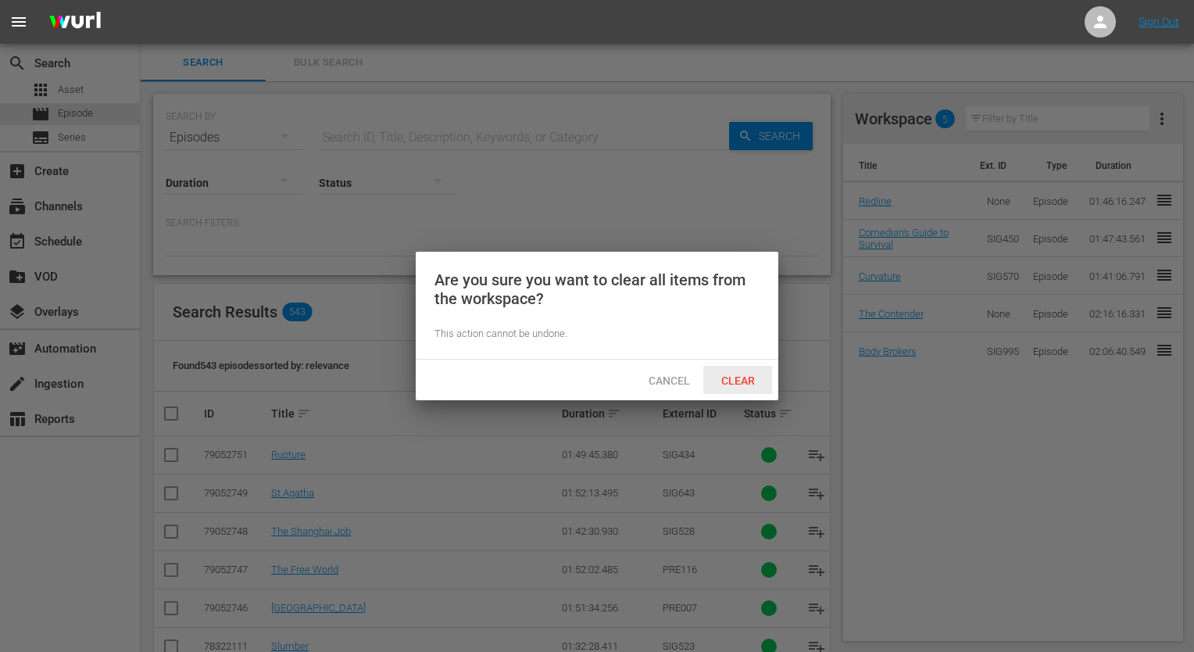
click at [744, 390] on div "Clear" at bounding box center [737, 380] width 69 height 29
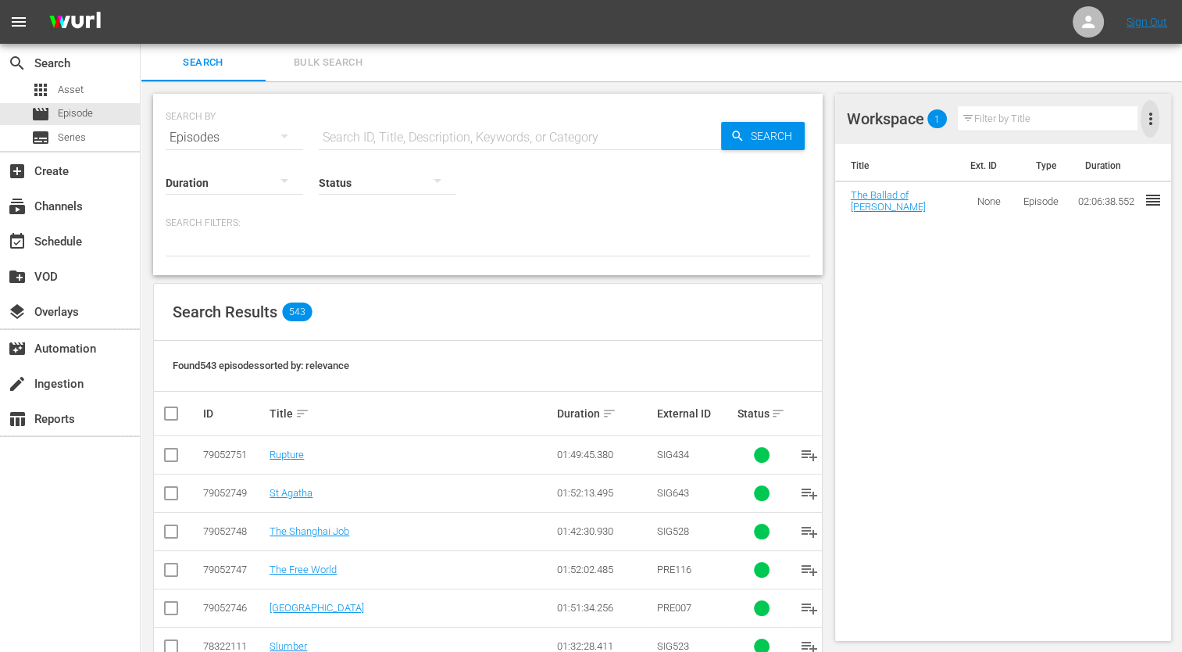
click at [1145, 122] on span "more_vert" at bounding box center [1150, 118] width 19 height 19
click at [1046, 164] on div "Bulk Edit Episodes" at bounding box center [1075, 177] width 106 height 28
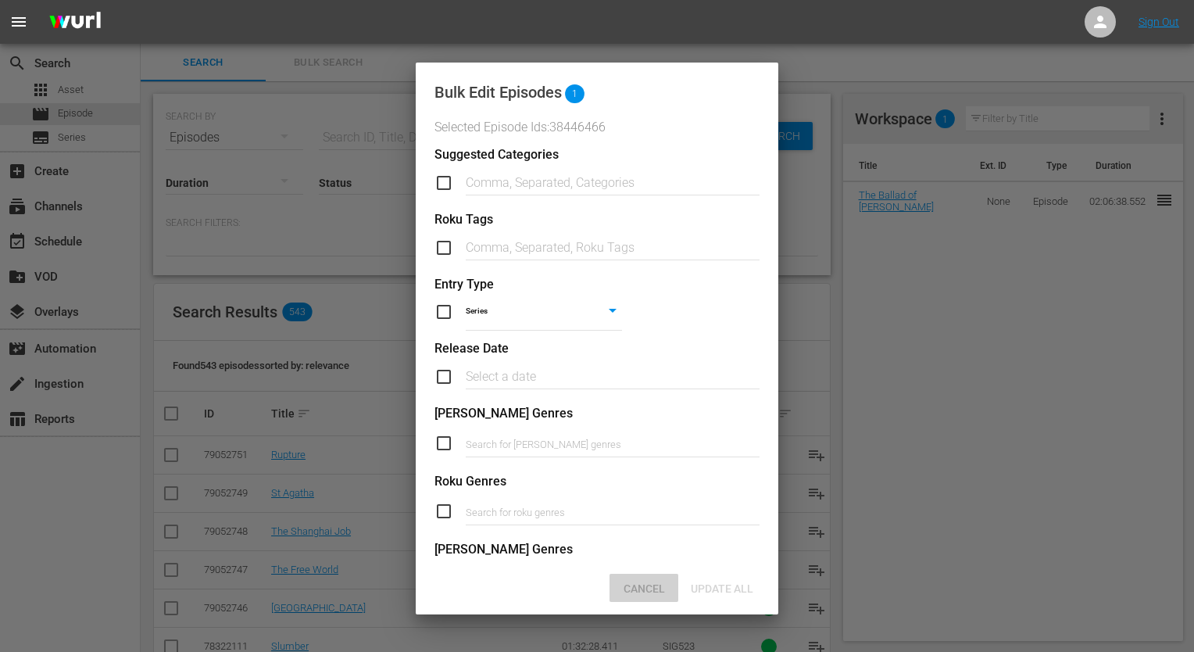
click at [651, 592] on span "Cancel" at bounding box center [644, 588] width 66 height 13
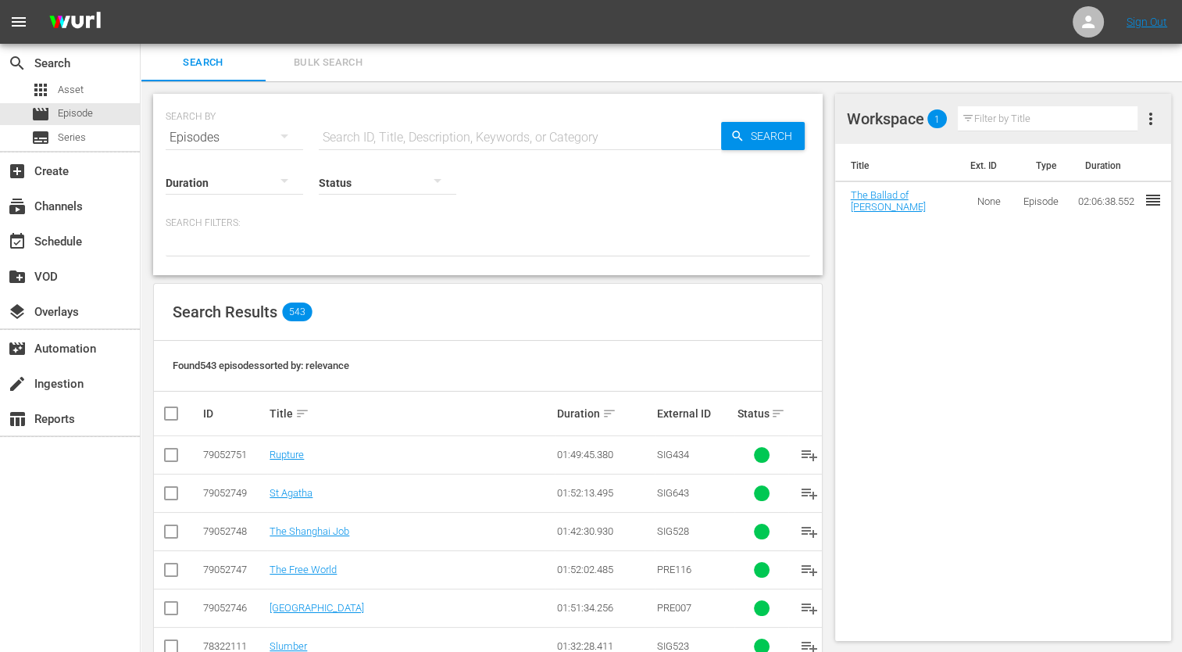
click at [1152, 119] on span "more_vert" at bounding box center [1150, 118] width 19 height 19
click at [1103, 152] on div "Clear Workspace" at bounding box center [1075, 148] width 106 height 28
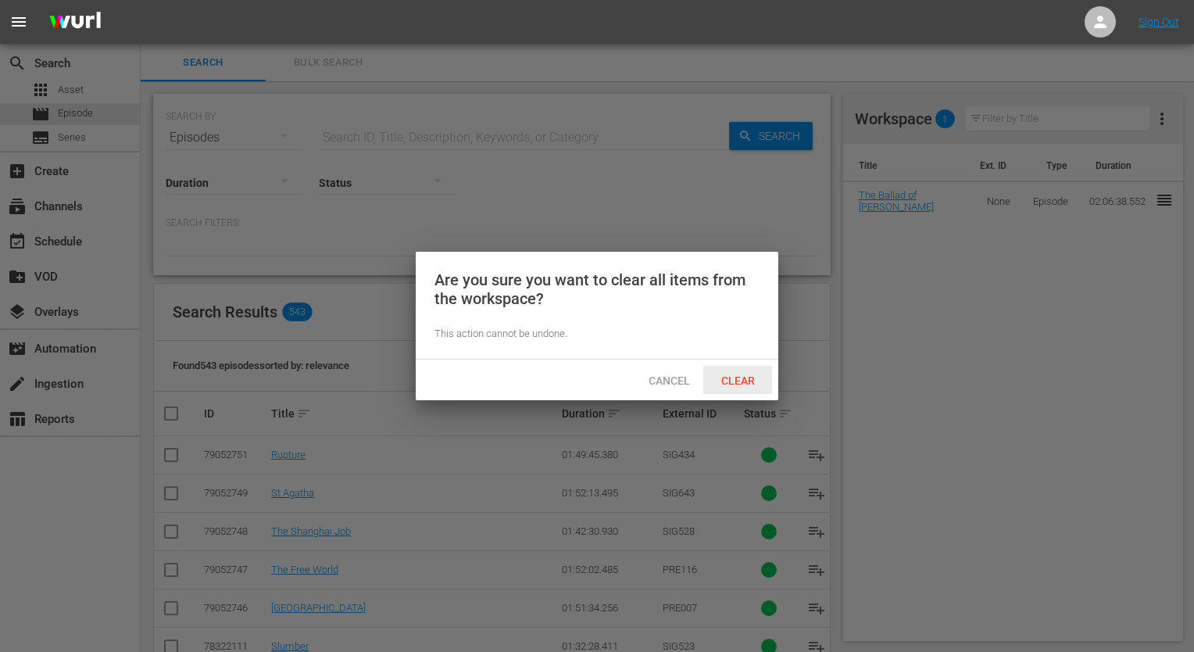
click at [742, 377] on span "Clear" at bounding box center [738, 380] width 59 height 13
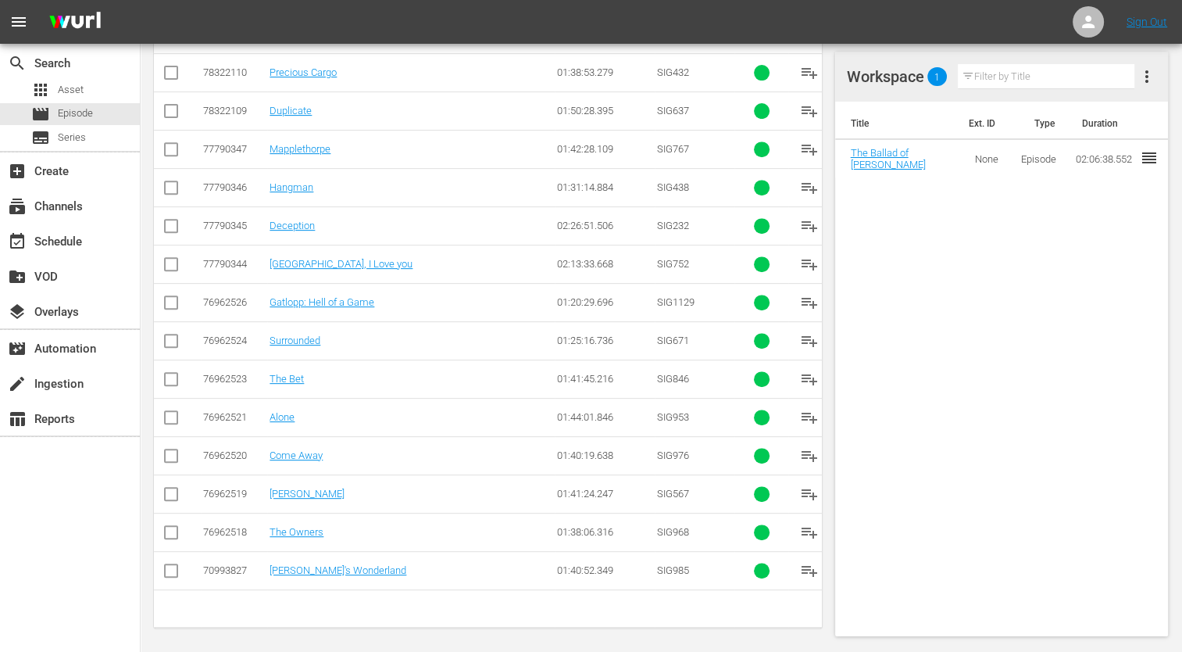
scroll to position [143, 0]
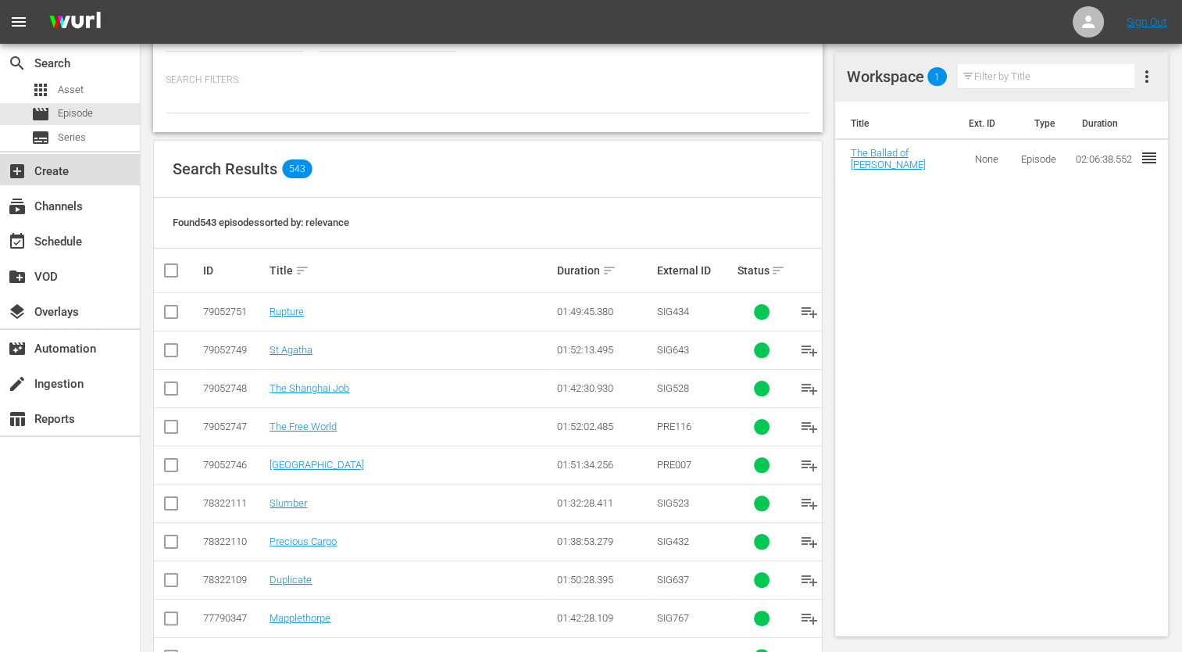
click at [66, 182] on div "add_box Create" at bounding box center [70, 169] width 140 height 31
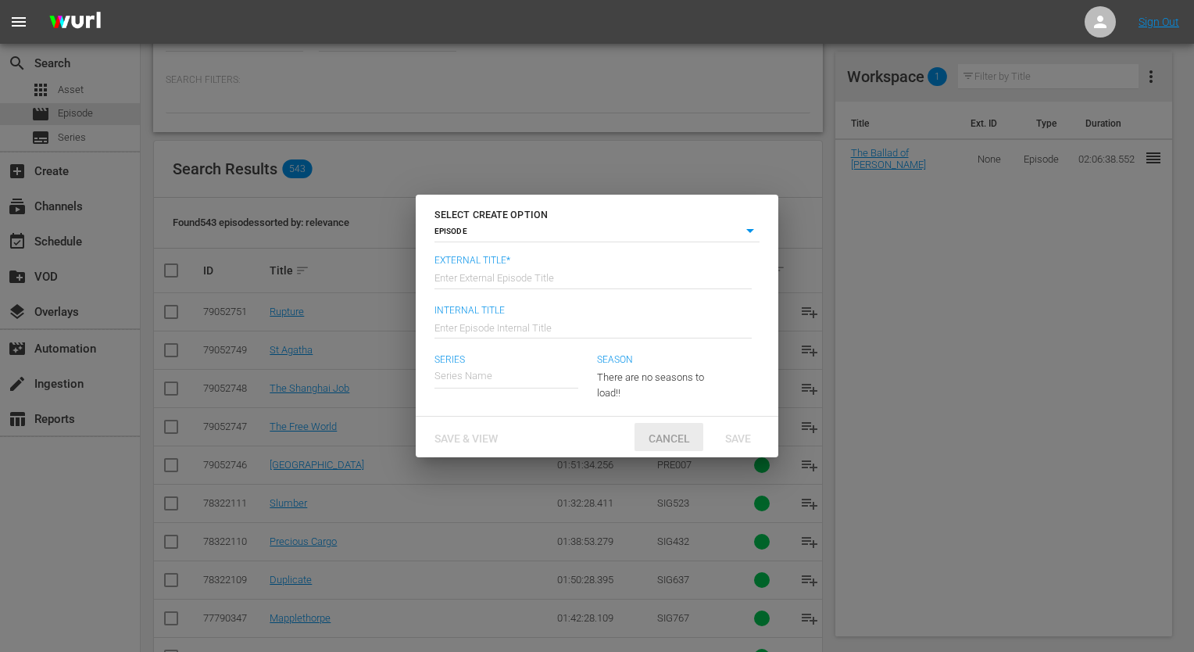
click at [669, 438] on span "Cancel" at bounding box center [669, 438] width 66 height 13
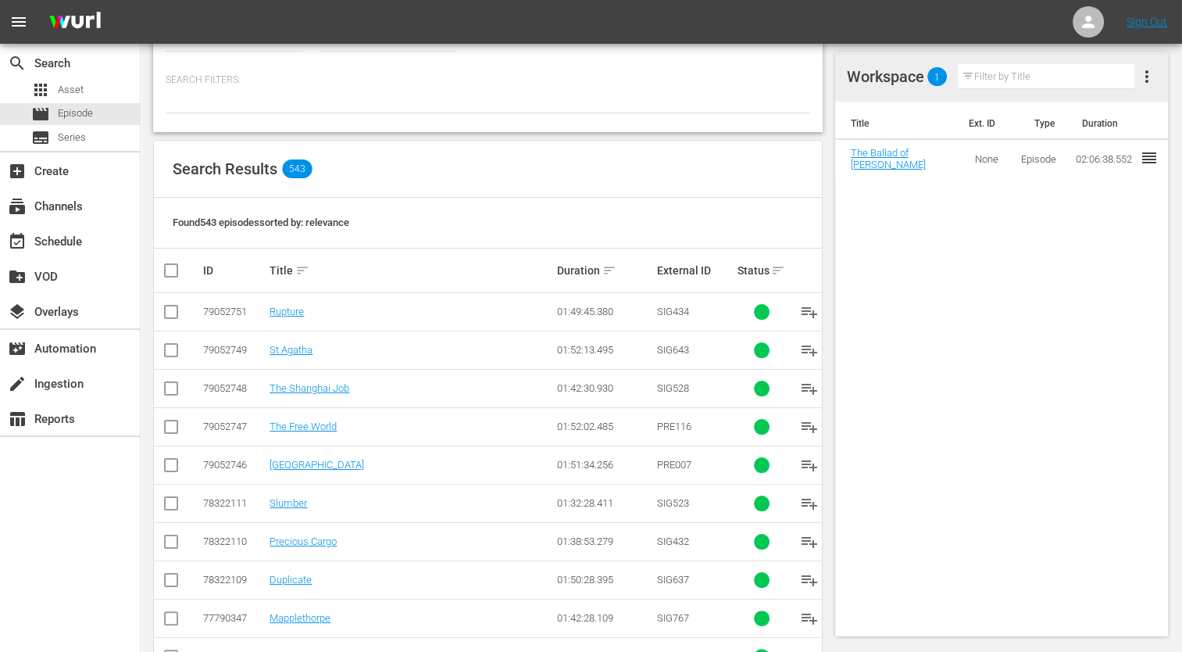
scroll to position [0, 0]
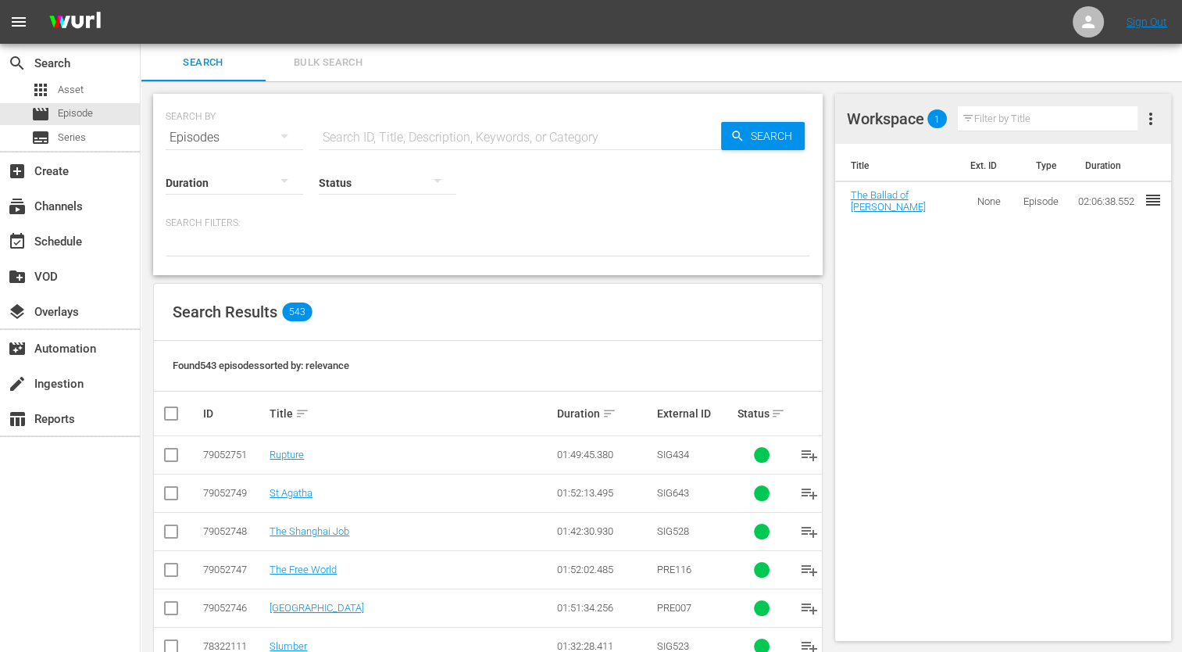
click at [1143, 198] on span "reorder" at bounding box center [1152, 200] width 19 height 19
click at [1161, 120] on div "Workspace 1 Filter by Title more_vert" at bounding box center [1003, 119] width 337 height 50
click at [1152, 108] on button "more_vert" at bounding box center [1150, 119] width 19 height 38
click at [1072, 148] on div "Clear Workspace" at bounding box center [1075, 148] width 106 height 28
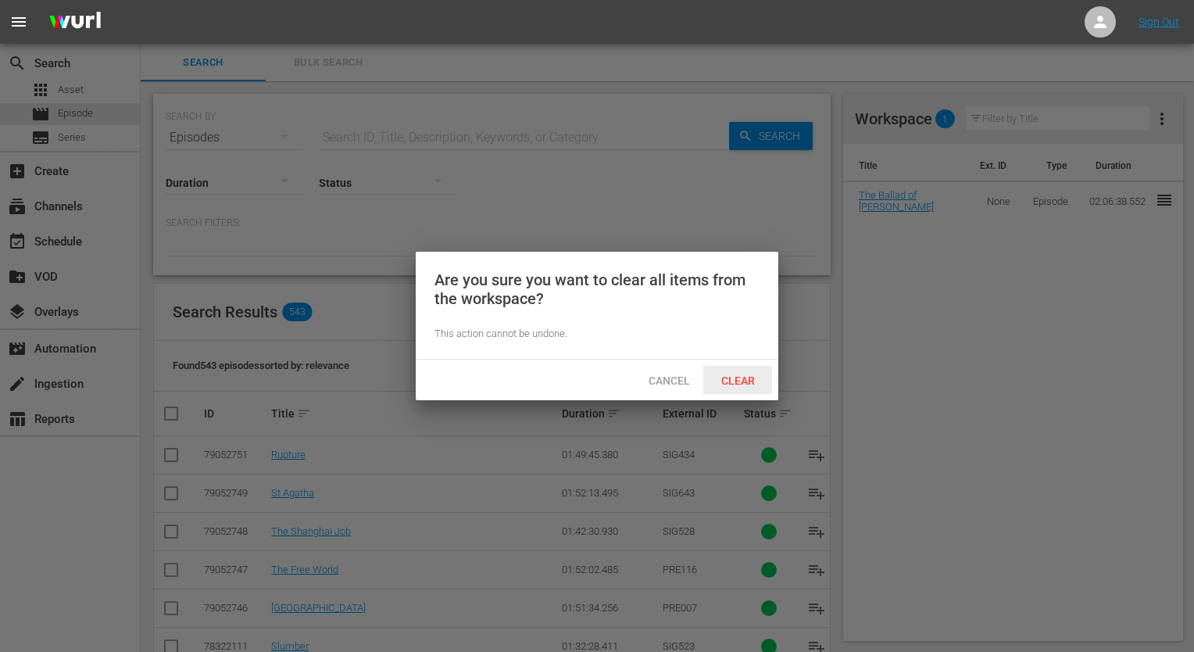
click at [739, 375] on span "Clear" at bounding box center [738, 380] width 59 height 13
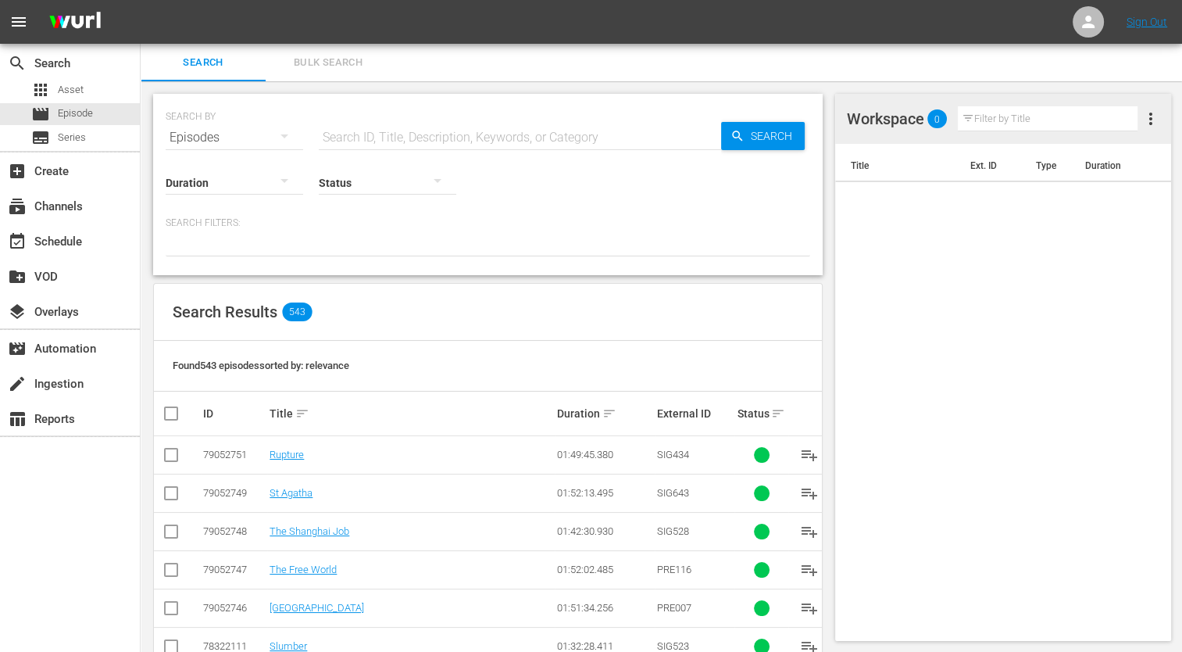
click at [178, 412] on input "checkbox" at bounding box center [177, 413] width 31 height 19
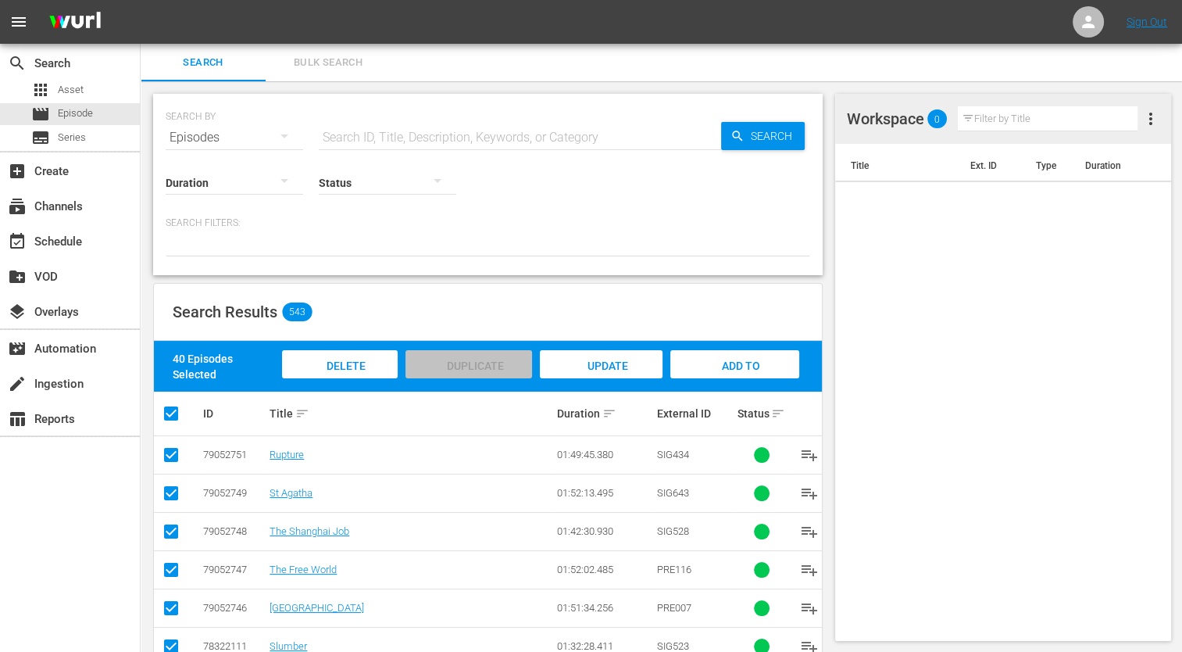
click at [763, 358] on div "Add to Workspace" at bounding box center [734, 379] width 129 height 59
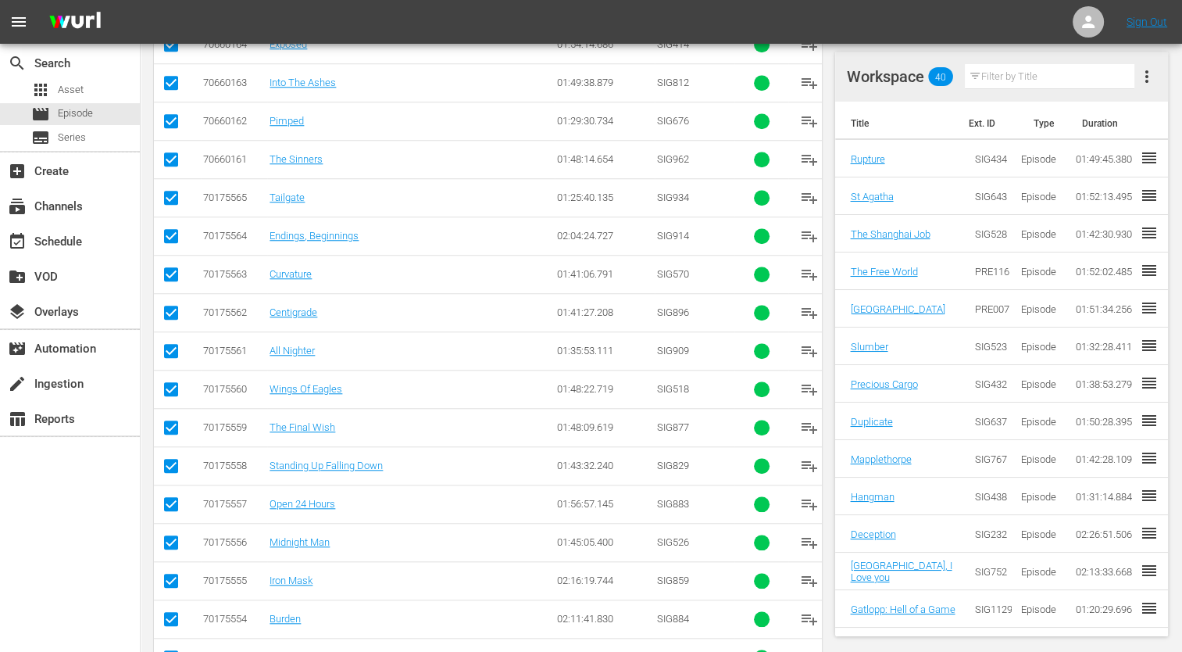
scroll to position [1056, 0]
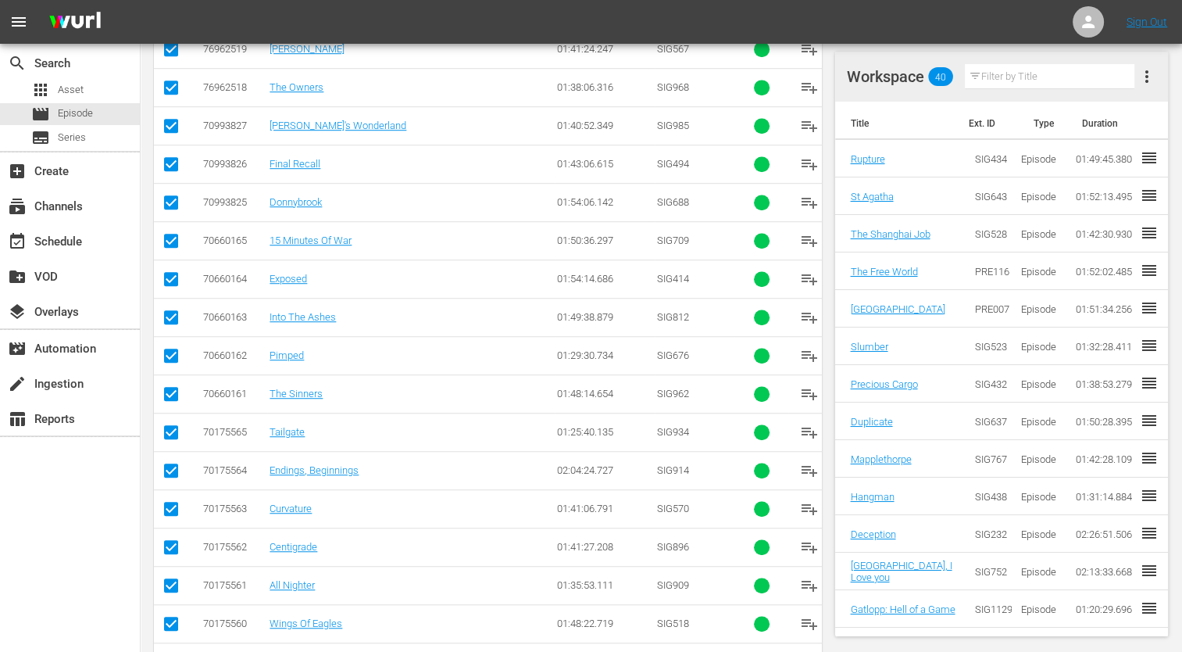
click at [1149, 79] on span "more_vert" at bounding box center [1147, 76] width 19 height 19
click at [1038, 105] on div "Clear Workspace" at bounding box center [1071, 106] width 106 height 28
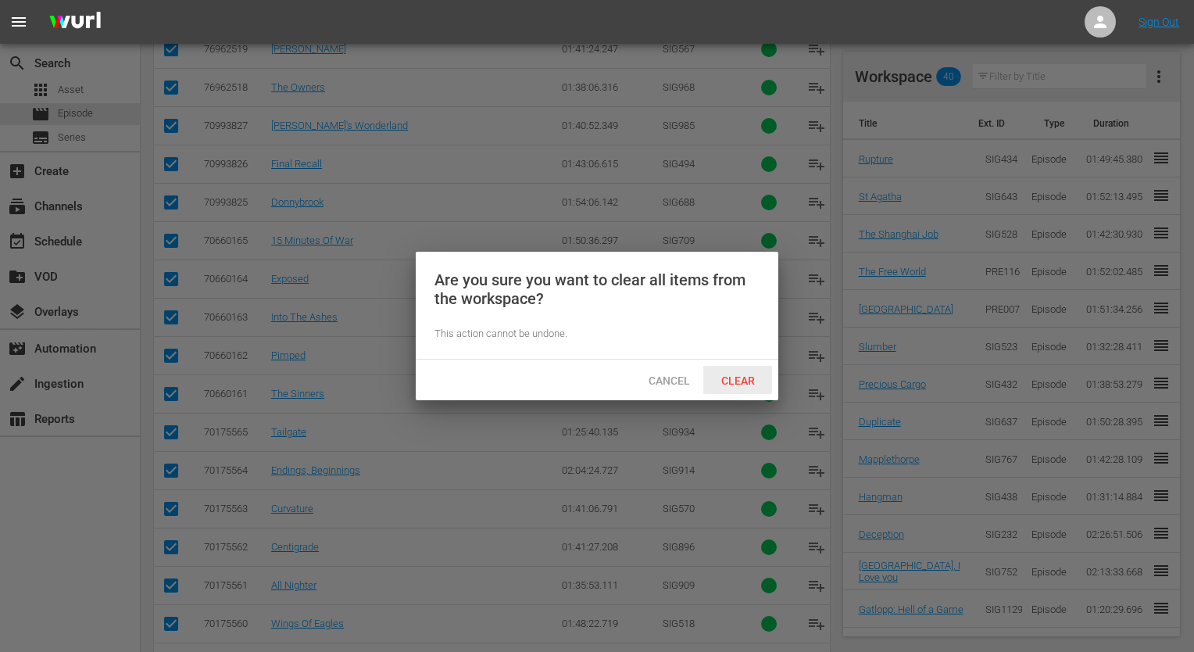
click at [739, 381] on span "Clear" at bounding box center [738, 380] width 59 height 13
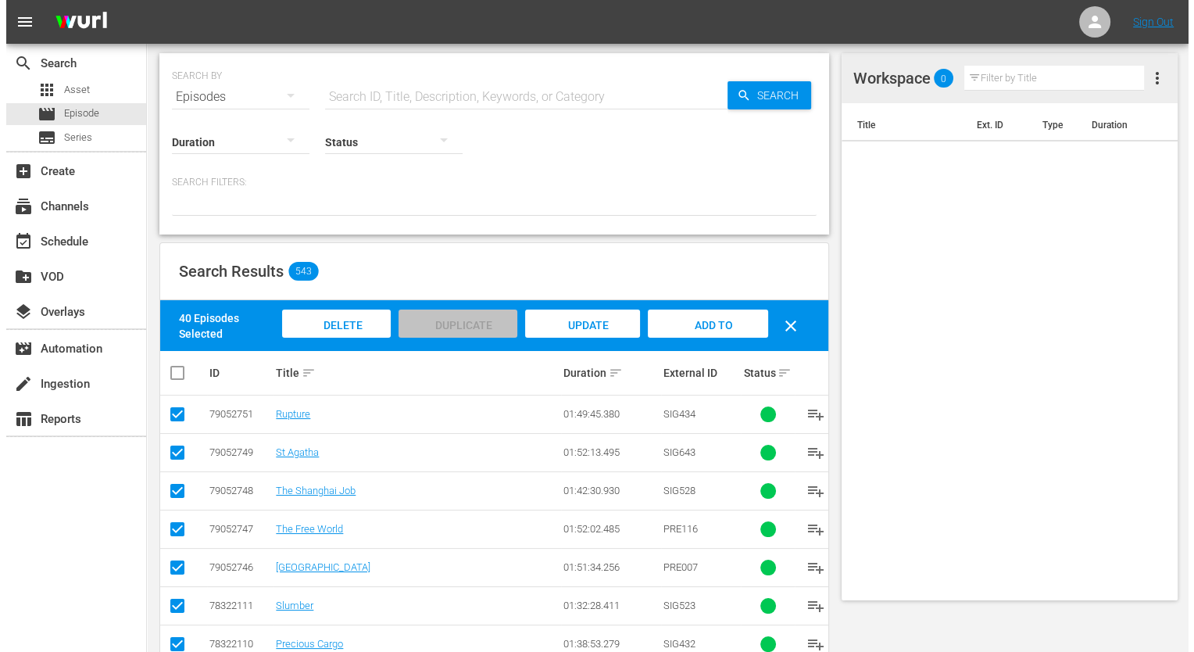
scroll to position [0, 0]
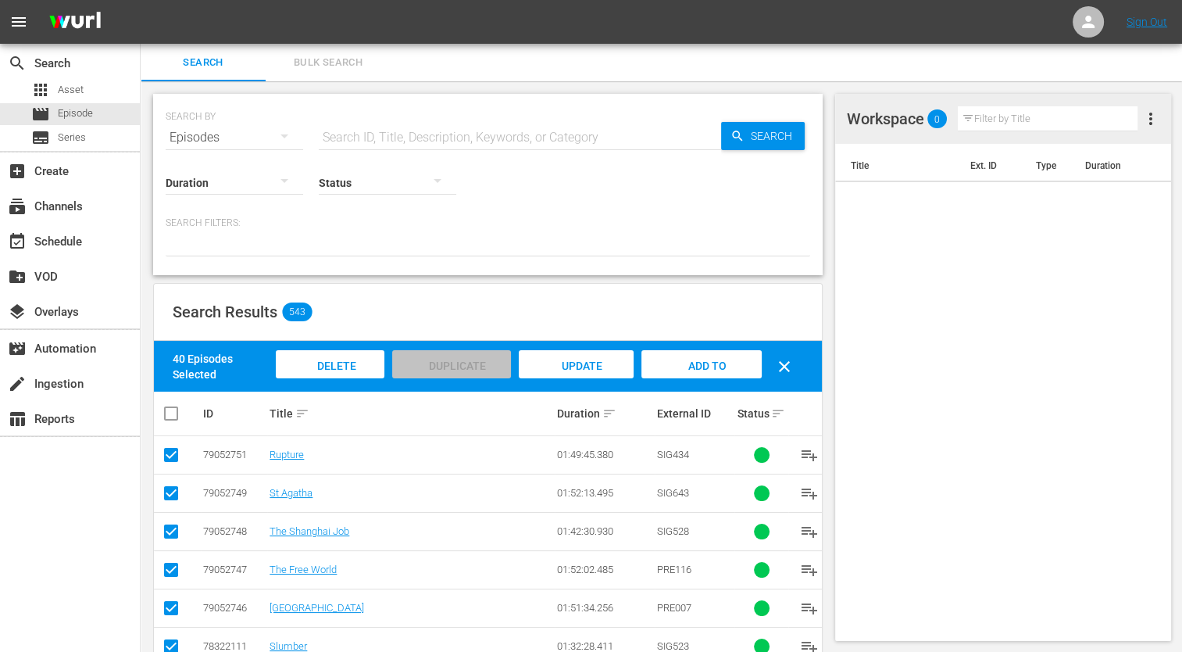
click at [188, 411] on input "checkbox" at bounding box center [177, 413] width 31 height 19
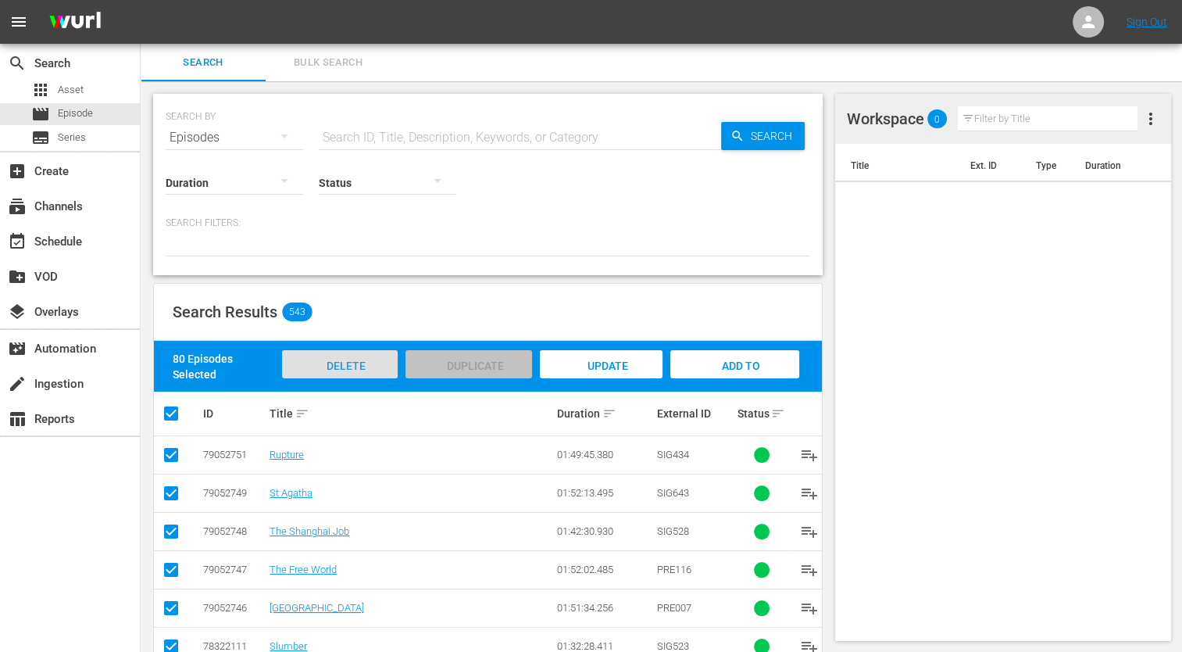
click at [358, 368] on span "Delete Episodes" at bounding box center [340, 380] width 63 height 42
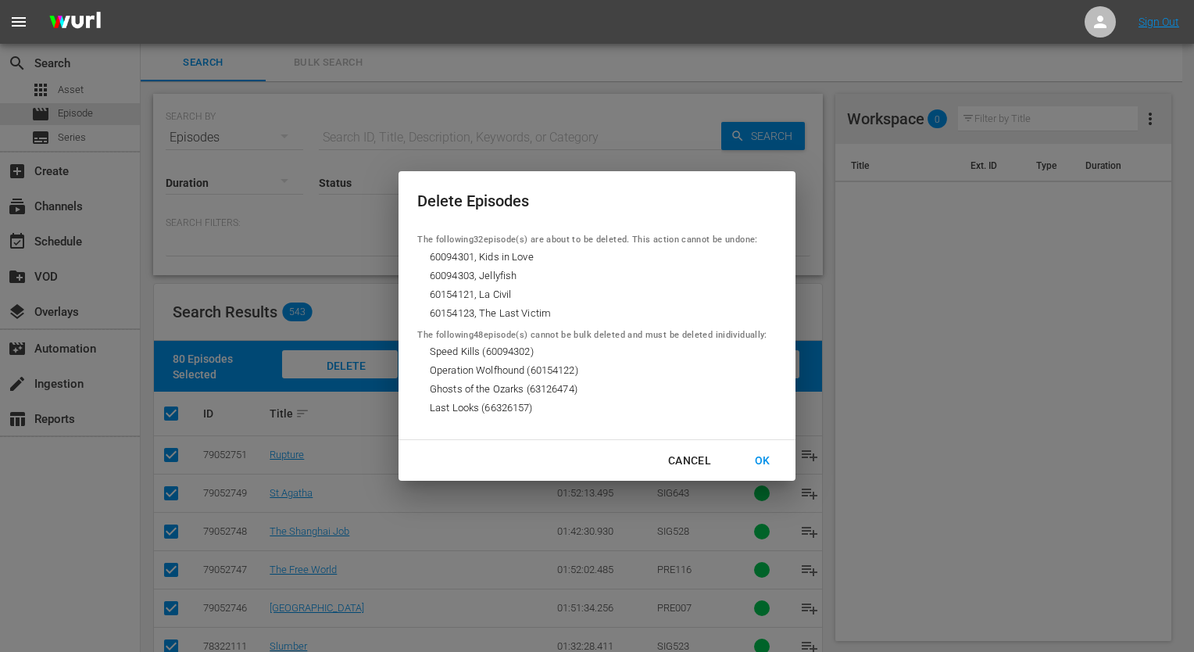
click at [688, 457] on div "Cancel" at bounding box center [690, 461] width 68 height 20
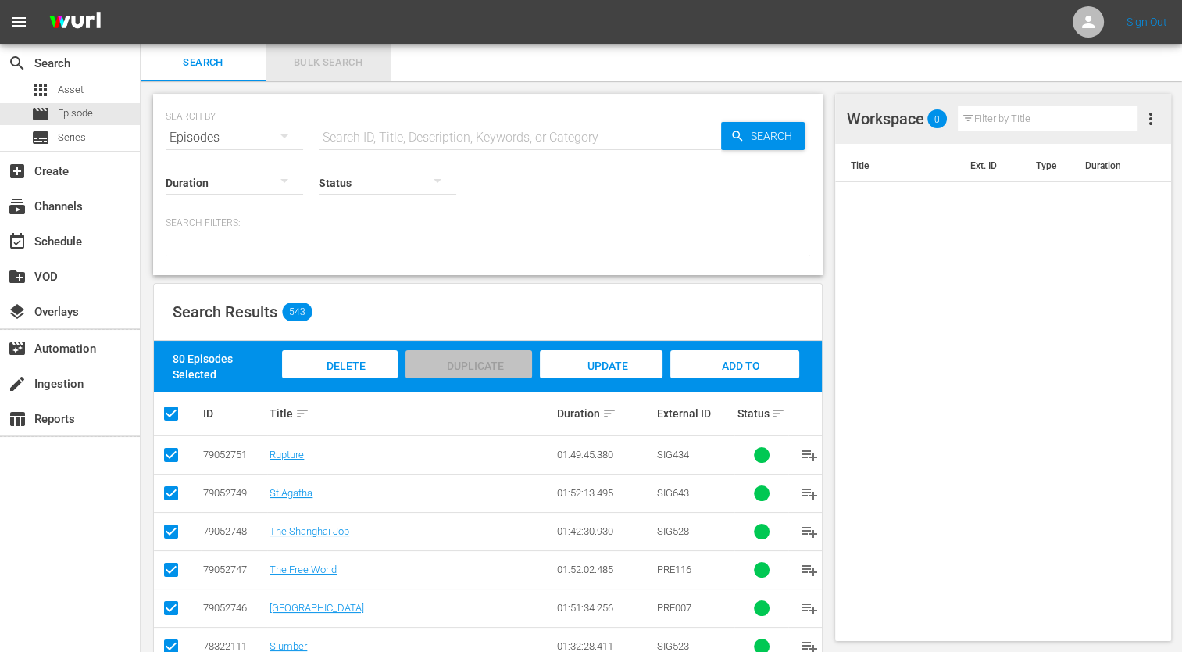
click at [331, 70] on span "Bulk Search" at bounding box center [328, 63] width 106 height 18
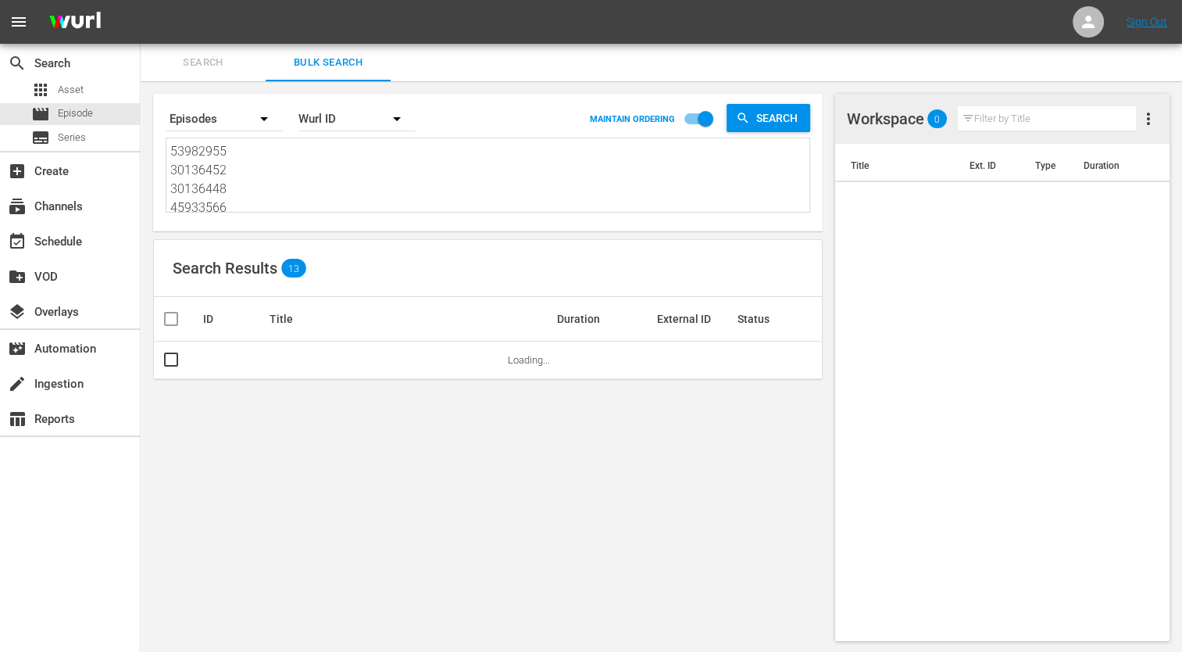
click at [232, 214] on div "Search By Episodes Order By [PERSON_NAME] ID MAINTAIN ORDERING Search 53982955 …" at bounding box center [488, 163] width 670 height 138
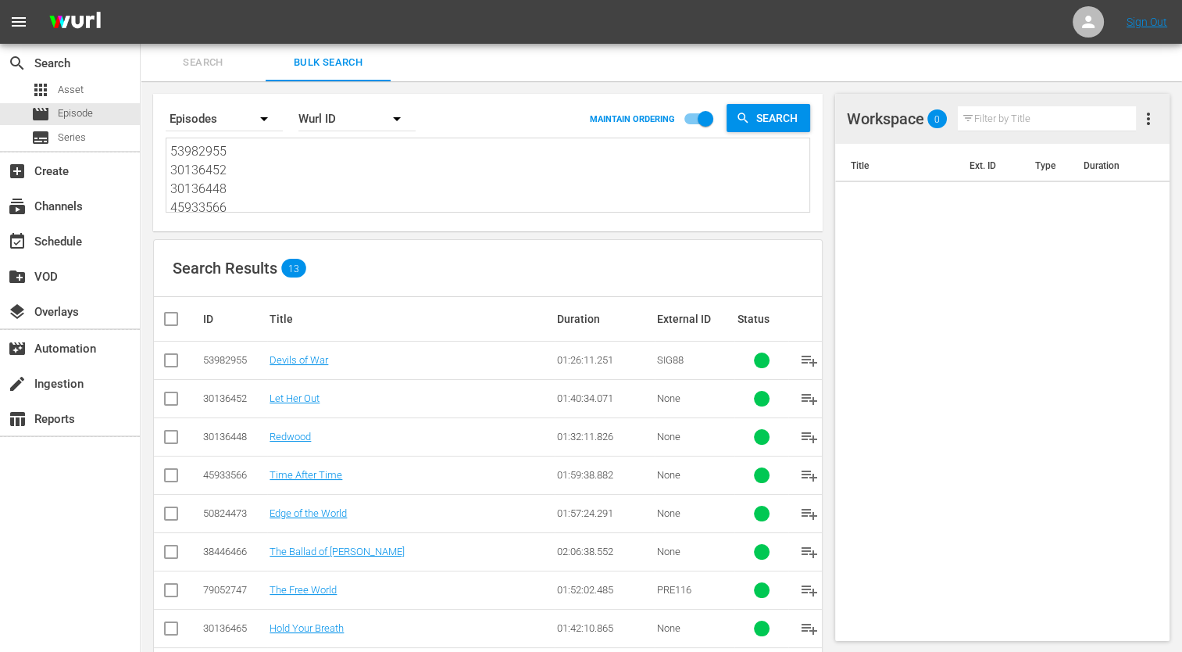
click at [227, 180] on textarea "53982955 30136452 30136448 45933566 50824473 38446466 79052747 30136465 2988607…" at bounding box center [489, 177] width 639 height 71
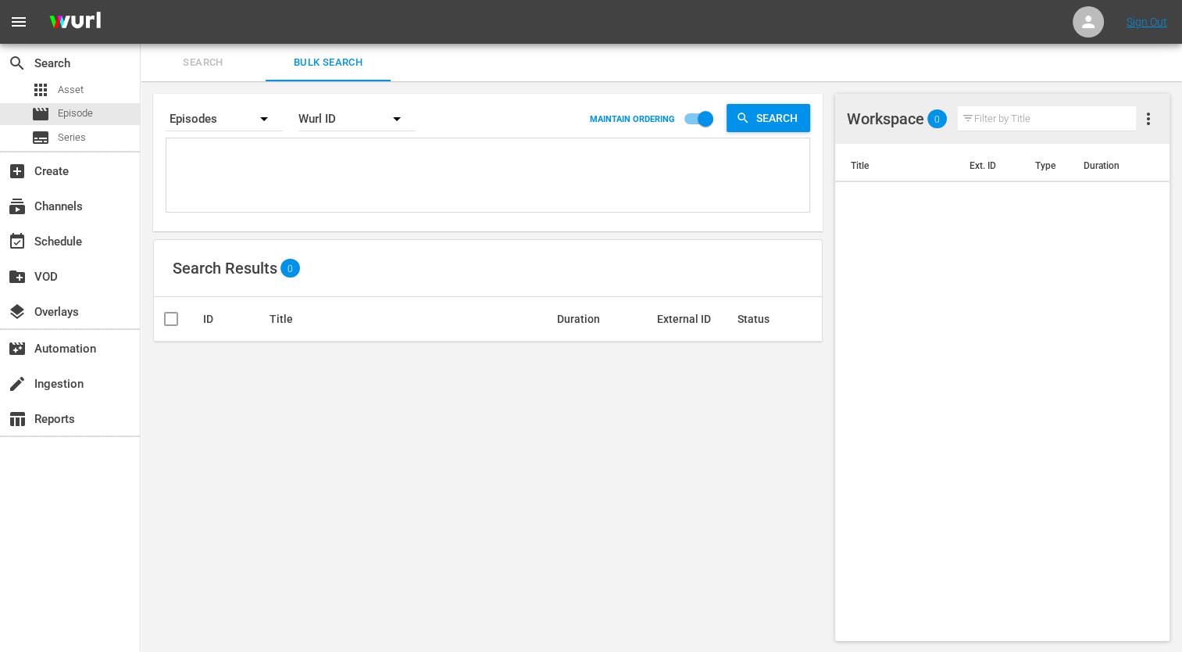
paste textarea "53982955 30136452 30136448 45933566 50824473 38446466 79052747 30136465 2988607…"
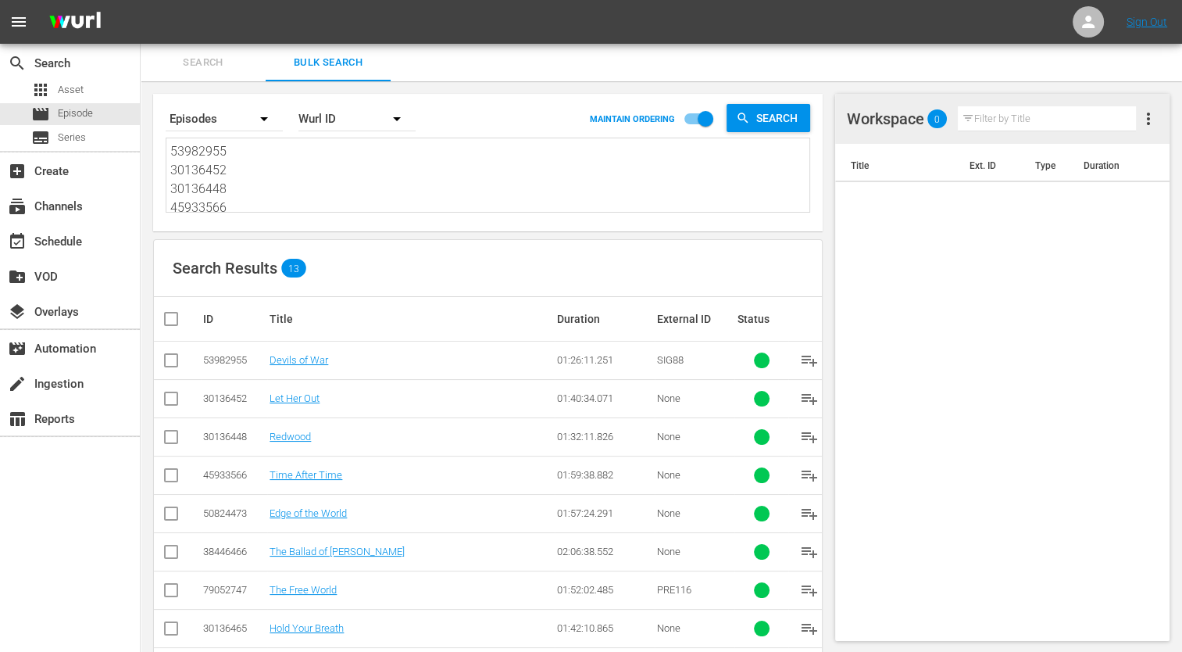
click at [173, 322] on input "checkbox" at bounding box center [177, 318] width 31 height 19
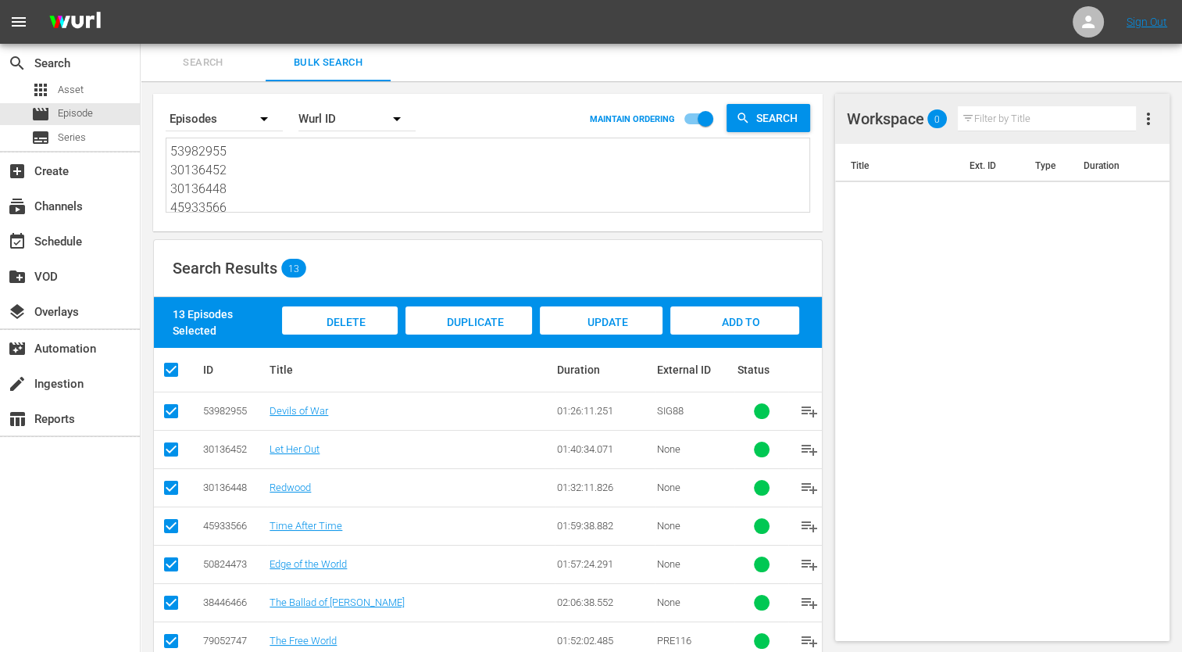
click at [713, 324] on span "Add to Workspace" at bounding box center [734, 337] width 77 height 42
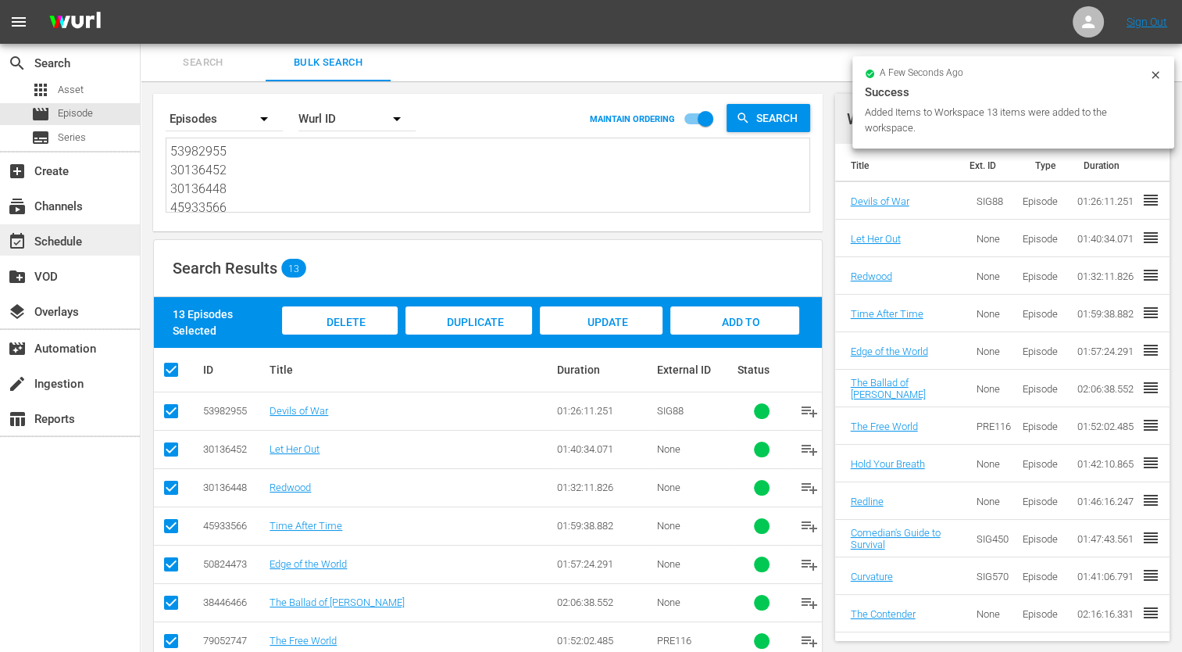
click at [67, 253] on div "event_available Schedule" at bounding box center [70, 239] width 140 height 31
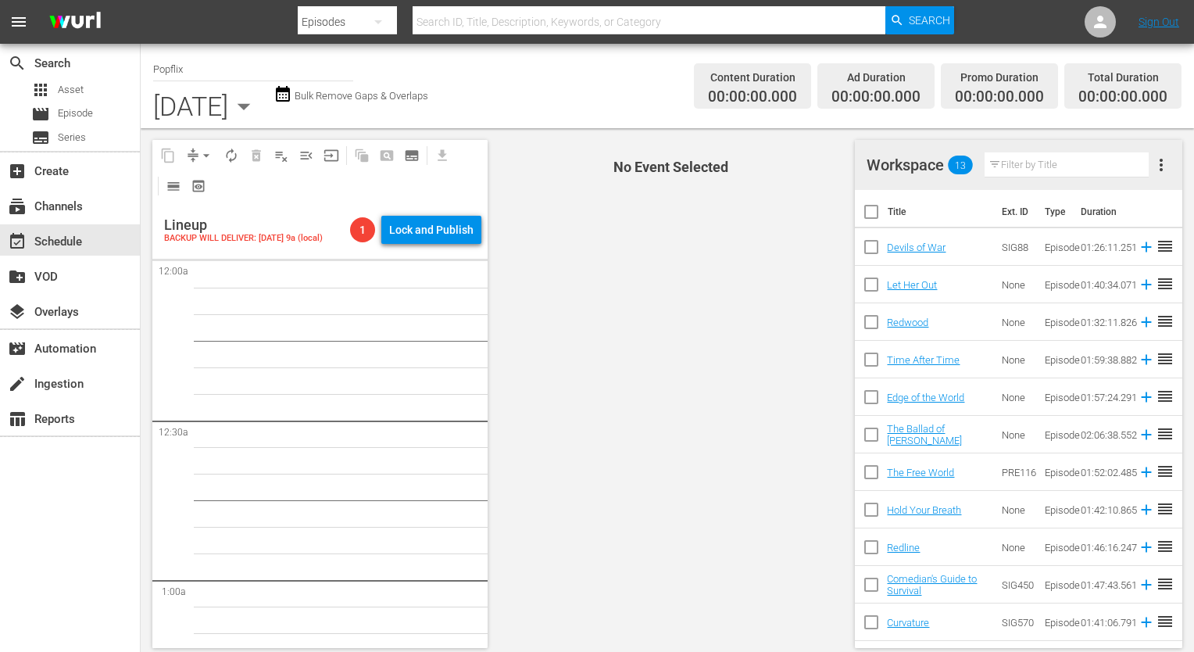
click at [877, 201] on input "checkbox" at bounding box center [871, 214] width 33 height 33
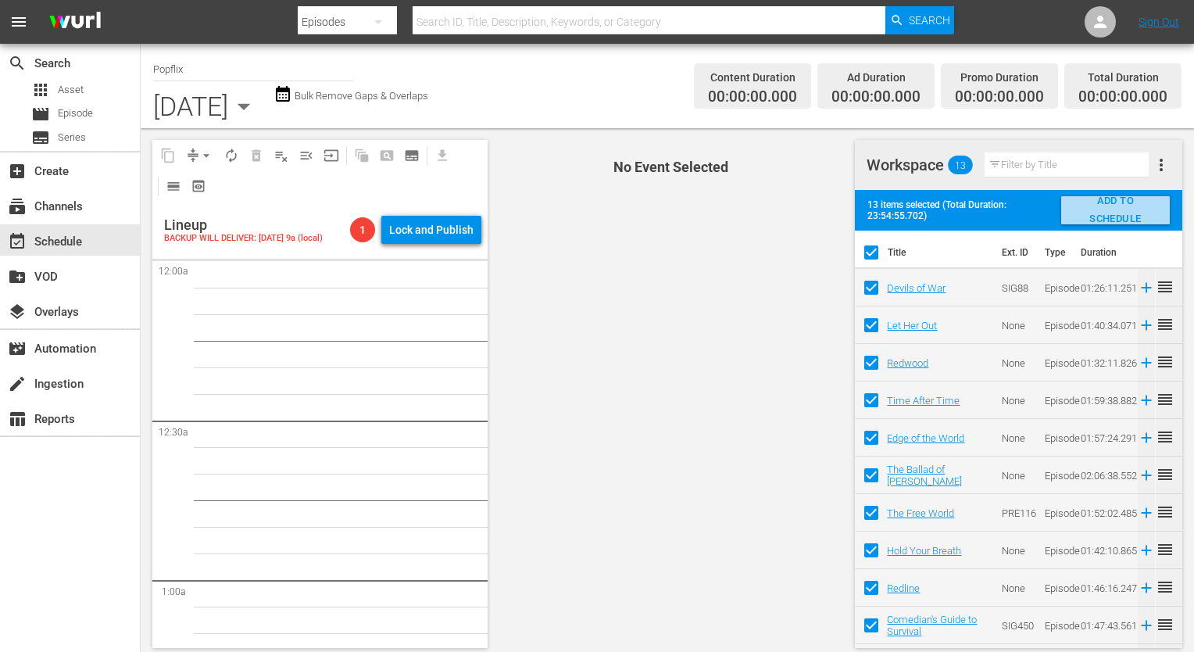
click at [1164, 218] on button "ADD TO SCHEDULE" at bounding box center [1115, 210] width 109 height 28
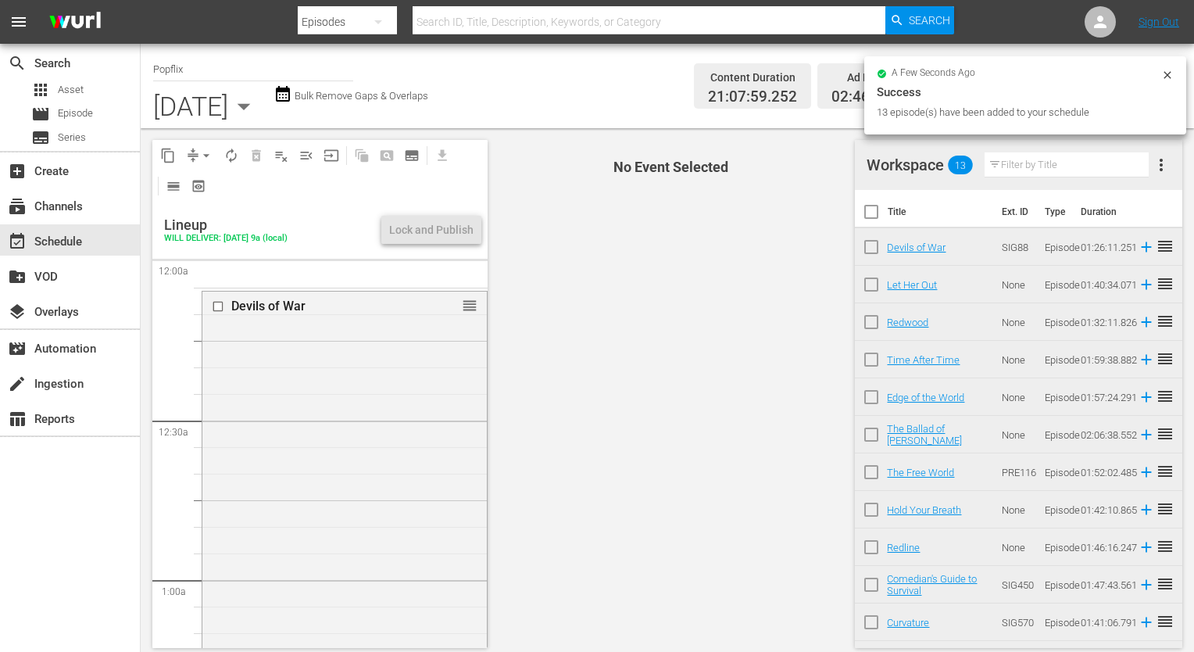
scroll to position [7267, 0]
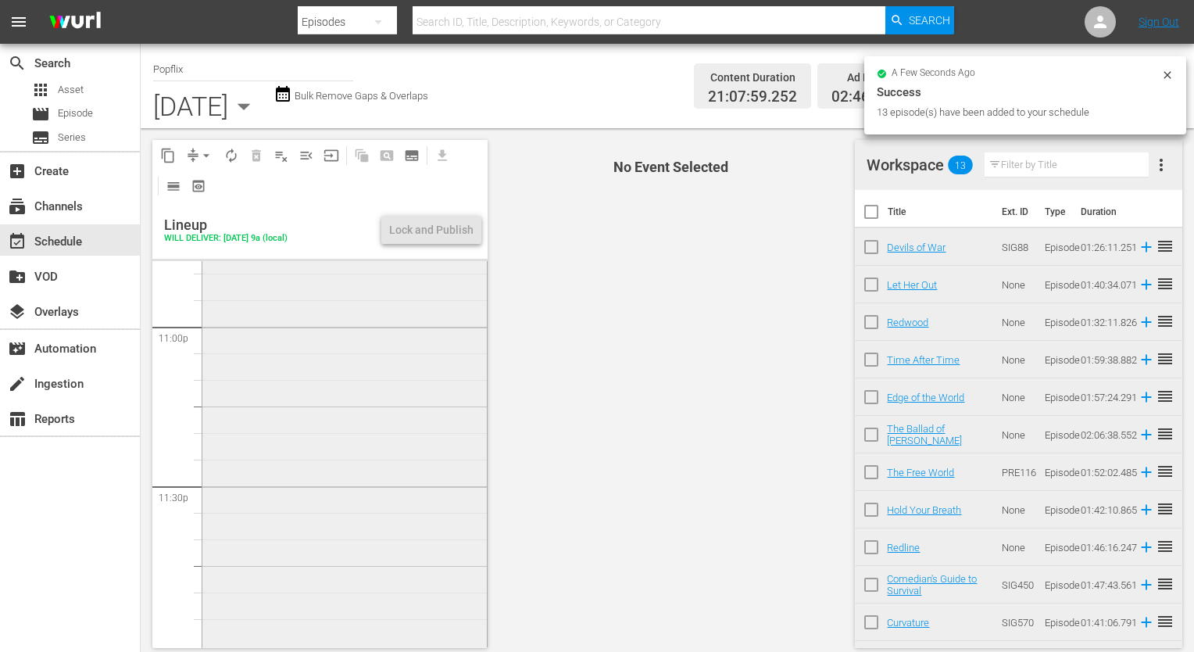
click at [334, 492] on div "Body Brokers reorder" at bounding box center [344, 310] width 284 height 668
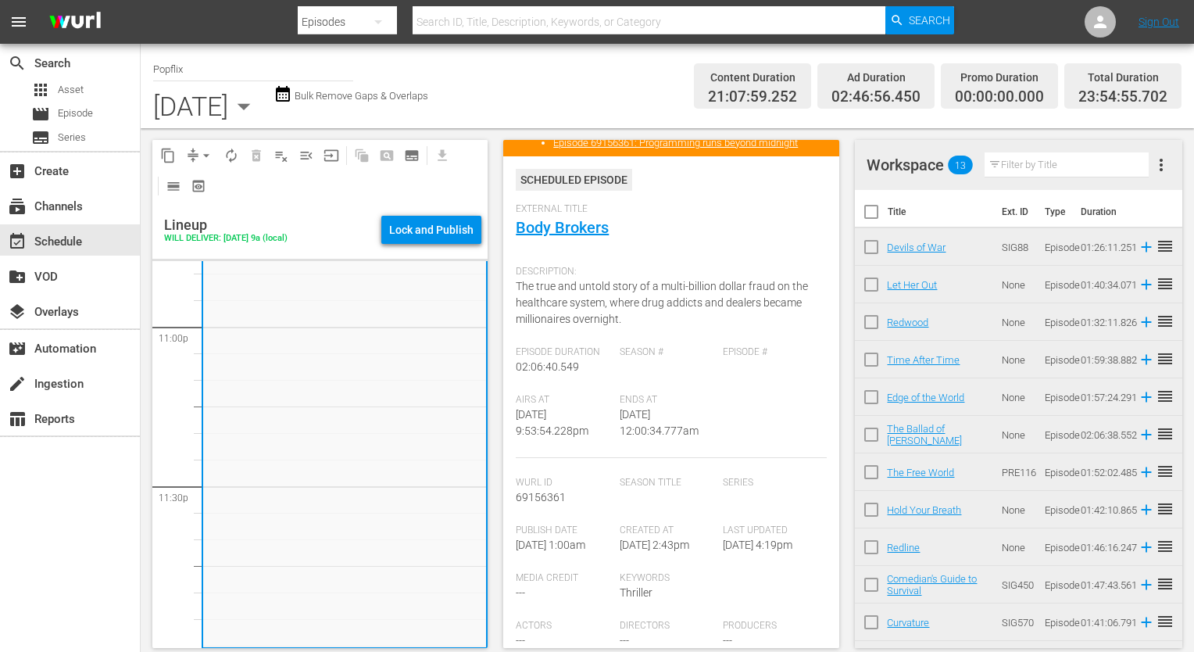
scroll to position [156, 0]
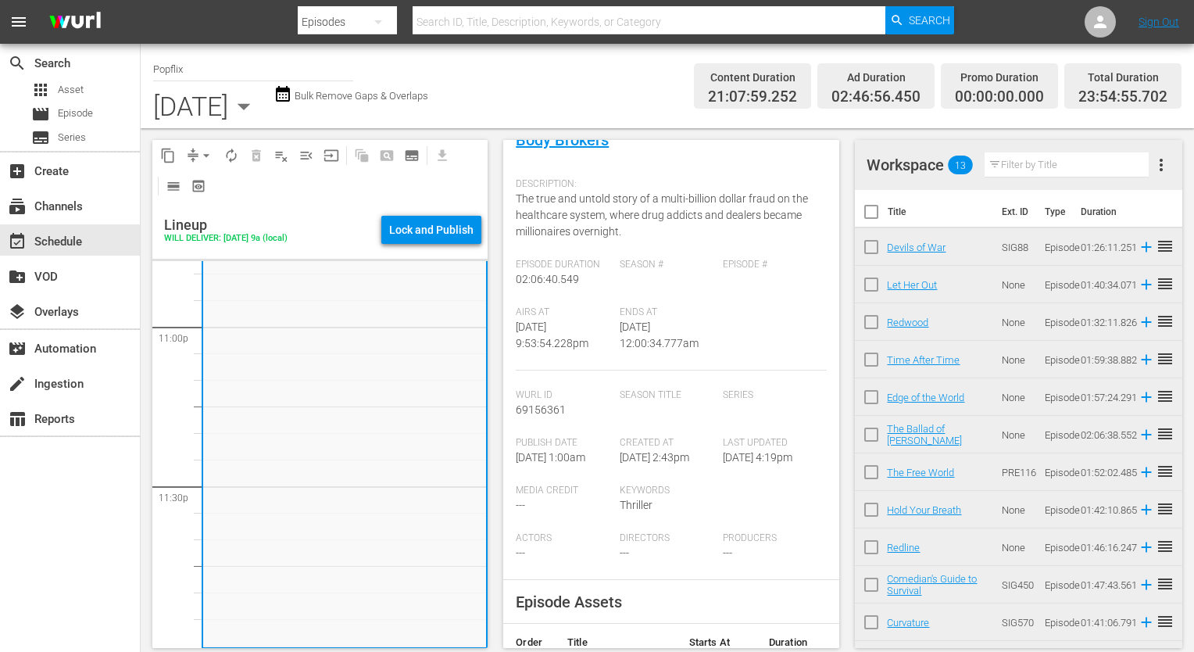
click at [1158, 161] on span "more_vert" at bounding box center [1161, 165] width 19 height 19
click at [1041, 198] on div "Clear Workspace" at bounding box center [1086, 195] width 106 height 28
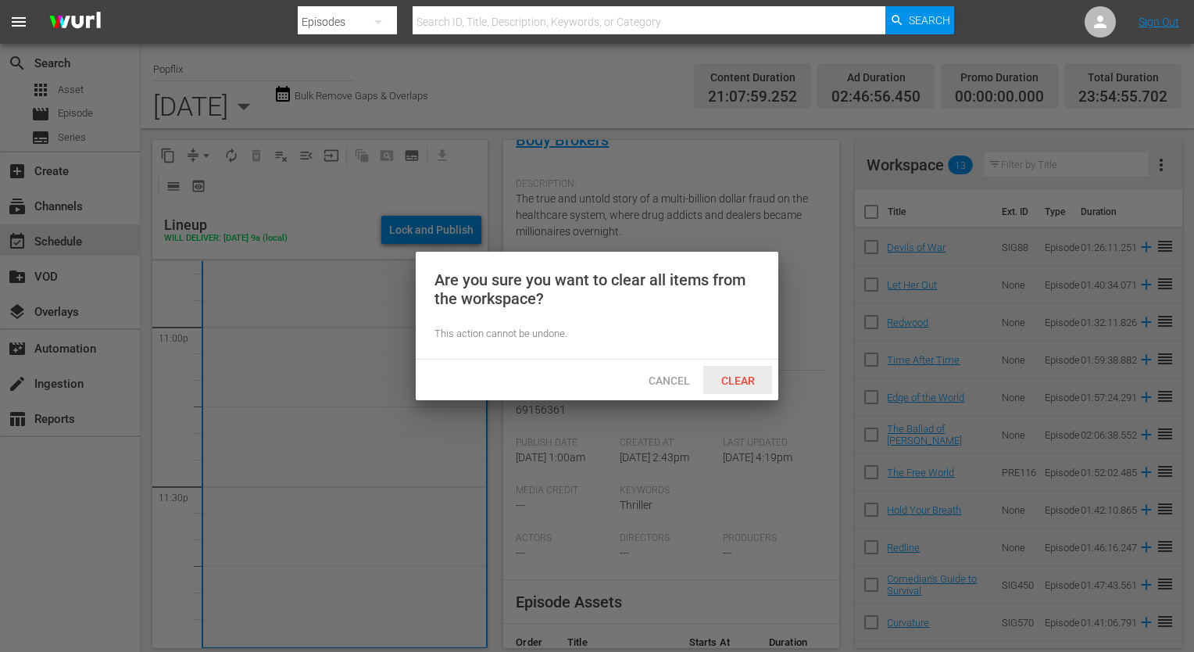
click at [728, 370] on div "Clear" at bounding box center [737, 380] width 69 height 29
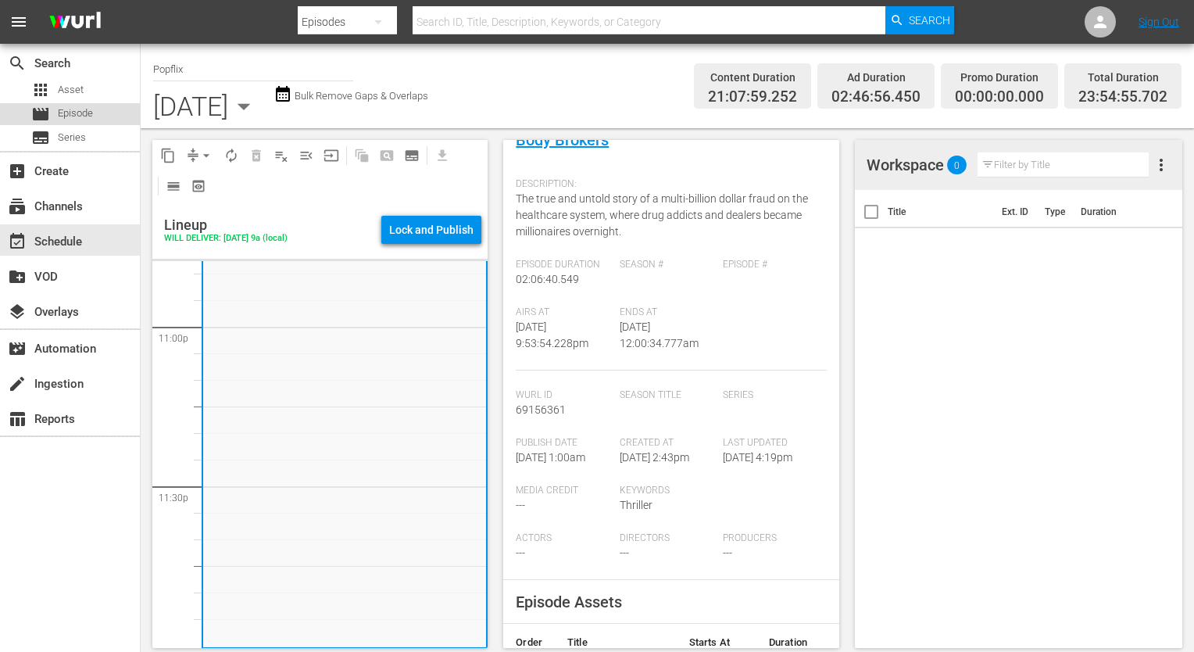
click at [87, 103] on div "movie Episode" at bounding box center [62, 114] width 62 height 22
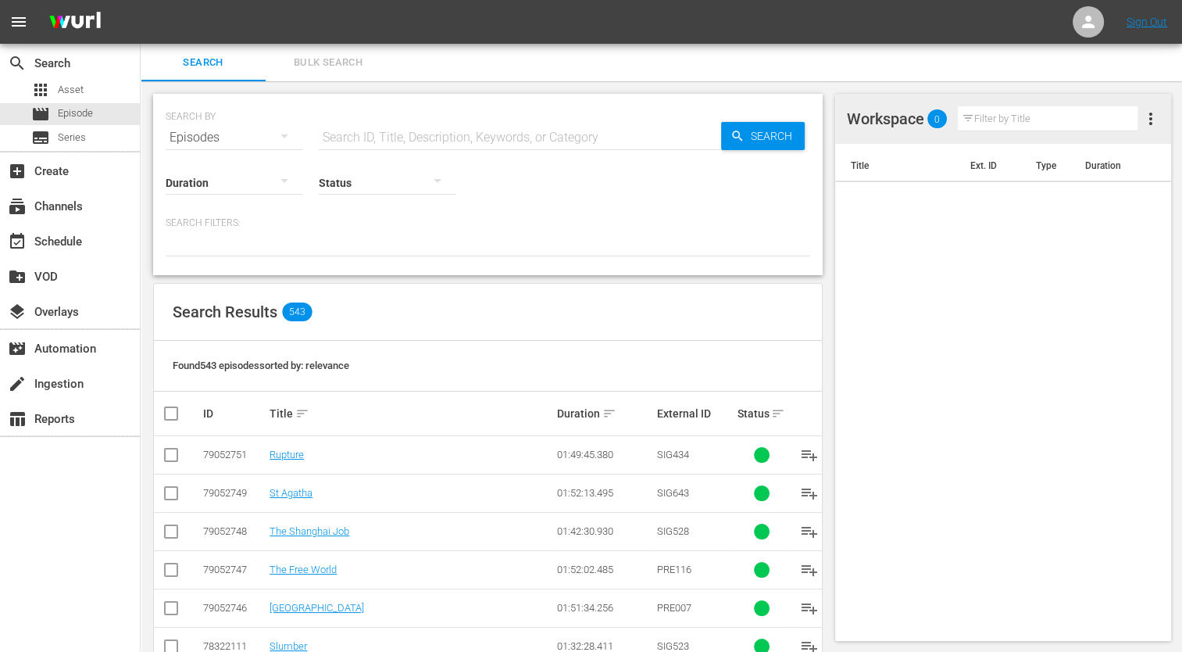
click at [314, 54] on span "Bulk Search" at bounding box center [328, 63] width 106 height 18
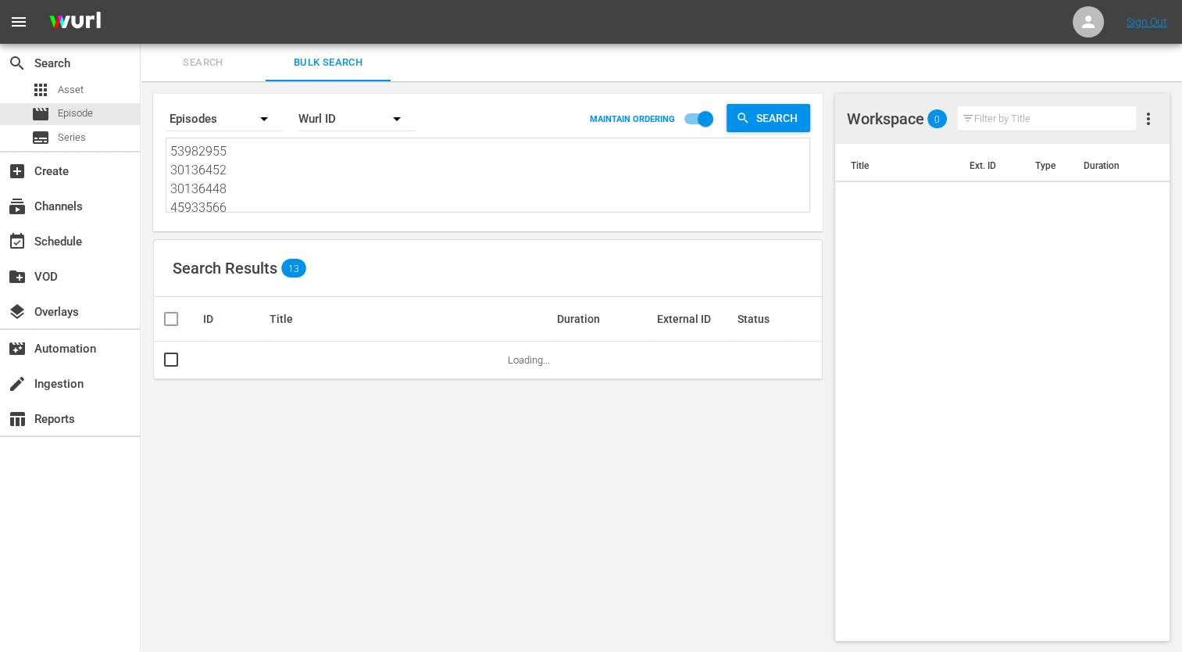
click at [309, 168] on textarea "53982955 30136452 30136448 45933566 50824473 38446466 79052747 30136465 2988607…" at bounding box center [489, 177] width 639 height 71
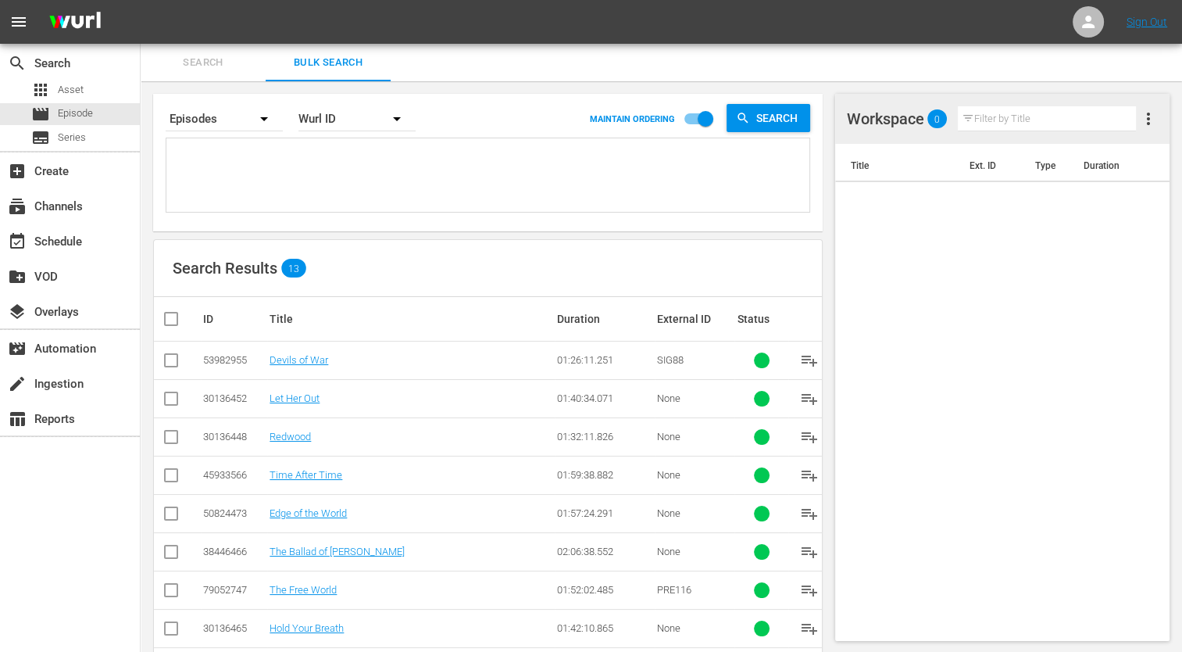
paste textarea "47771971 18058308 30136443 18058340 29886070 70175560 19813605 60094301 7779034…"
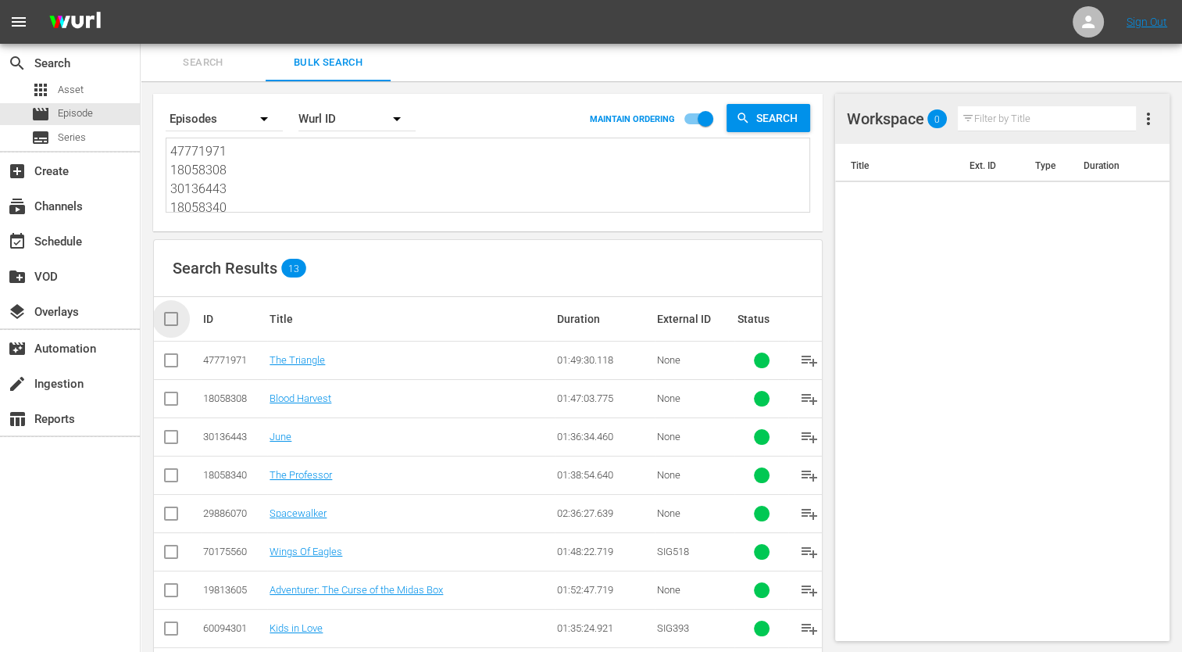
click at [170, 319] on input "checkbox" at bounding box center [177, 318] width 31 height 19
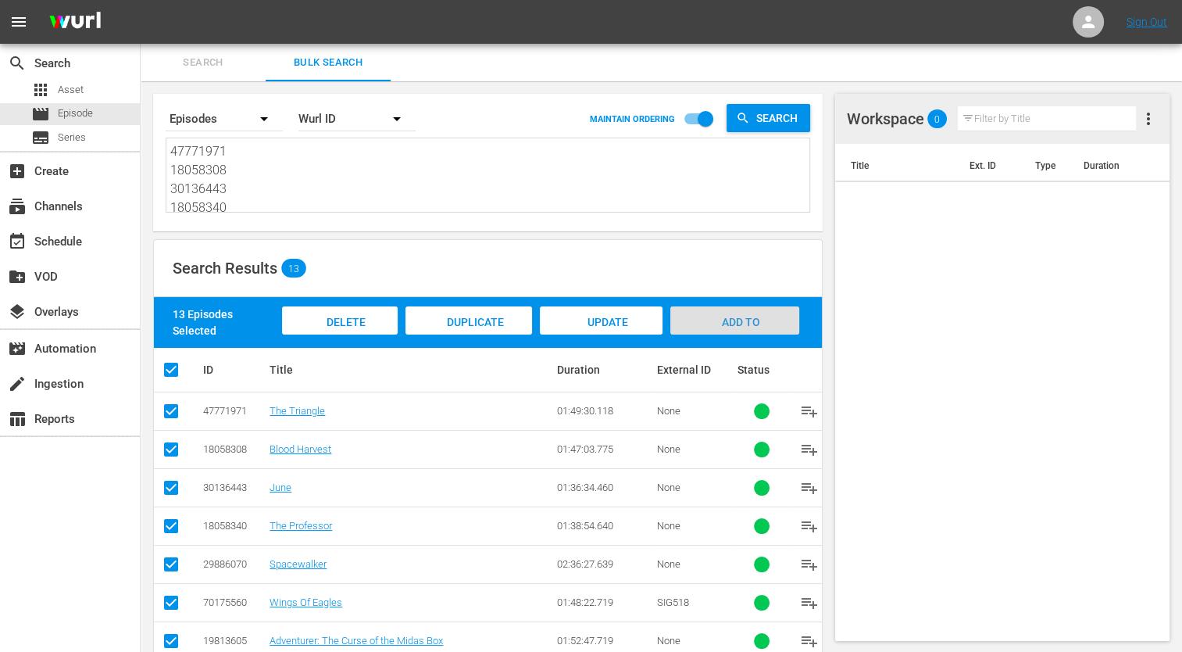
drag, startPoint x: 777, startPoint y: 311, endPoint x: 760, endPoint y: 342, distance: 35.7
click at [774, 313] on div "Add to Workspace" at bounding box center [734, 335] width 129 height 59
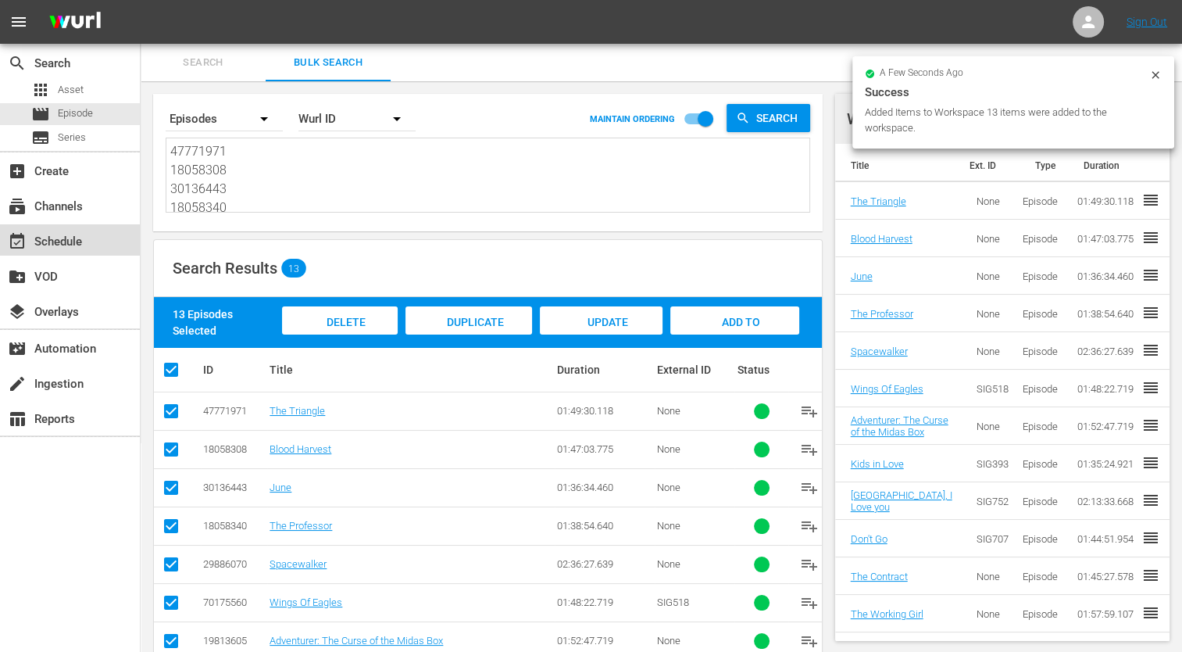
click at [106, 247] on div "event_available Schedule" at bounding box center [70, 239] width 140 height 31
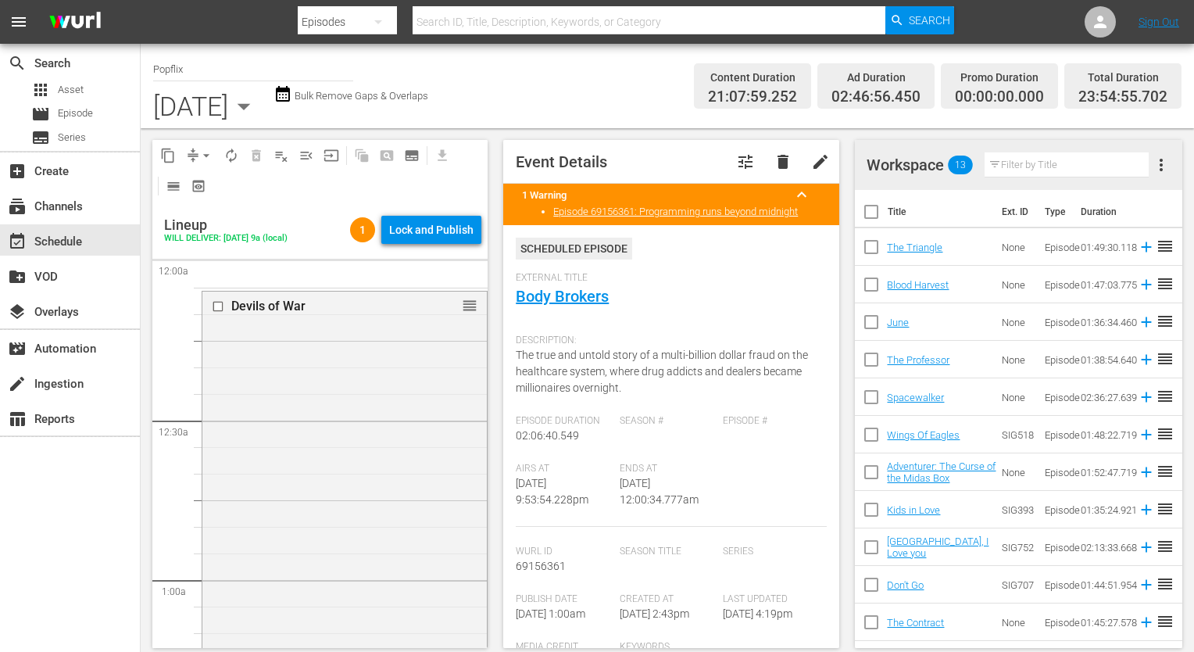
click at [228, 105] on div "[DATE]" at bounding box center [190, 106] width 75 height 31
click at [259, 109] on icon "button" at bounding box center [243, 106] width 31 height 31
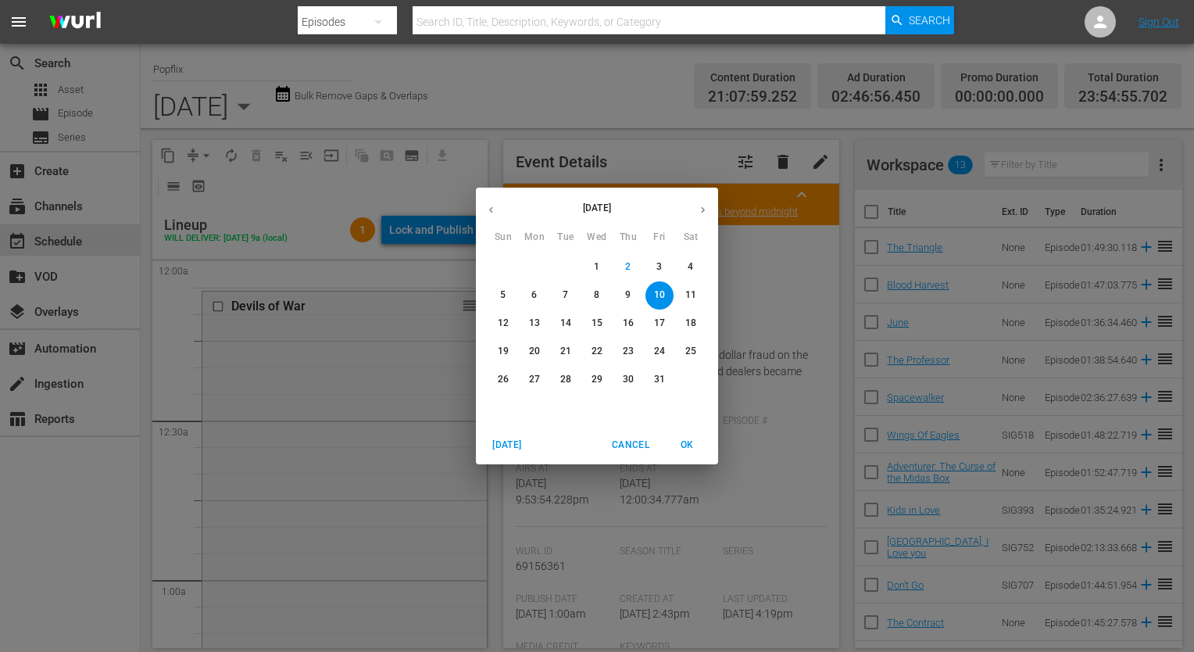
click at [684, 292] on span "11" at bounding box center [691, 294] width 28 height 13
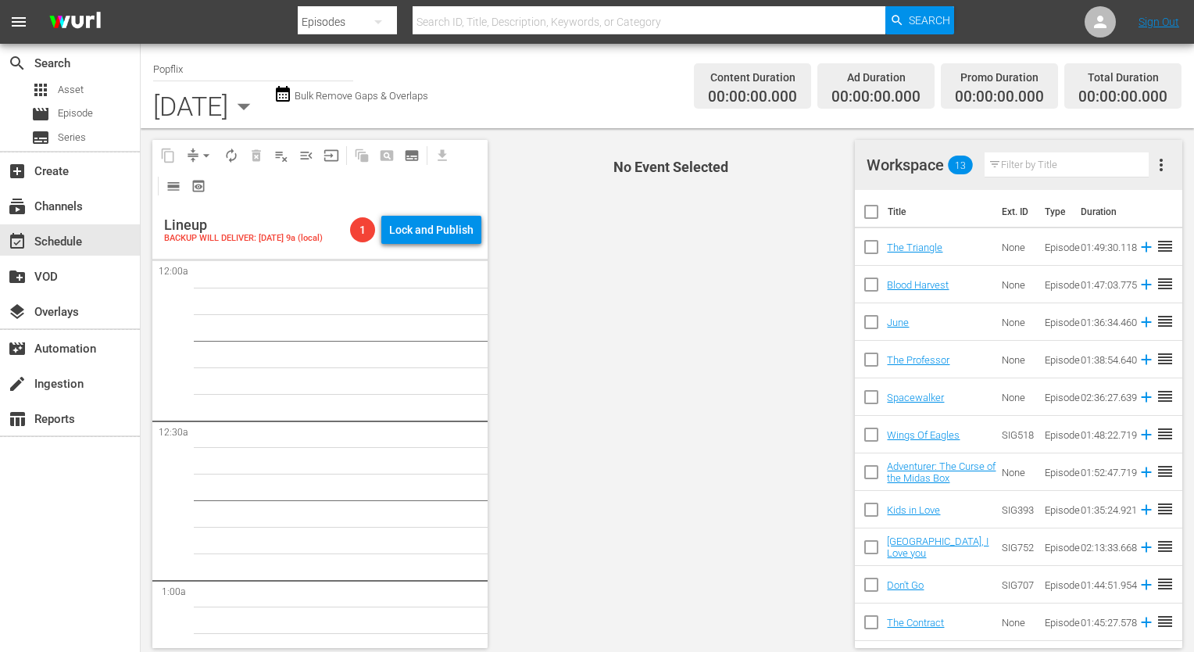
click at [870, 220] on input "checkbox" at bounding box center [871, 214] width 33 height 33
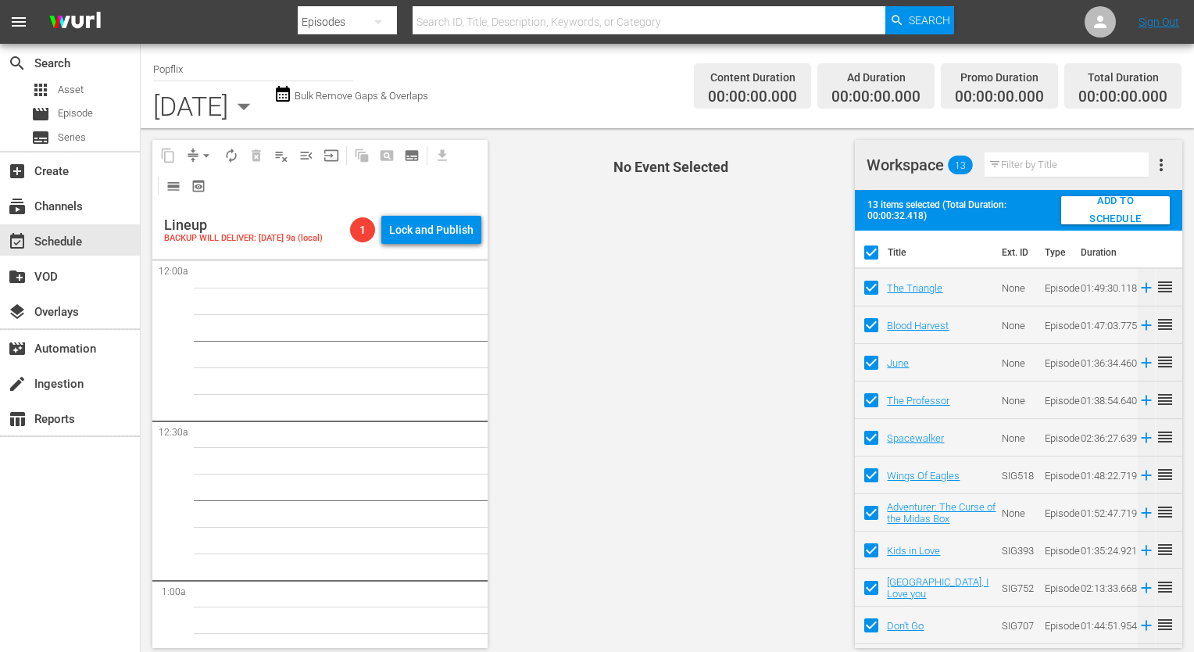
click at [1089, 205] on span "ADD TO SCHEDULE" at bounding box center [1116, 210] width 84 height 36
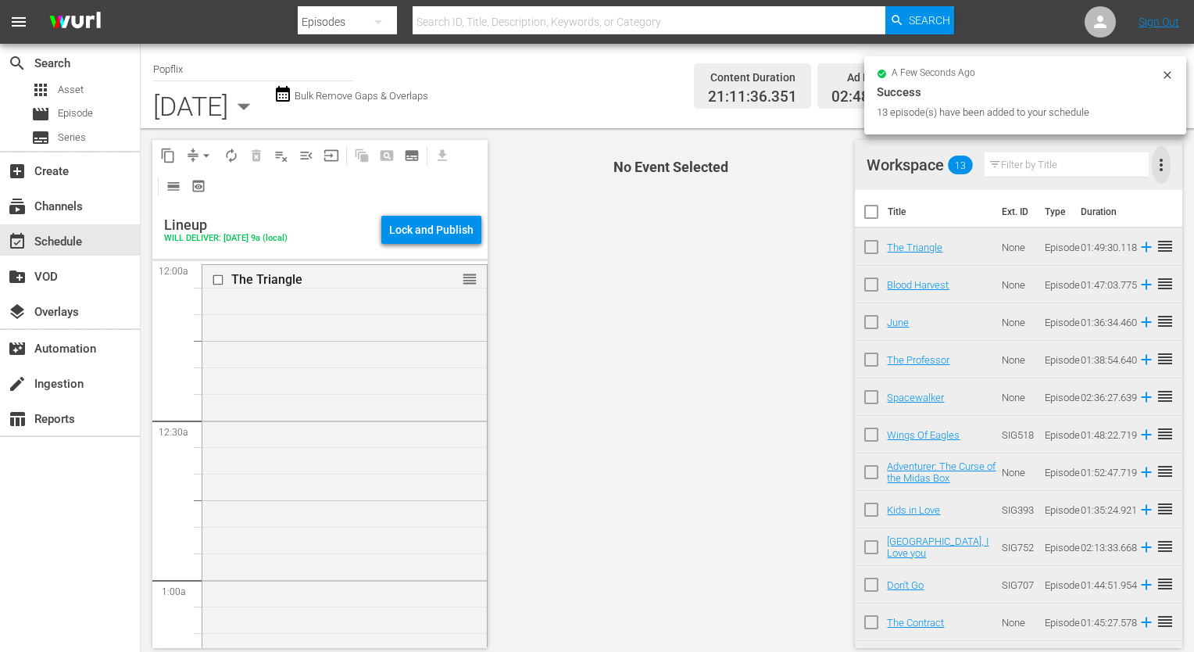
click at [1160, 173] on span "more_vert" at bounding box center [1161, 165] width 19 height 19
click at [1047, 181] on div "Clear Workspace" at bounding box center [1086, 195] width 106 height 28
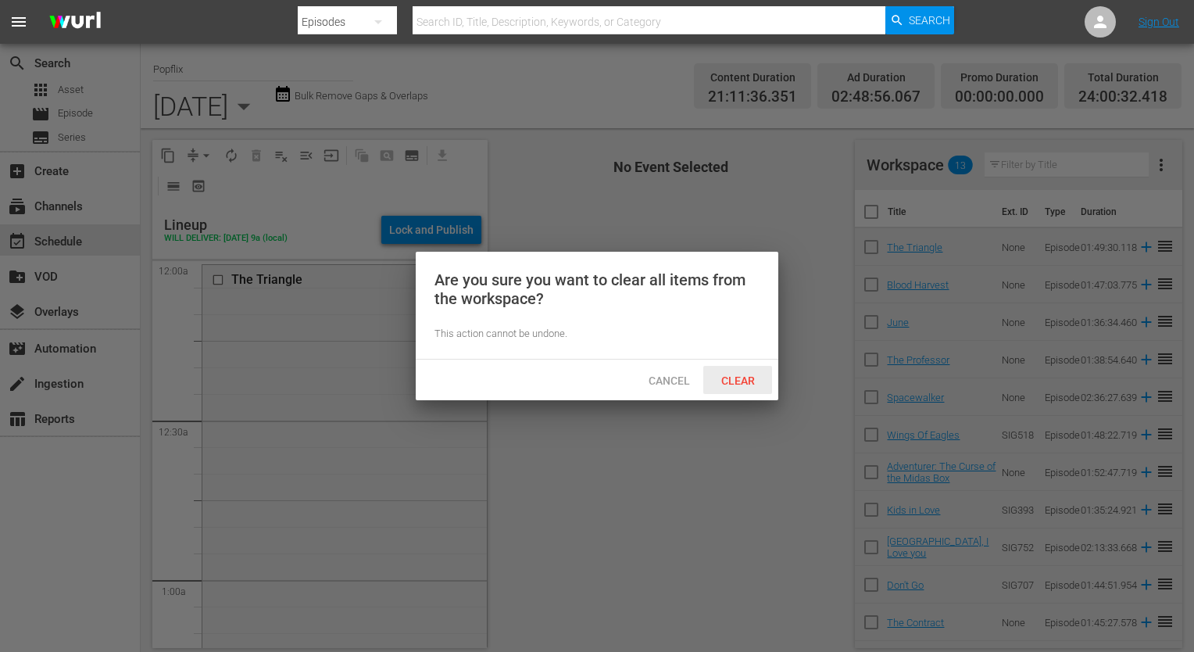
click at [735, 393] on div "Clear" at bounding box center [737, 380] width 69 height 29
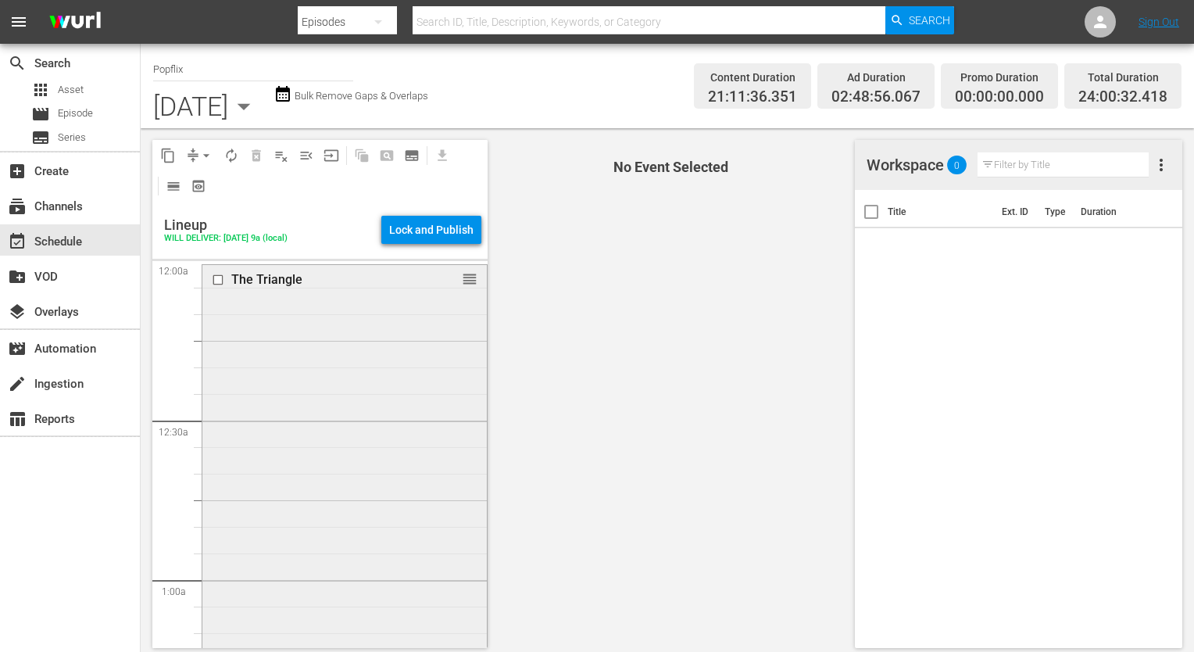
click at [319, 374] on div "The Triangle reorder" at bounding box center [344, 553] width 284 height 577
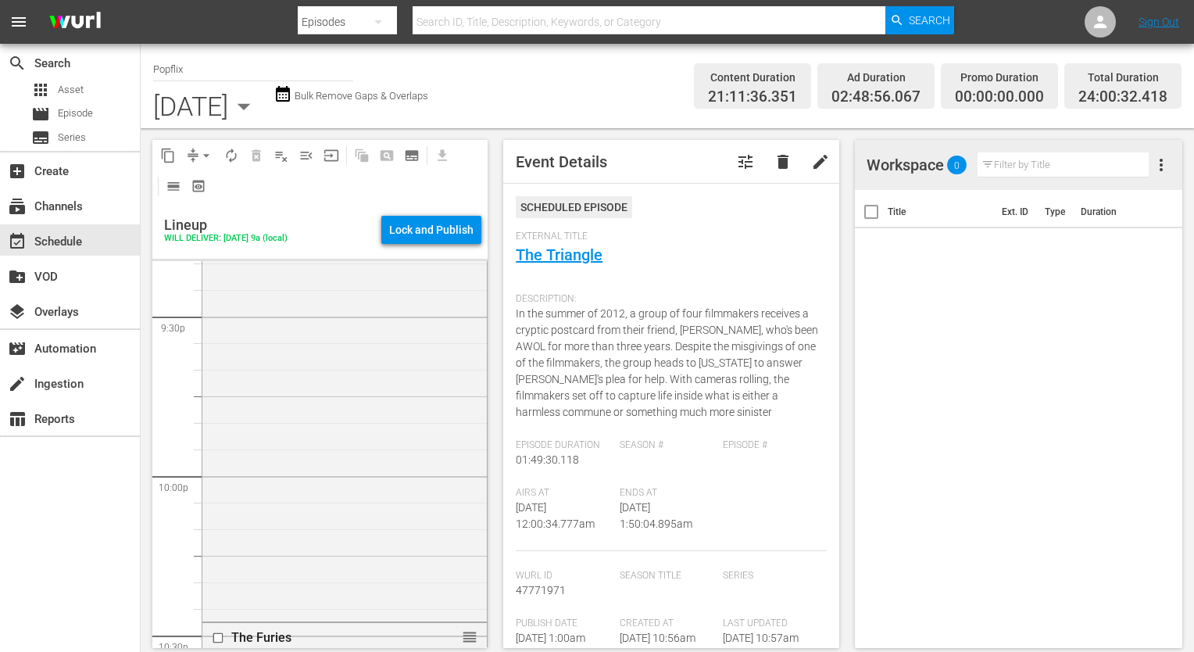
scroll to position [7270, 0]
click at [281, 459] on div "The Furies reorder" at bounding box center [344, 398] width 284 height 492
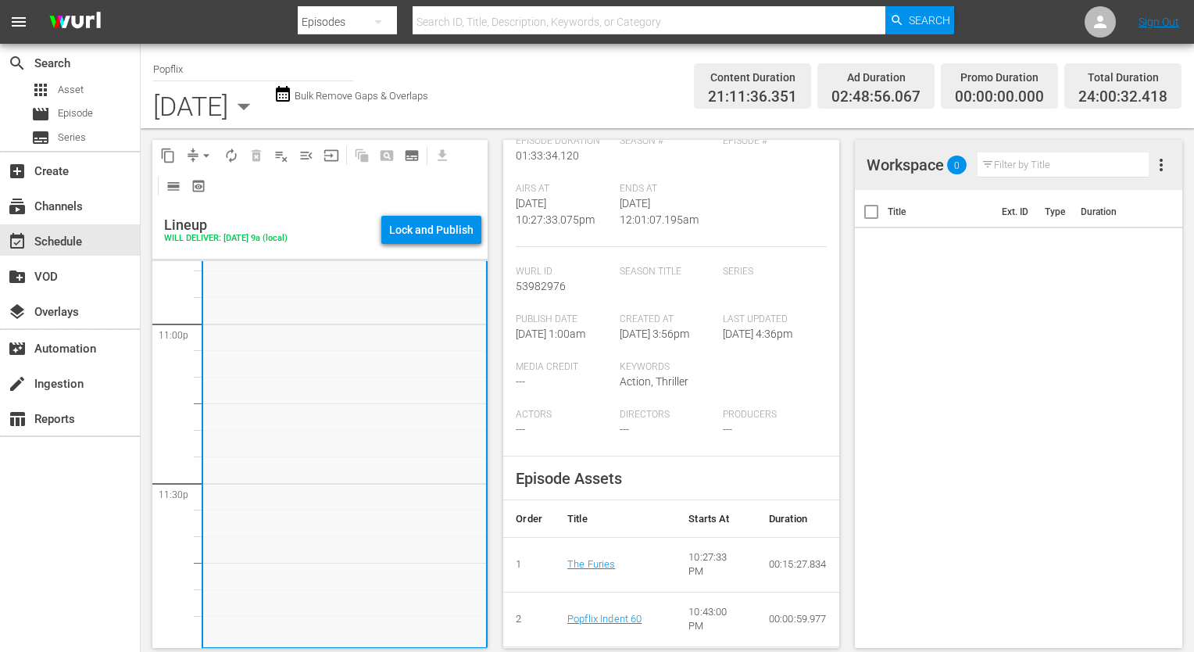
scroll to position [78, 0]
